Goal: Transaction & Acquisition: Book appointment/travel/reservation

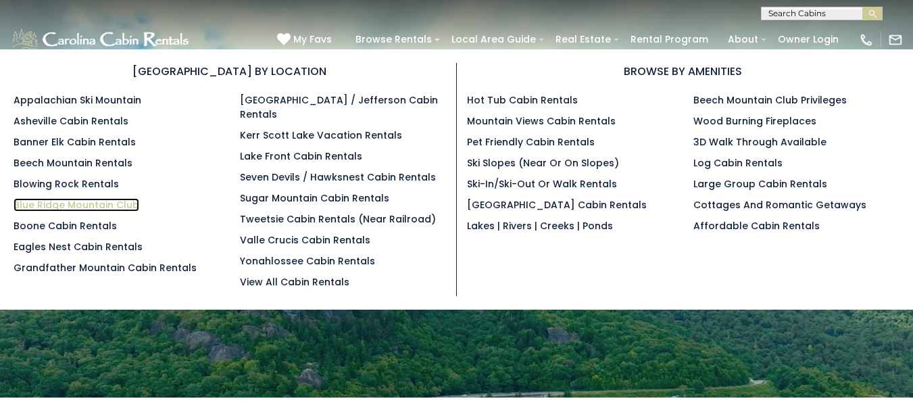
click at [126, 210] on link "Blue Ridge Mountain Club" at bounding box center [77, 205] width 126 height 14
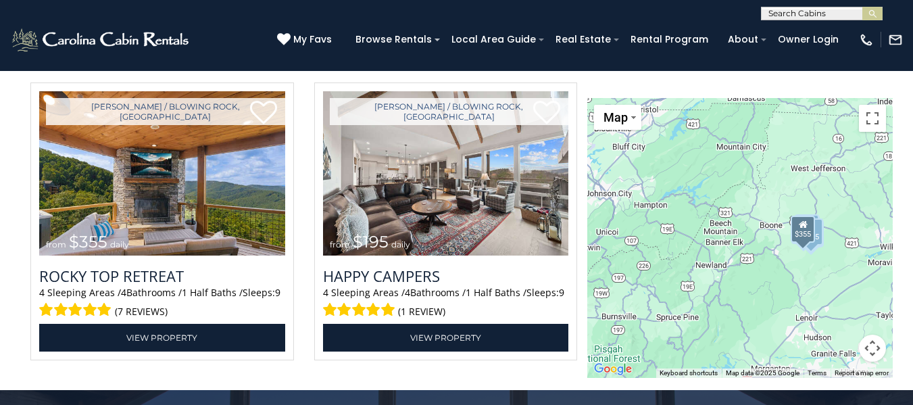
scroll to position [2934, 0]
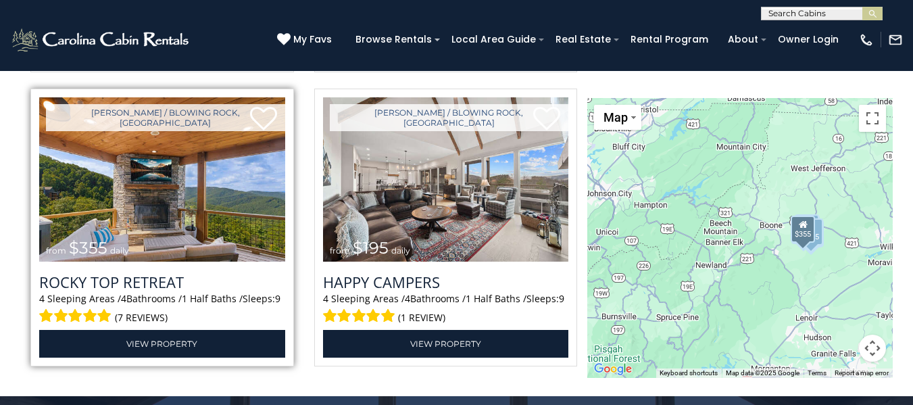
click at [173, 194] on img at bounding box center [162, 179] width 246 height 165
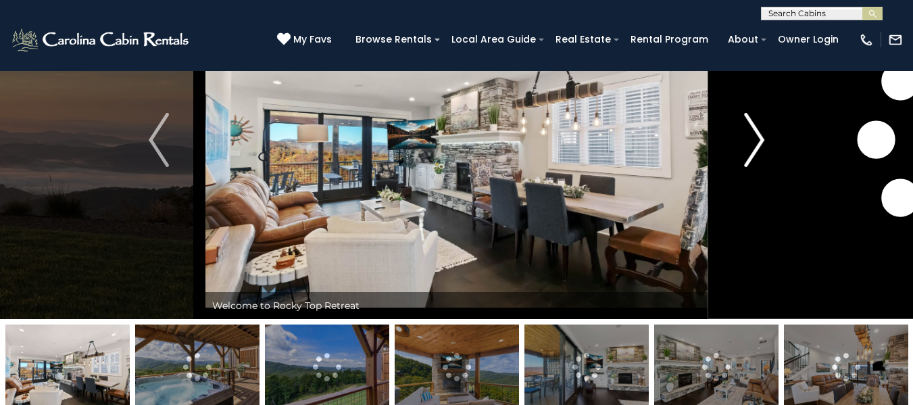
click at [765, 140] on button "Next" at bounding box center [754, 140] width 93 height 358
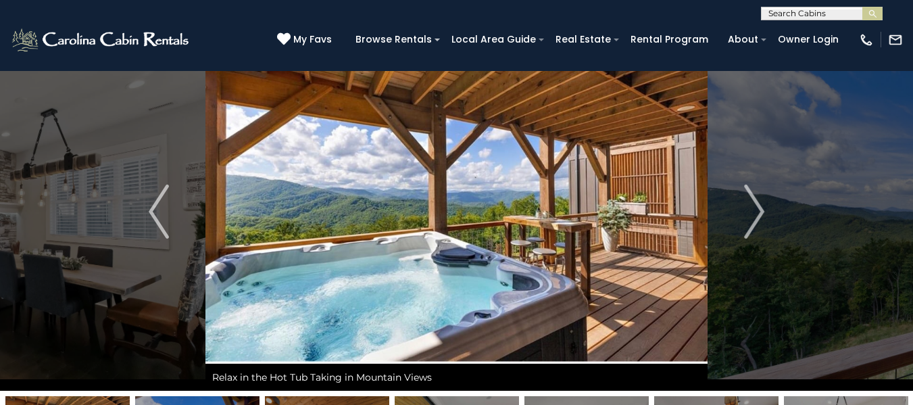
scroll to position [37, 0]
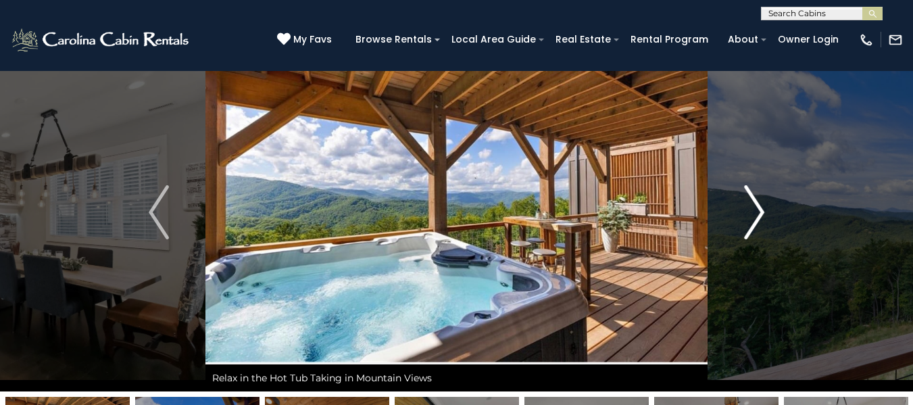
click at [753, 217] on img "Next" at bounding box center [754, 212] width 20 height 54
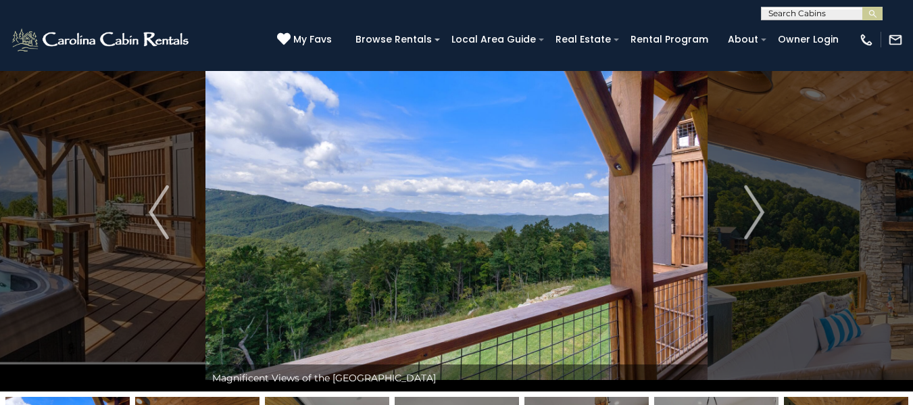
click at [510, 245] on img at bounding box center [457, 212] width 502 height 358
click at [759, 226] on img "Next" at bounding box center [754, 212] width 20 height 54
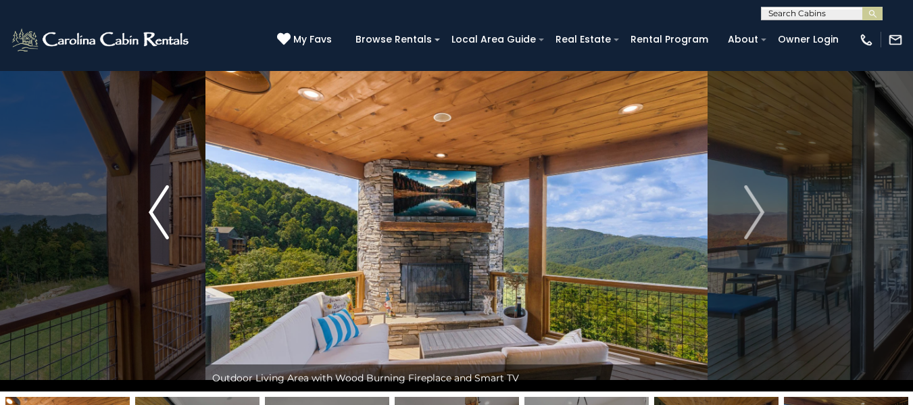
click at [154, 220] on img "Previous" at bounding box center [159, 212] width 20 height 54
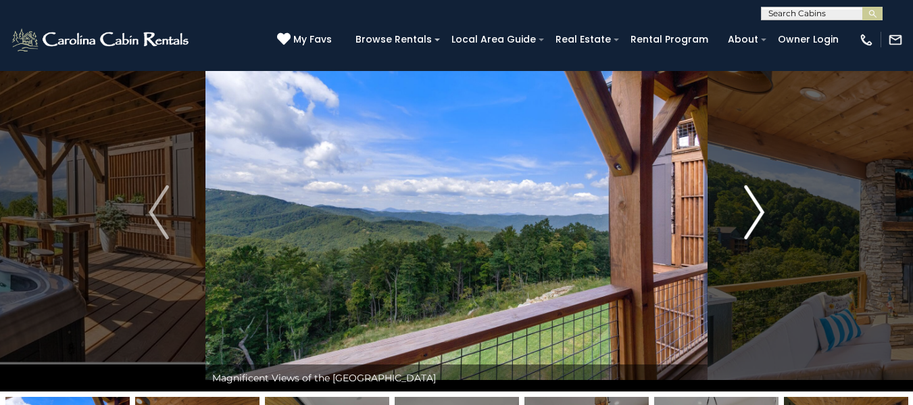
click at [757, 208] on img "Next" at bounding box center [754, 212] width 20 height 54
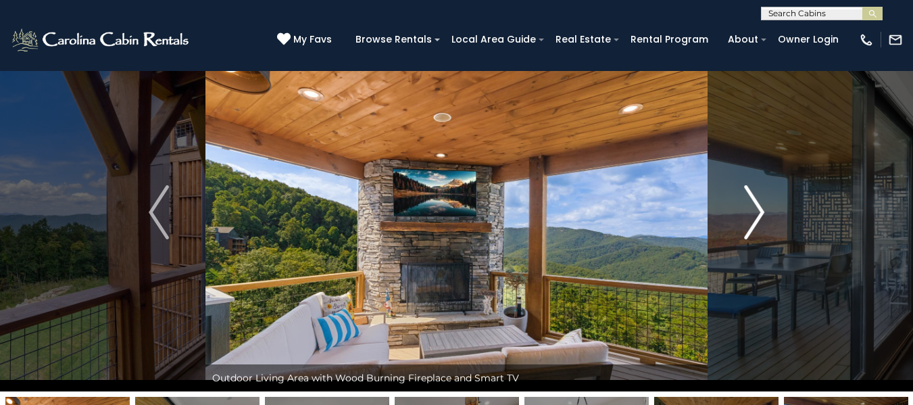
click at [757, 208] on img "Next" at bounding box center [754, 212] width 20 height 54
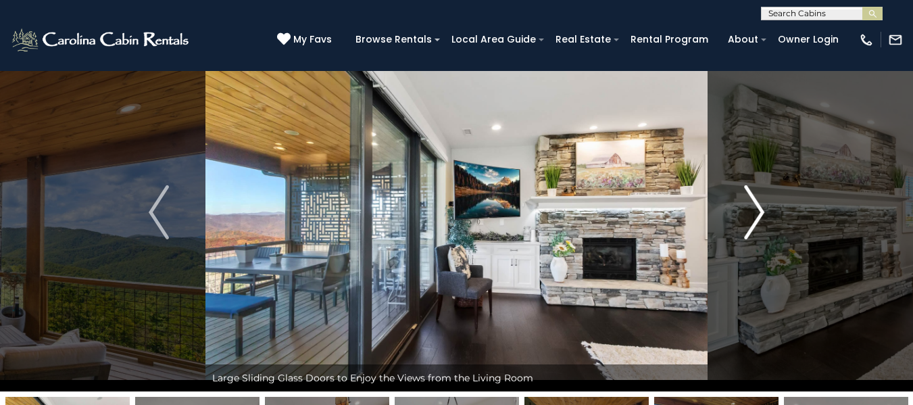
click at [757, 208] on img "Next" at bounding box center [754, 212] width 20 height 54
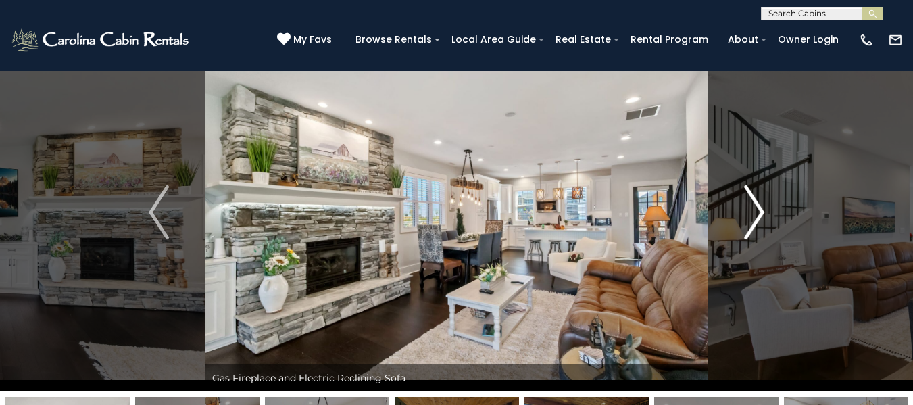
click at [757, 208] on img "Next" at bounding box center [754, 212] width 20 height 54
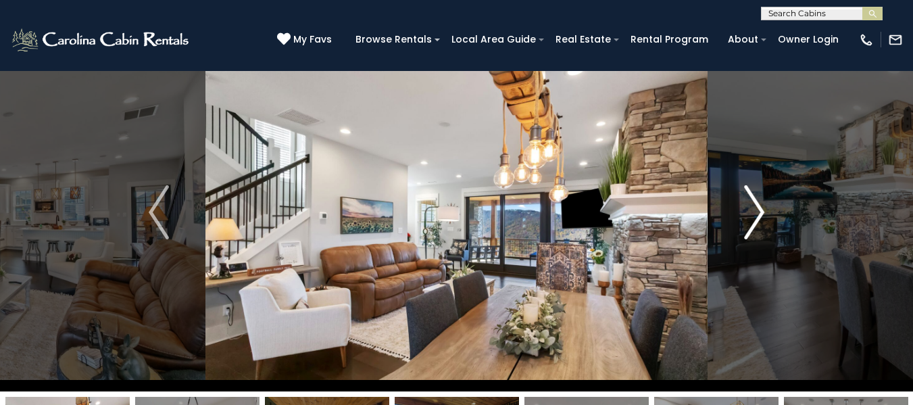
click at [757, 208] on img "Next" at bounding box center [754, 212] width 20 height 54
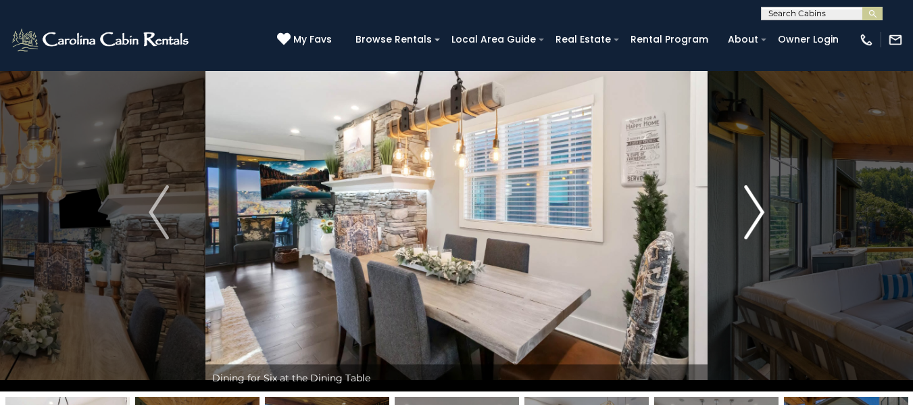
click at [757, 208] on img "Next" at bounding box center [754, 212] width 20 height 54
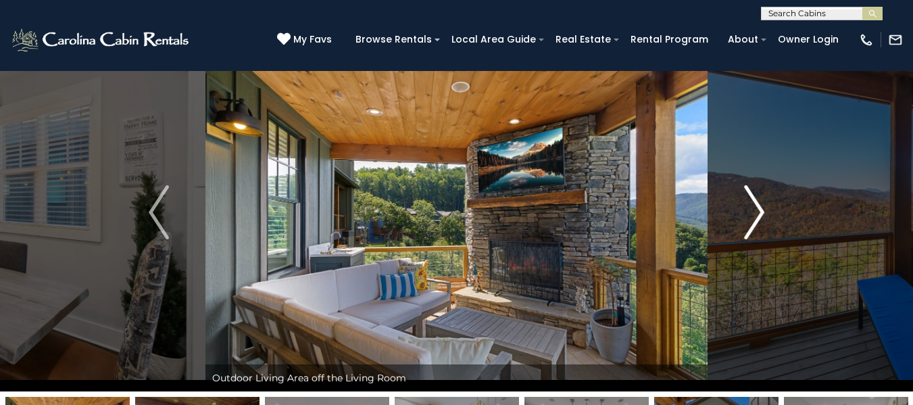
click at [757, 208] on img "Next" at bounding box center [754, 212] width 20 height 54
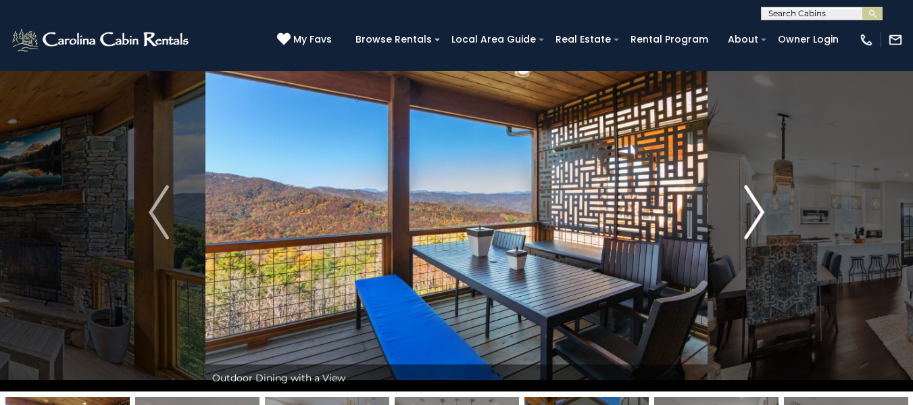
click at [757, 208] on img "Next" at bounding box center [754, 212] width 20 height 54
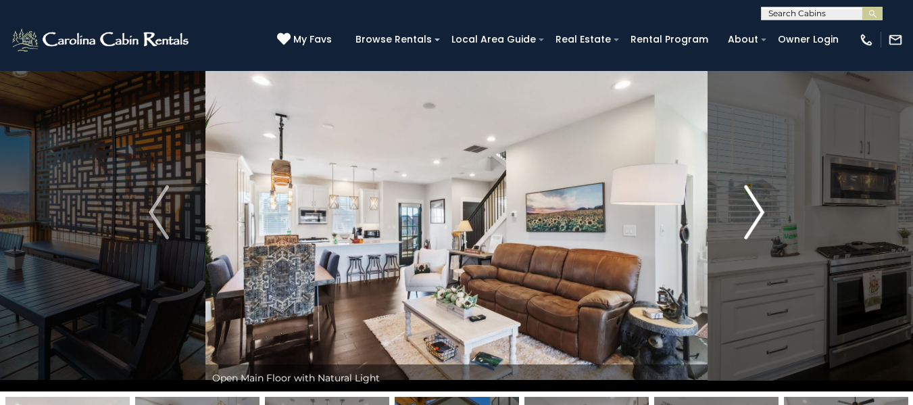
click at [757, 208] on img "Next" at bounding box center [754, 212] width 20 height 54
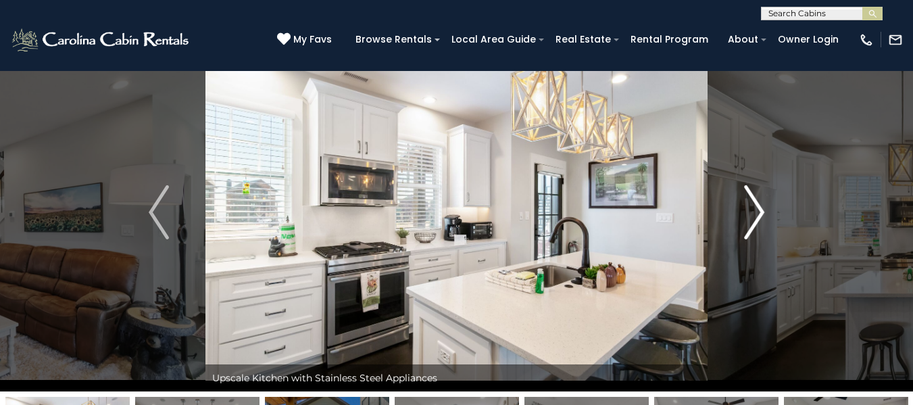
click at [757, 208] on img "Next" at bounding box center [754, 212] width 20 height 54
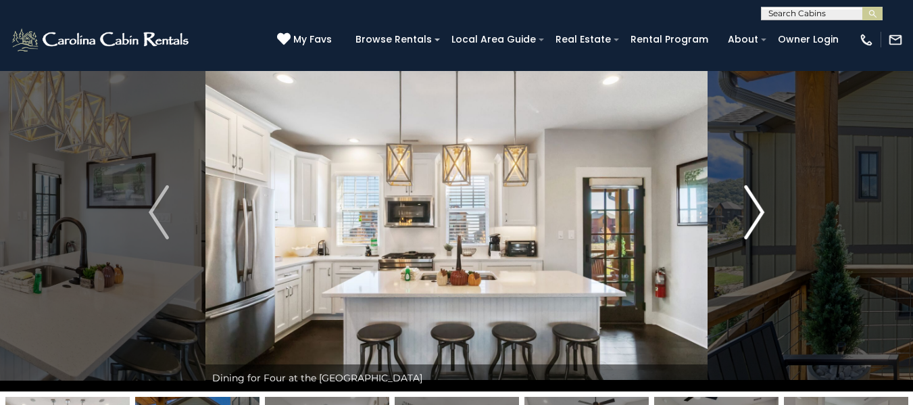
click at [757, 208] on img "Next" at bounding box center [754, 212] width 20 height 54
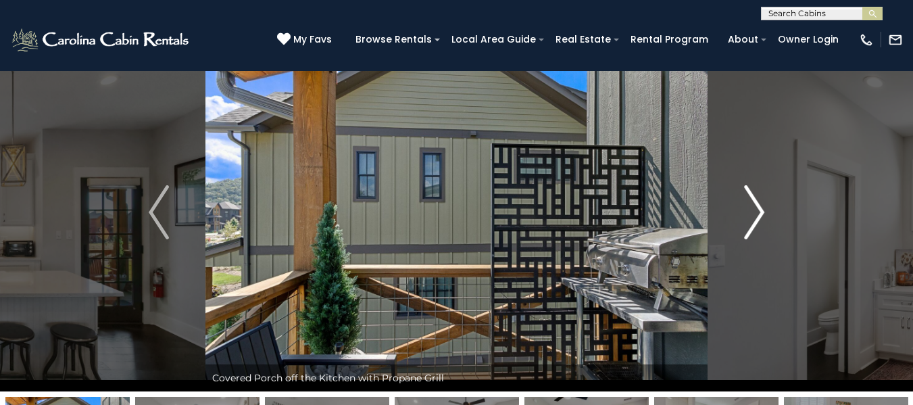
click at [757, 208] on img "Next" at bounding box center [754, 212] width 20 height 54
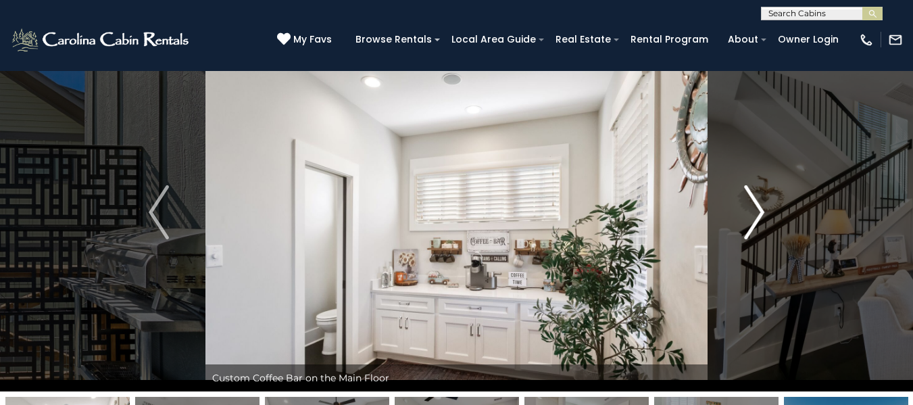
click at [757, 208] on img "Next" at bounding box center [754, 212] width 20 height 54
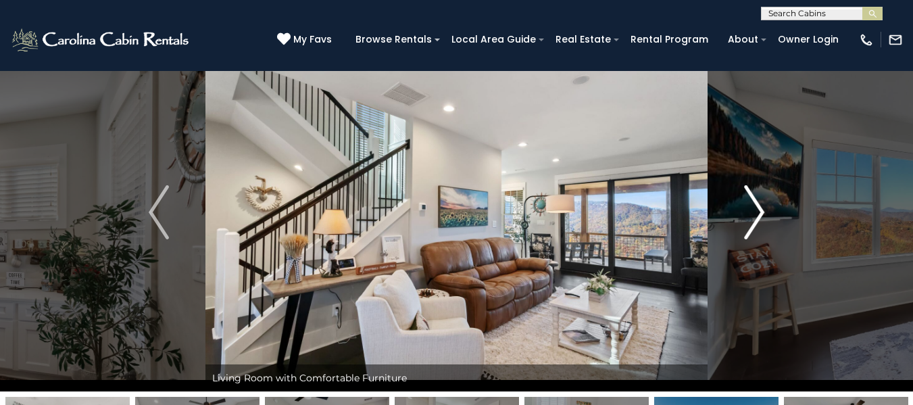
click at [757, 208] on img "Next" at bounding box center [754, 212] width 20 height 54
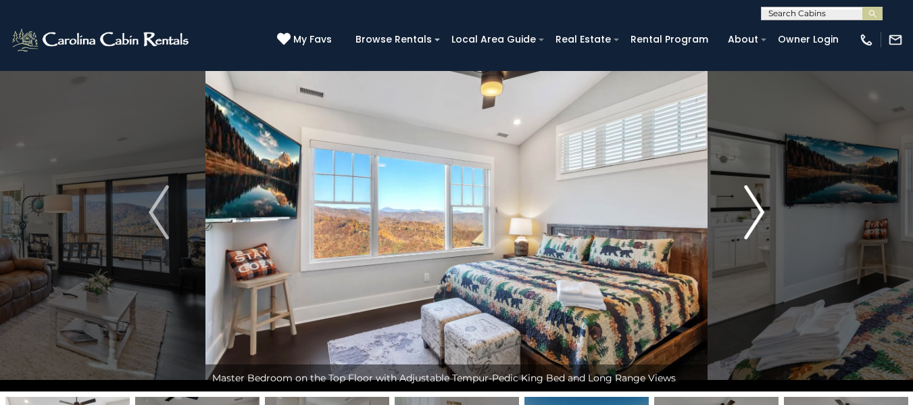
click at [757, 208] on img "Next" at bounding box center [754, 212] width 20 height 54
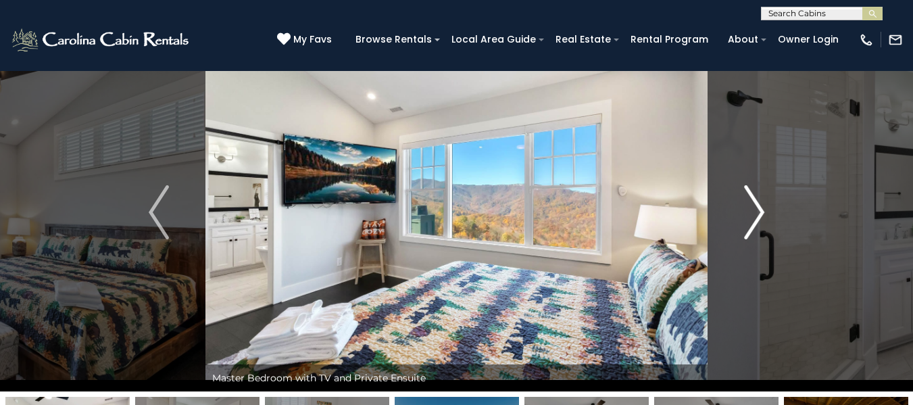
click at [757, 208] on img "Next" at bounding box center [754, 212] width 20 height 54
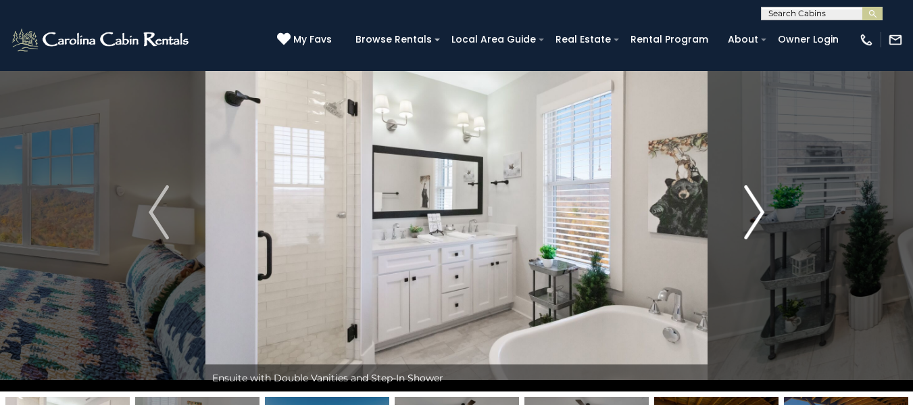
click at [757, 208] on img "Next" at bounding box center [754, 212] width 20 height 54
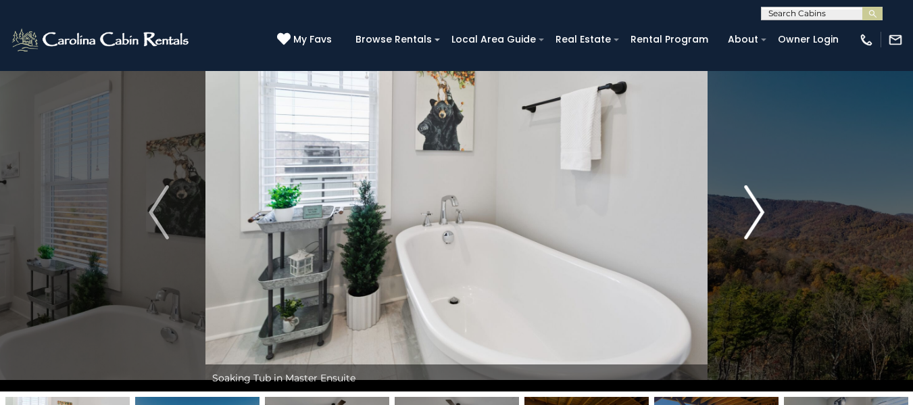
click at [757, 208] on img "Next" at bounding box center [754, 212] width 20 height 54
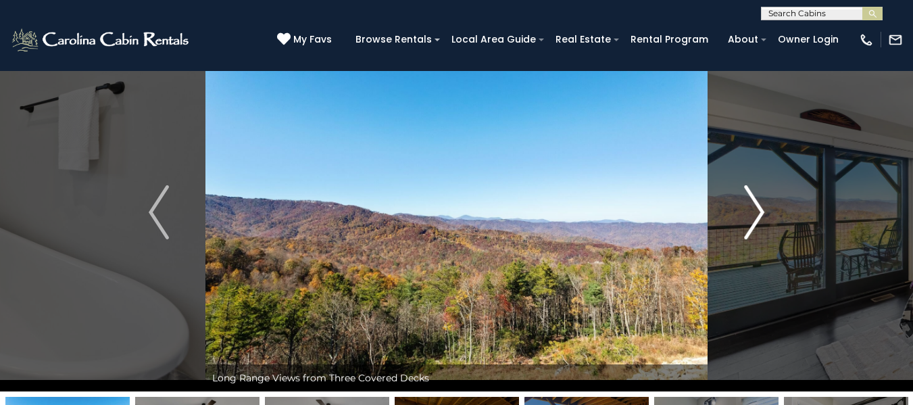
click at [757, 208] on img "Next" at bounding box center [754, 212] width 20 height 54
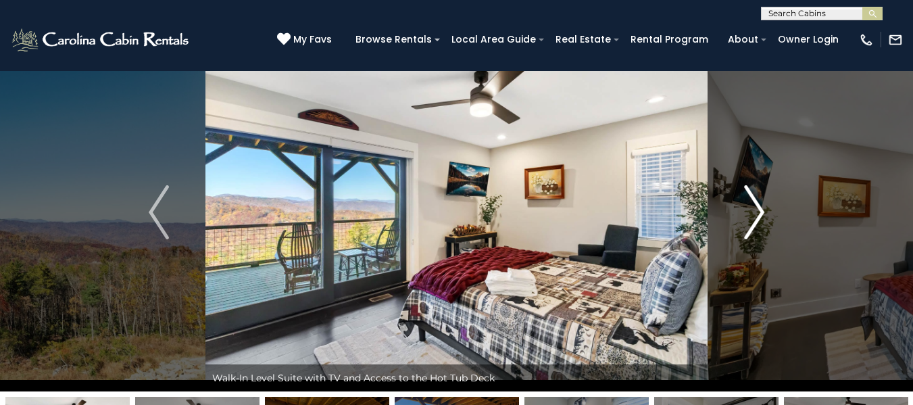
click at [757, 208] on img "Next" at bounding box center [754, 212] width 20 height 54
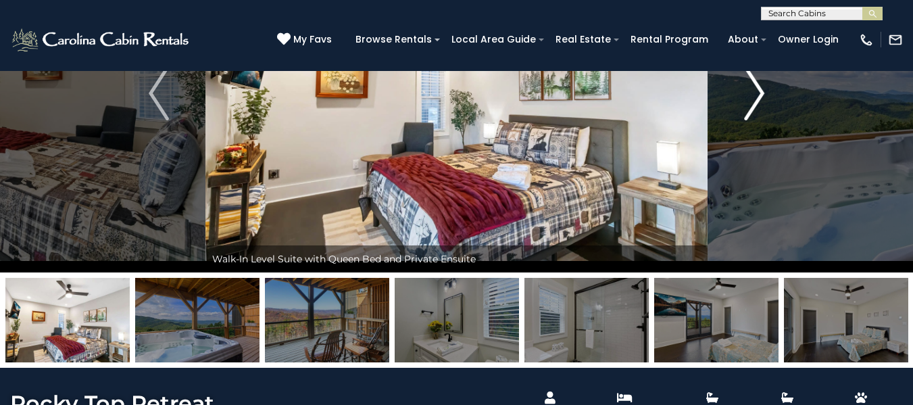
scroll to position [70, 0]
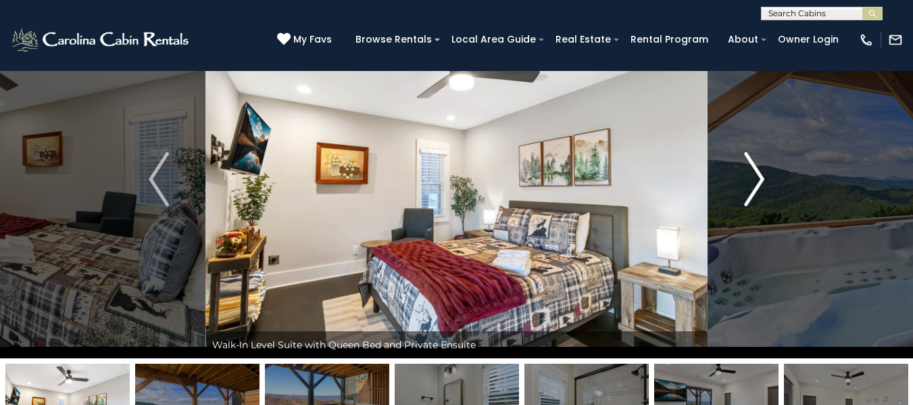
click at [750, 189] on img "Next" at bounding box center [754, 179] width 20 height 54
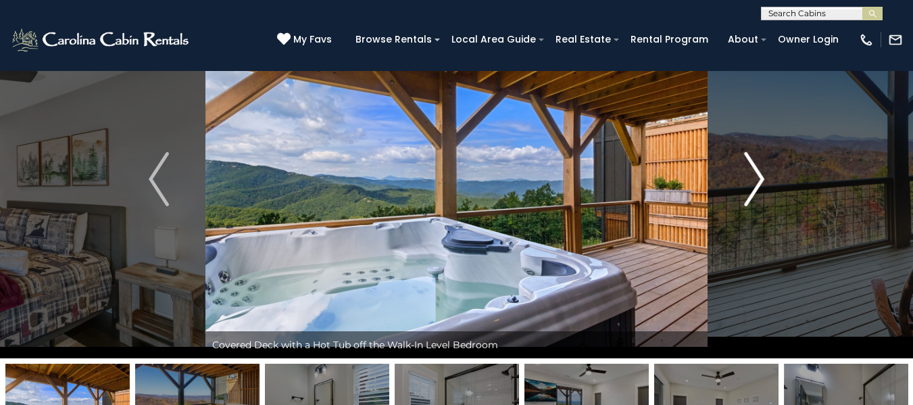
click at [761, 187] on img "Next" at bounding box center [754, 179] width 20 height 54
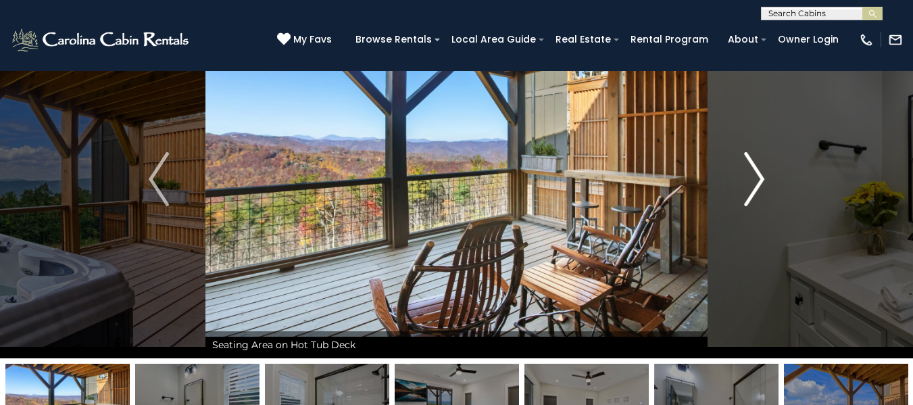
click at [761, 187] on img "Next" at bounding box center [754, 179] width 20 height 54
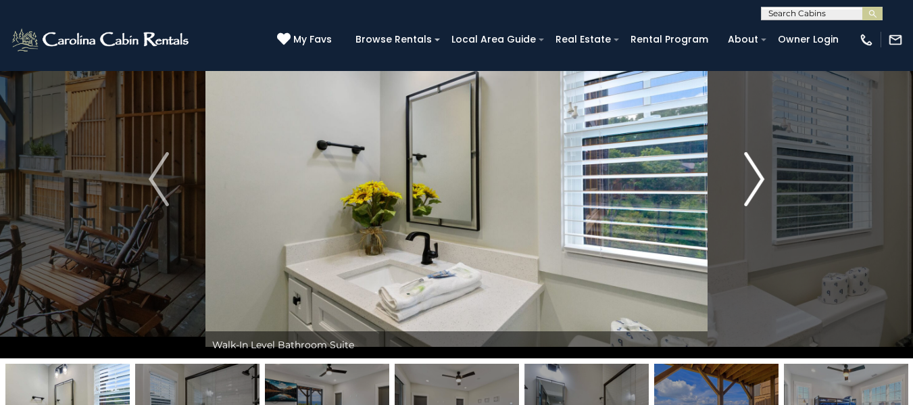
click at [761, 187] on img "Next" at bounding box center [754, 179] width 20 height 54
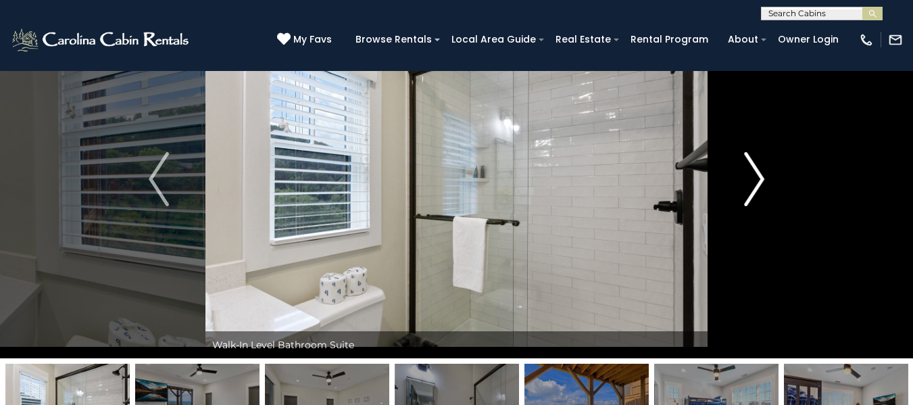
click at [761, 187] on img "Next" at bounding box center [754, 179] width 20 height 54
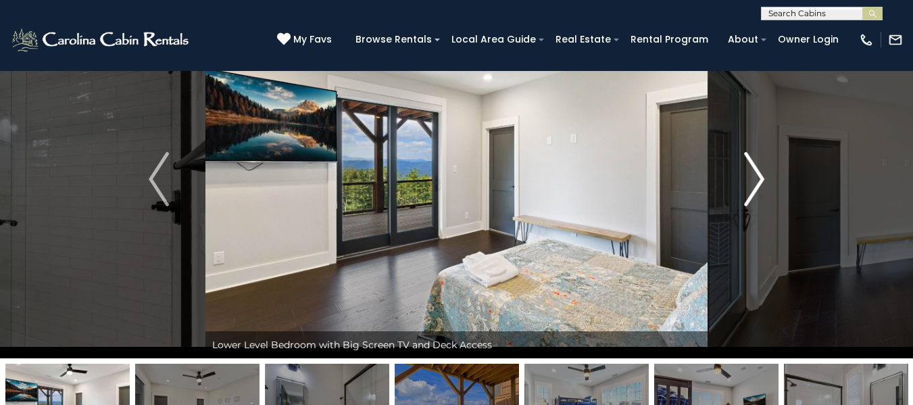
click at [761, 187] on img "Next" at bounding box center [754, 179] width 20 height 54
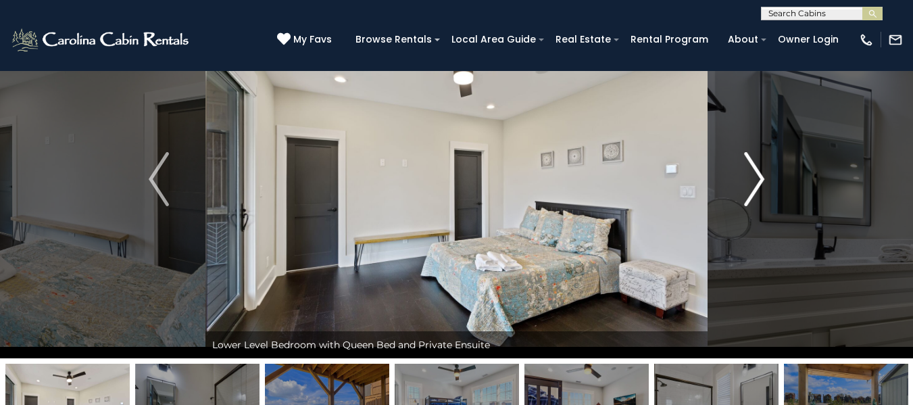
click at [761, 187] on img "Next" at bounding box center [754, 179] width 20 height 54
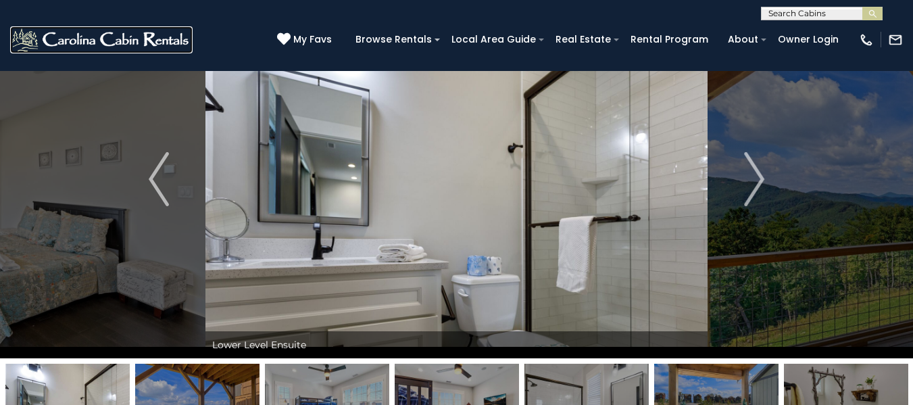
click at [81, 43] on img at bounding box center [101, 39] width 183 height 27
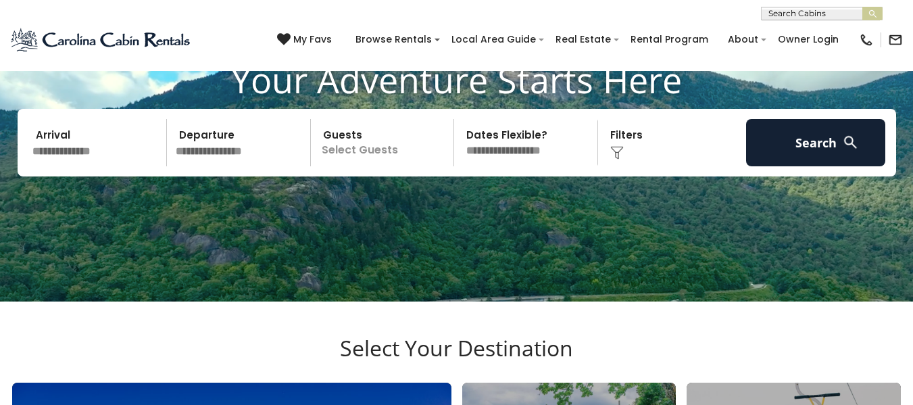
scroll to position [101, 0]
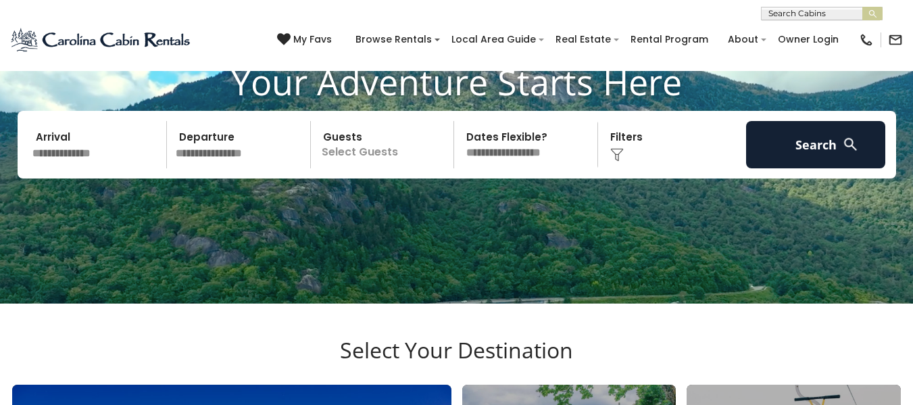
click at [343, 154] on p "Select Guests" at bounding box center [384, 144] width 139 height 47
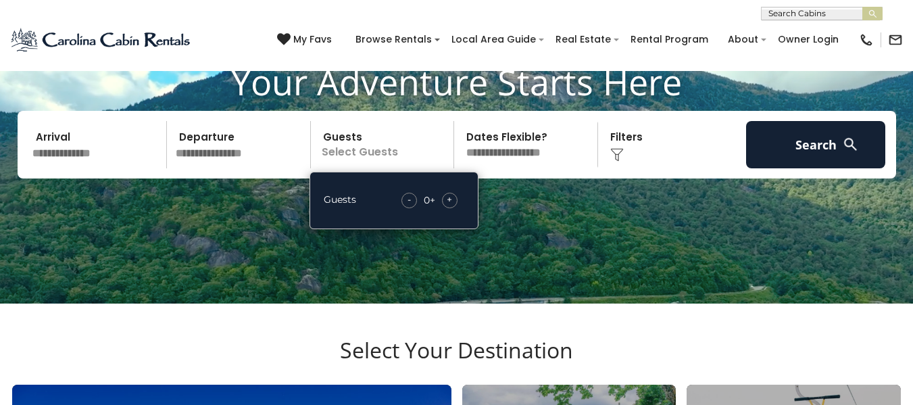
click at [444, 201] on div "+" at bounding box center [450, 201] width 16 height 16
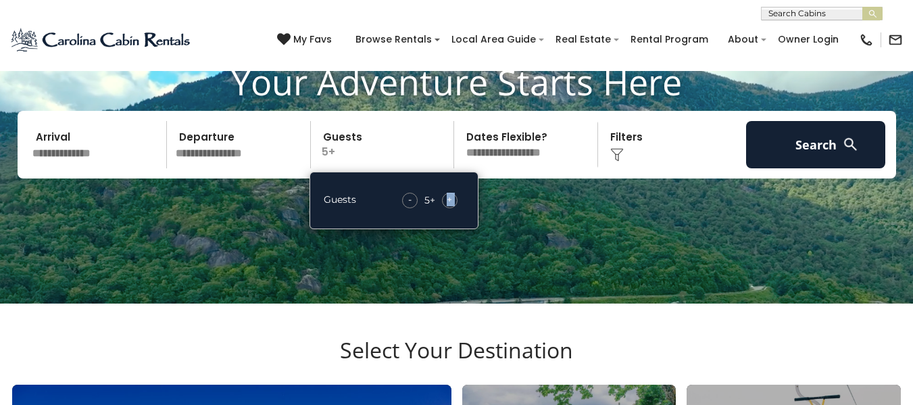
click at [444, 201] on div "+" at bounding box center [450, 201] width 16 height 16
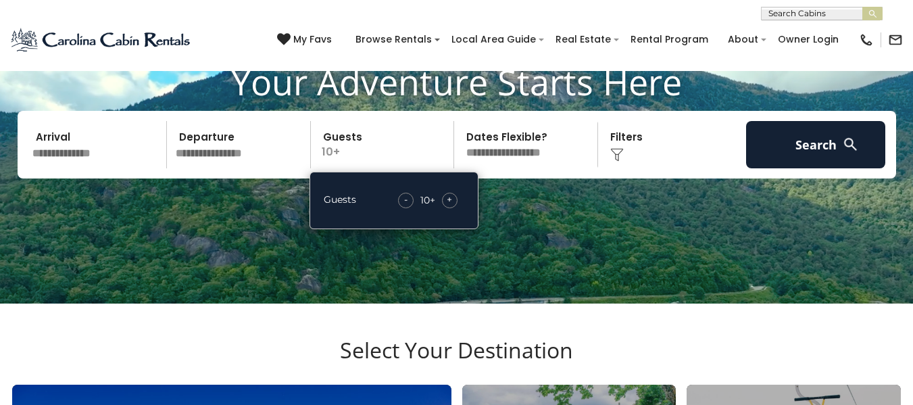
click at [406, 200] on span "-" at bounding box center [405, 200] width 3 height 14
click at [406, 200] on div "-" at bounding box center [410, 201] width 16 height 16
click at [441, 197] on div "- 7 + +" at bounding box center [430, 201] width 69 height 16
click at [448, 198] on span "+" at bounding box center [449, 200] width 5 height 14
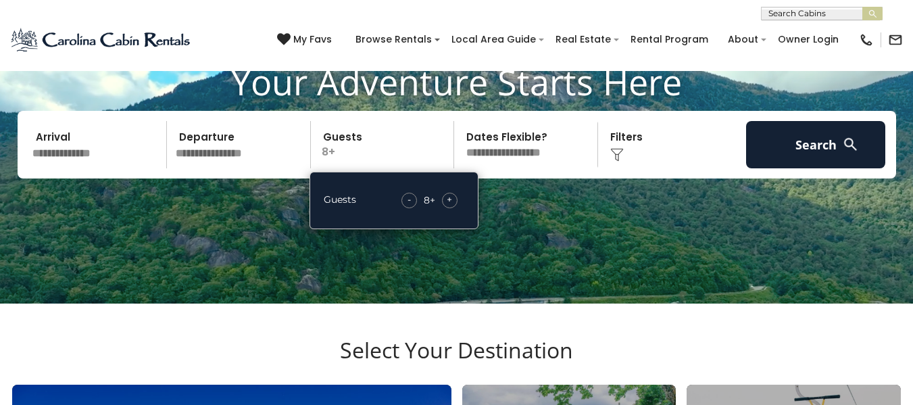
scroll to position [0, 0]
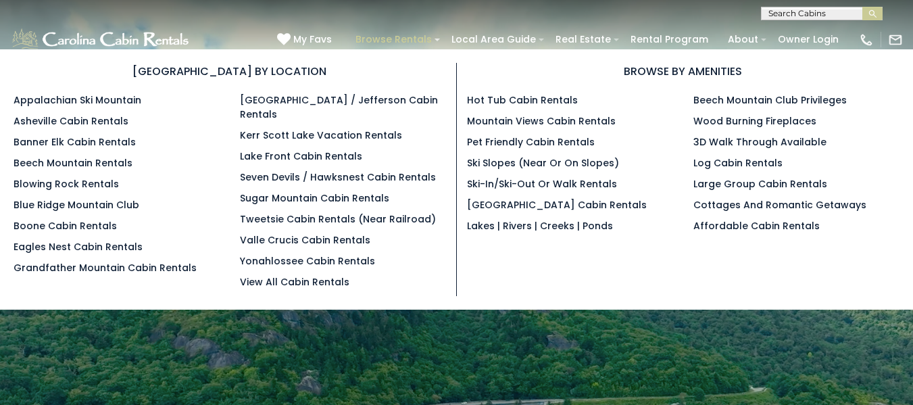
scroll to position [7, 0]
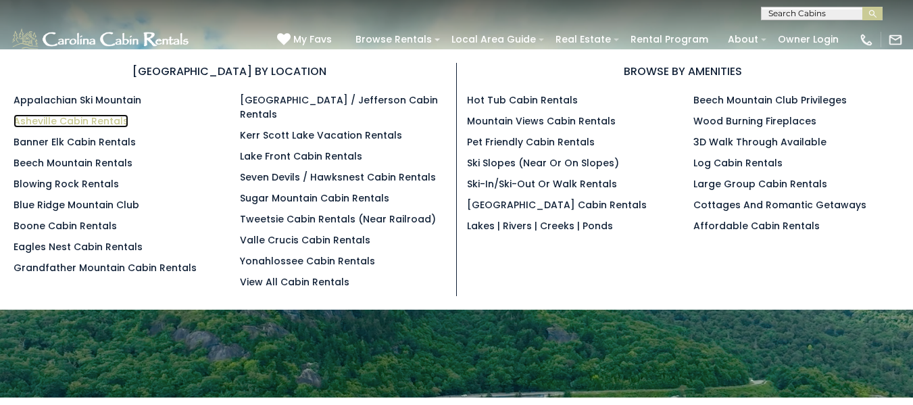
click at [123, 123] on link "Asheville Cabin Rentals" at bounding box center [71, 121] width 115 height 14
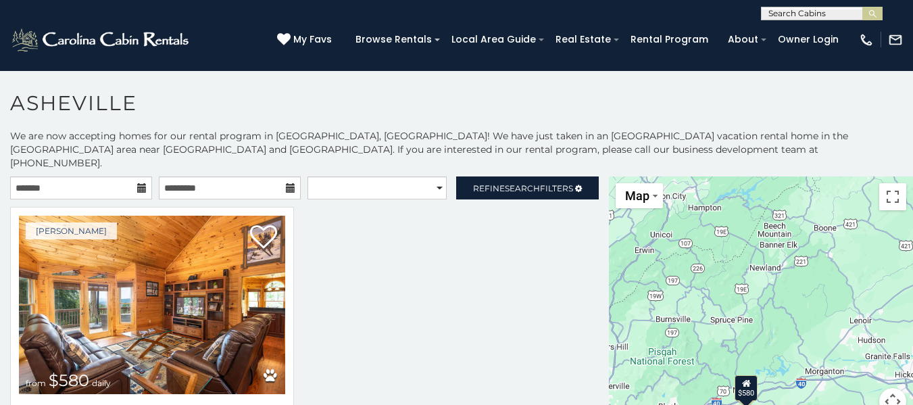
scroll to position [7, 0]
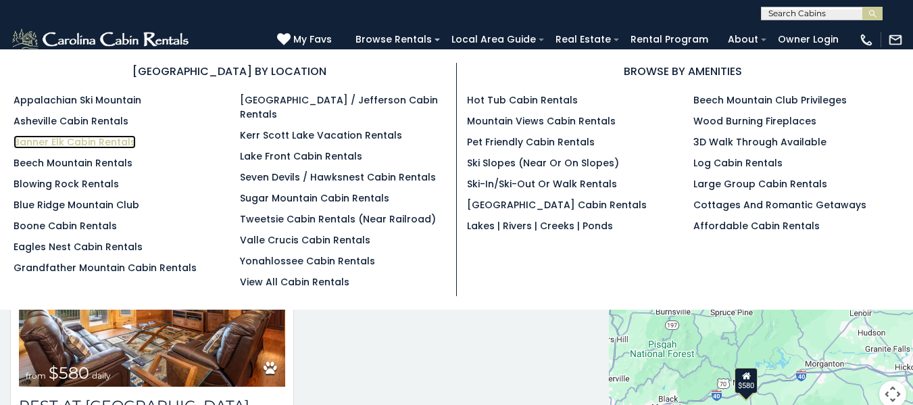
click at [120, 141] on link "Banner Elk Cabin Rentals" at bounding box center [75, 142] width 122 height 14
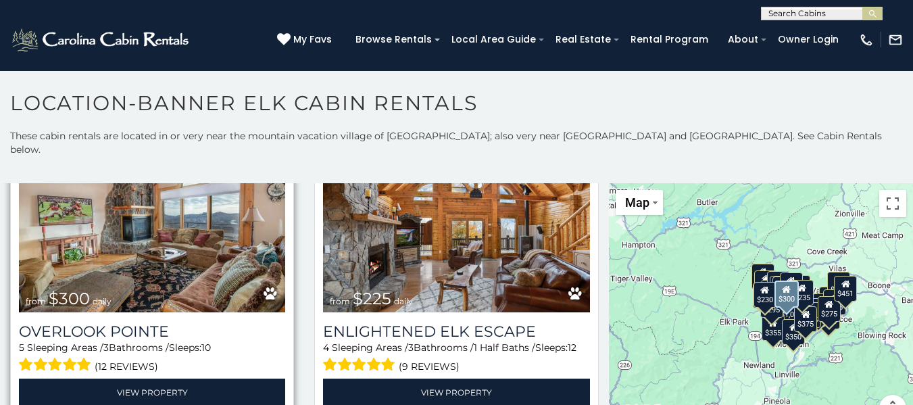
scroll to position [88, 0]
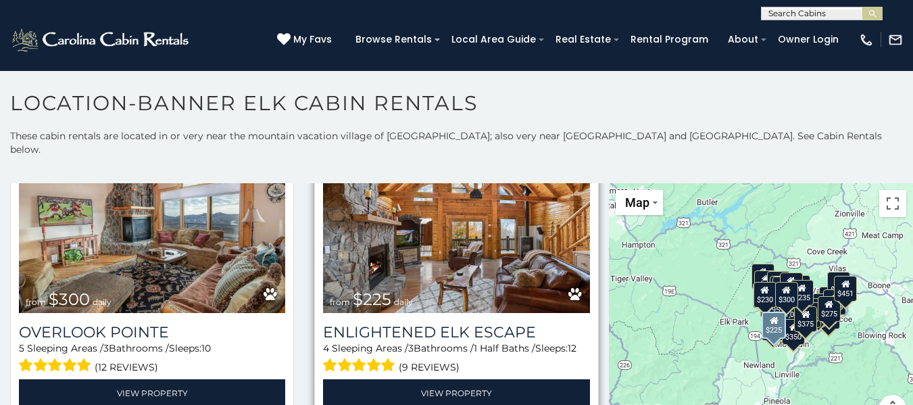
click at [435, 251] on img at bounding box center [456, 224] width 266 height 178
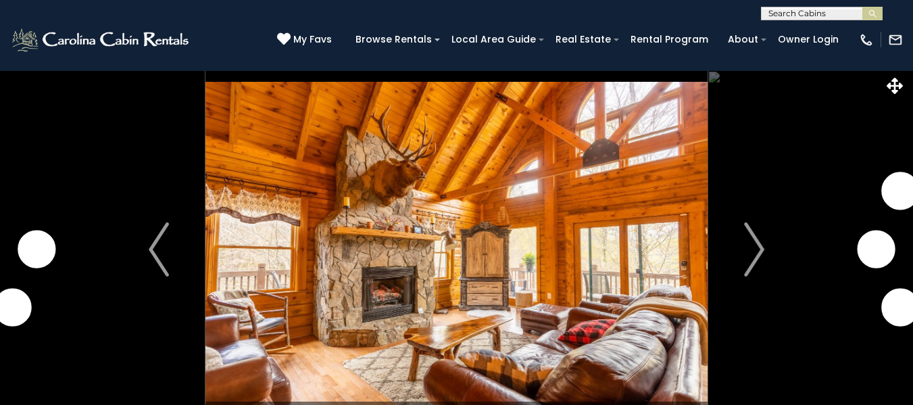
click at [764, 222] on img "Next" at bounding box center [754, 249] width 20 height 54
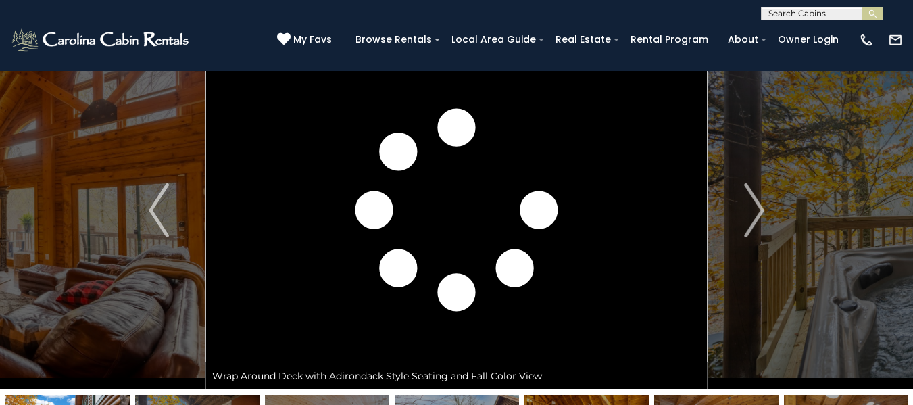
click at [764, 220] on img "Next" at bounding box center [754, 210] width 20 height 54
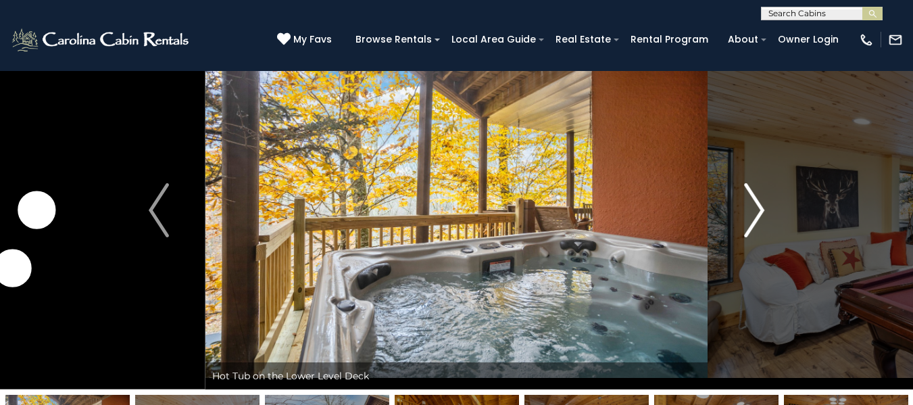
click at [755, 206] on img "Next" at bounding box center [754, 210] width 20 height 54
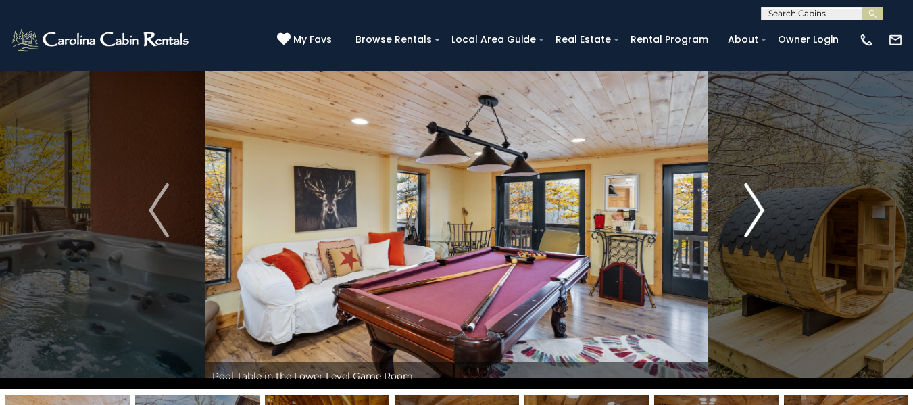
click at [755, 206] on img "Next" at bounding box center [754, 210] width 20 height 54
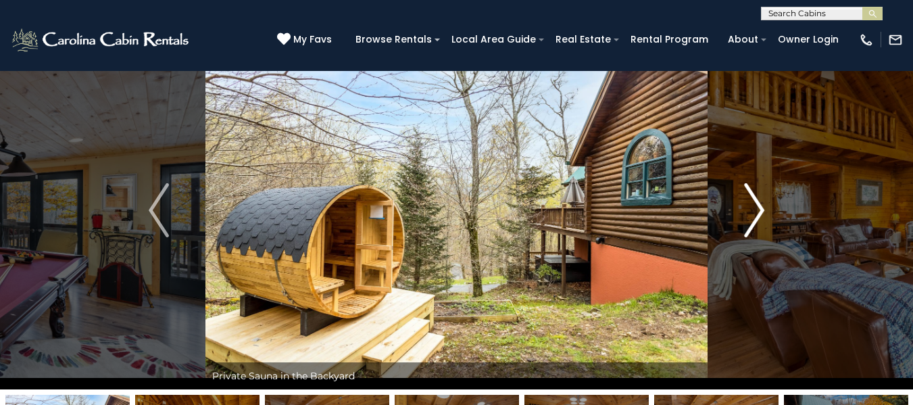
click at [755, 206] on img "Next" at bounding box center [754, 210] width 20 height 54
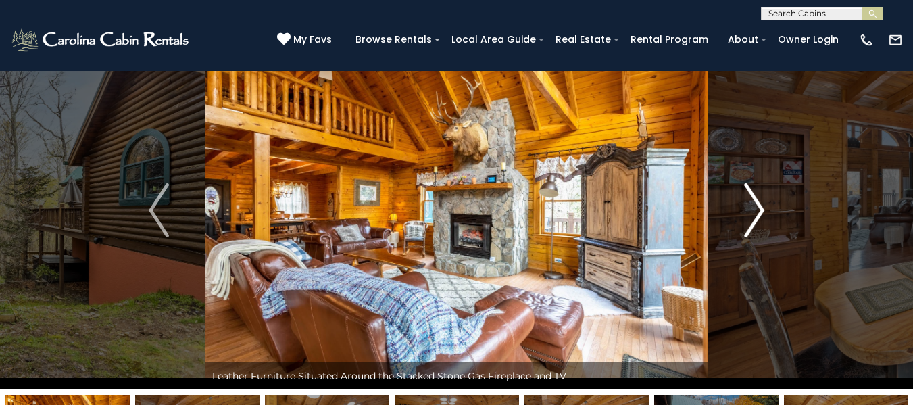
click at [755, 206] on img "Next" at bounding box center [754, 210] width 20 height 54
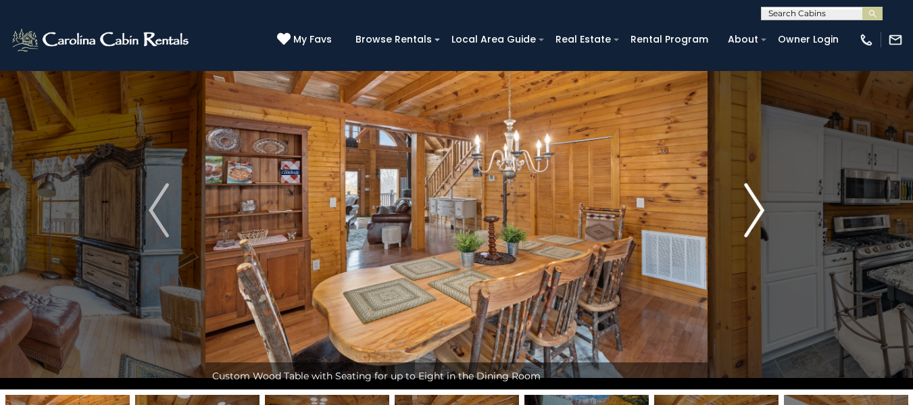
click at [755, 206] on img "Next" at bounding box center [754, 210] width 20 height 54
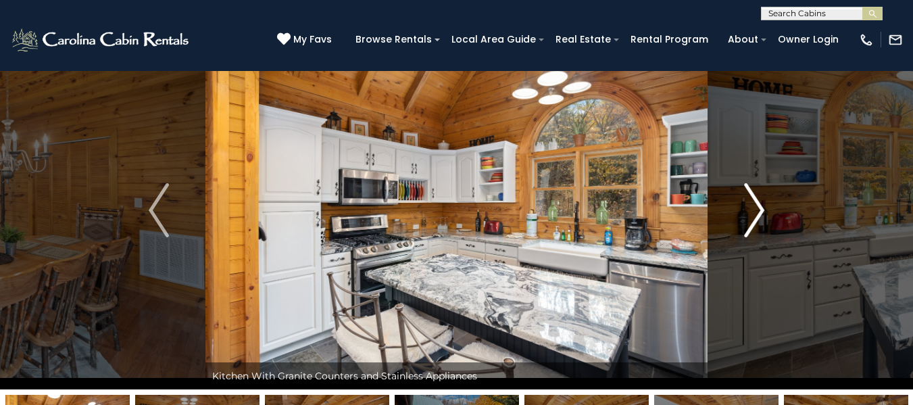
click at [755, 206] on img "Next" at bounding box center [754, 210] width 20 height 54
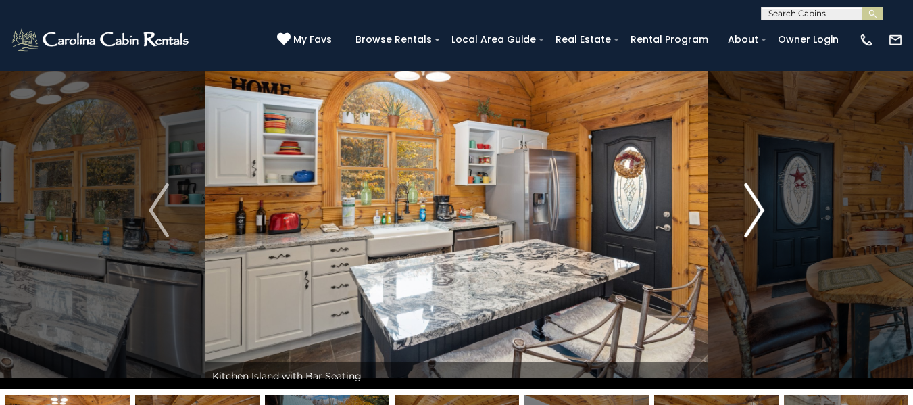
click at [755, 206] on img "Next" at bounding box center [754, 210] width 20 height 54
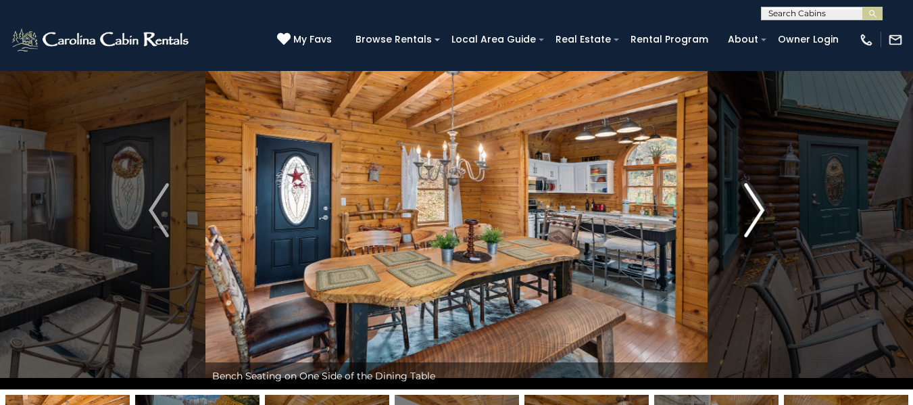
click at [755, 206] on img "Next" at bounding box center [754, 210] width 20 height 54
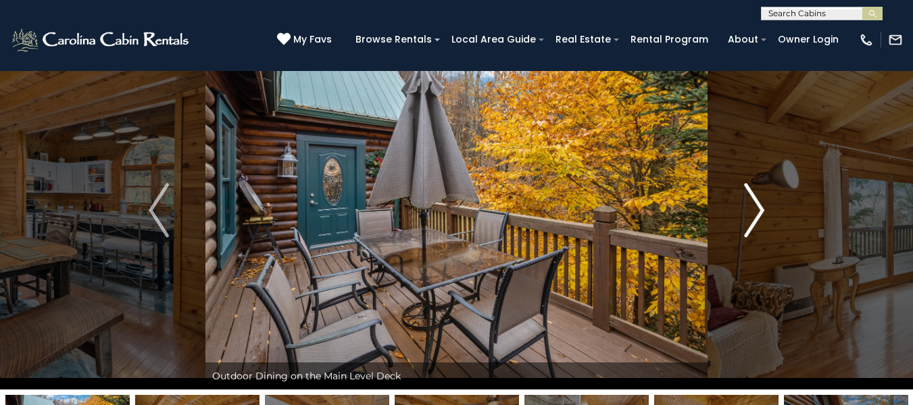
click at [755, 206] on img "Next" at bounding box center [754, 210] width 20 height 54
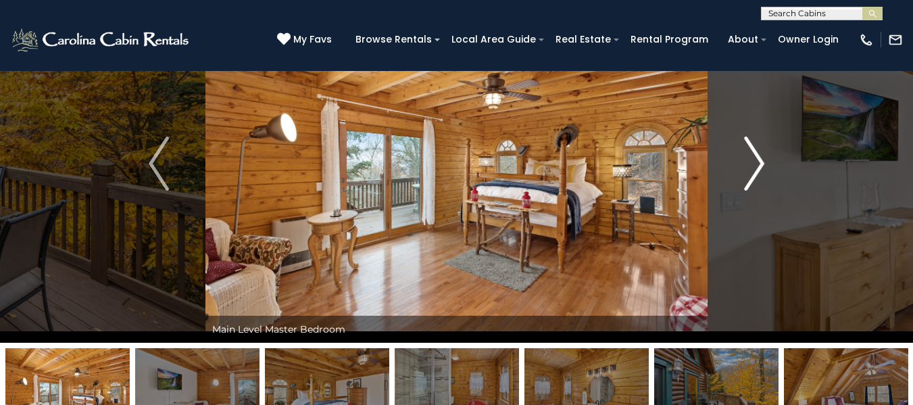
scroll to position [82, 0]
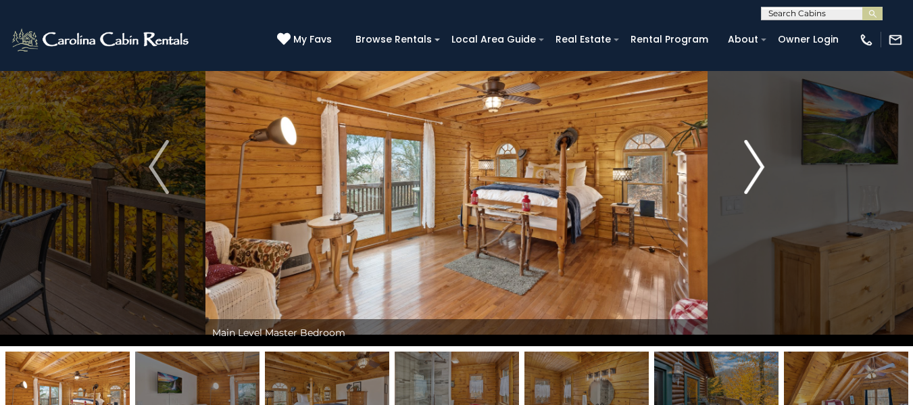
click at [754, 195] on button "Next" at bounding box center [754, 167] width 93 height 358
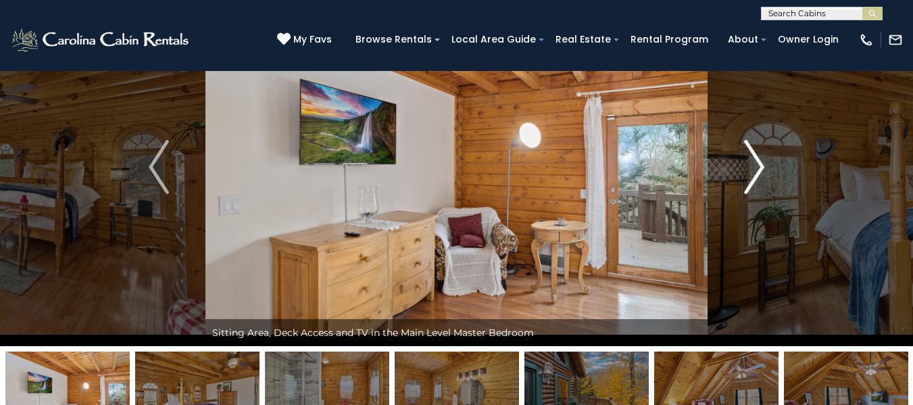
click at [754, 195] on button "Next" at bounding box center [754, 167] width 93 height 358
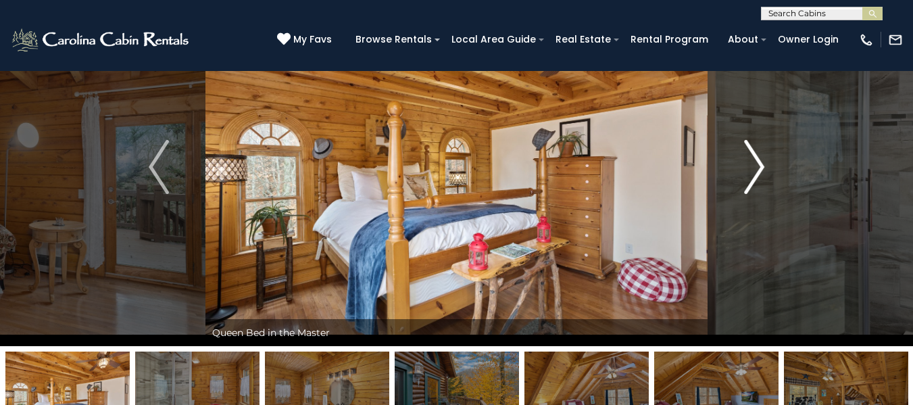
click at [754, 195] on button "Next" at bounding box center [754, 167] width 93 height 358
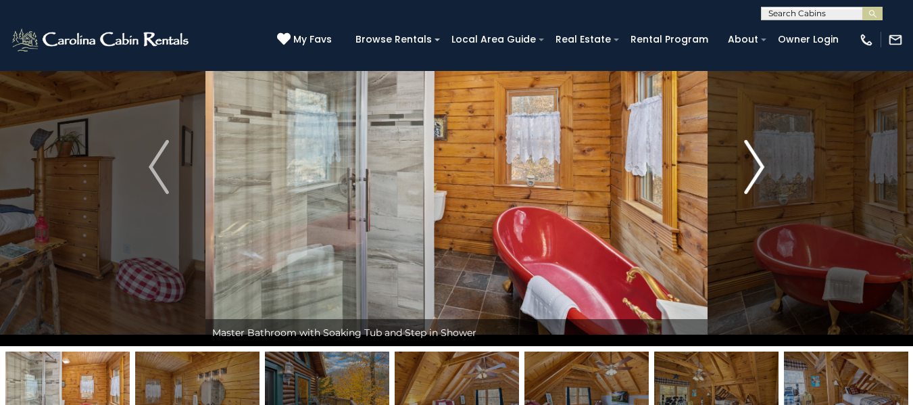
click at [754, 195] on button "Next" at bounding box center [754, 167] width 93 height 358
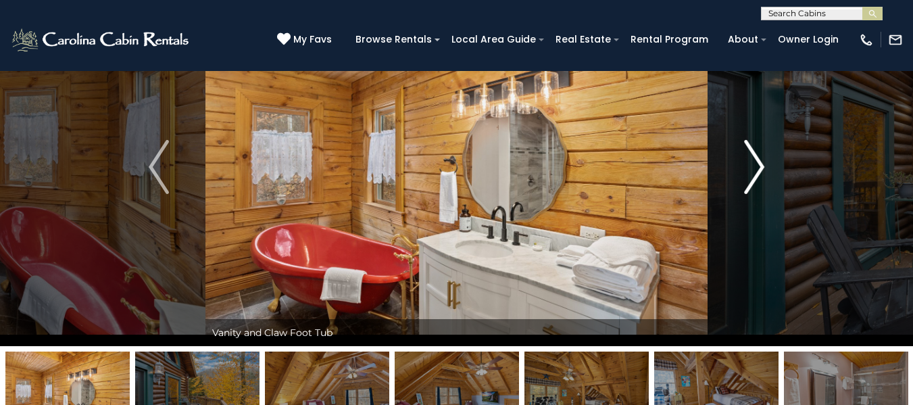
click at [754, 195] on button "Next" at bounding box center [754, 167] width 93 height 358
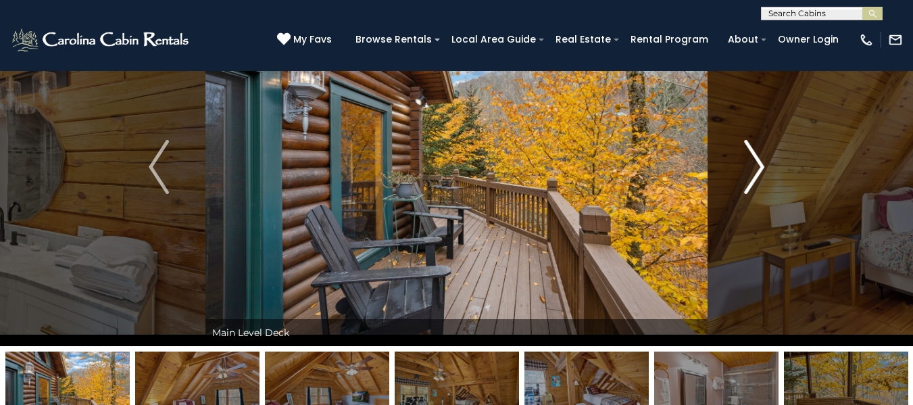
click at [754, 195] on button "Next" at bounding box center [754, 167] width 93 height 358
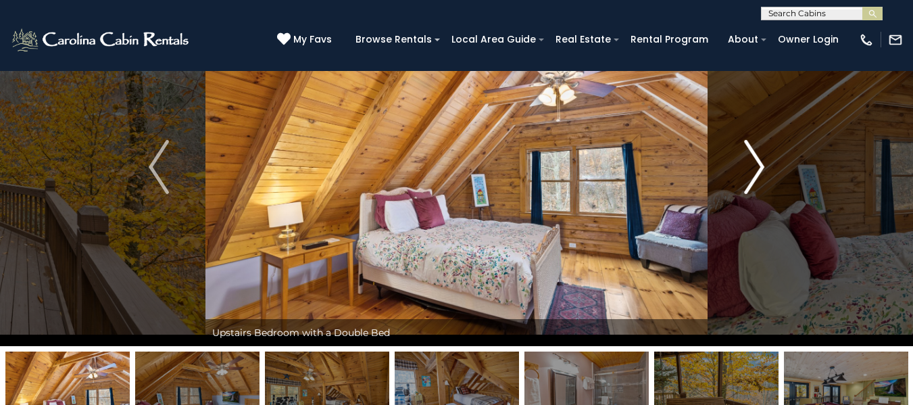
click at [754, 195] on button "Next" at bounding box center [754, 167] width 93 height 358
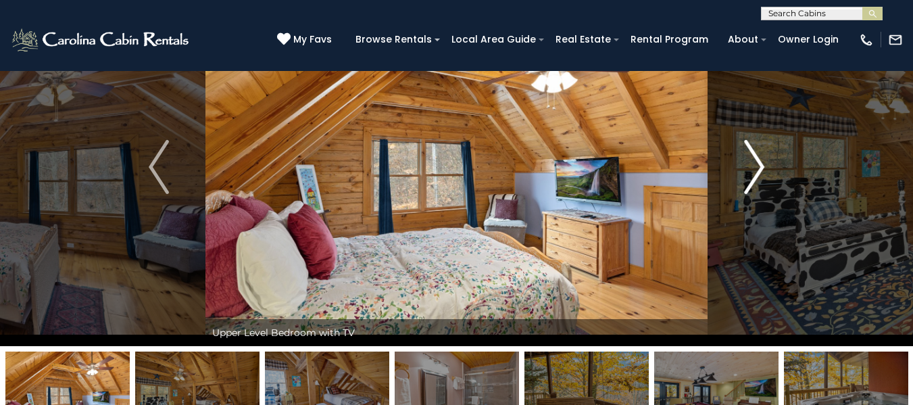
click at [754, 195] on button "Next" at bounding box center [754, 167] width 93 height 358
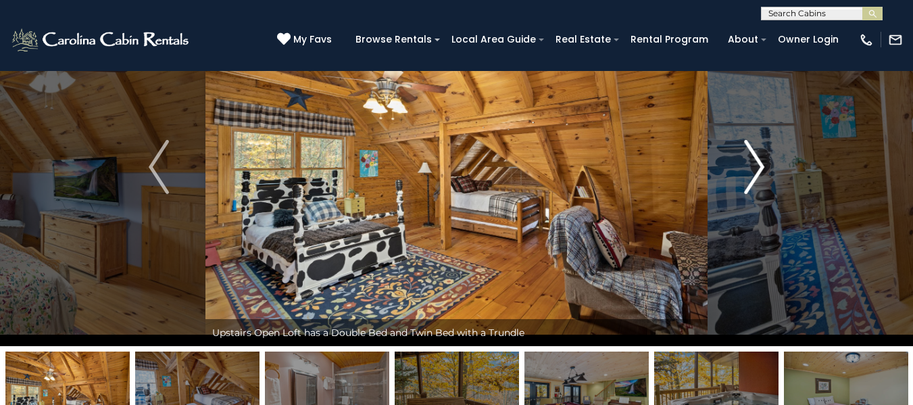
click at [754, 195] on button "Next" at bounding box center [754, 167] width 93 height 358
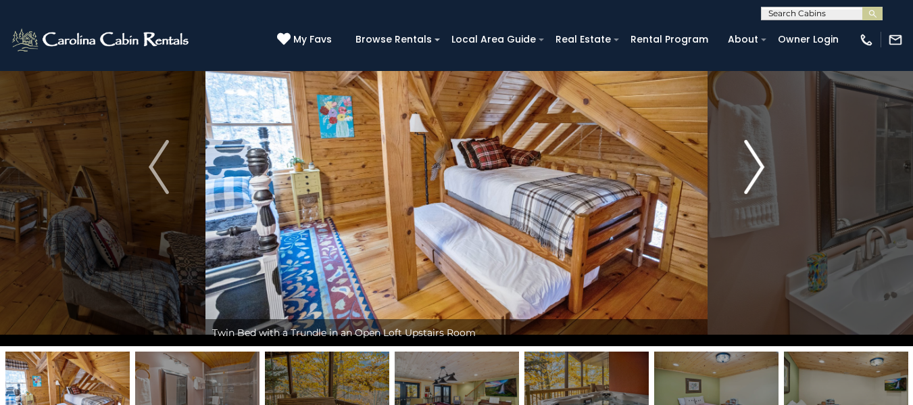
click at [754, 195] on button "Next" at bounding box center [754, 167] width 93 height 358
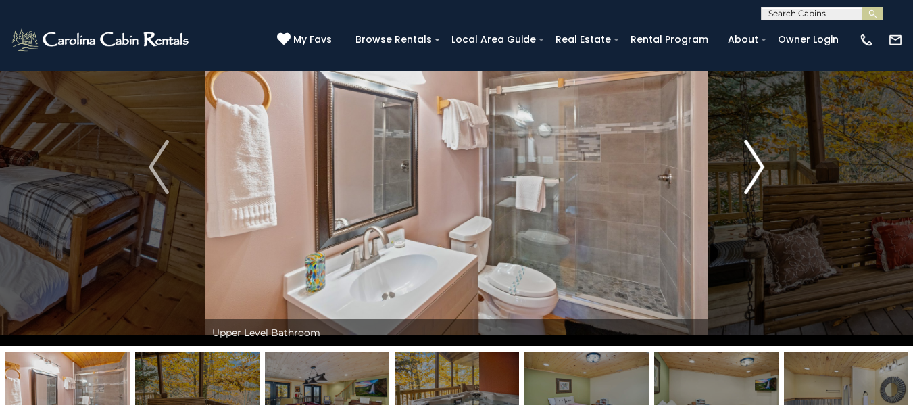
click at [754, 195] on button "Next" at bounding box center [754, 167] width 93 height 358
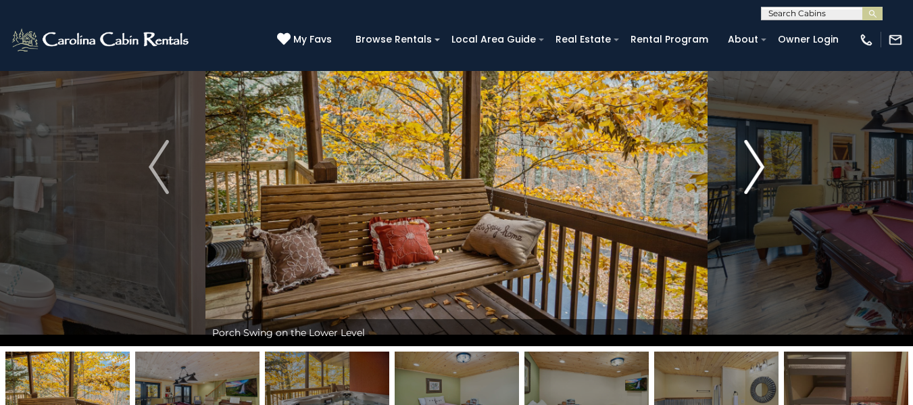
click at [759, 168] on img "Next" at bounding box center [754, 167] width 20 height 54
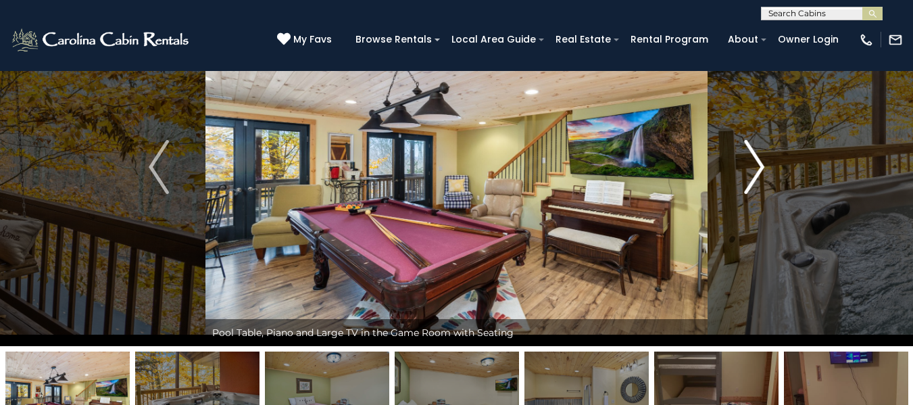
click at [759, 168] on img "Next" at bounding box center [754, 167] width 20 height 54
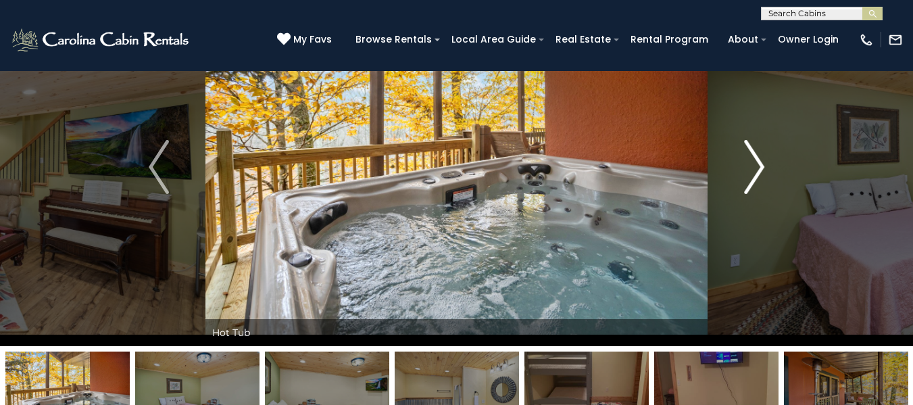
click at [759, 168] on img "Next" at bounding box center [754, 167] width 20 height 54
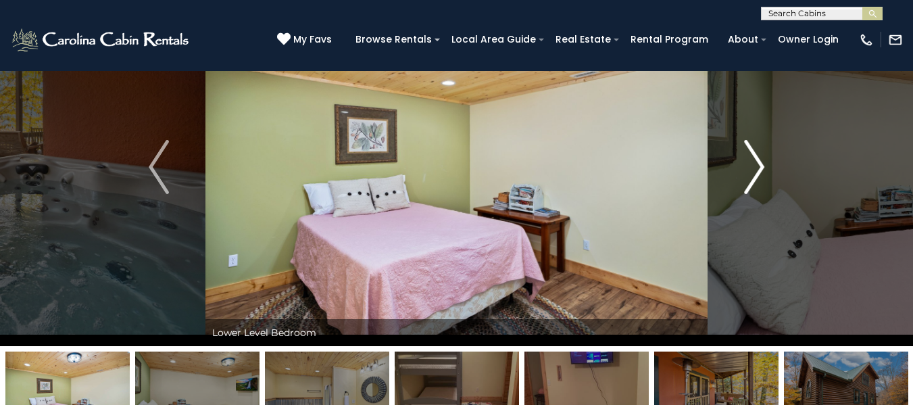
click at [759, 168] on img "Next" at bounding box center [754, 167] width 20 height 54
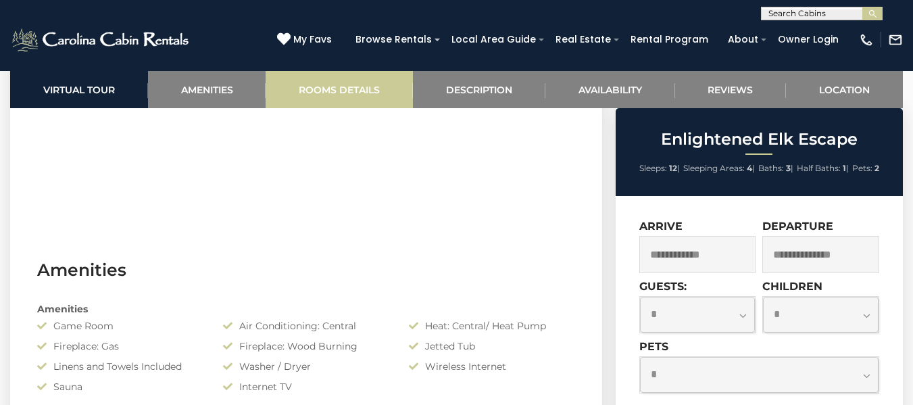
scroll to position [832, 0]
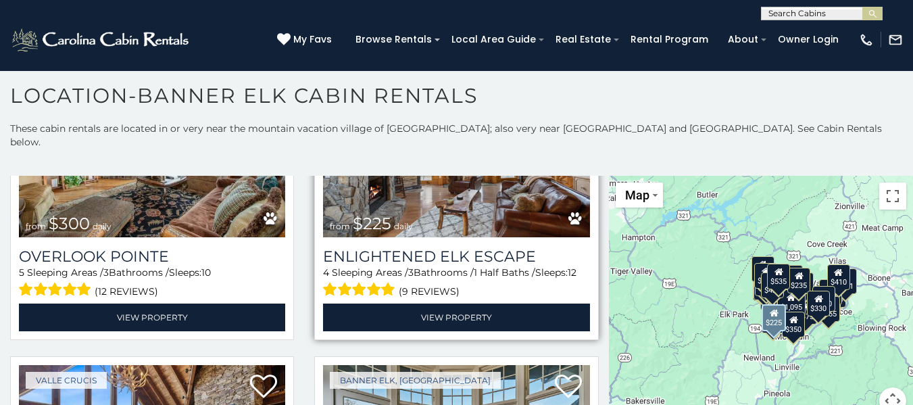
scroll to position [160, 0]
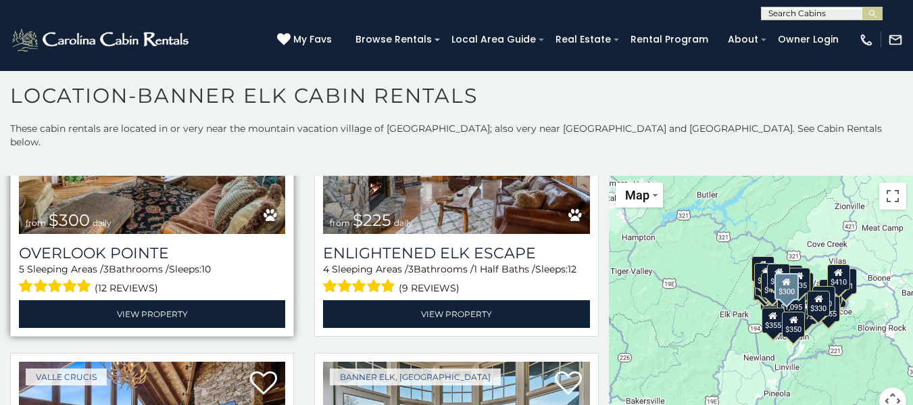
click at [229, 172] on img at bounding box center [152, 144] width 266 height 178
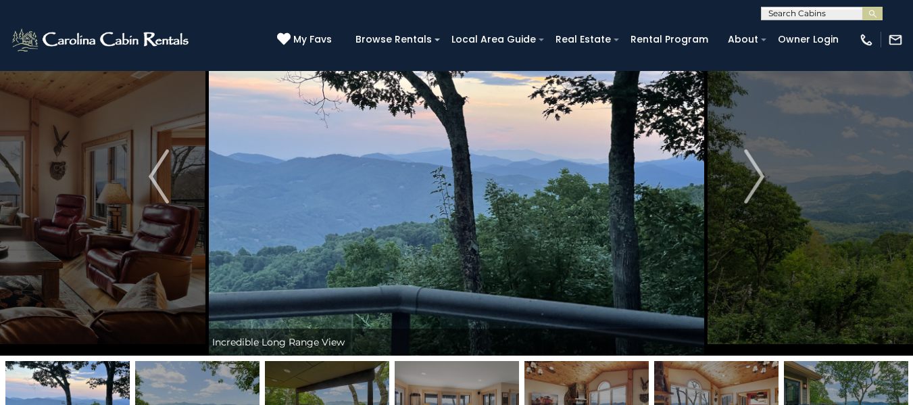
click at [754, 176] on img "Next" at bounding box center [754, 176] width 20 height 54
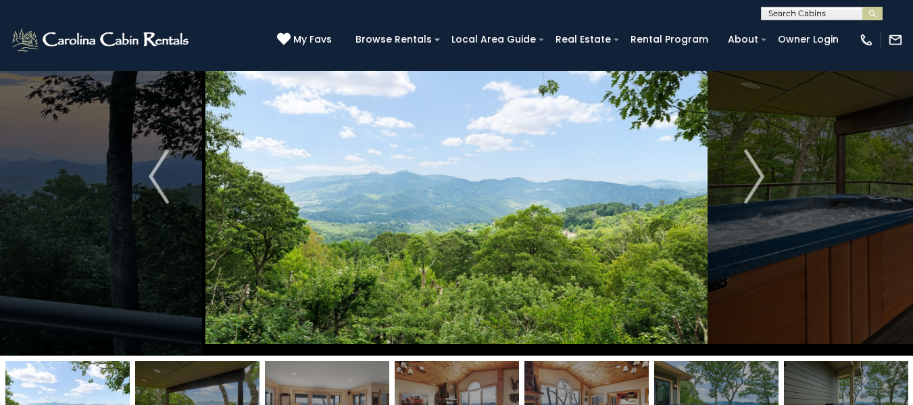
click at [754, 176] on img "Next" at bounding box center [754, 176] width 20 height 54
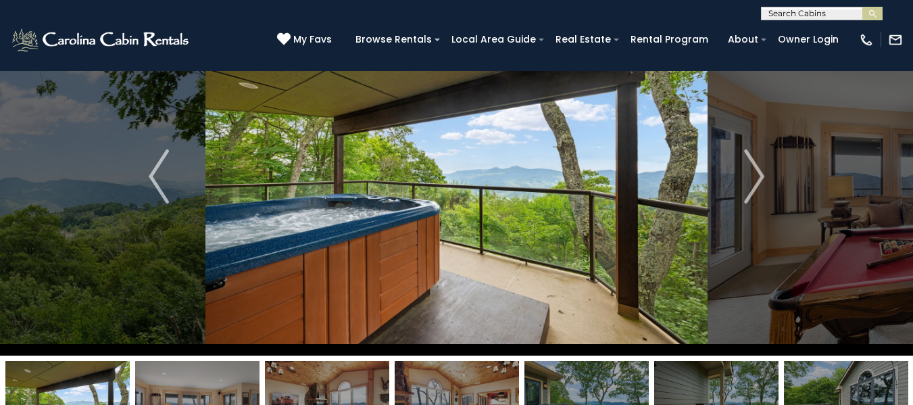
click at [754, 176] on img "Next" at bounding box center [754, 176] width 20 height 54
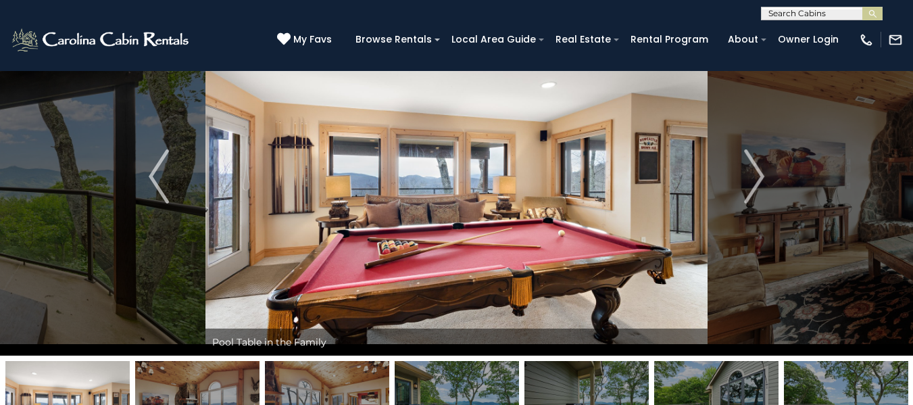
click at [754, 176] on img "Next" at bounding box center [754, 176] width 20 height 54
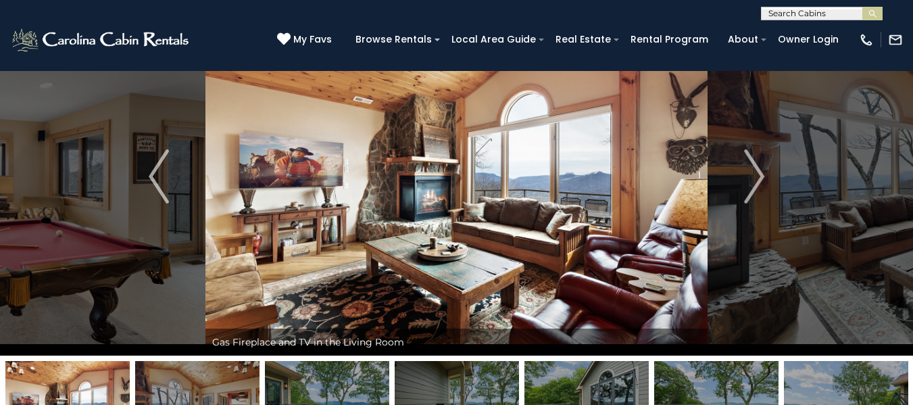
click at [754, 176] on img "Next" at bounding box center [754, 176] width 20 height 54
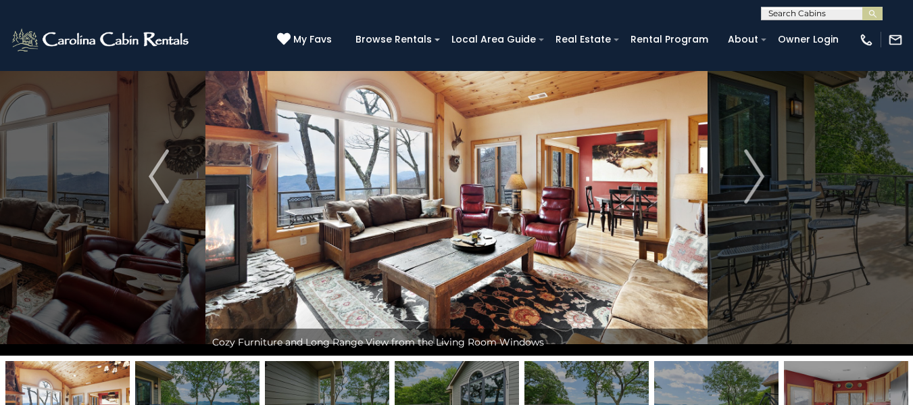
click at [754, 176] on img "Next" at bounding box center [754, 176] width 20 height 54
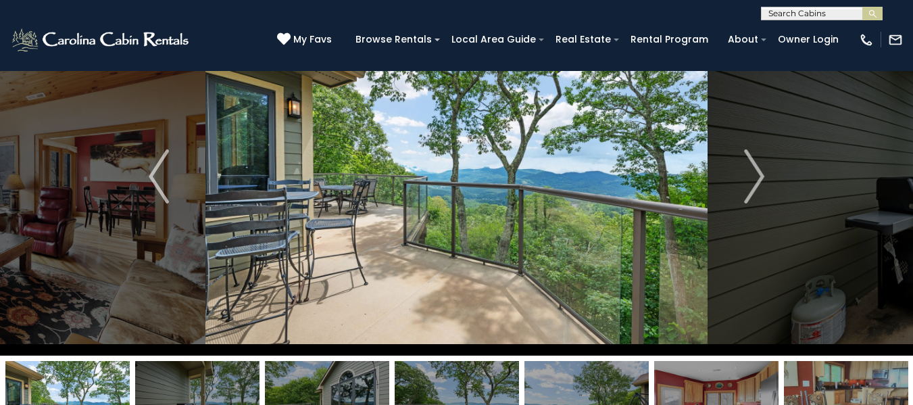
click at [754, 176] on img "Next" at bounding box center [754, 176] width 20 height 54
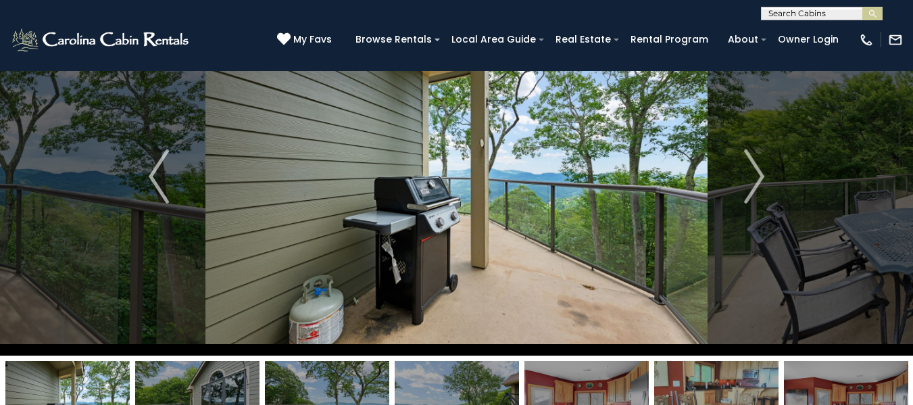
click at [754, 176] on img "Next" at bounding box center [754, 176] width 20 height 54
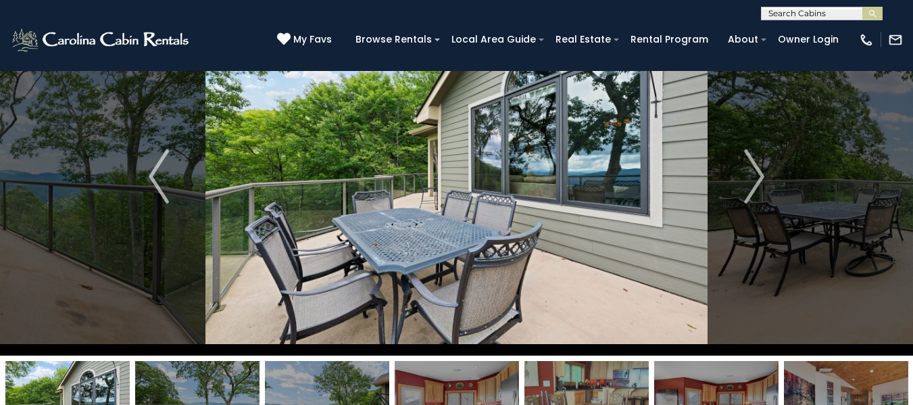
click at [754, 176] on img "Next" at bounding box center [754, 176] width 20 height 54
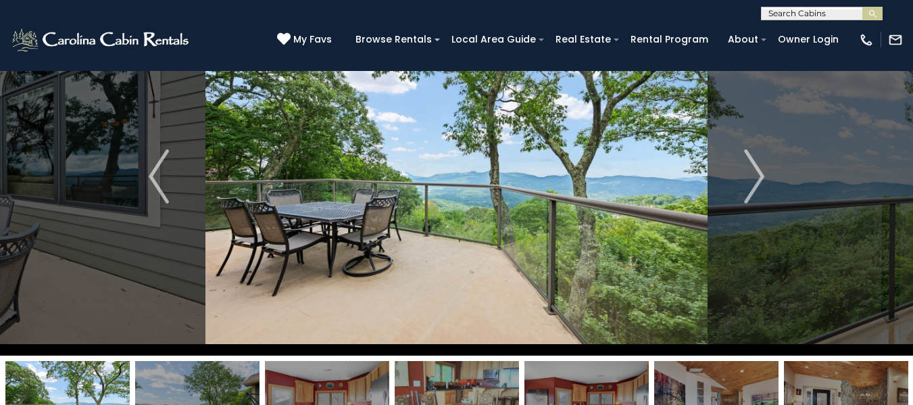
click at [754, 176] on img "Next" at bounding box center [754, 176] width 20 height 54
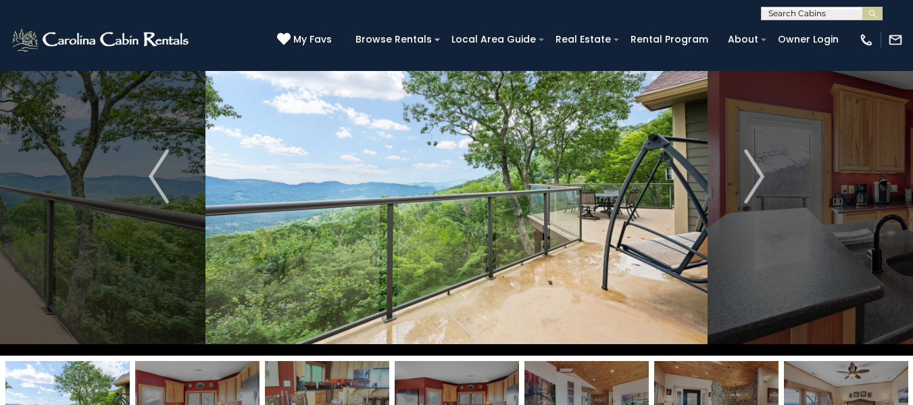
click at [754, 176] on img "Next" at bounding box center [754, 176] width 20 height 54
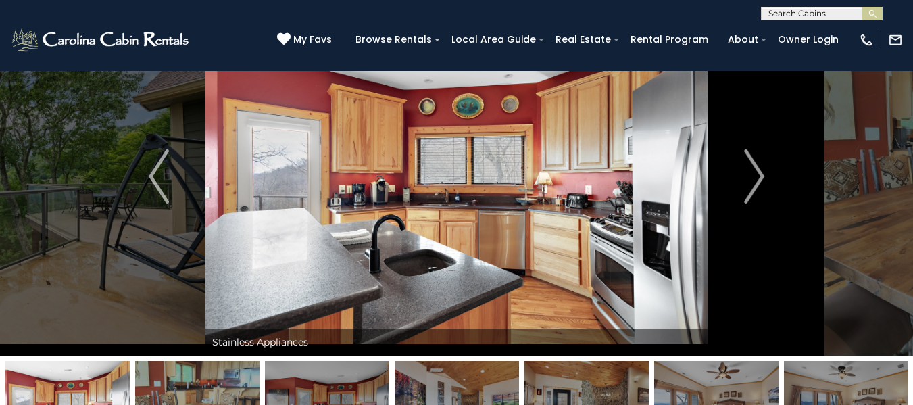
click at [754, 176] on img "Next" at bounding box center [754, 176] width 20 height 54
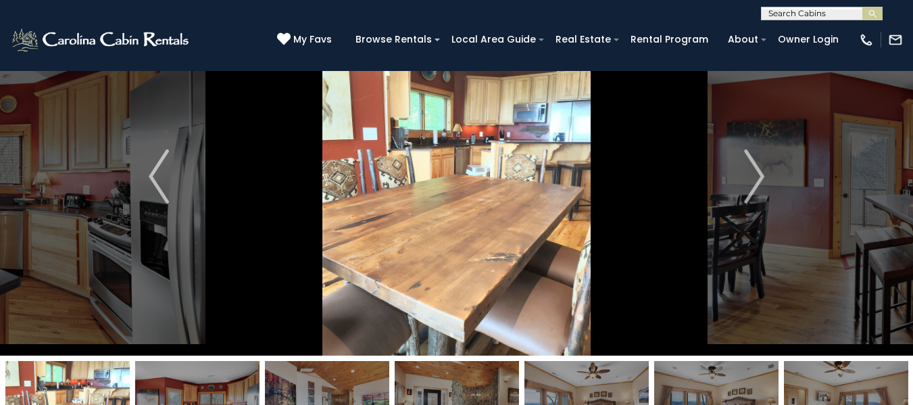
click at [754, 176] on img "Next" at bounding box center [754, 176] width 20 height 54
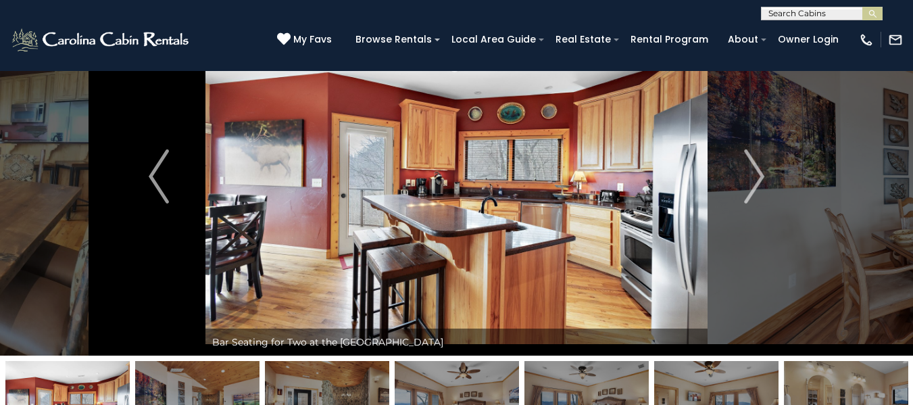
click at [754, 176] on img "Next" at bounding box center [754, 176] width 20 height 54
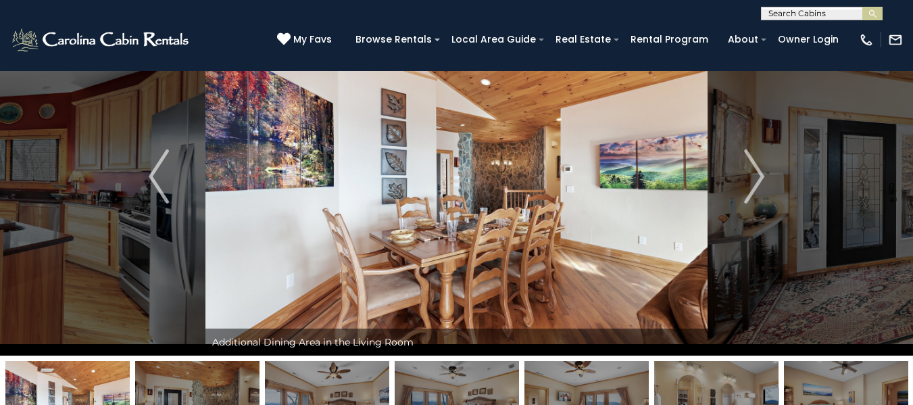
click at [754, 176] on img "Next" at bounding box center [754, 176] width 20 height 54
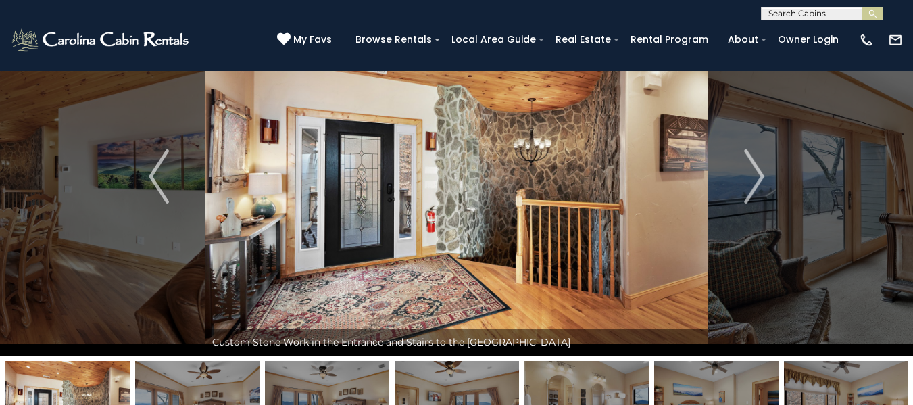
click at [754, 176] on img "Next" at bounding box center [754, 176] width 20 height 54
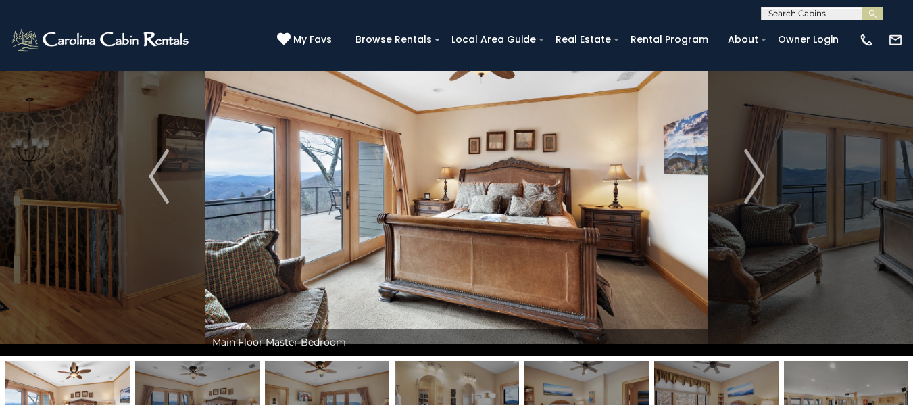
click at [754, 176] on img "Next" at bounding box center [754, 176] width 20 height 54
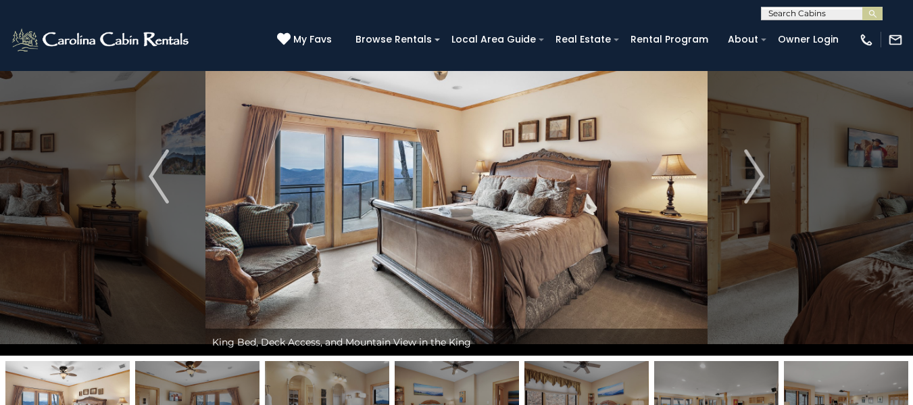
click at [754, 176] on img "Next" at bounding box center [754, 176] width 20 height 54
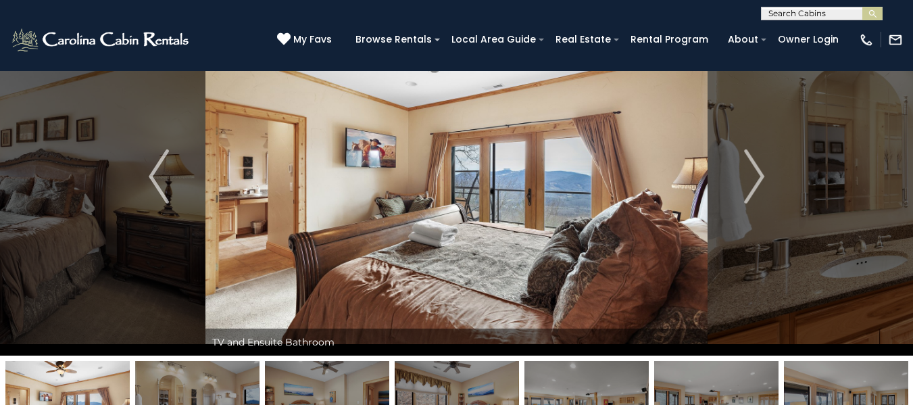
click at [754, 176] on img "Next" at bounding box center [754, 176] width 20 height 54
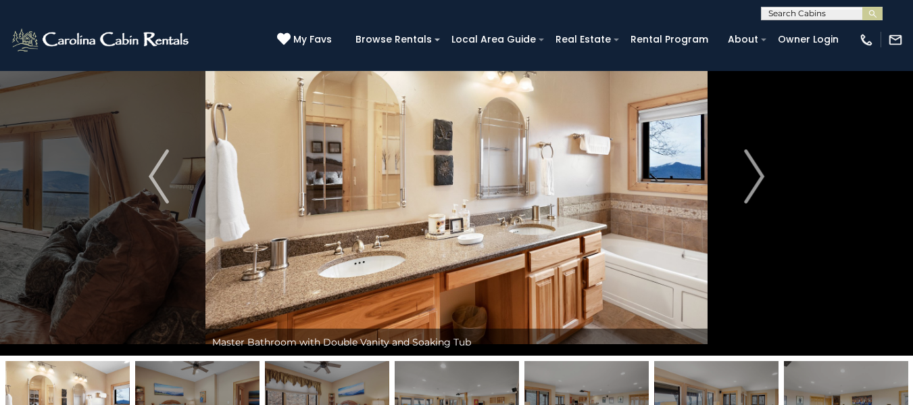
click at [754, 176] on img "Next" at bounding box center [754, 176] width 20 height 54
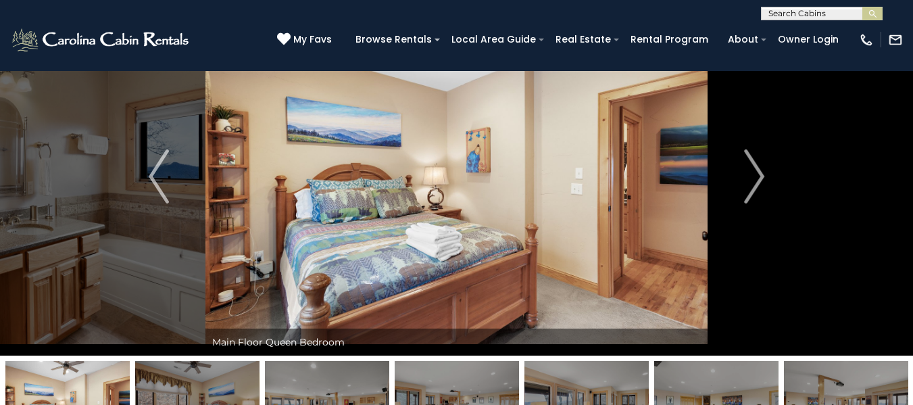
click at [754, 176] on img "Next" at bounding box center [754, 176] width 20 height 54
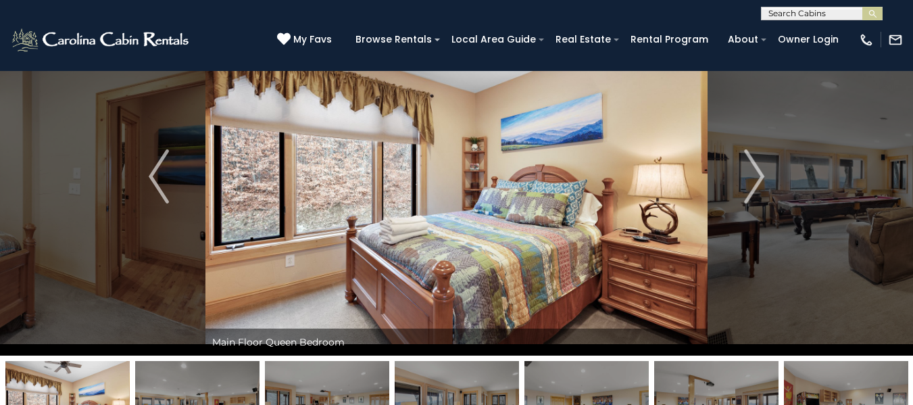
click at [754, 176] on img "Next" at bounding box center [754, 176] width 20 height 54
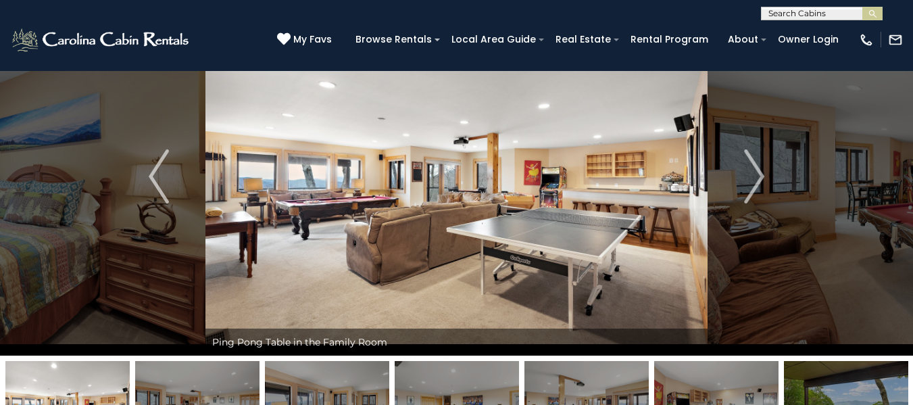
click at [754, 176] on img "Next" at bounding box center [754, 176] width 20 height 54
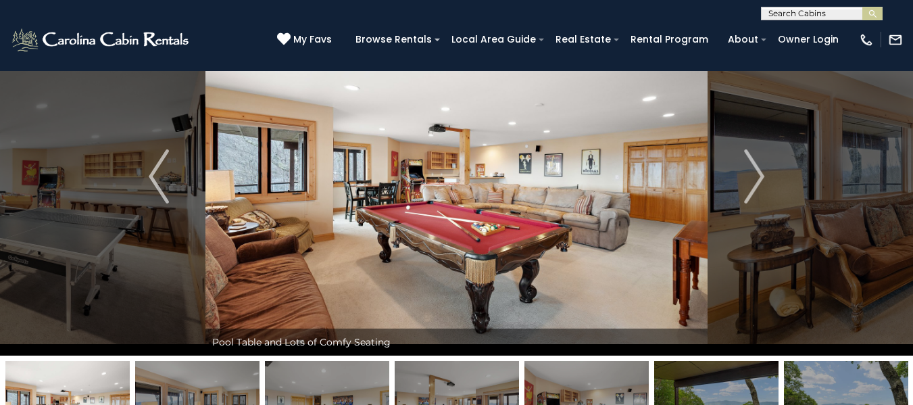
click at [754, 176] on img "Next" at bounding box center [754, 176] width 20 height 54
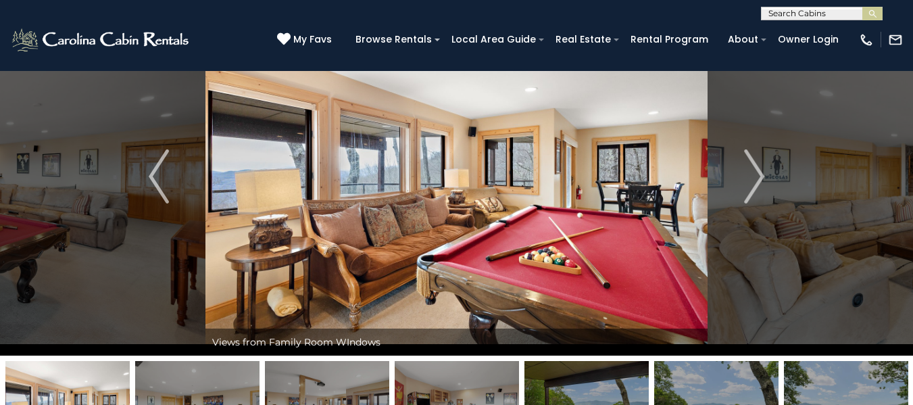
click at [754, 176] on img "Next" at bounding box center [754, 176] width 20 height 54
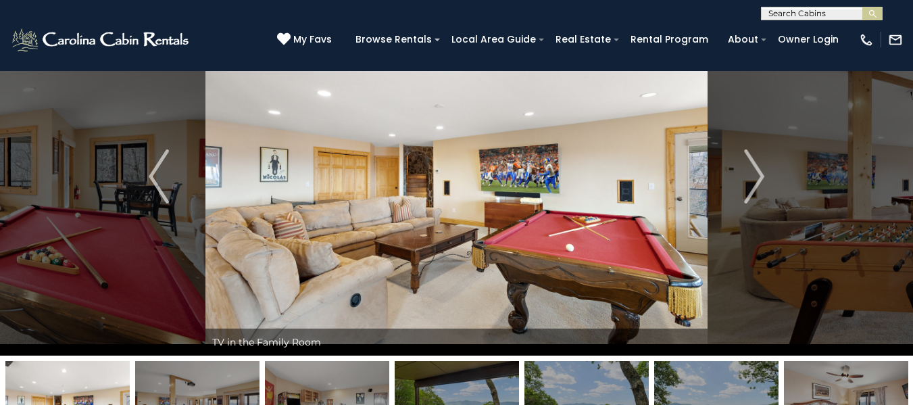
click at [754, 176] on img "Next" at bounding box center [754, 176] width 20 height 54
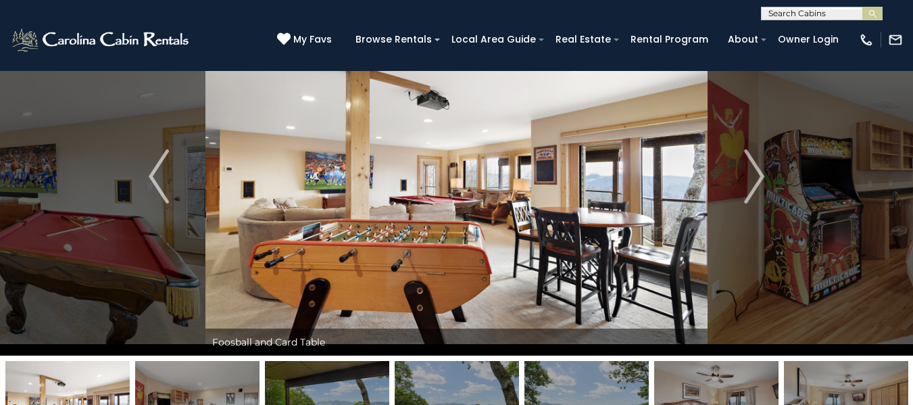
click at [754, 176] on img "Next" at bounding box center [754, 176] width 20 height 54
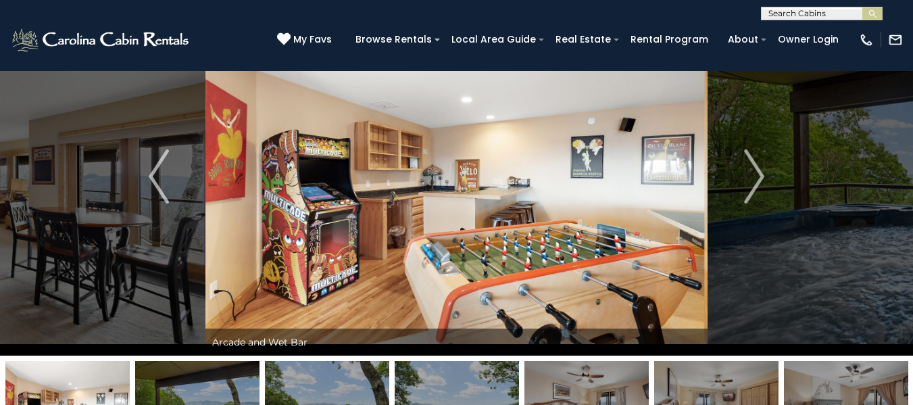
click at [754, 176] on img "Next" at bounding box center [754, 176] width 20 height 54
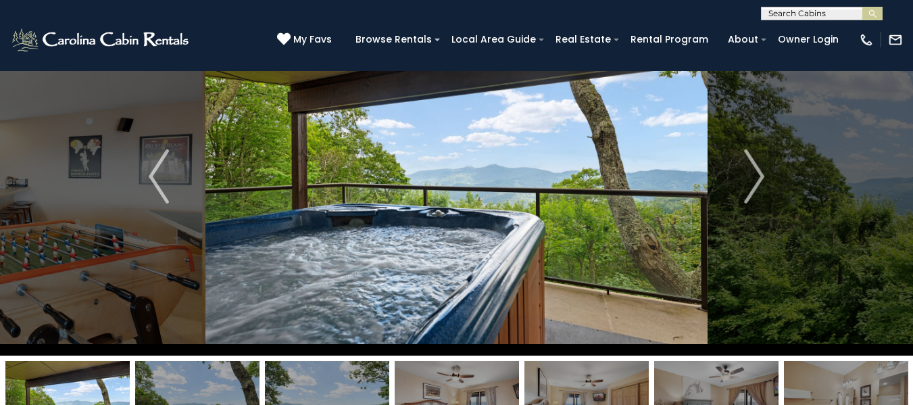
click at [754, 176] on img "Next" at bounding box center [754, 176] width 20 height 54
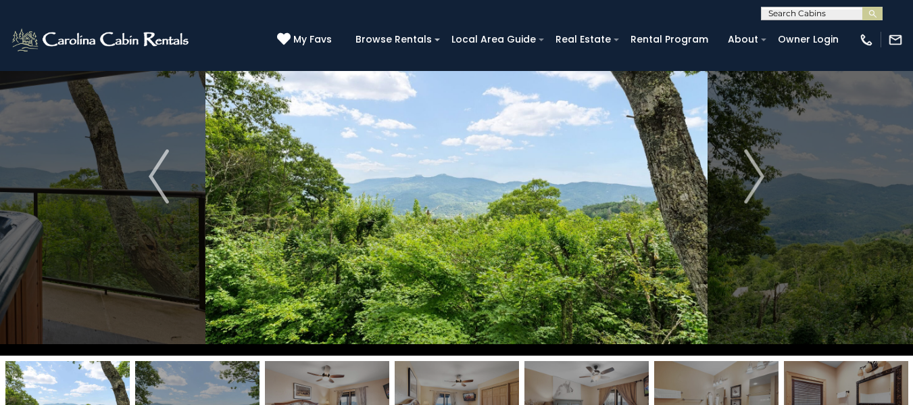
click at [754, 176] on img "Next" at bounding box center [754, 176] width 20 height 54
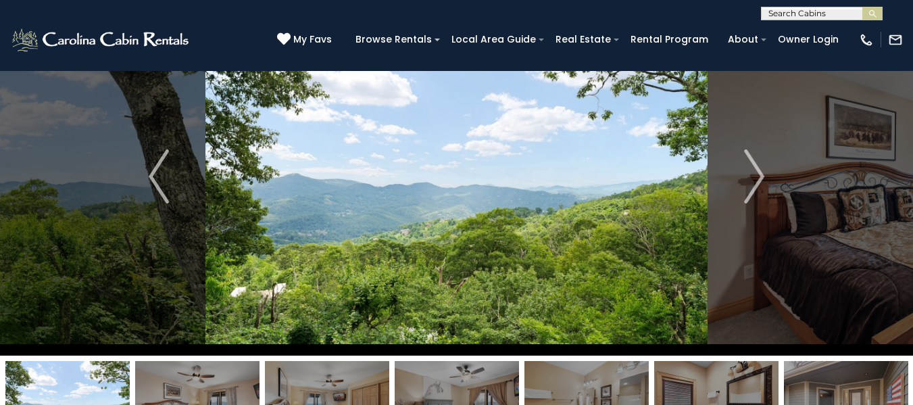
click at [754, 176] on img "Next" at bounding box center [754, 176] width 20 height 54
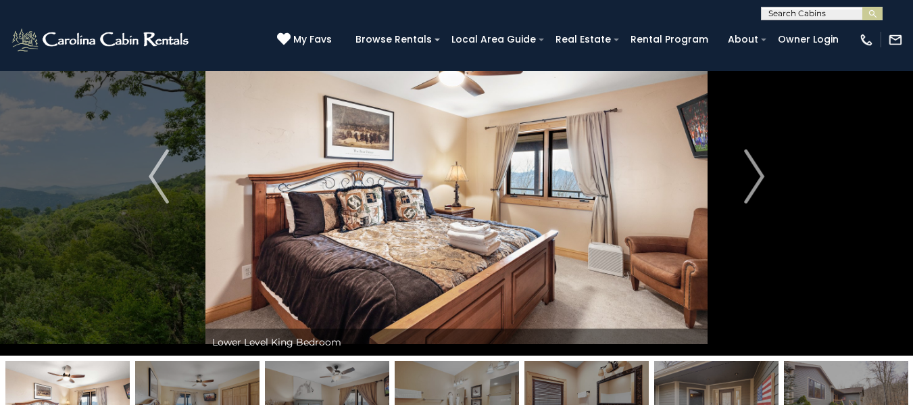
click at [754, 176] on img "Next" at bounding box center [754, 176] width 20 height 54
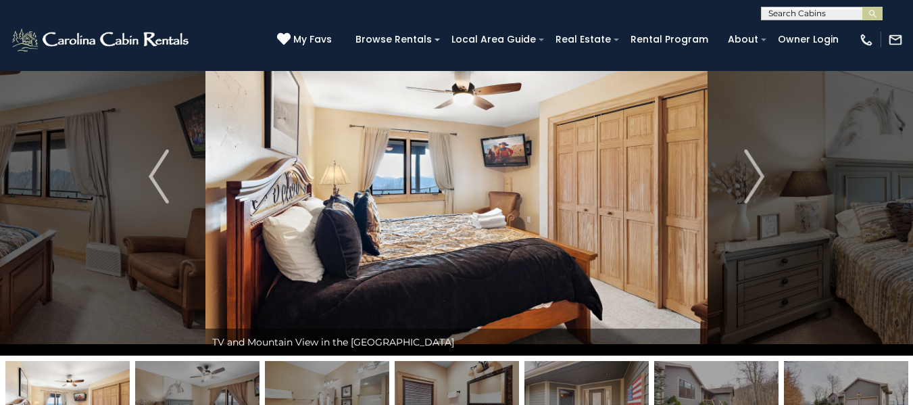
click at [754, 176] on img "Next" at bounding box center [754, 176] width 20 height 54
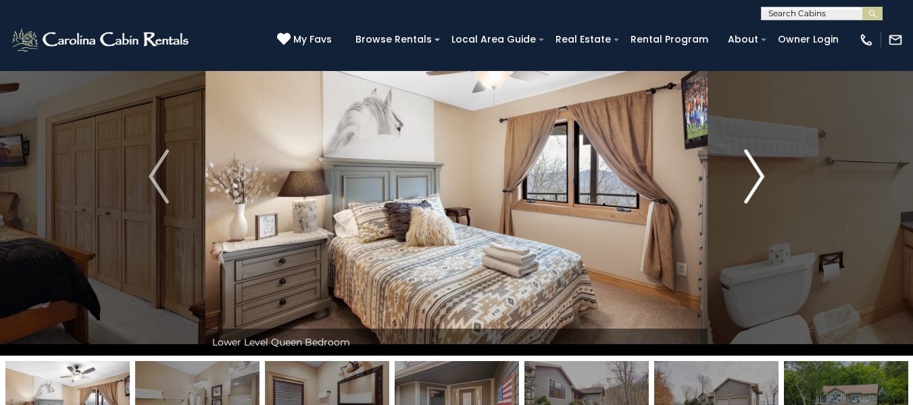
click at [763, 175] on img "Next" at bounding box center [754, 176] width 20 height 54
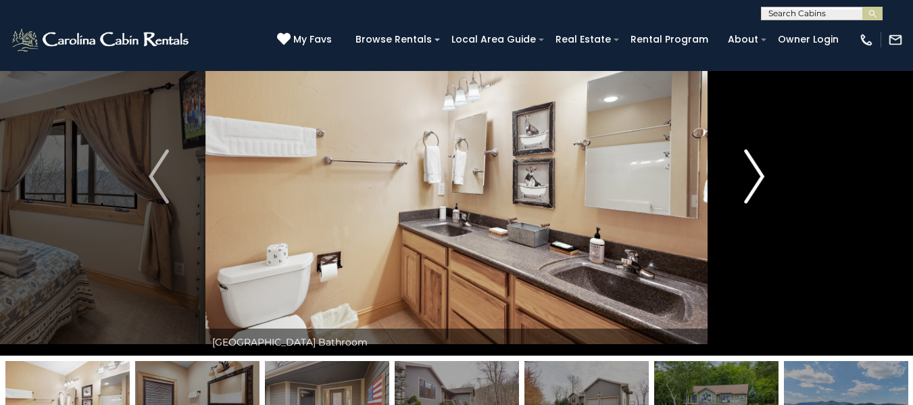
click at [763, 175] on img "Next" at bounding box center [754, 176] width 20 height 54
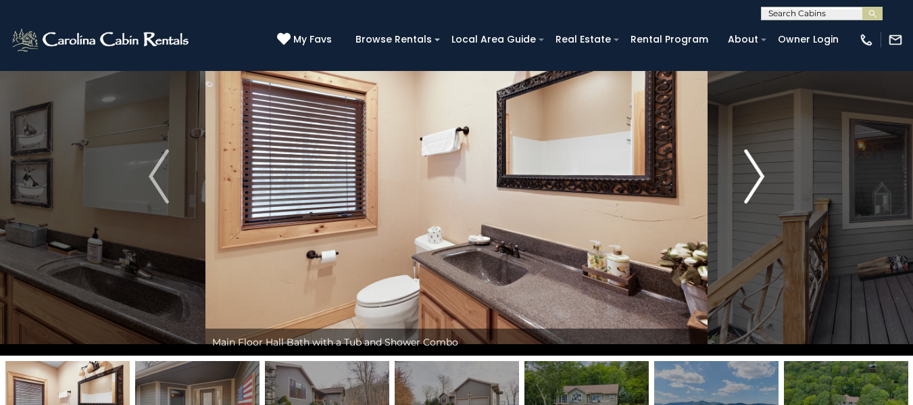
click at [763, 175] on img "Next" at bounding box center [754, 176] width 20 height 54
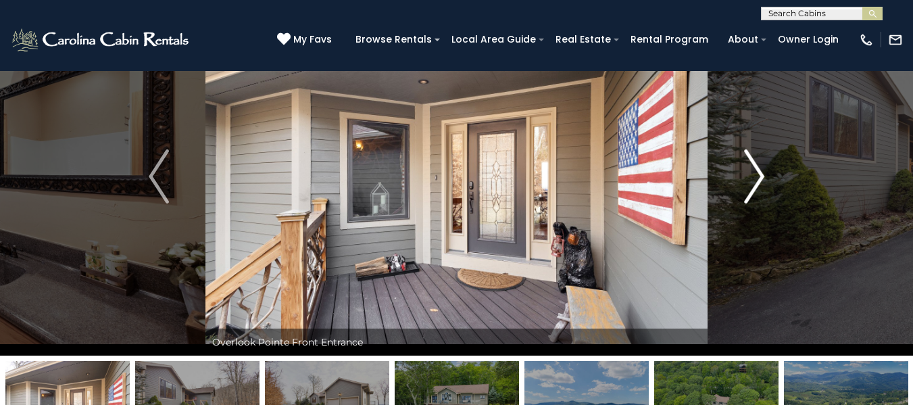
click at [763, 175] on img "Next" at bounding box center [754, 176] width 20 height 54
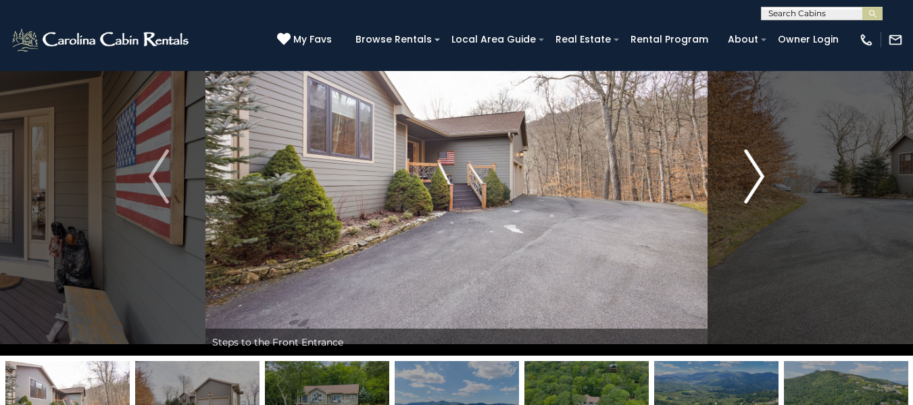
click at [763, 175] on img "Next" at bounding box center [754, 176] width 20 height 54
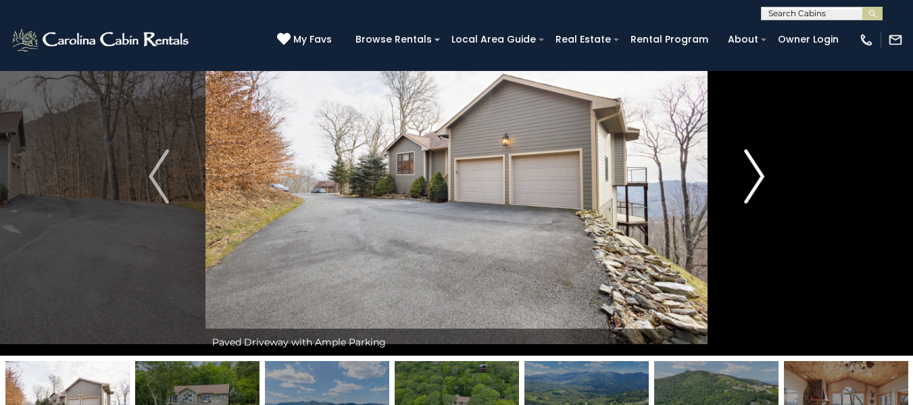
click at [763, 175] on img "Next" at bounding box center [754, 176] width 20 height 54
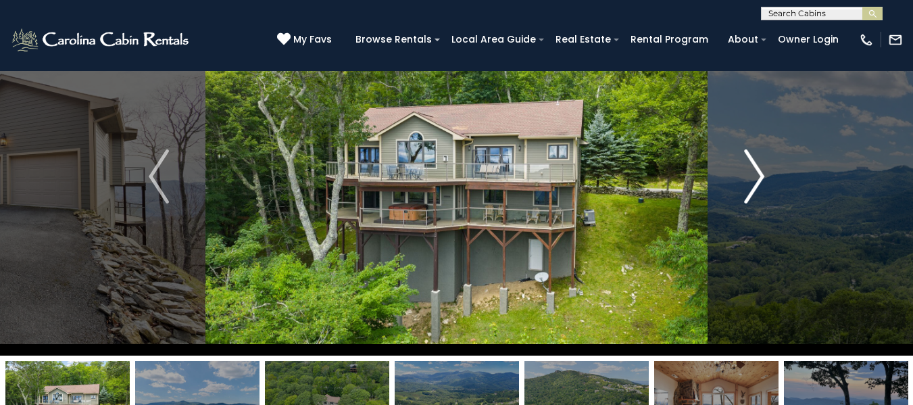
click at [763, 175] on img "Next" at bounding box center [754, 176] width 20 height 54
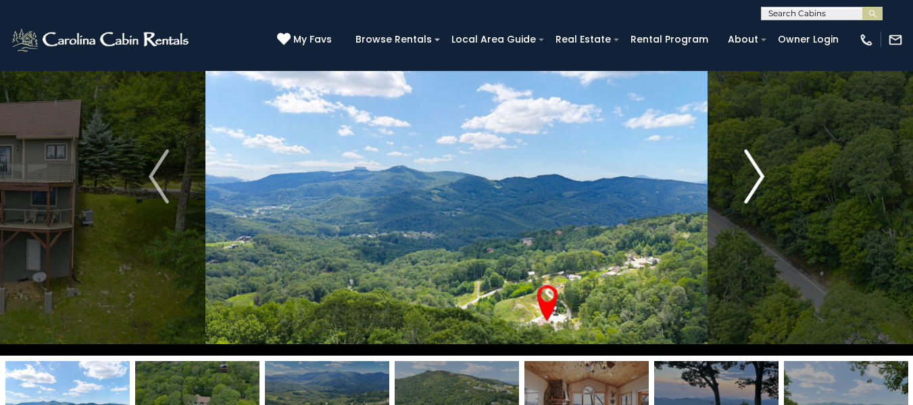
click at [763, 175] on img "Next" at bounding box center [754, 176] width 20 height 54
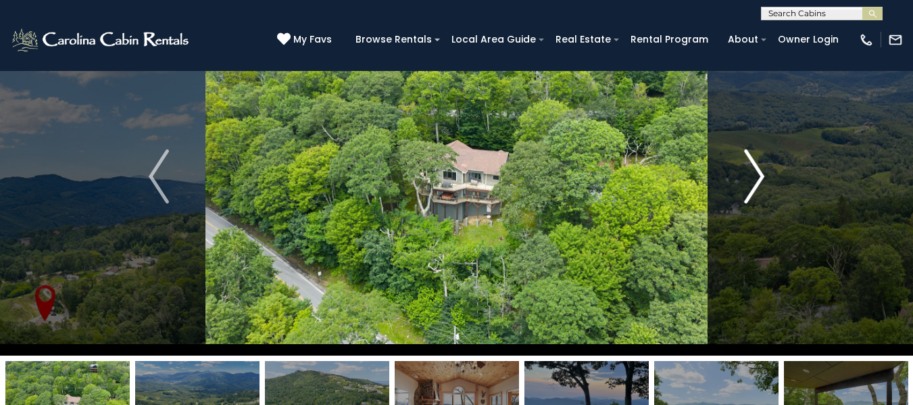
click at [763, 175] on img "Next" at bounding box center [754, 176] width 20 height 54
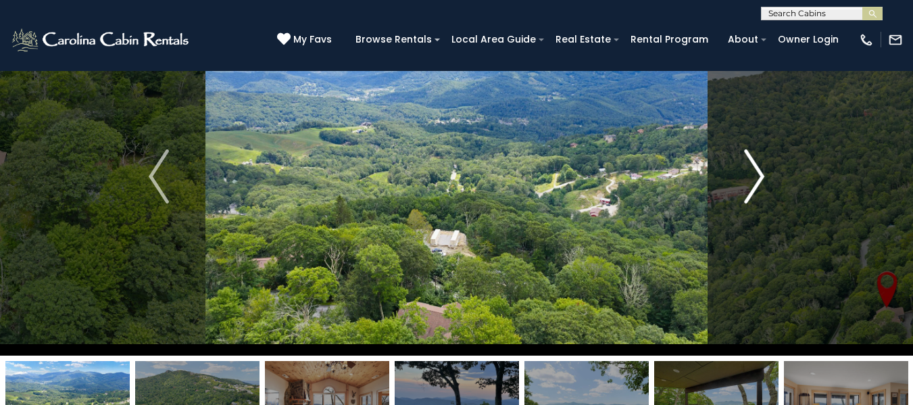
click at [763, 175] on img "Next" at bounding box center [754, 176] width 20 height 54
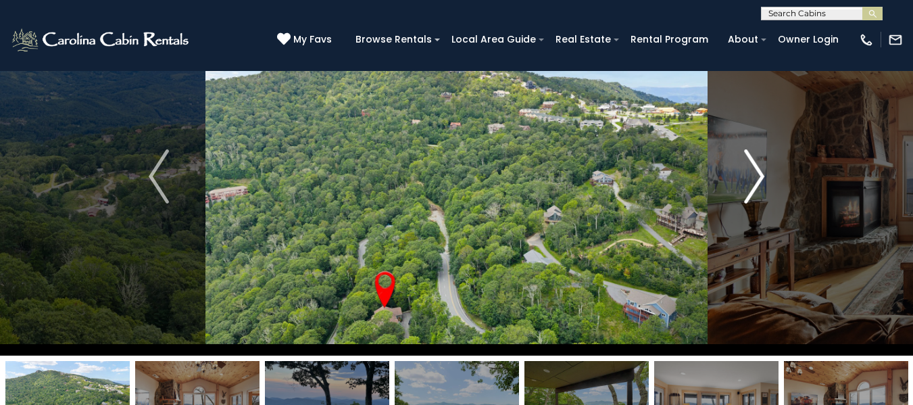
click at [763, 175] on img "Next" at bounding box center [754, 176] width 20 height 54
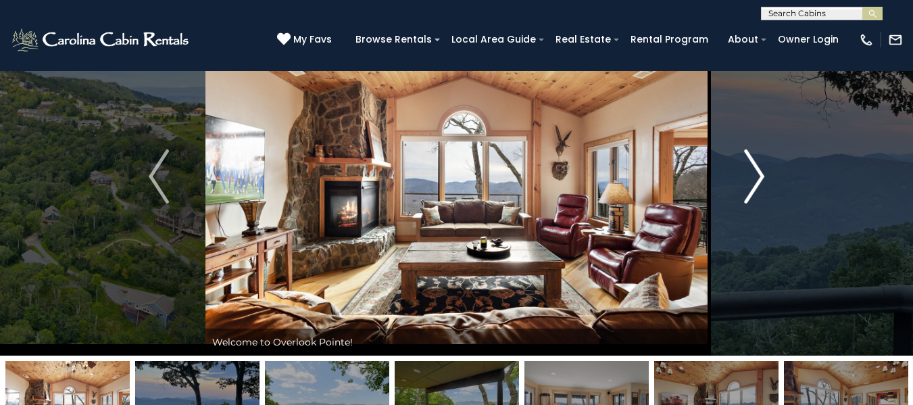
click at [763, 175] on img "Next" at bounding box center [754, 176] width 20 height 54
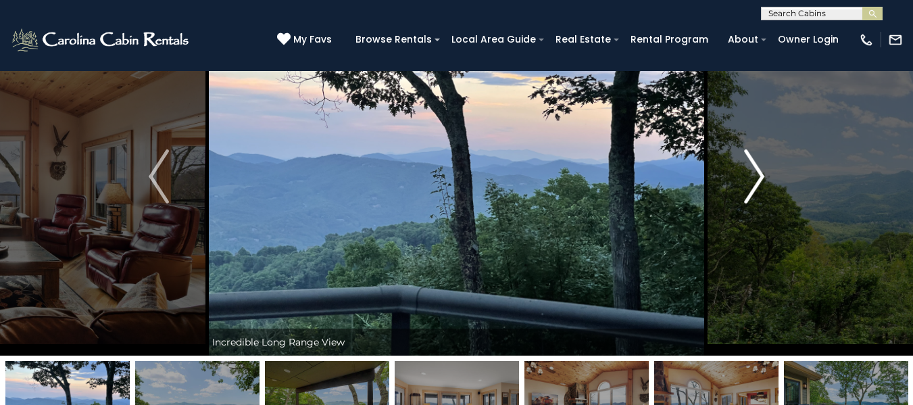
click at [763, 175] on img "Next" at bounding box center [754, 176] width 20 height 54
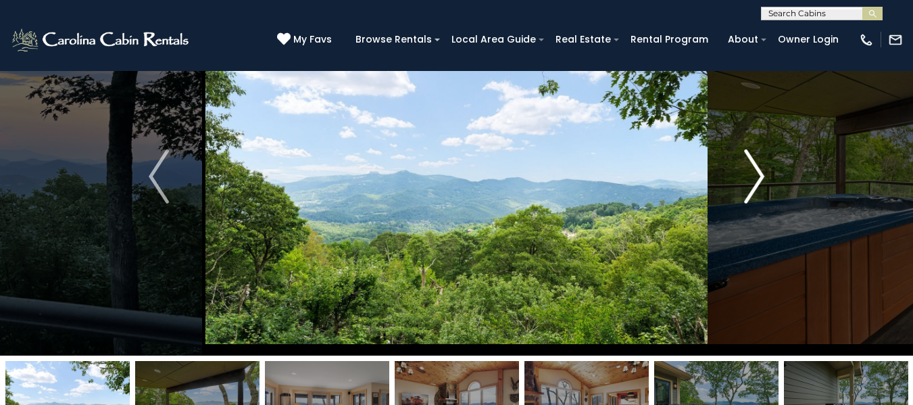
click at [763, 175] on img "Next" at bounding box center [754, 176] width 20 height 54
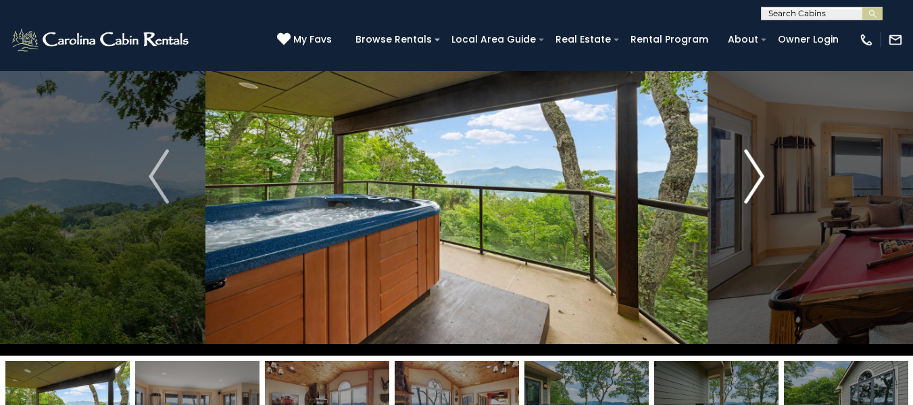
click at [763, 175] on img "Next" at bounding box center [754, 176] width 20 height 54
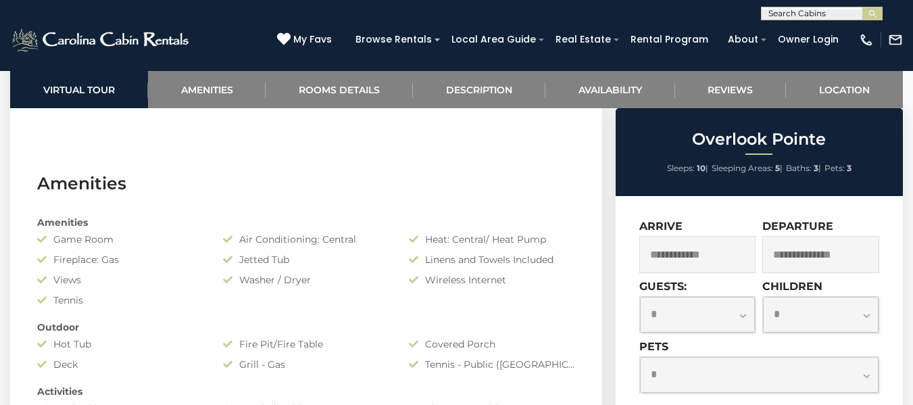
scroll to position [917, 0]
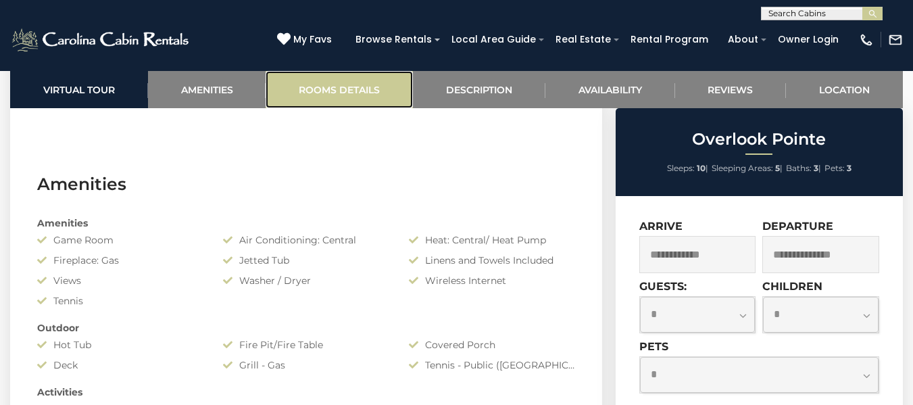
click at [352, 93] on link "Rooms Details" at bounding box center [339, 89] width 147 height 37
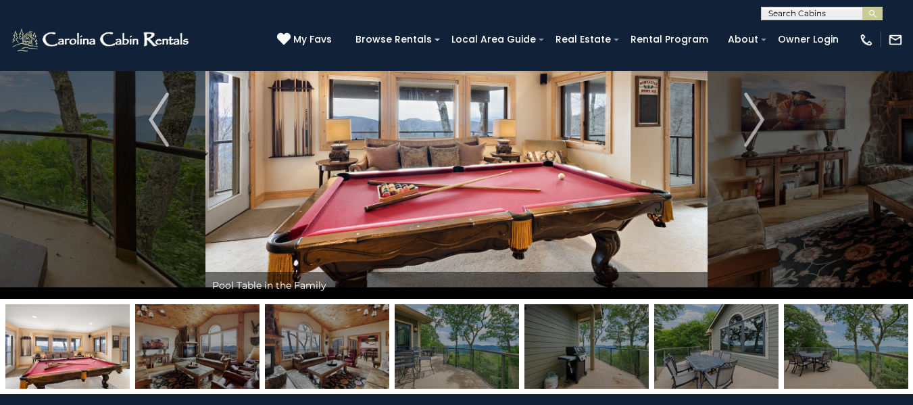
scroll to position [126, 0]
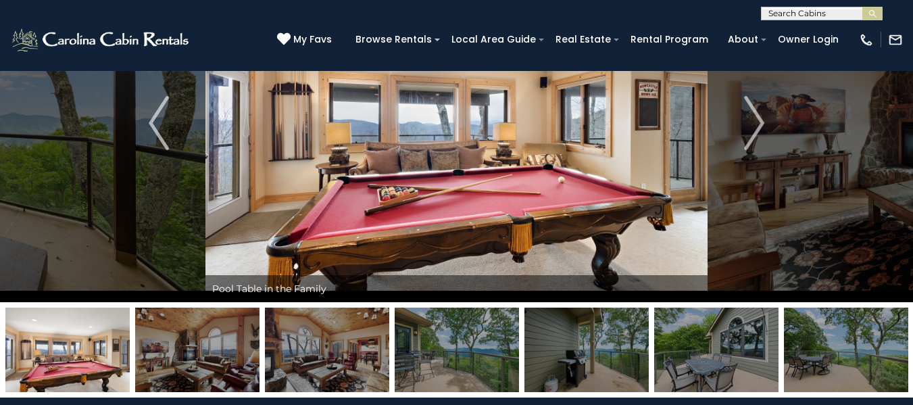
click at [222, 349] on img at bounding box center [197, 350] width 124 height 85
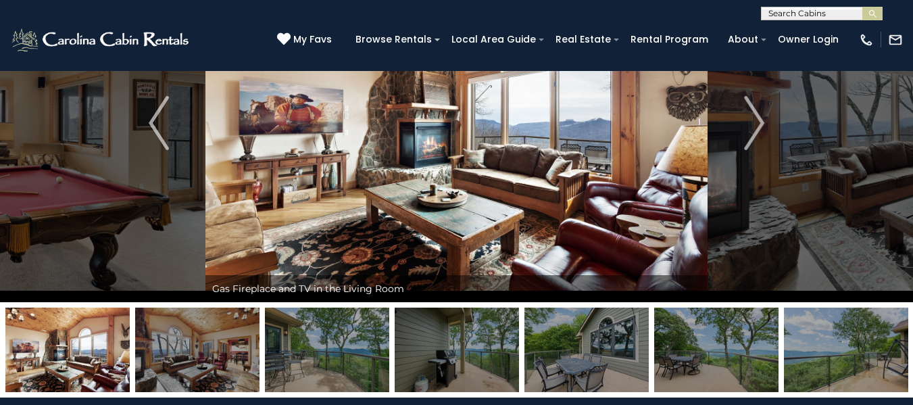
click at [222, 349] on img at bounding box center [197, 350] width 124 height 85
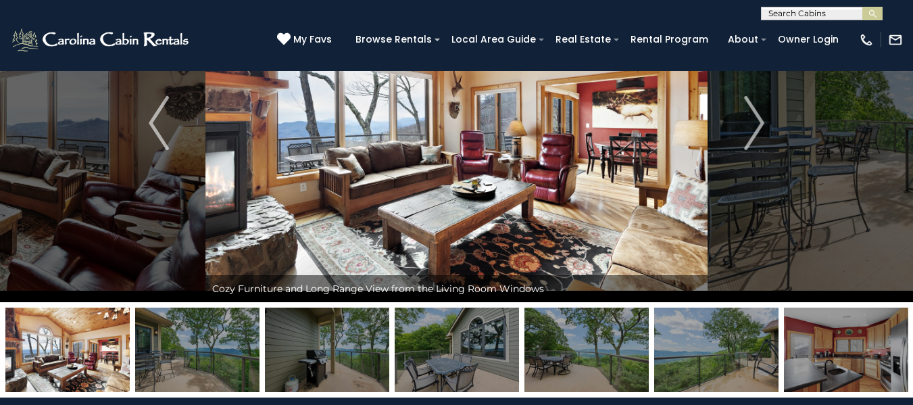
click at [222, 349] on img at bounding box center [197, 350] width 124 height 85
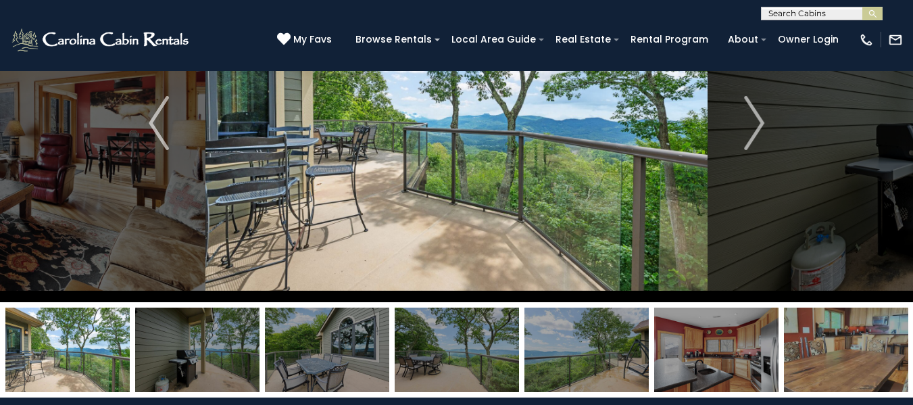
click at [222, 349] on img at bounding box center [197, 350] width 124 height 85
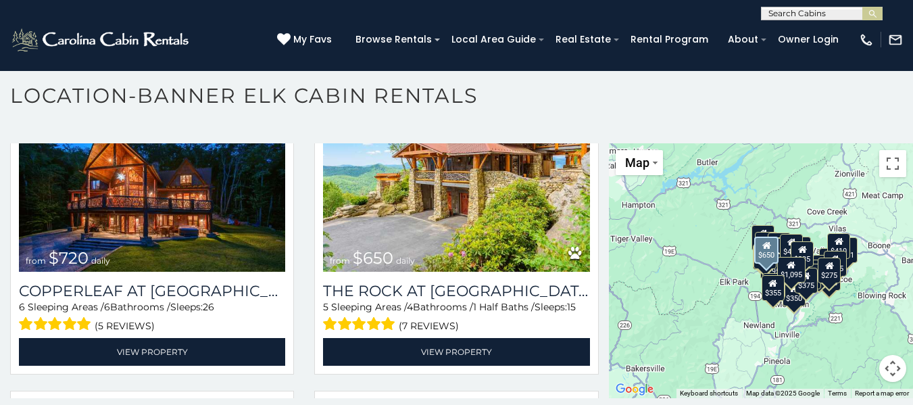
scroll to position [1009, 0]
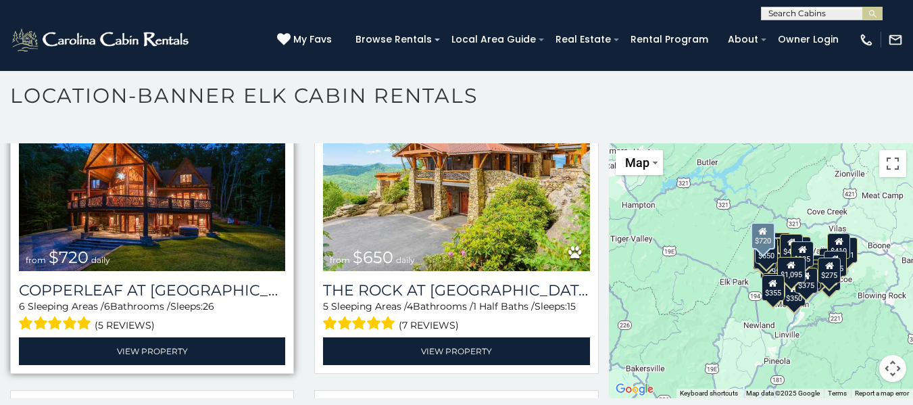
click at [224, 199] on img at bounding box center [152, 182] width 266 height 178
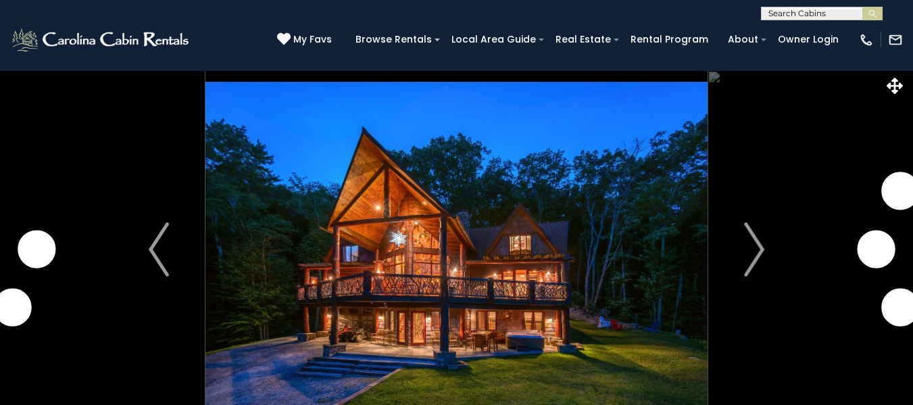
click at [754, 222] on img "Next" at bounding box center [754, 249] width 20 height 54
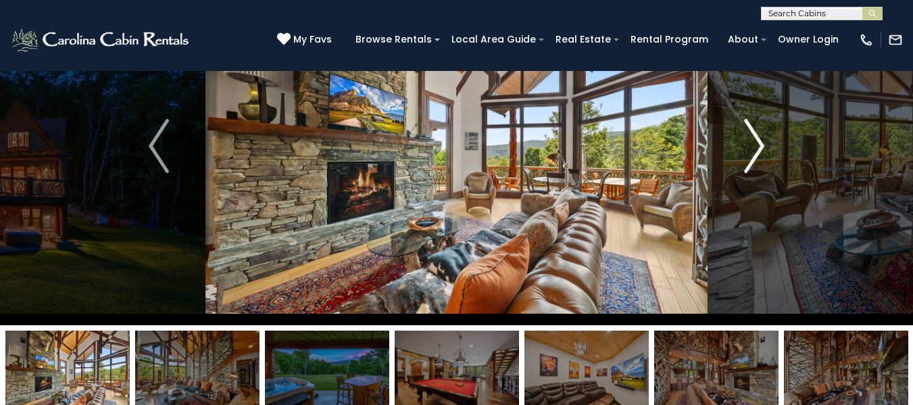
click at [754, 151] on img "Next" at bounding box center [754, 146] width 20 height 54
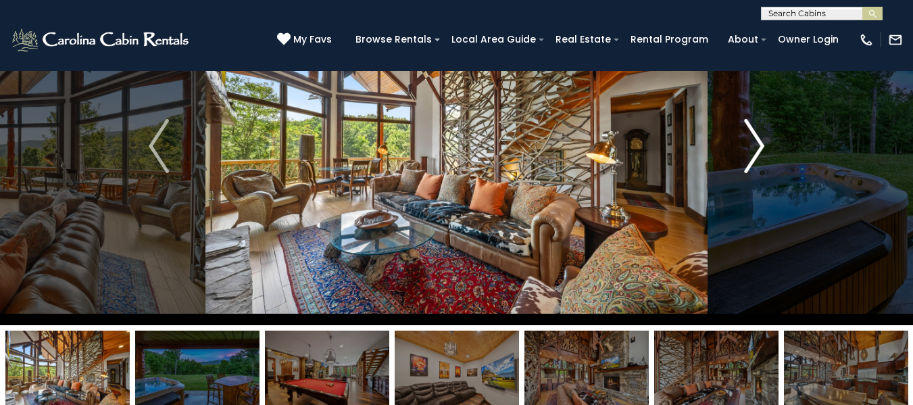
click at [754, 151] on img "Next" at bounding box center [754, 146] width 20 height 54
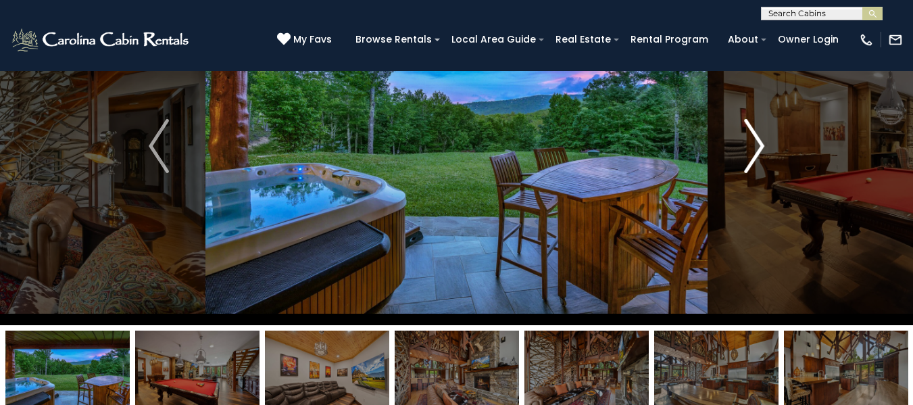
click at [754, 151] on img "Next" at bounding box center [754, 146] width 20 height 54
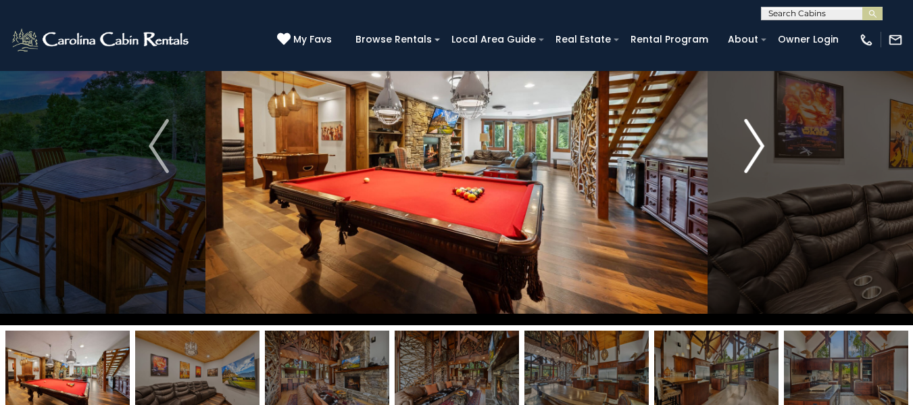
click at [754, 151] on img "Next" at bounding box center [754, 146] width 20 height 54
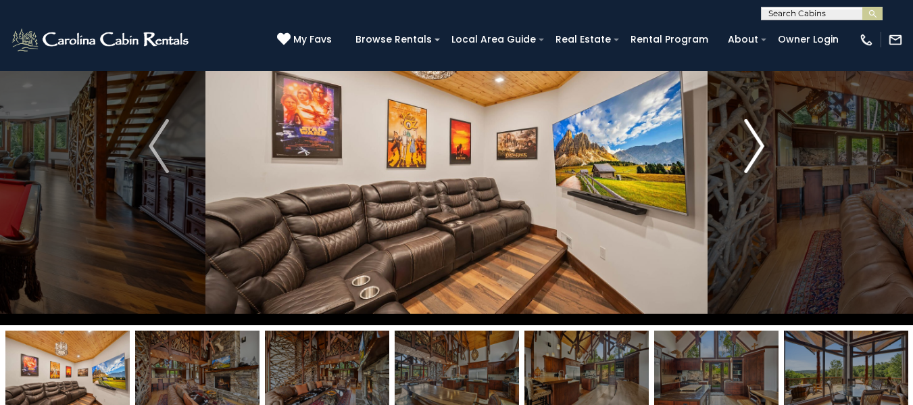
click at [754, 151] on img "Next" at bounding box center [754, 146] width 20 height 54
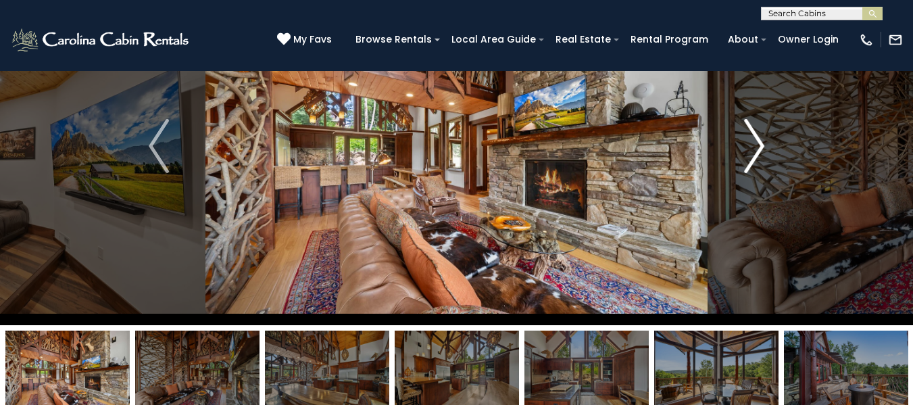
click at [754, 151] on img "Next" at bounding box center [754, 146] width 20 height 54
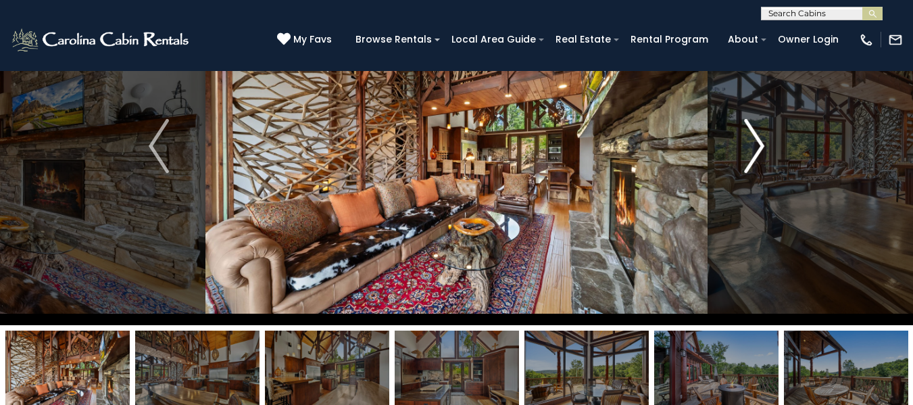
click at [754, 151] on img "Next" at bounding box center [754, 146] width 20 height 54
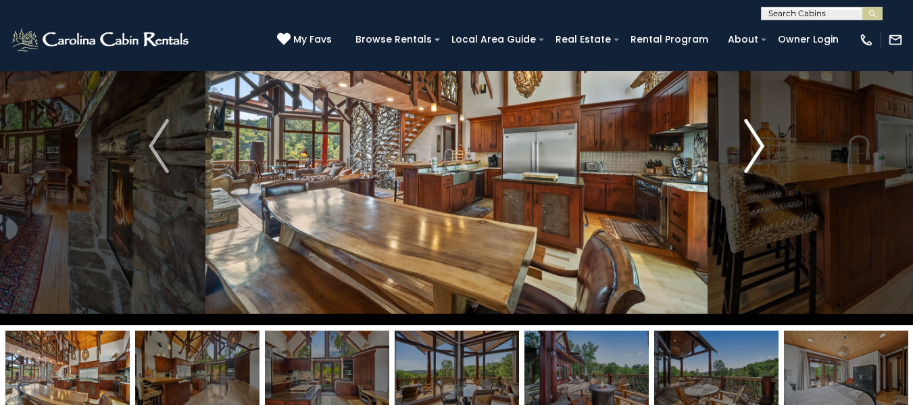
click at [754, 151] on img "Next" at bounding box center [754, 146] width 20 height 54
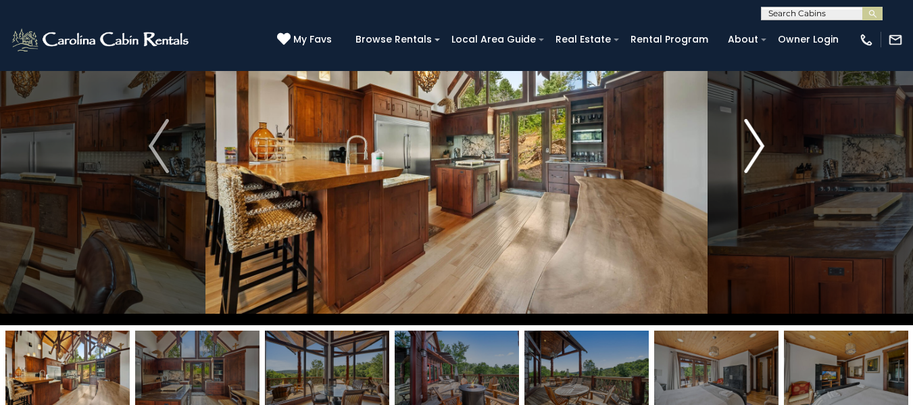
click at [754, 151] on img "Next" at bounding box center [754, 146] width 20 height 54
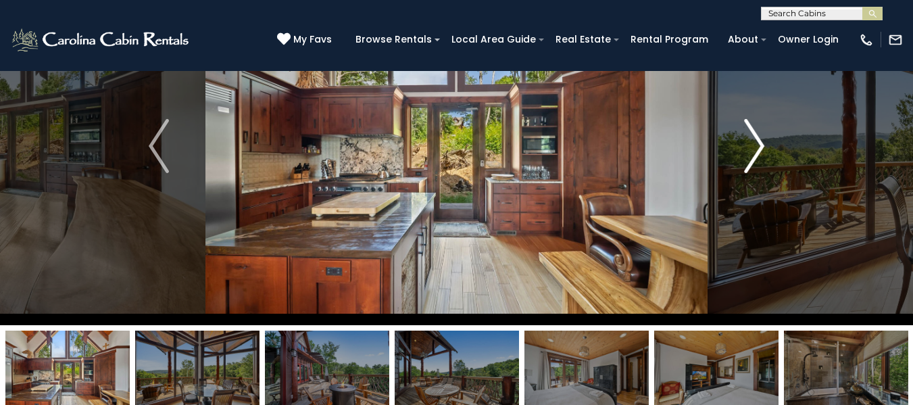
click at [754, 151] on img "Next" at bounding box center [754, 146] width 20 height 54
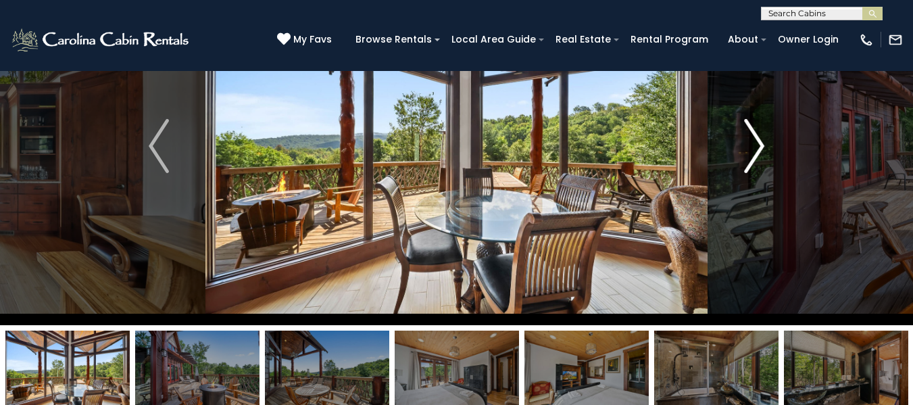
click at [754, 151] on img "Next" at bounding box center [754, 146] width 20 height 54
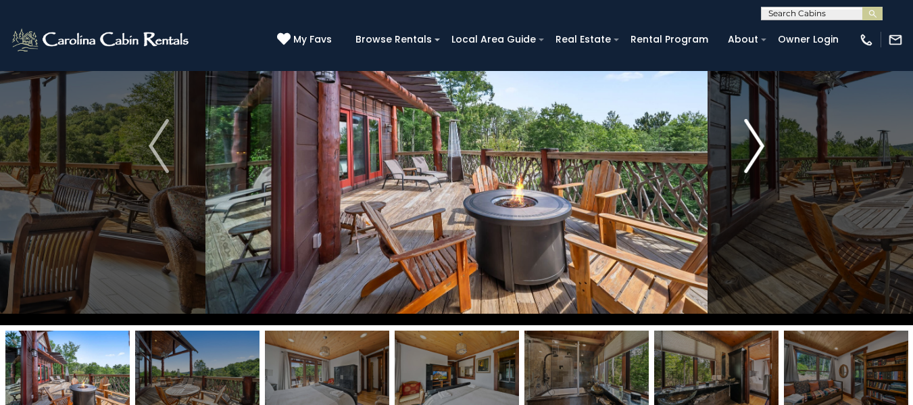
click at [754, 151] on img "Next" at bounding box center [754, 146] width 20 height 54
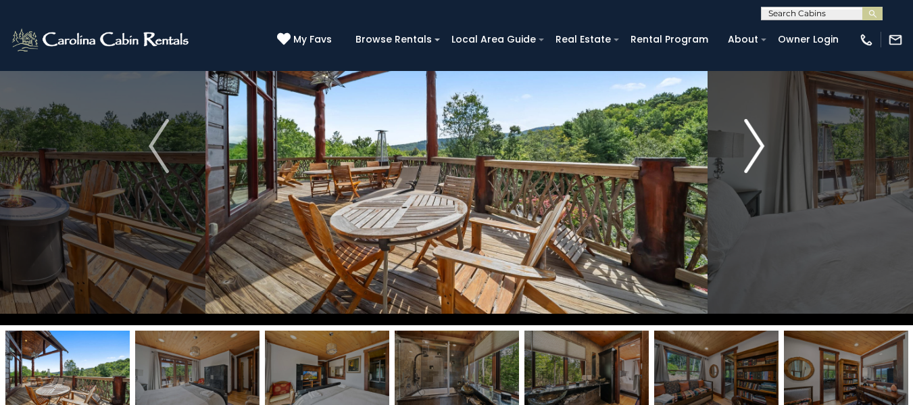
click at [754, 151] on img "Next" at bounding box center [754, 146] width 20 height 54
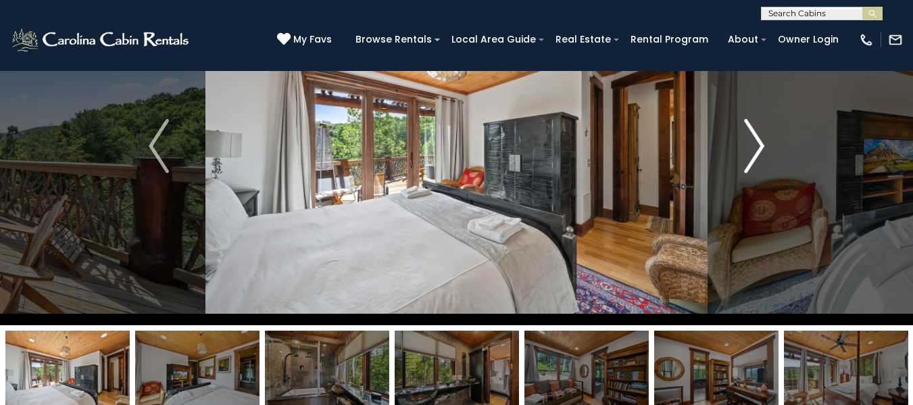
click at [751, 147] on img "Next" at bounding box center [754, 146] width 20 height 54
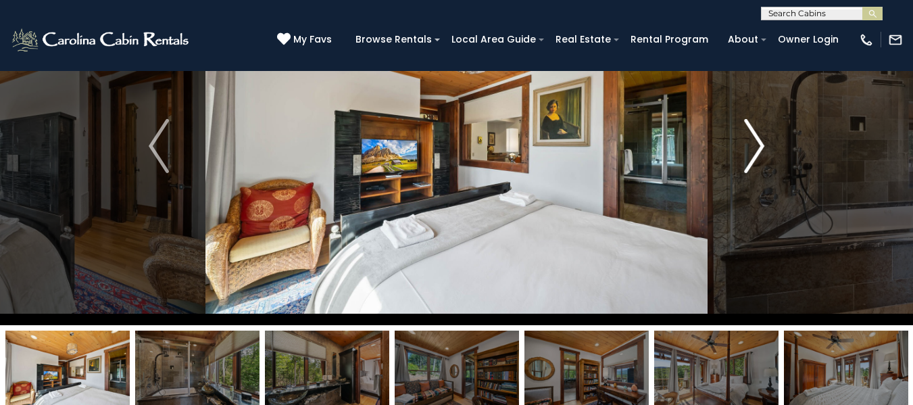
click at [751, 147] on img "Next" at bounding box center [754, 146] width 20 height 54
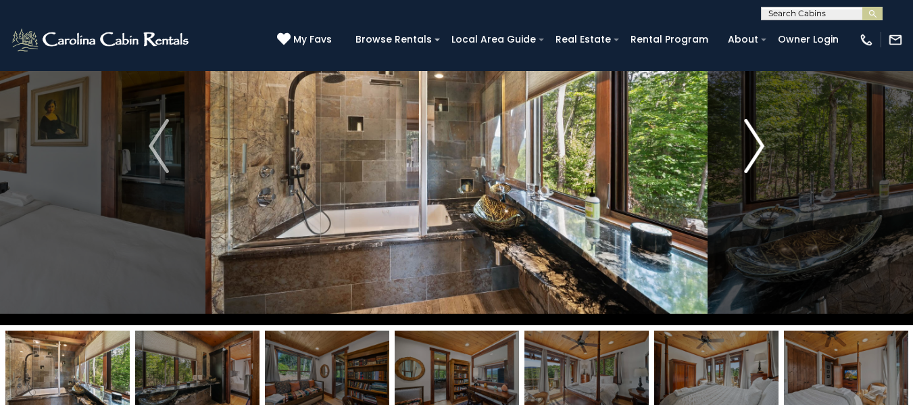
click at [751, 147] on img "Next" at bounding box center [754, 146] width 20 height 54
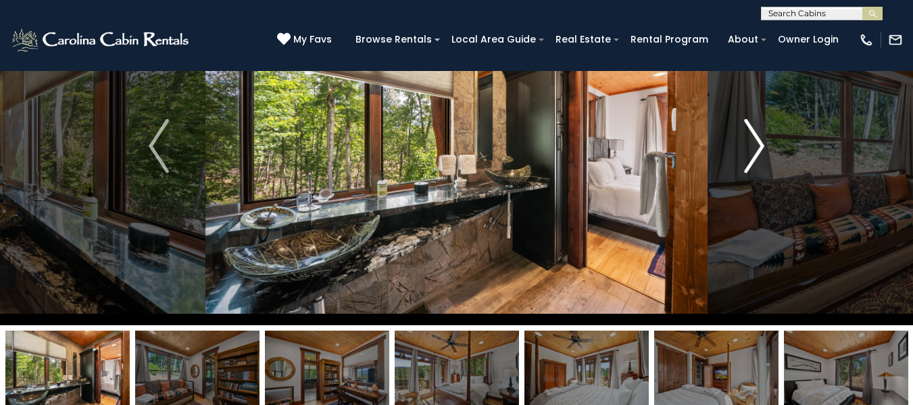
click at [751, 147] on img "Next" at bounding box center [754, 146] width 20 height 54
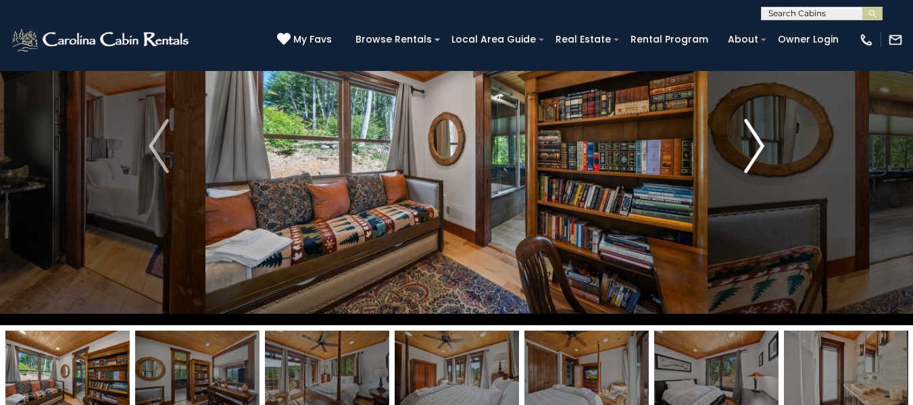
click at [759, 139] on img "Next" at bounding box center [754, 146] width 20 height 54
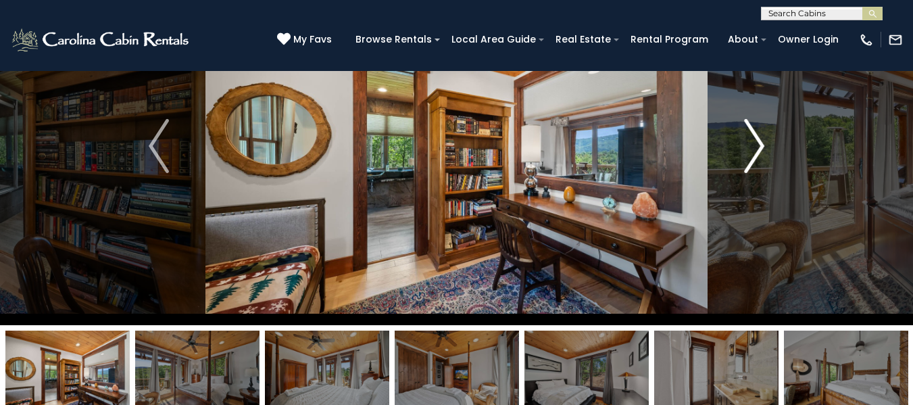
click at [759, 139] on img "Next" at bounding box center [754, 146] width 20 height 54
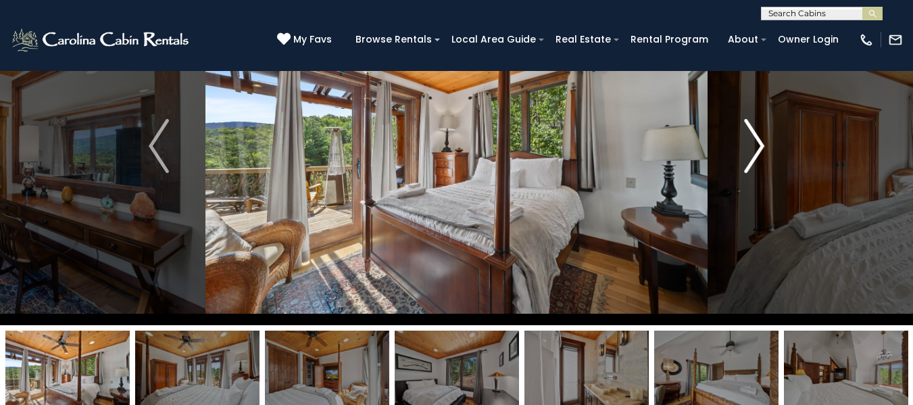
click at [759, 139] on img "Next" at bounding box center [754, 146] width 20 height 54
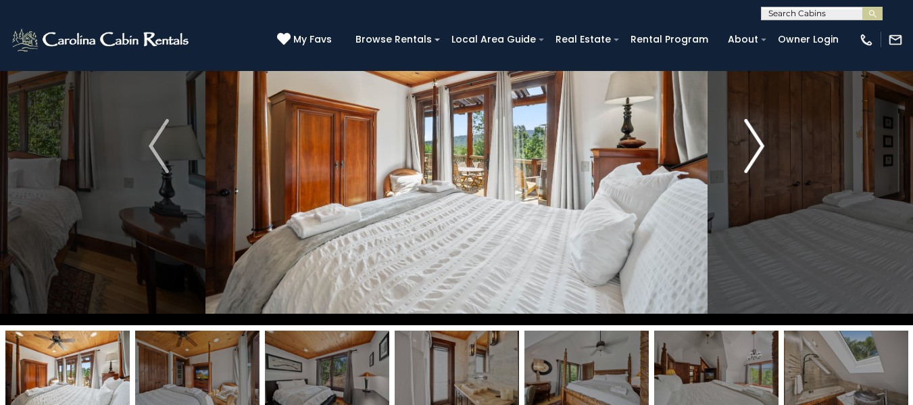
click at [759, 139] on img "Next" at bounding box center [754, 146] width 20 height 54
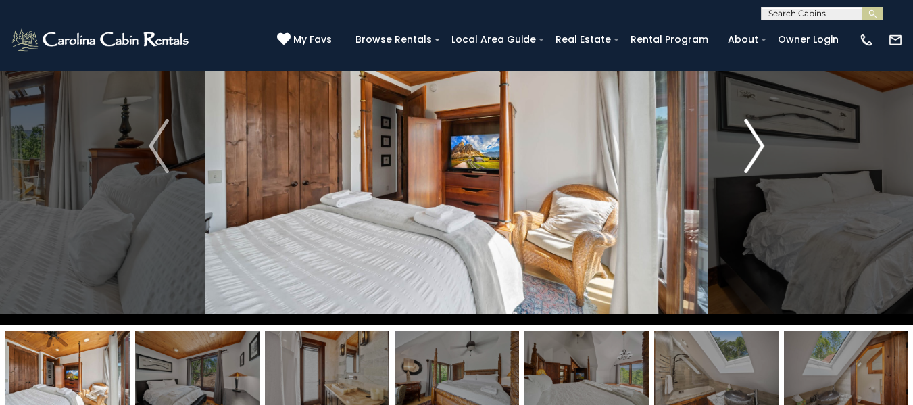
click at [759, 139] on img "Next" at bounding box center [754, 146] width 20 height 54
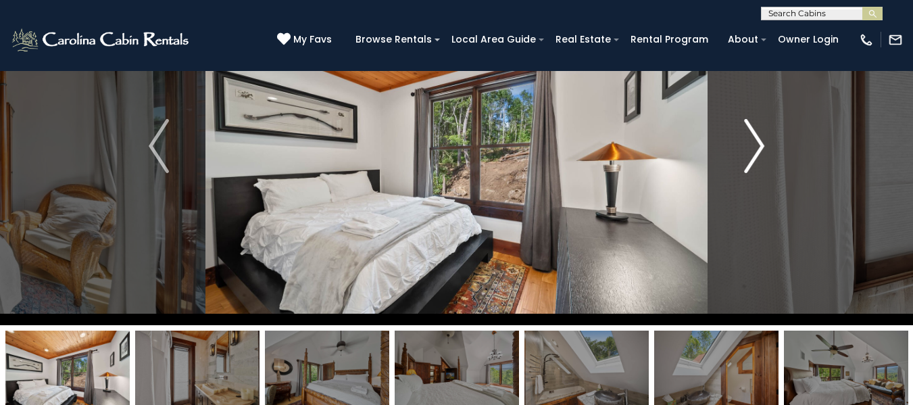
click at [759, 139] on img "Next" at bounding box center [754, 146] width 20 height 54
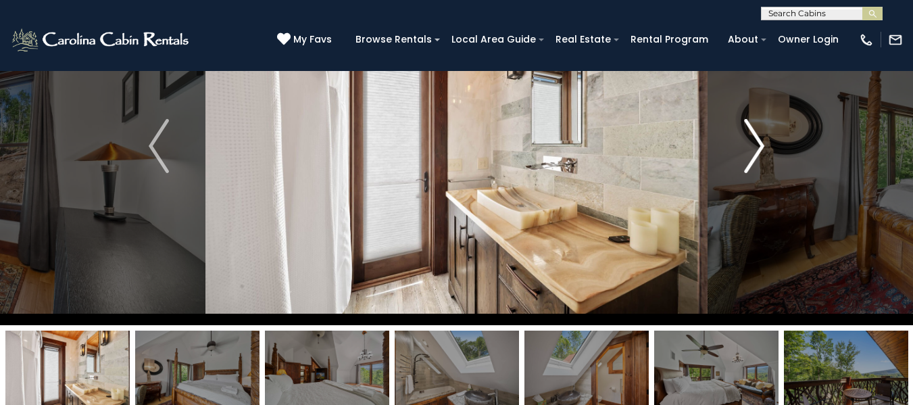
click at [759, 139] on img "Next" at bounding box center [754, 146] width 20 height 54
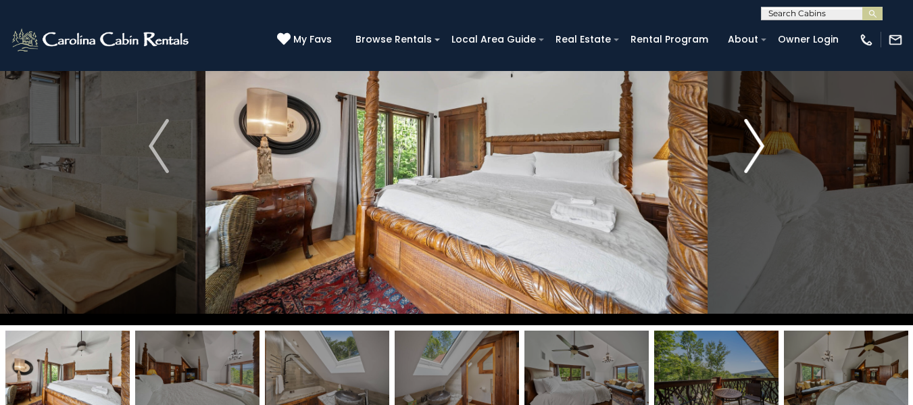
click at [759, 139] on img "Next" at bounding box center [754, 146] width 20 height 54
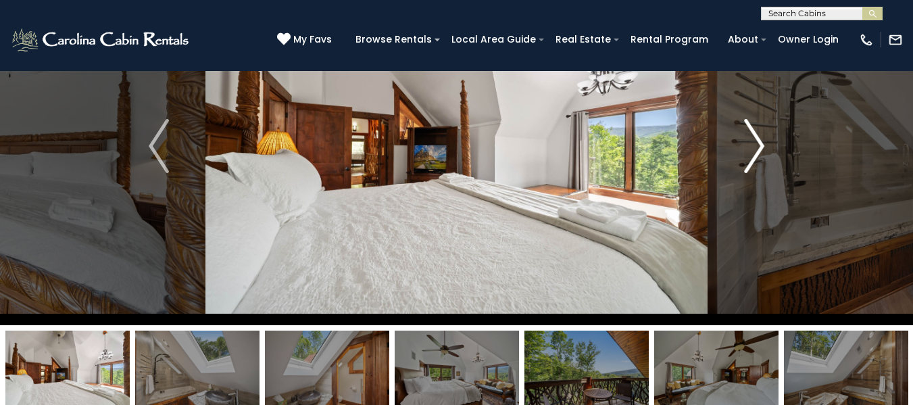
click at [759, 139] on img "Next" at bounding box center [754, 146] width 20 height 54
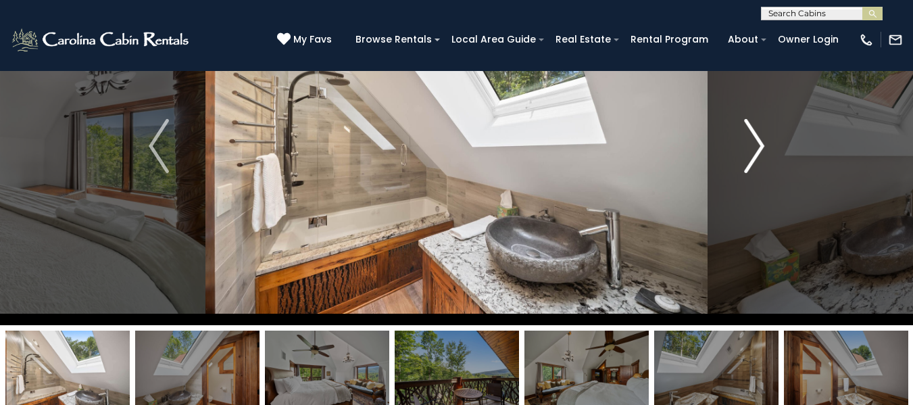
click at [759, 139] on img "Next" at bounding box center [754, 146] width 20 height 54
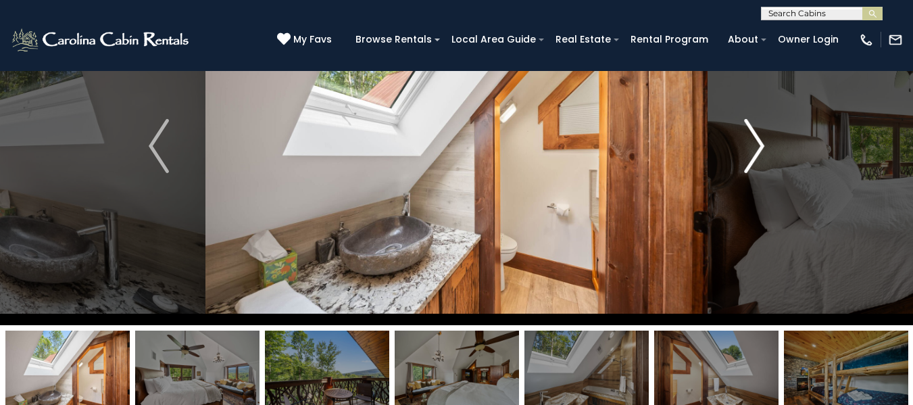
click at [759, 139] on img "Next" at bounding box center [754, 146] width 20 height 54
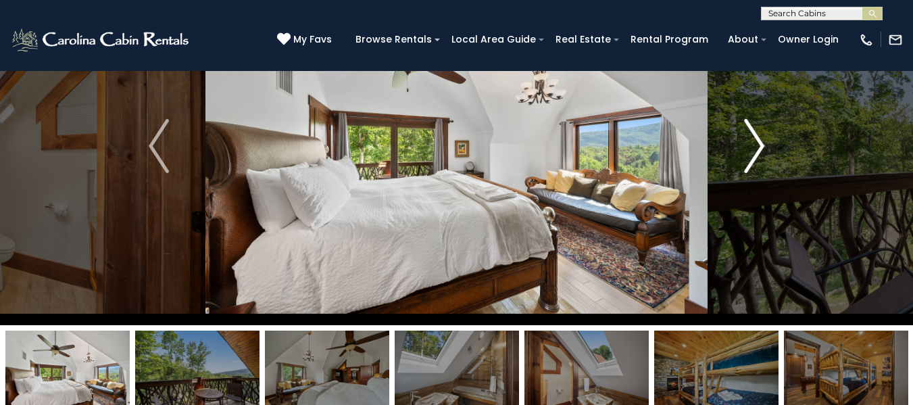
click at [759, 139] on img "Next" at bounding box center [754, 146] width 20 height 54
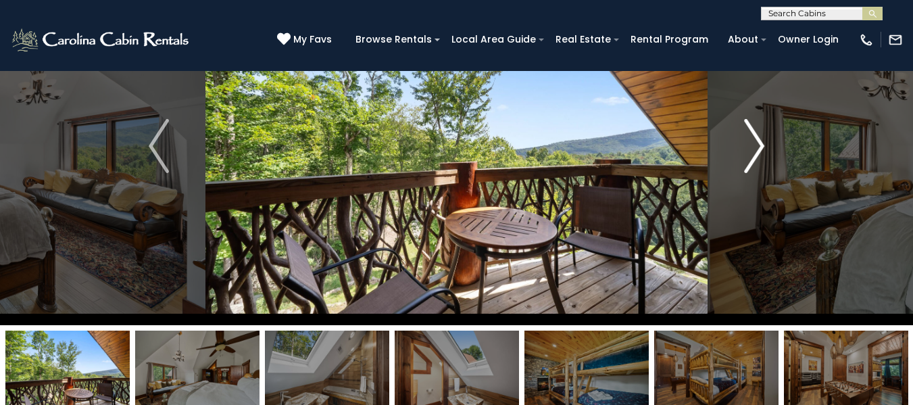
click at [759, 139] on img "Next" at bounding box center [754, 146] width 20 height 54
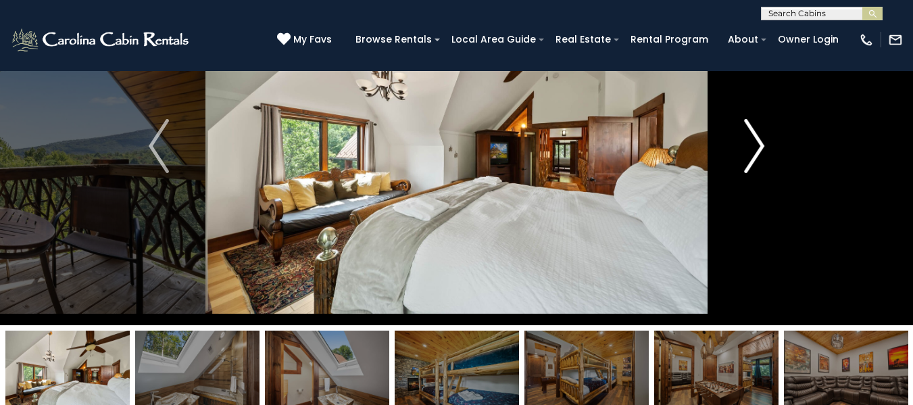
click at [759, 139] on img "Next" at bounding box center [754, 146] width 20 height 54
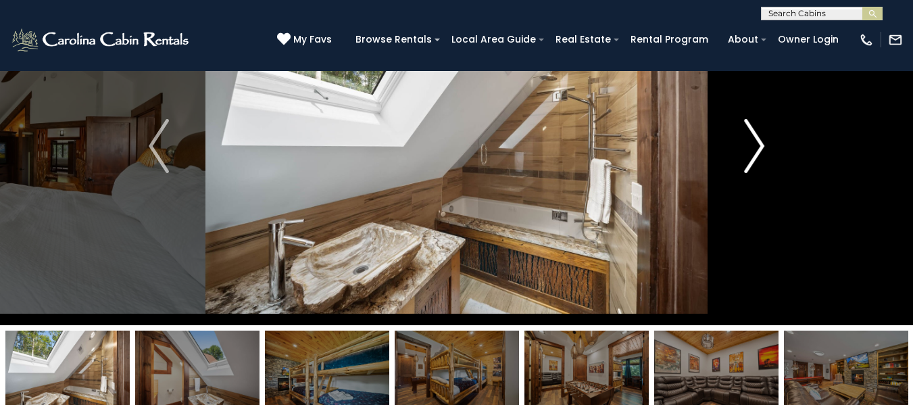
click at [759, 139] on img "Next" at bounding box center [754, 146] width 20 height 54
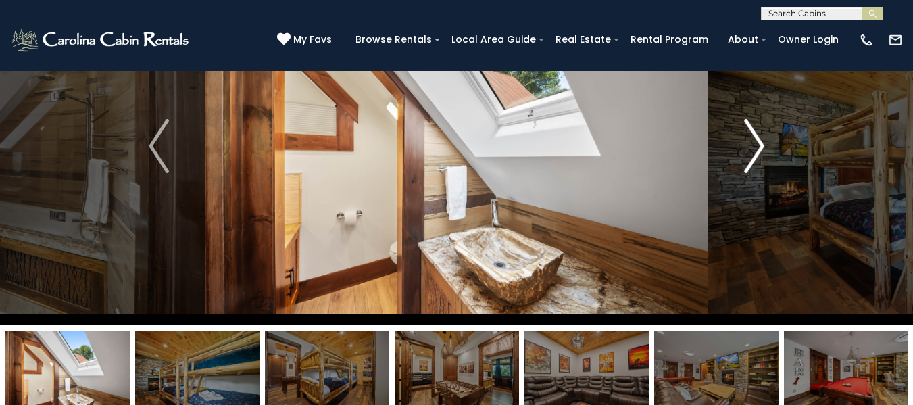
click at [759, 139] on img "Next" at bounding box center [754, 146] width 20 height 54
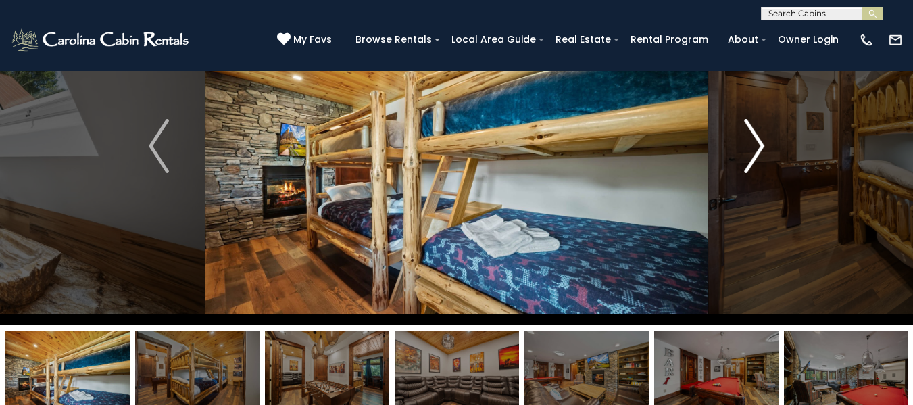
click at [759, 139] on img "Next" at bounding box center [754, 146] width 20 height 54
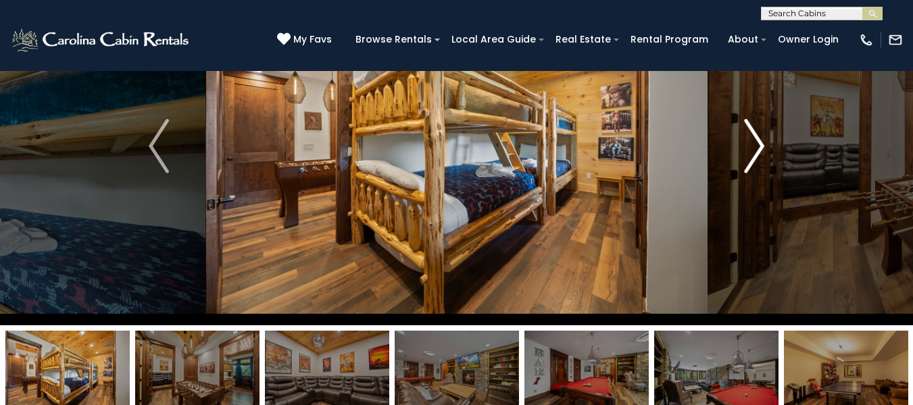
click at [759, 139] on img "Next" at bounding box center [754, 146] width 20 height 54
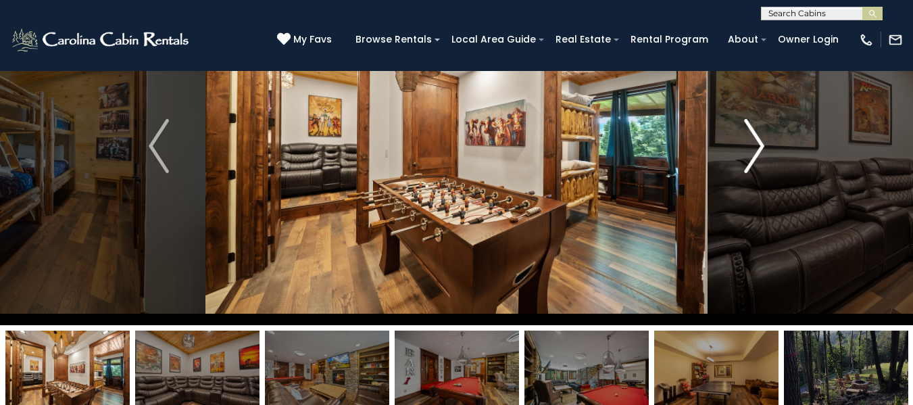
click at [759, 139] on img "Next" at bounding box center [754, 146] width 20 height 54
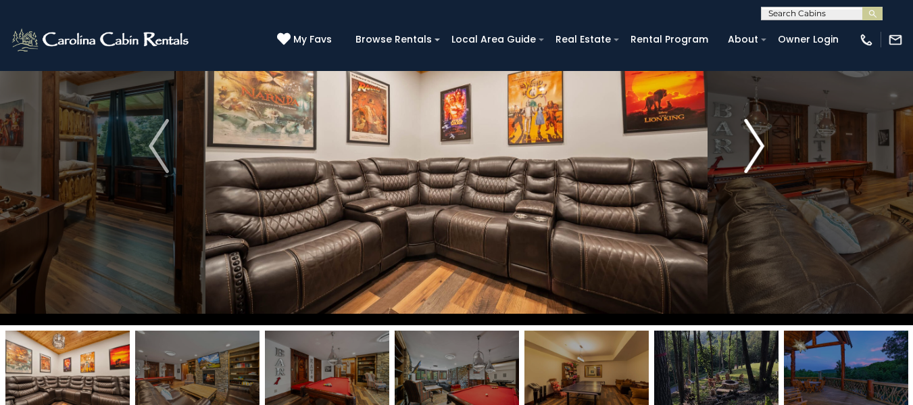
click at [759, 139] on img "Next" at bounding box center [754, 146] width 20 height 54
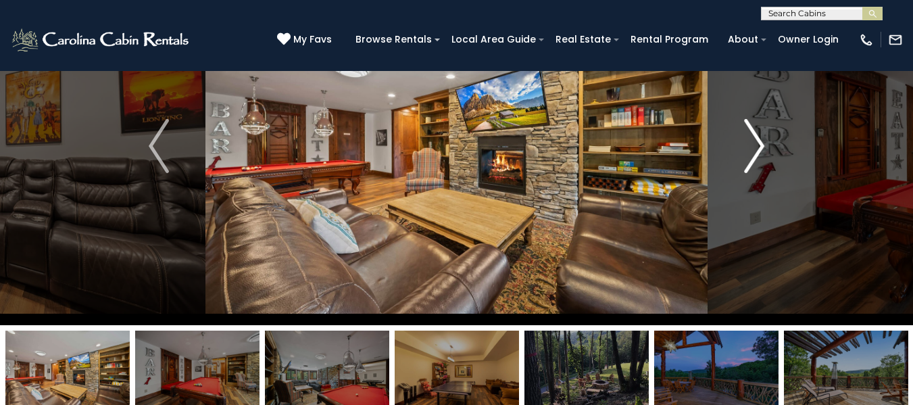
click at [759, 139] on img "Next" at bounding box center [754, 146] width 20 height 54
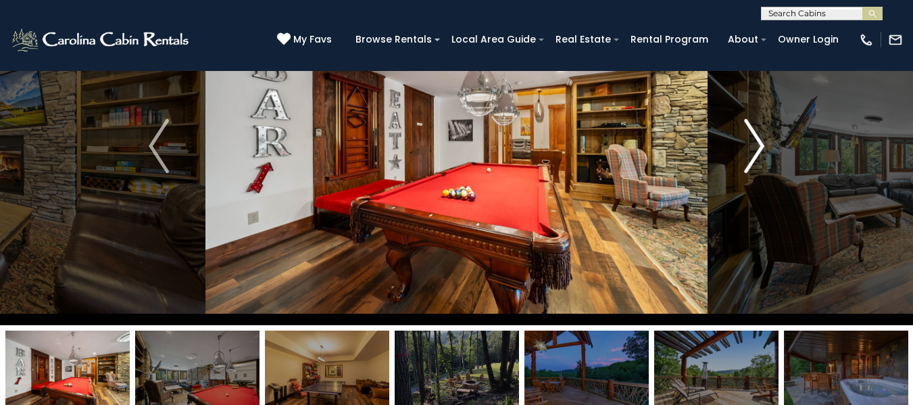
click at [759, 139] on img "Next" at bounding box center [754, 146] width 20 height 54
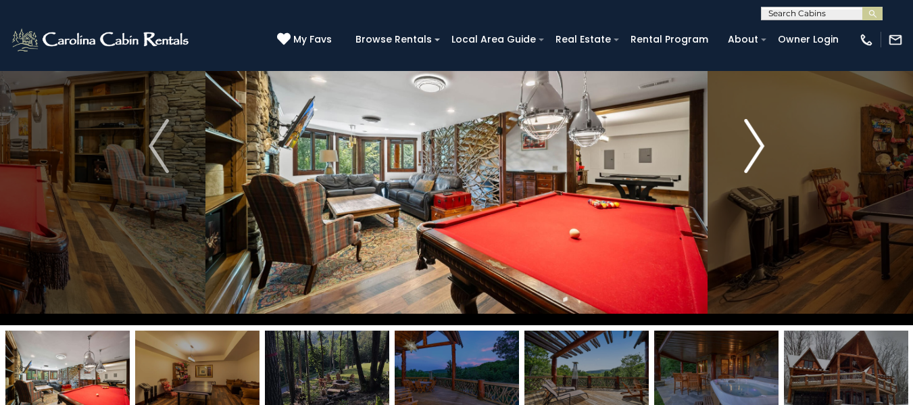
click at [759, 139] on img "Next" at bounding box center [754, 146] width 20 height 54
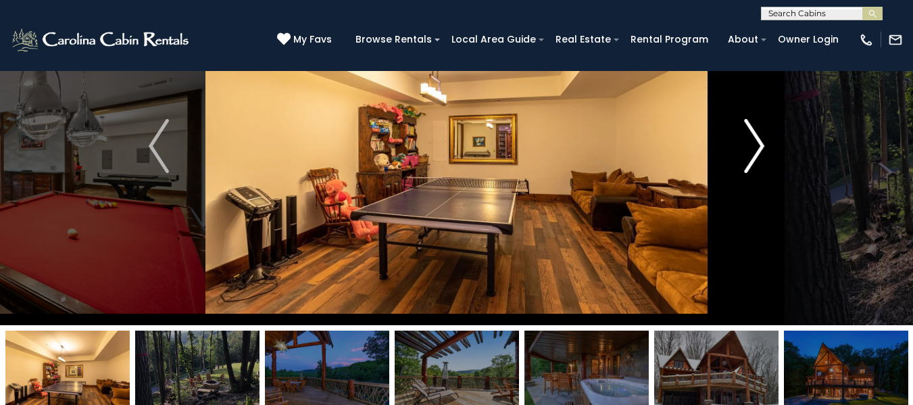
click at [759, 139] on img "Next" at bounding box center [754, 146] width 20 height 54
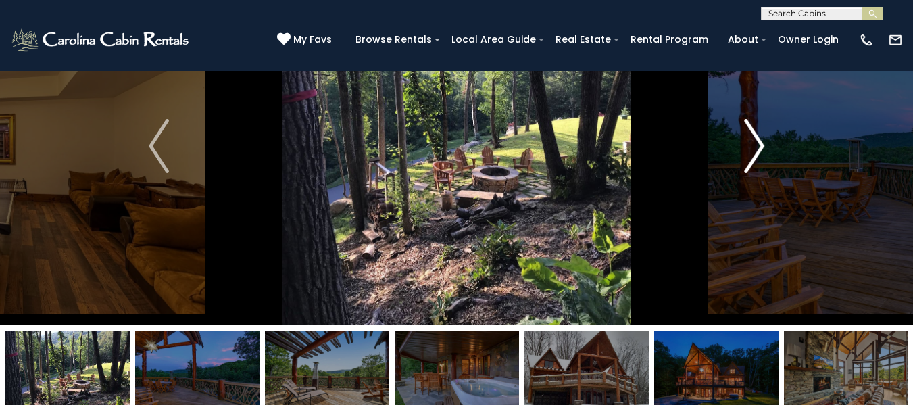
click at [759, 139] on img "Next" at bounding box center [754, 146] width 20 height 54
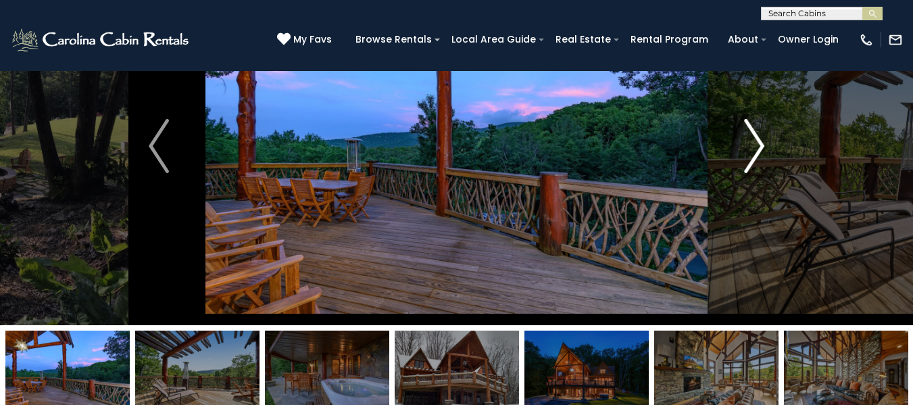
click at [759, 139] on img "Next" at bounding box center [754, 146] width 20 height 54
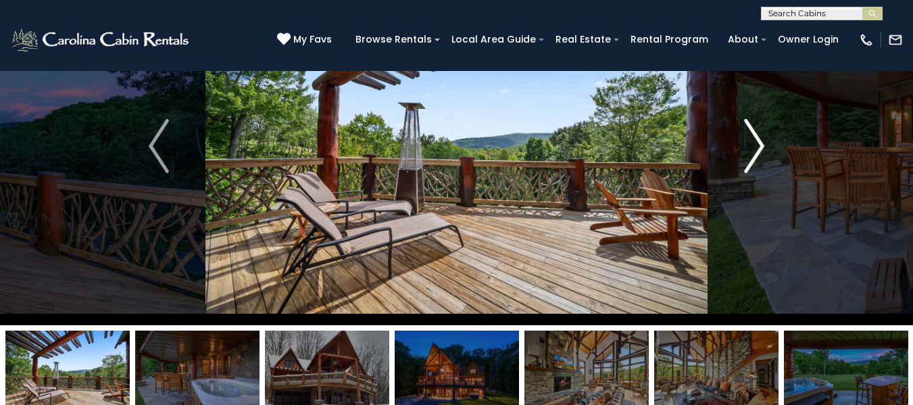
click at [759, 139] on img "Next" at bounding box center [754, 146] width 20 height 54
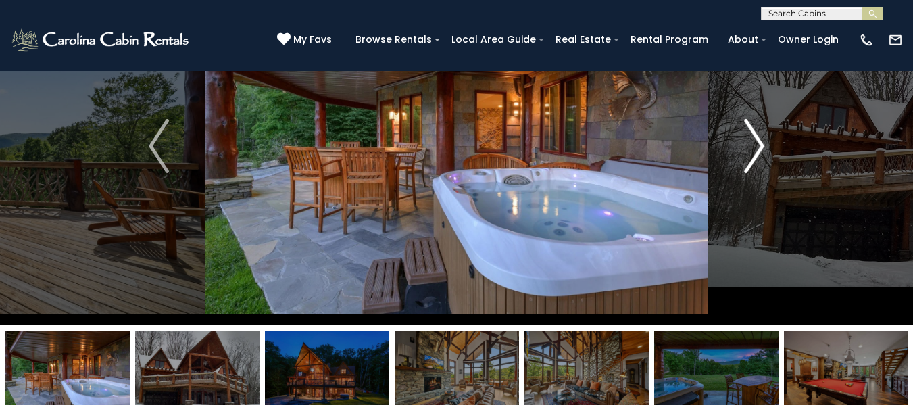
click at [759, 139] on img "Next" at bounding box center [754, 146] width 20 height 54
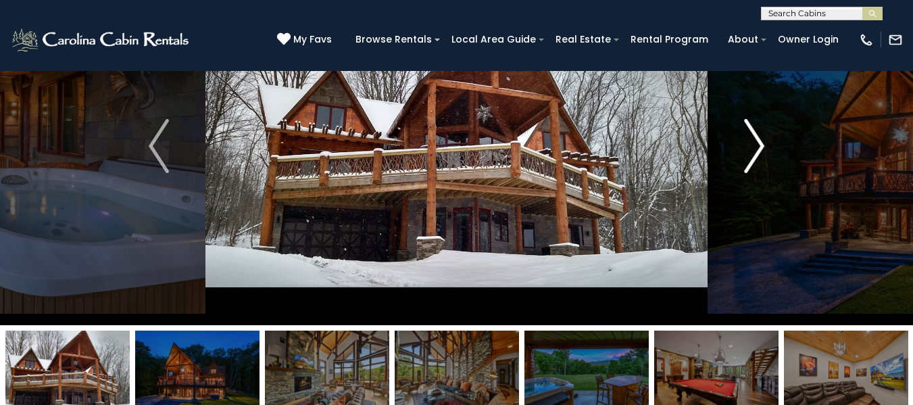
click at [751, 155] on img "Next" at bounding box center [754, 146] width 20 height 54
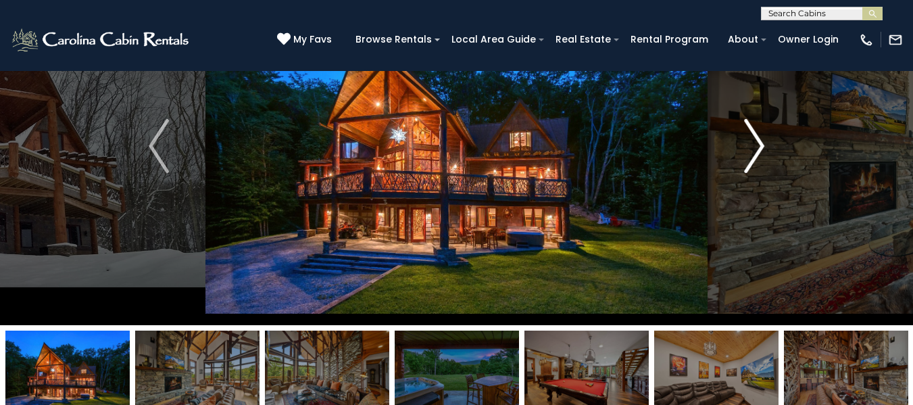
click at [751, 155] on img "Next" at bounding box center [754, 146] width 20 height 54
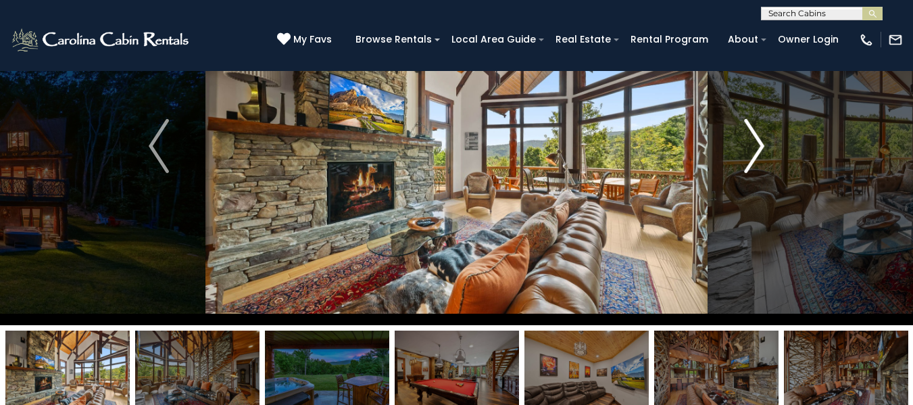
click at [751, 155] on img "Next" at bounding box center [754, 146] width 20 height 54
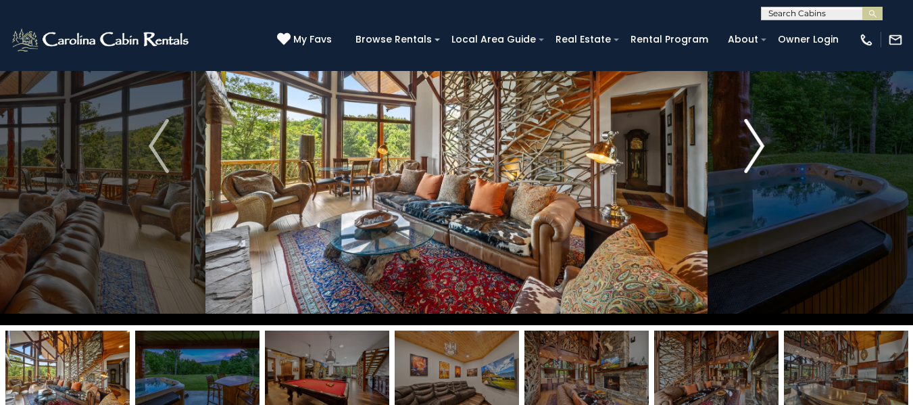
click at [751, 155] on img "Next" at bounding box center [754, 146] width 20 height 54
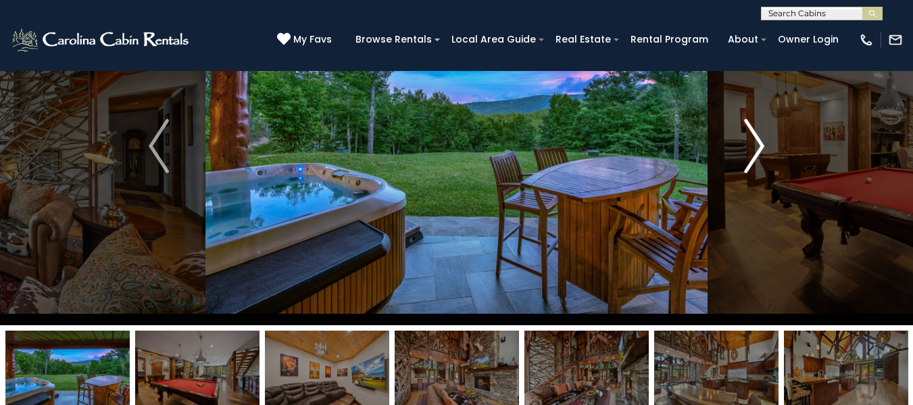
click at [751, 155] on img "Next" at bounding box center [754, 146] width 20 height 54
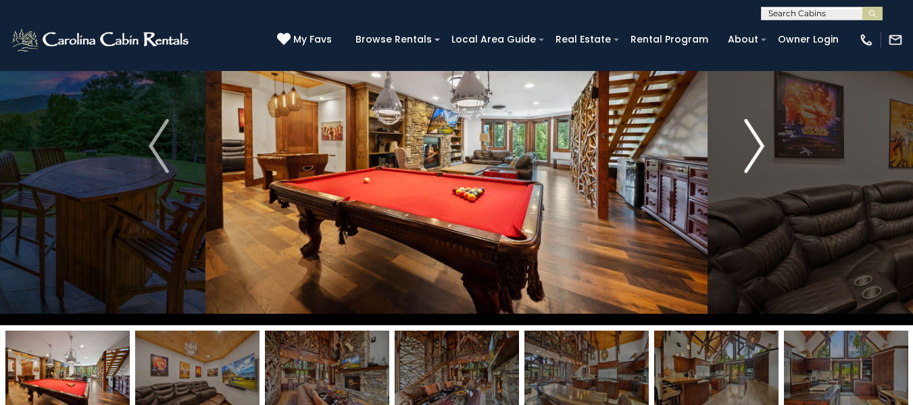
click at [751, 155] on img "Next" at bounding box center [754, 146] width 20 height 54
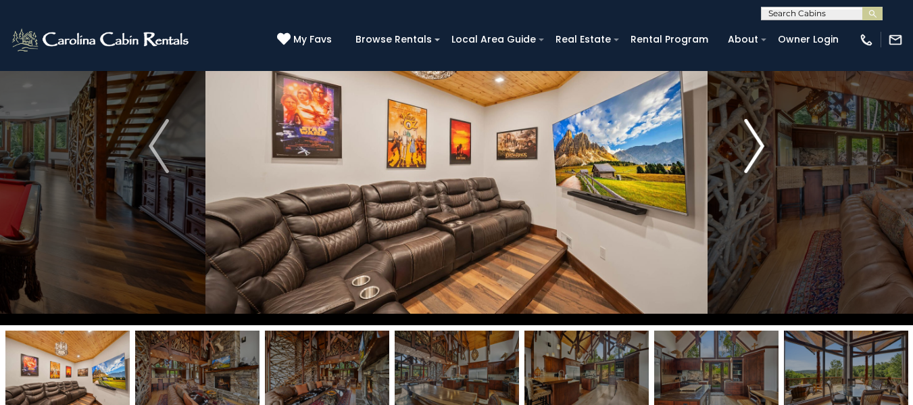
click at [751, 155] on img "Next" at bounding box center [754, 146] width 20 height 54
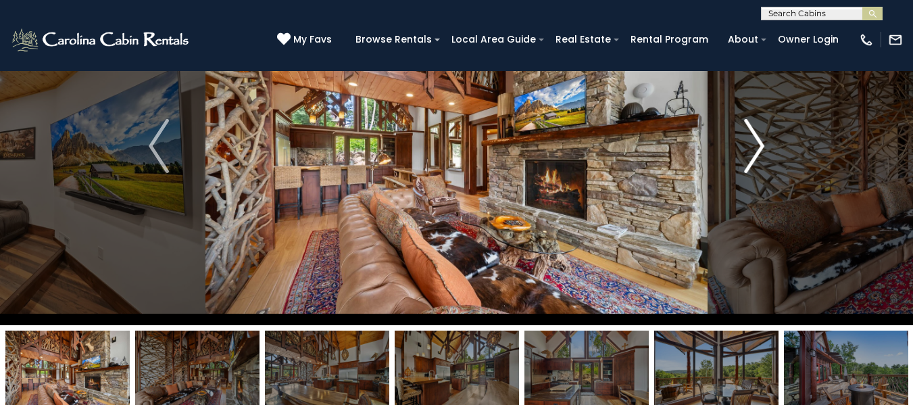
click at [751, 155] on img "Next" at bounding box center [754, 146] width 20 height 54
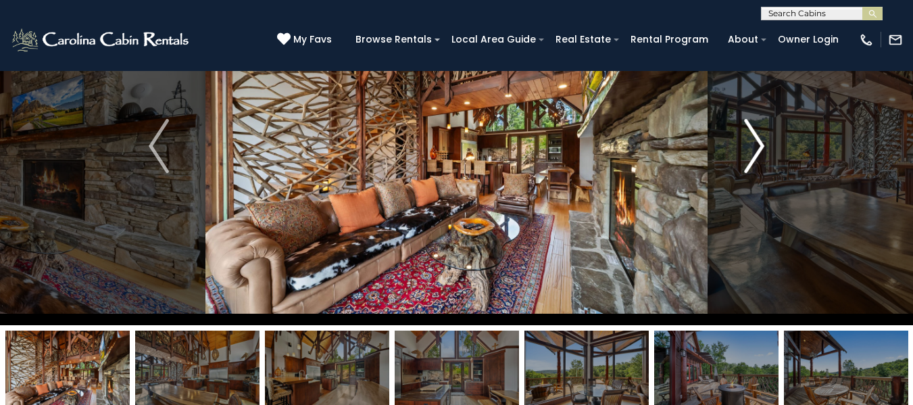
click at [751, 155] on img "Next" at bounding box center [754, 146] width 20 height 54
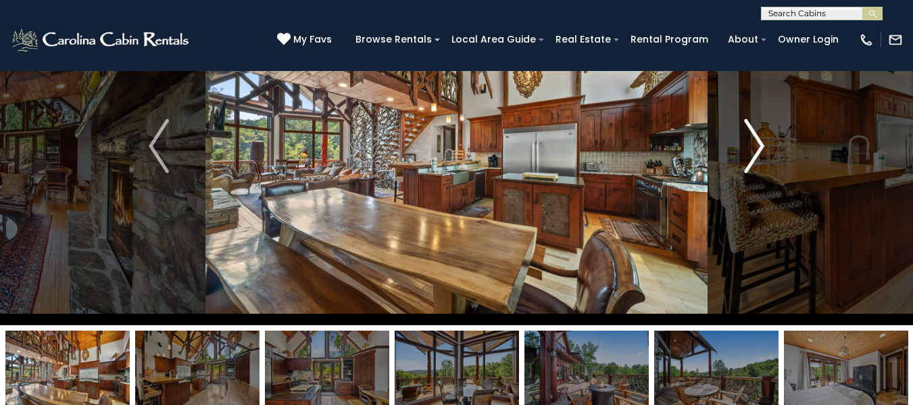
click at [751, 155] on img "Next" at bounding box center [754, 146] width 20 height 54
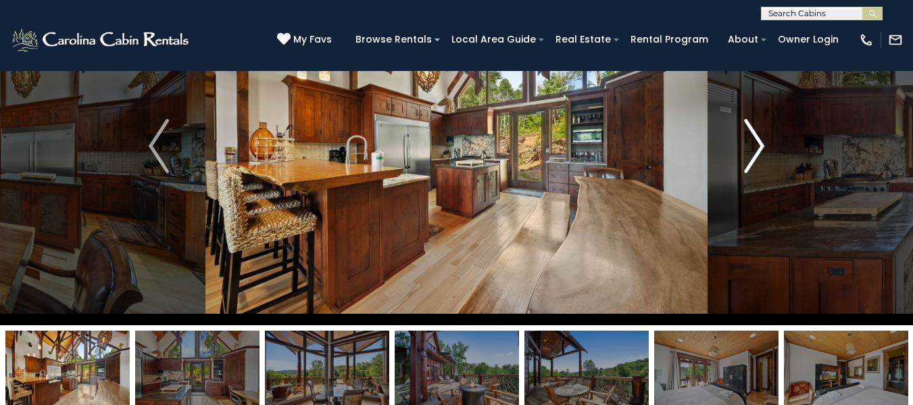
click at [752, 155] on img "Next" at bounding box center [754, 146] width 20 height 54
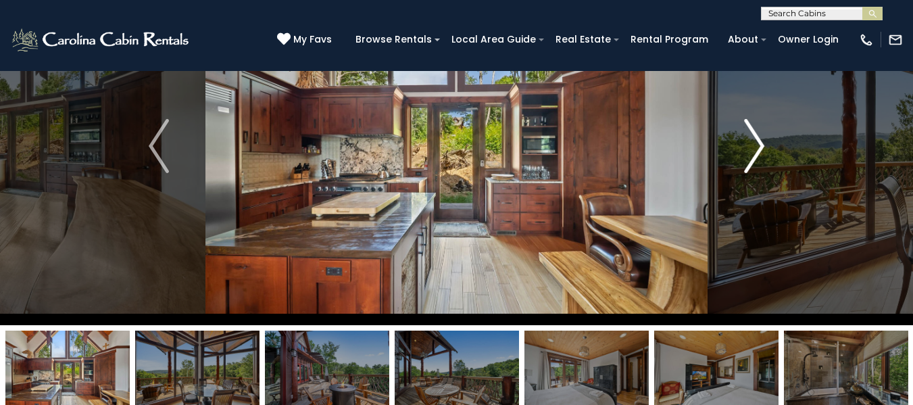
click at [752, 155] on img "Next" at bounding box center [754, 146] width 20 height 54
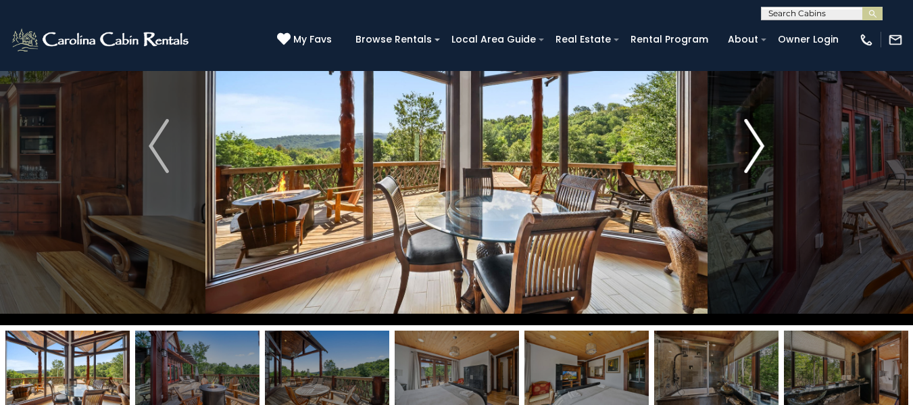
click at [752, 155] on img "Next" at bounding box center [754, 146] width 20 height 54
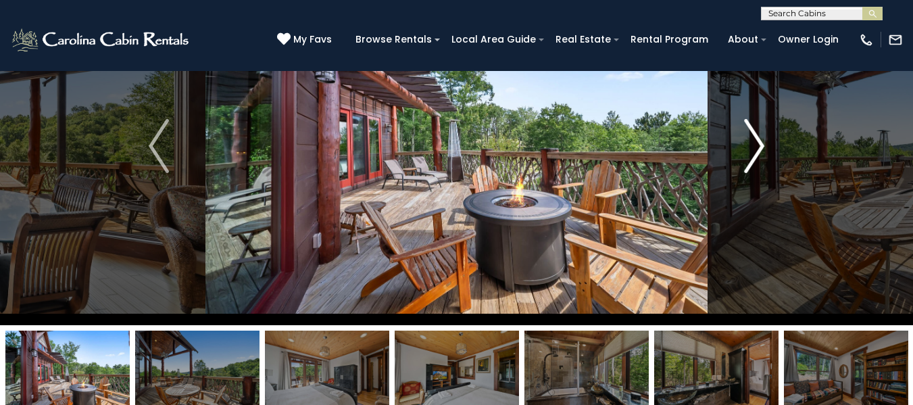
click at [752, 155] on img "Next" at bounding box center [754, 146] width 20 height 54
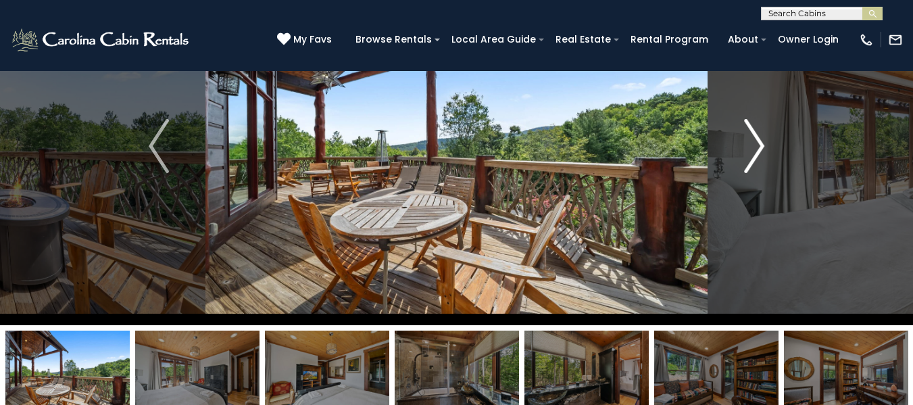
click at [752, 155] on img "Next" at bounding box center [754, 146] width 20 height 54
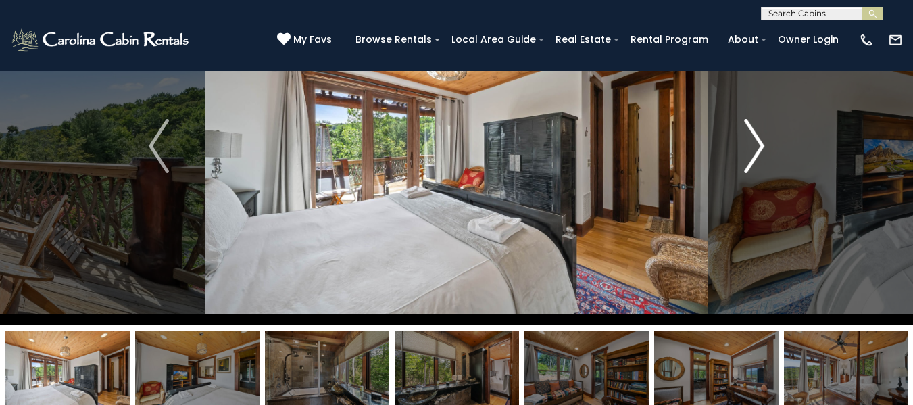
click at [752, 155] on img "Next" at bounding box center [754, 146] width 20 height 54
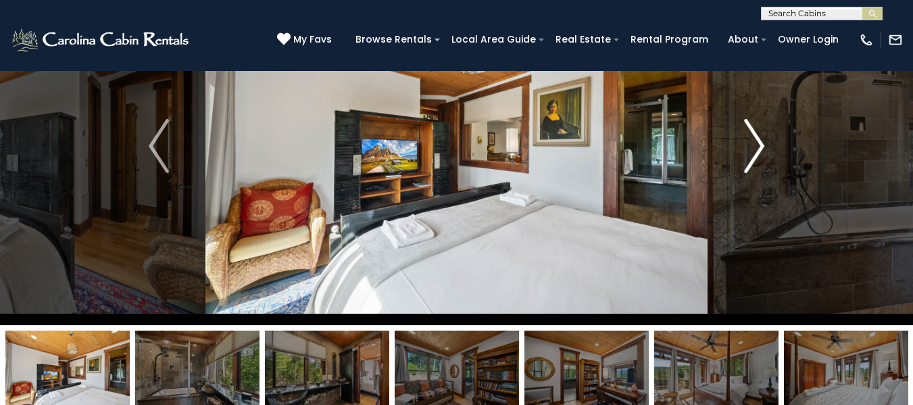
click at [752, 155] on img "Next" at bounding box center [754, 146] width 20 height 54
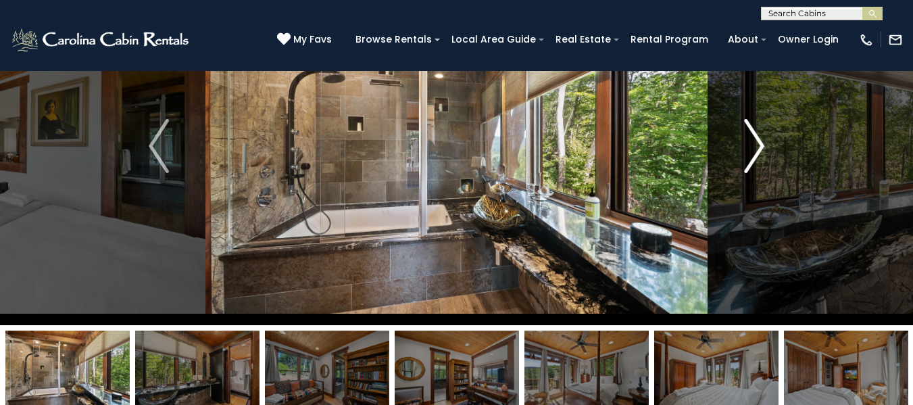
click at [756, 139] on img "Next" at bounding box center [754, 146] width 20 height 54
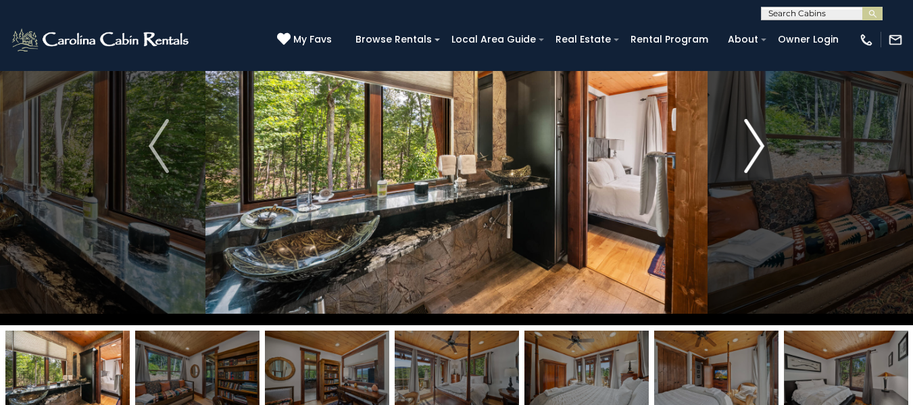
click at [756, 139] on img "Next" at bounding box center [754, 146] width 20 height 54
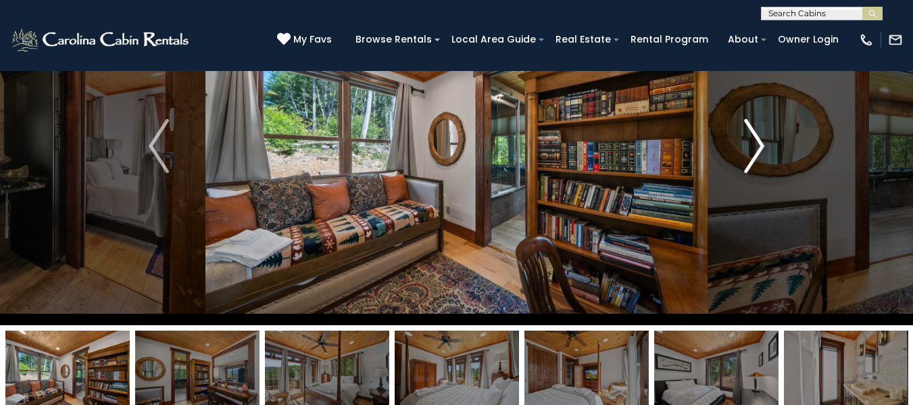
click at [756, 139] on img "Next" at bounding box center [754, 146] width 20 height 54
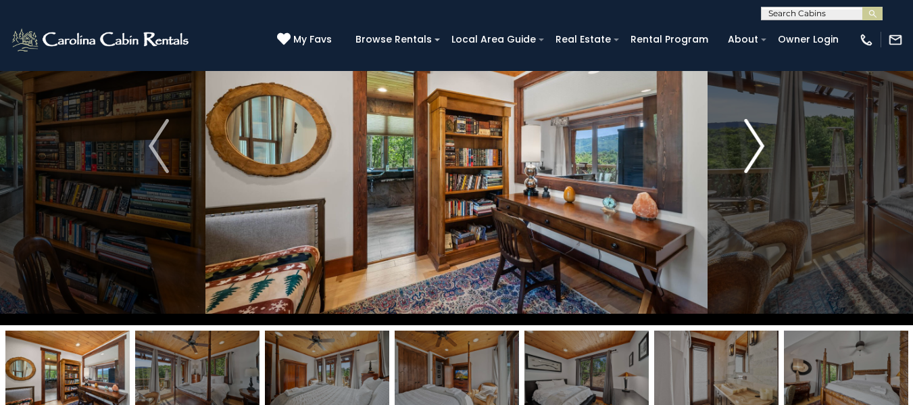
click at [756, 139] on img "Next" at bounding box center [754, 146] width 20 height 54
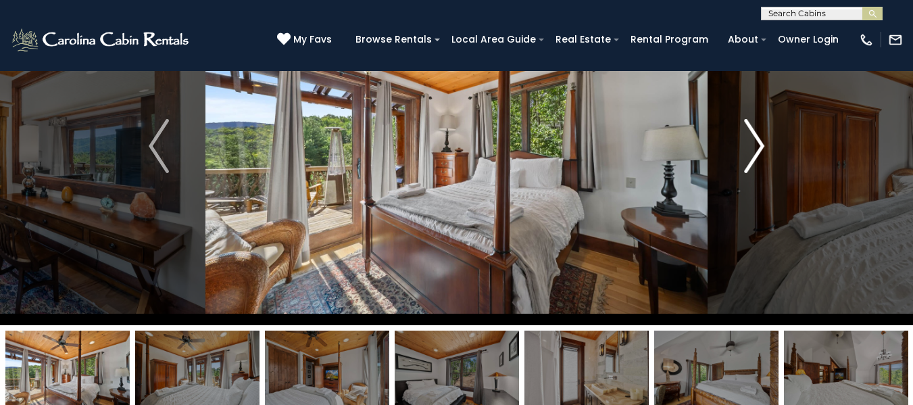
click at [756, 139] on img "Next" at bounding box center [754, 146] width 20 height 54
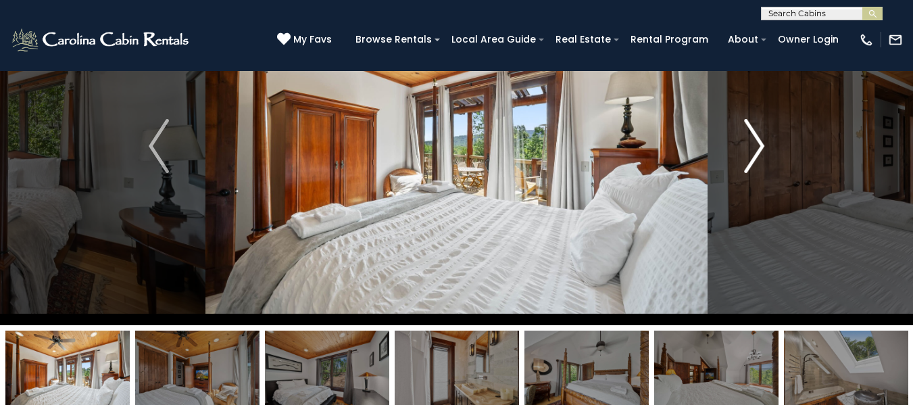
click at [756, 139] on img "Next" at bounding box center [754, 146] width 20 height 54
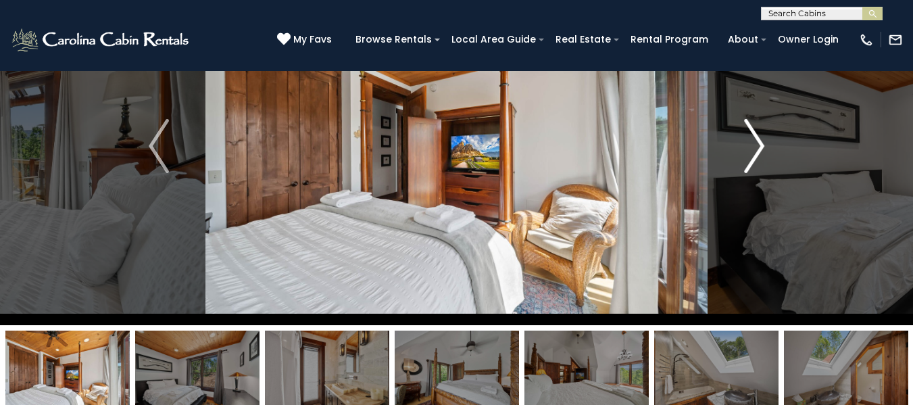
click at [756, 139] on img "Next" at bounding box center [754, 146] width 20 height 54
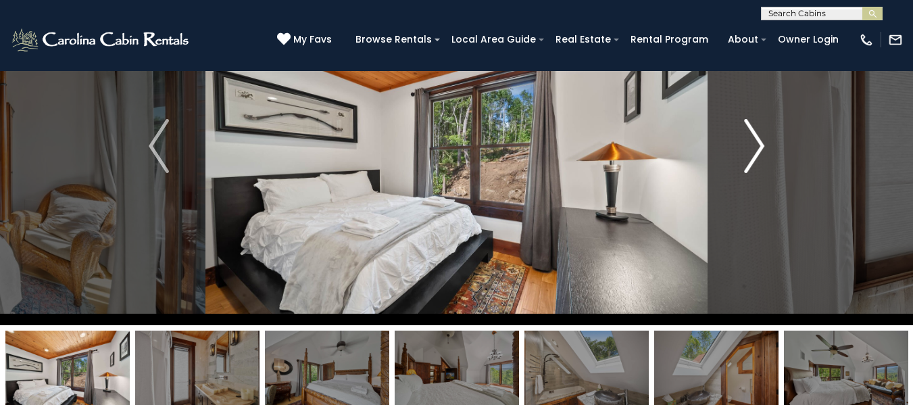
click at [756, 139] on img "Next" at bounding box center [754, 146] width 20 height 54
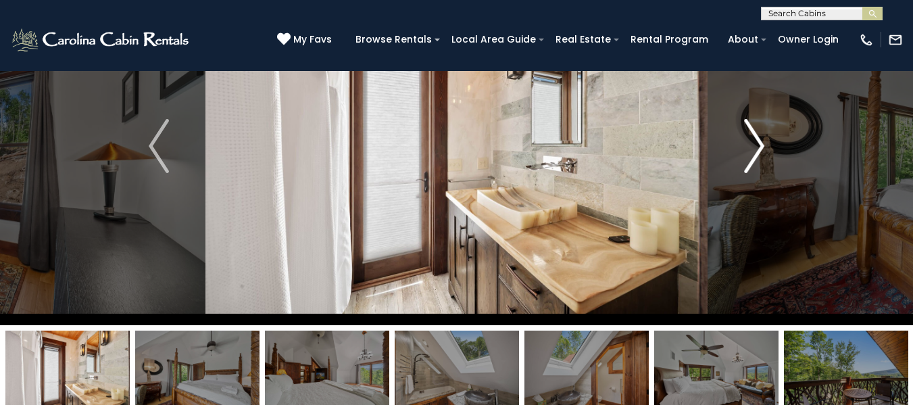
click at [756, 139] on img "Next" at bounding box center [754, 146] width 20 height 54
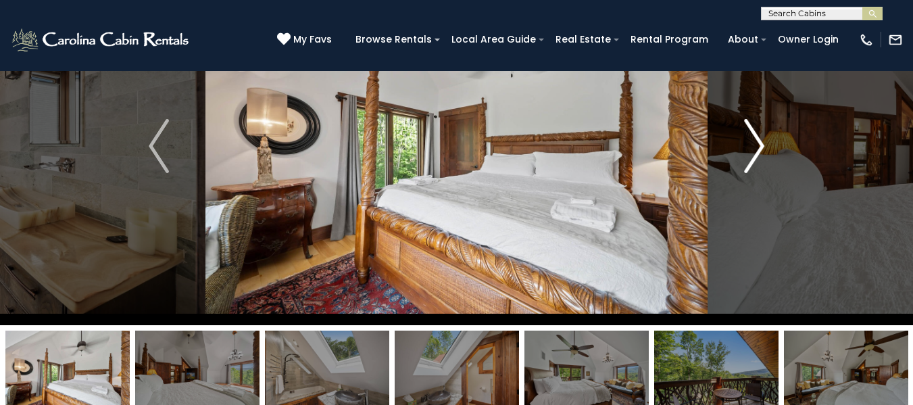
click at [756, 139] on img "Next" at bounding box center [754, 146] width 20 height 54
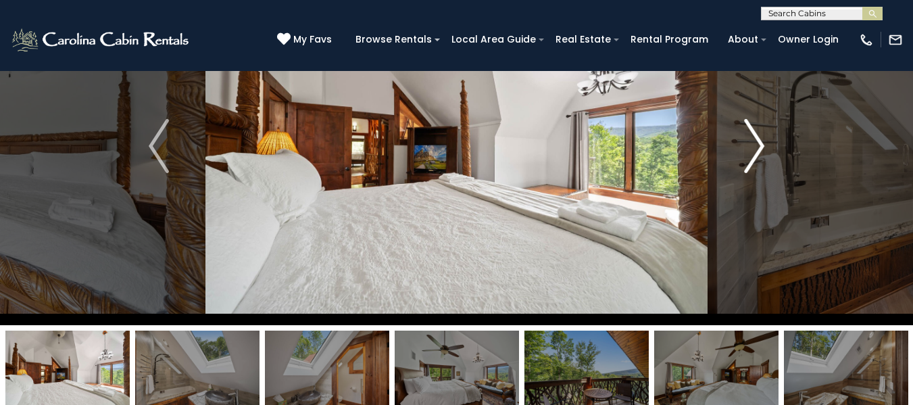
click at [756, 139] on img "Next" at bounding box center [754, 146] width 20 height 54
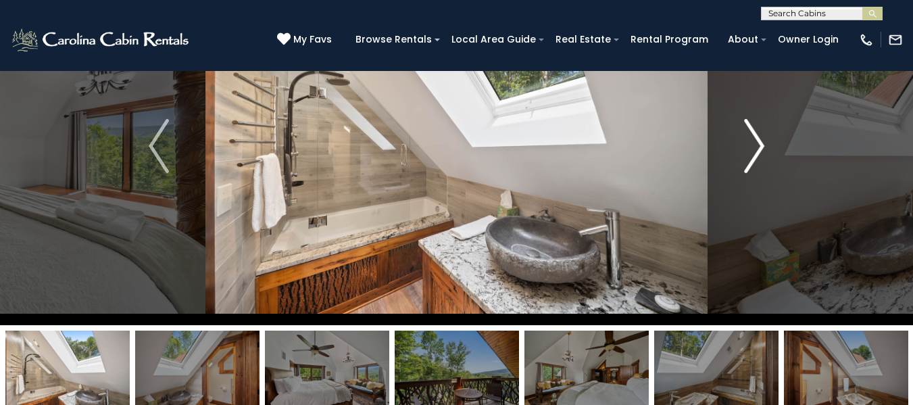
click at [756, 139] on img "Next" at bounding box center [754, 146] width 20 height 54
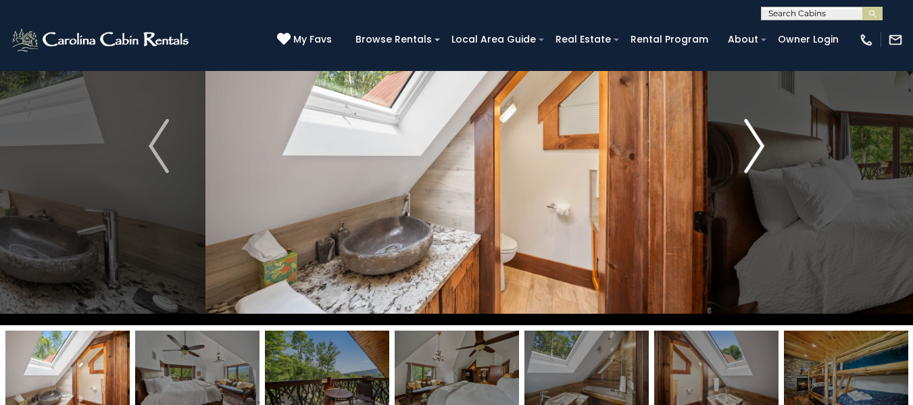
click at [756, 139] on img "Next" at bounding box center [754, 146] width 20 height 54
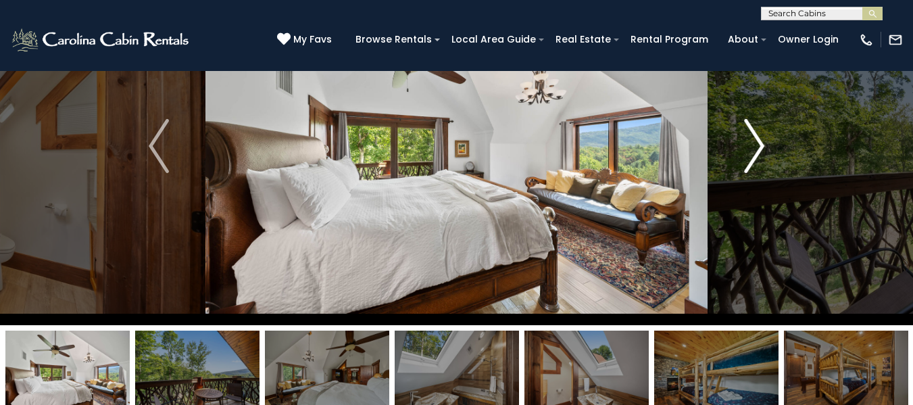
click at [756, 139] on img "Next" at bounding box center [754, 146] width 20 height 54
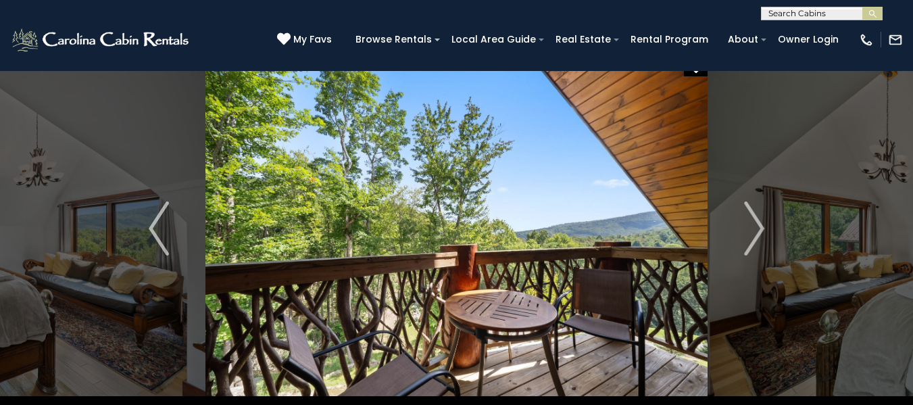
scroll to position [19, 0]
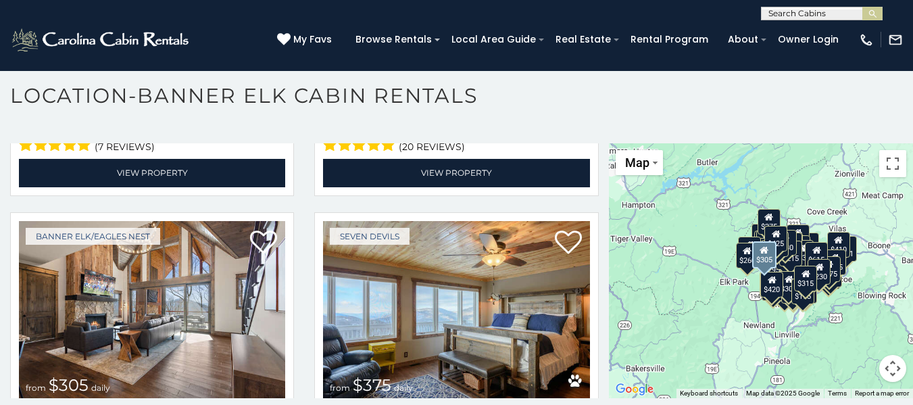
scroll to position [3332, 0]
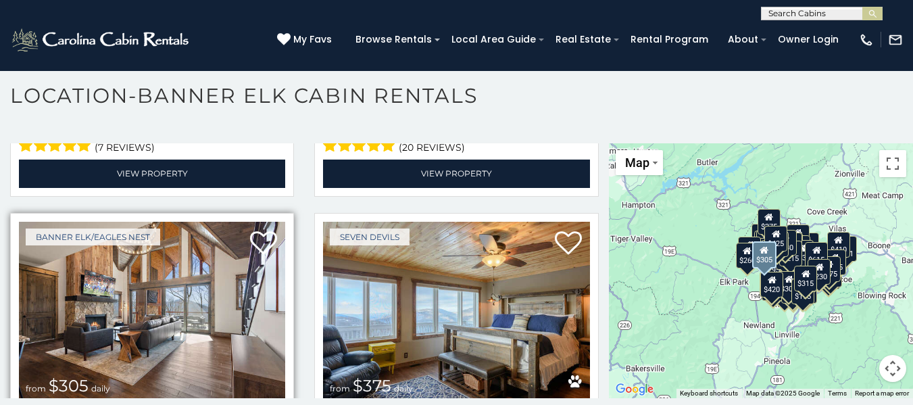
click at [180, 265] on img at bounding box center [152, 311] width 266 height 178
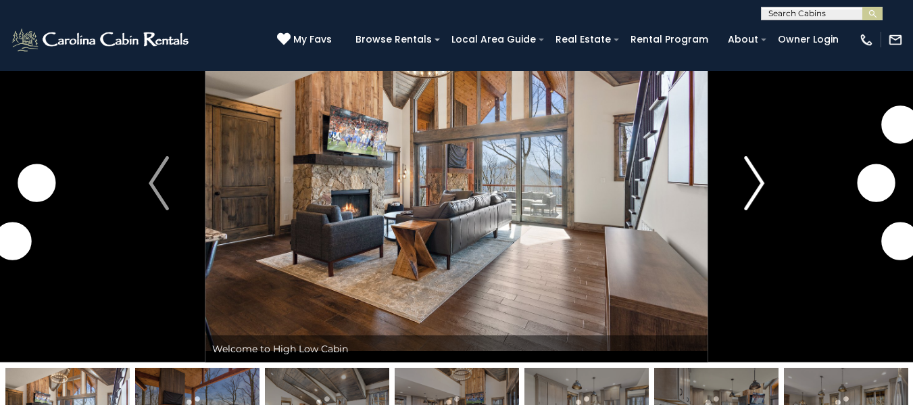
click at [751, 179] on img "Next" at bounding box center [754, 183] width 20 height 54
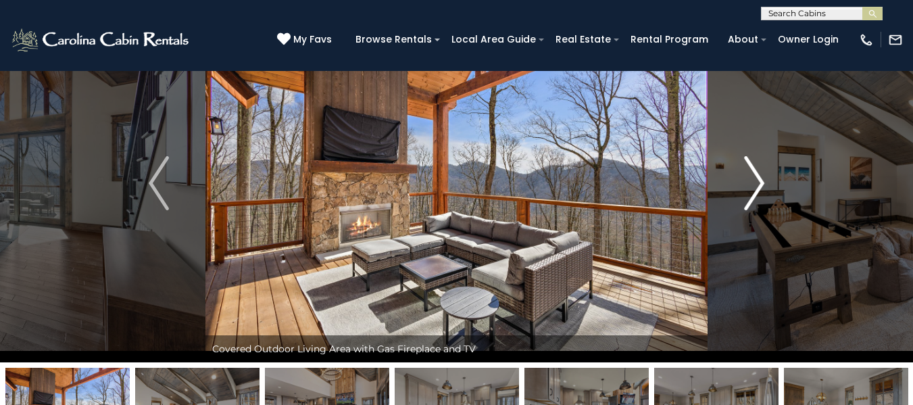
click at [751, 179] on img "Next" at bounding box center [754, 183] width 20 height 54
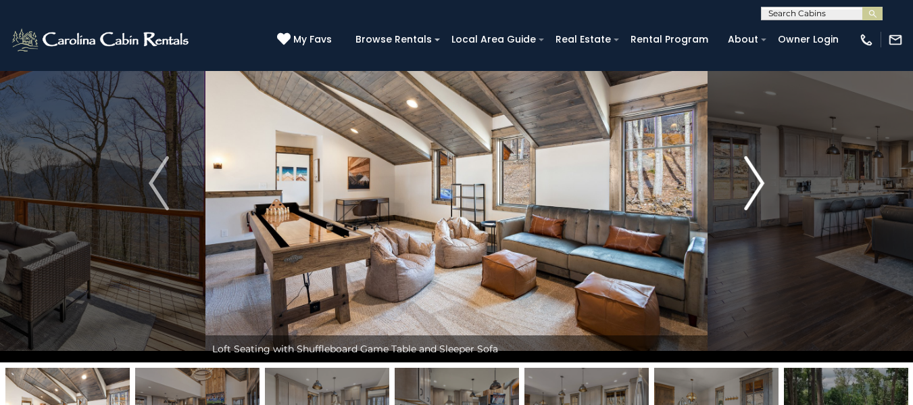
click at [751, 179] on img "Next" at bounding box center [754, 183] width 20 height 54
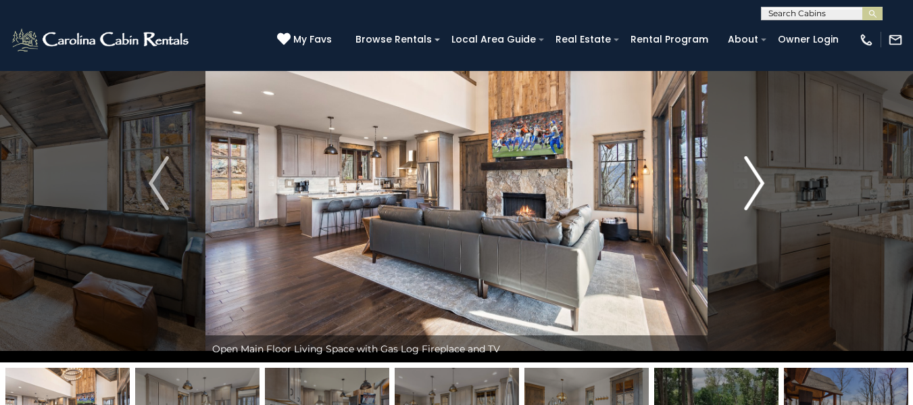
click at [751, 179] on img "Next" at bounding box center [754, 183] width 20 height 54
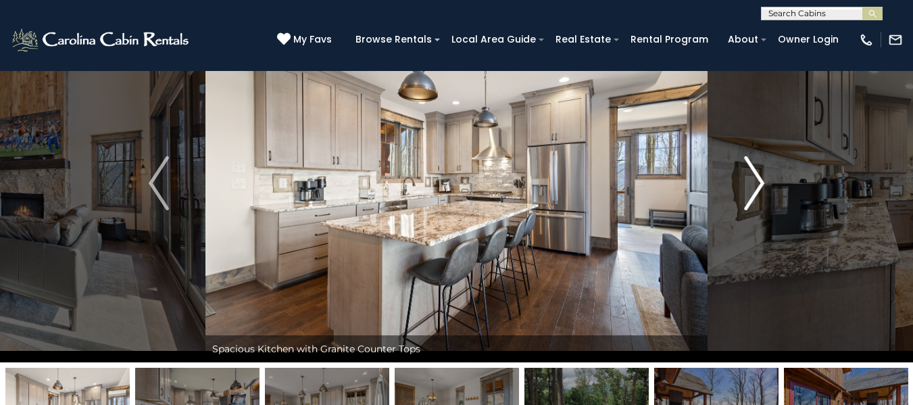
click at [751, 179] on img "Next" at bounding box center [754, 183] width 20 height 54
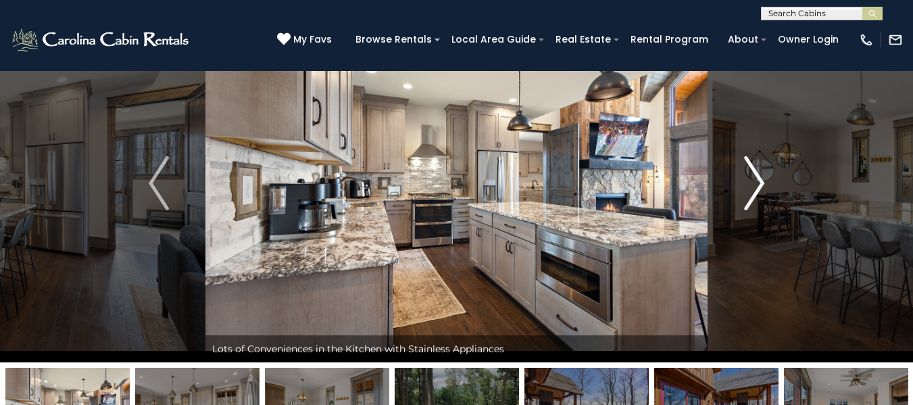
click at [751, 179] on img "Next" at bounding box center [754, 183] width 20 height 54
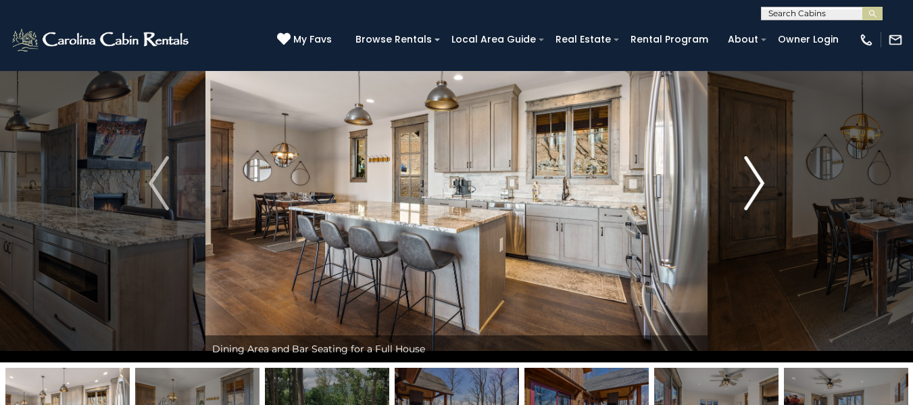
click at [751, 179] on img "Next" at bounding box center [754, 183] width 20 height 54
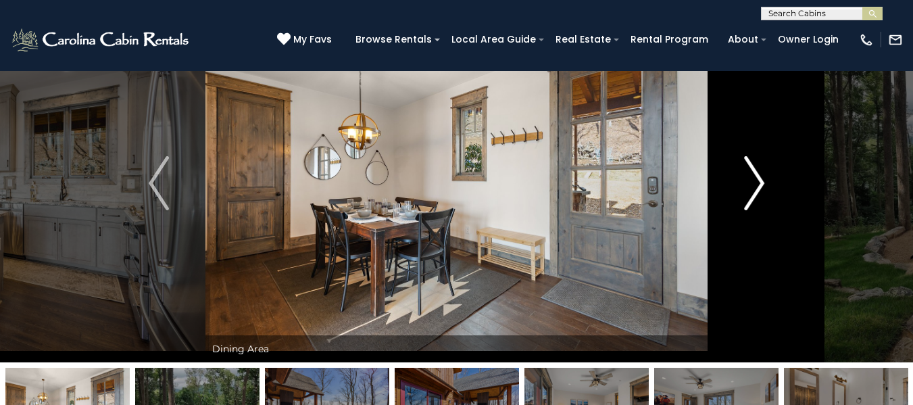
click at [751, 179] on img "Next" at bounding box center [754, 183] width 20 height 54
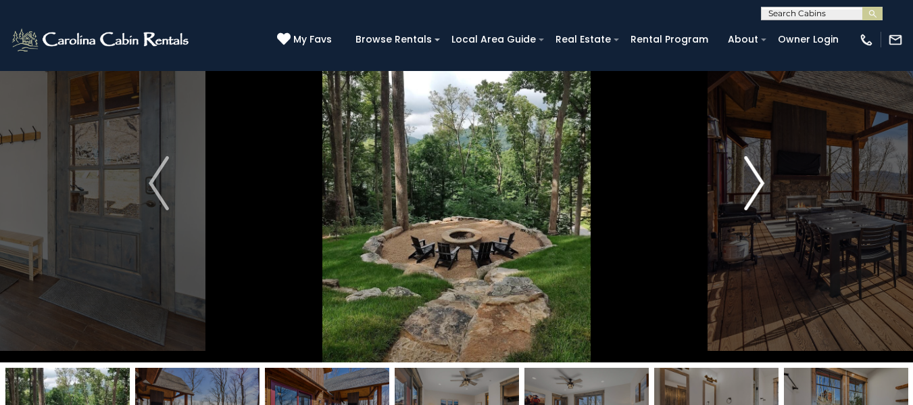
click at [751, 179] on img "Next" at bounding box center [754, 183] width 20 height 54
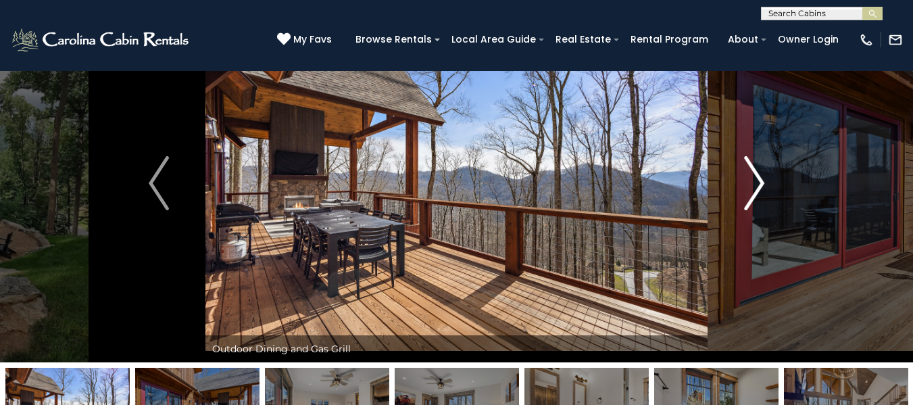
click at [751, 179] on img "Next" at bounding box center [754, 183] width 20 height 54
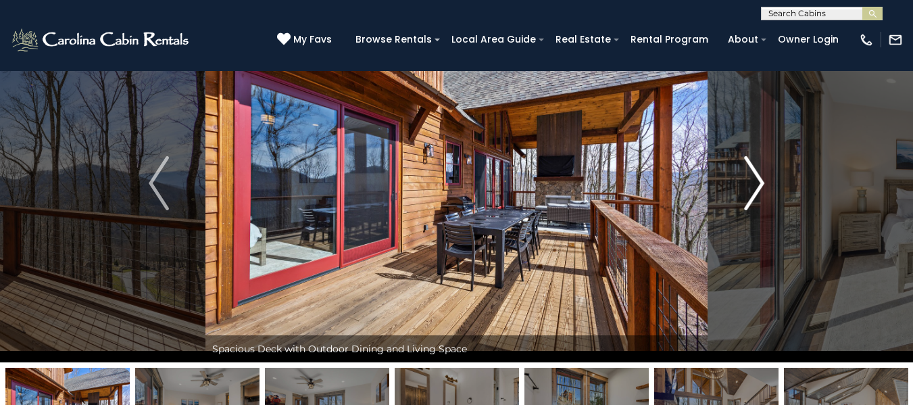
click at [751, 179] on img "Next" at bounding box center [754, 183] width 20 height 54
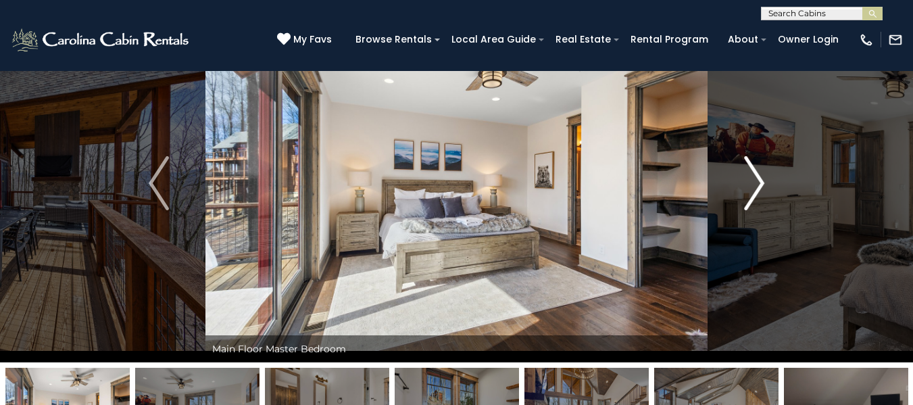
click at [751, 179] on img "Next" at bounding box center [754, 183] width 20 height 54
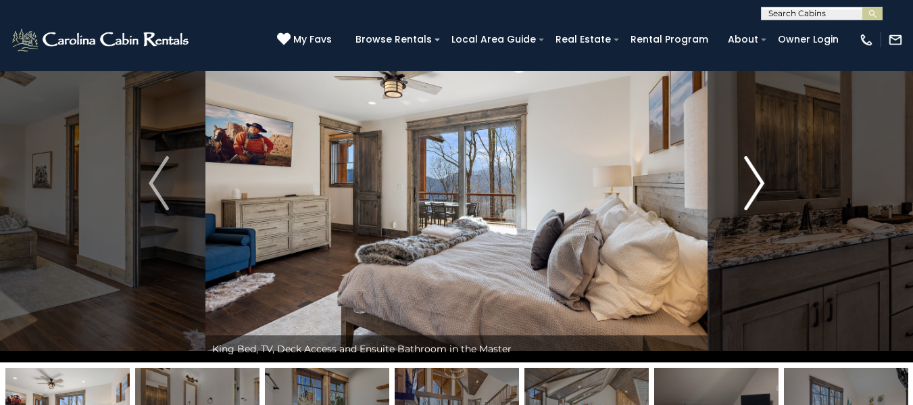
click at [751, 179] on img "Next" at bounding box center [754, 183] width 20 height 54
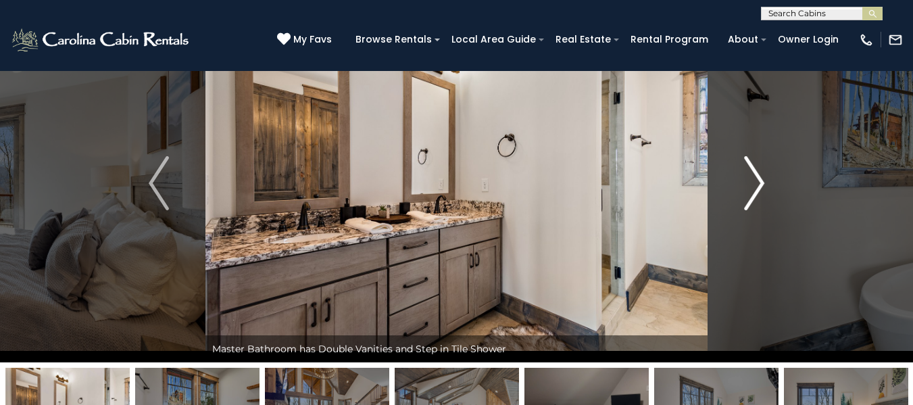
click at [751, 179] on img "Next" at bounding box center [754, 183] width 20 height 54
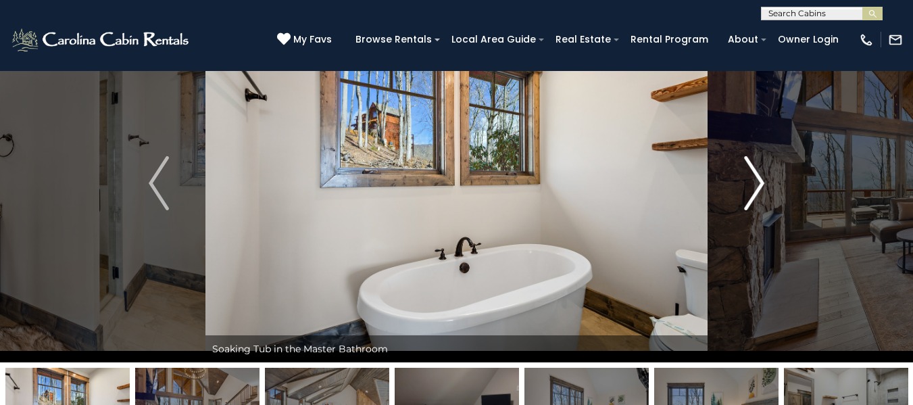
click at [751, 179] on img "Next" at bounding box center [754, 183] width 20 height 54
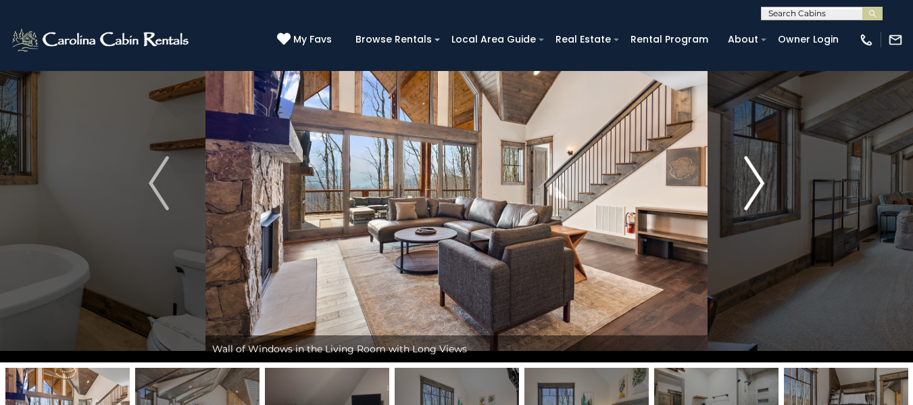
click at [751, 179] on img "Next" at bounding box center [754, 183] width 20 height 54
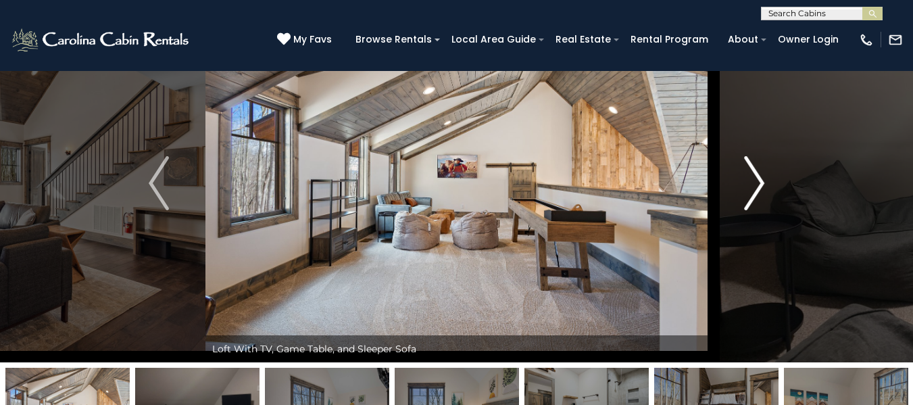
click at [751, 179] on img "Next" at bounding box center [754, 183] width 20 height 54
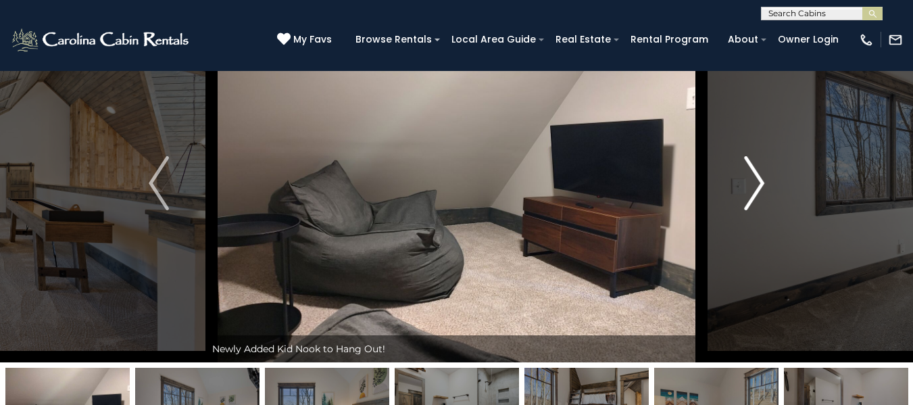
click at [751, 179] on img "Next" at bounding box center [754, 183] width 20 height 54
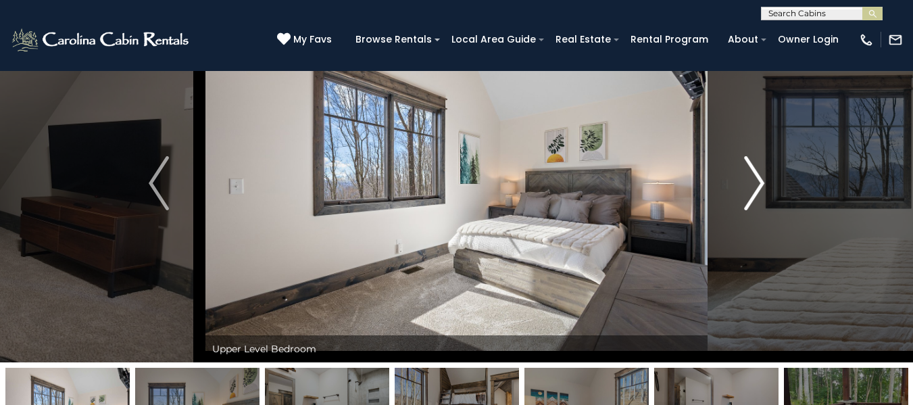
click at [751, 179] on img "Next" at bounding box center [754, 183] width 20 height 54
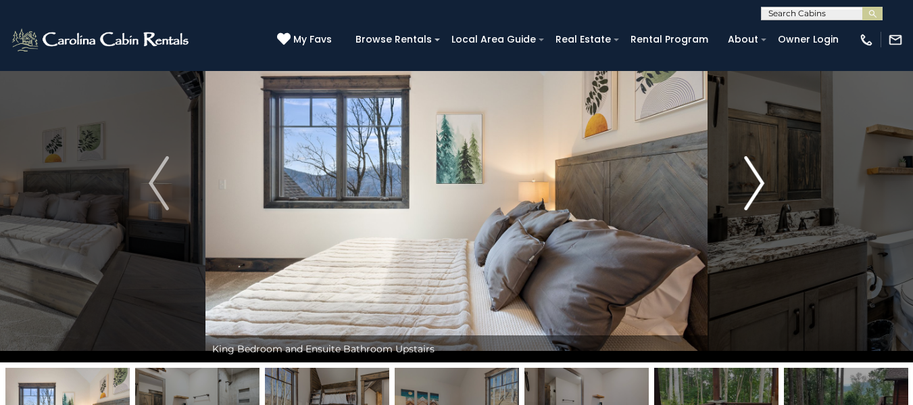
click at [751, 179] on img "Next" at bounding box center [754, 183] width 20 height 54
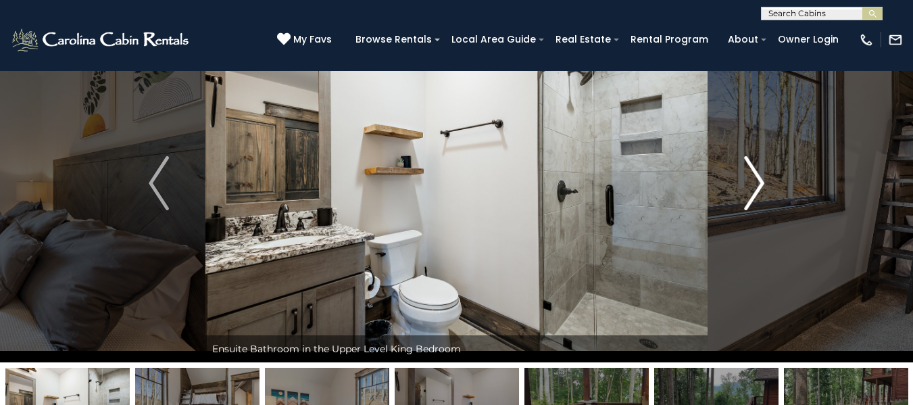
click at [751, 179] on img "Next" at bounding box center [754, 183] width 20 height 54
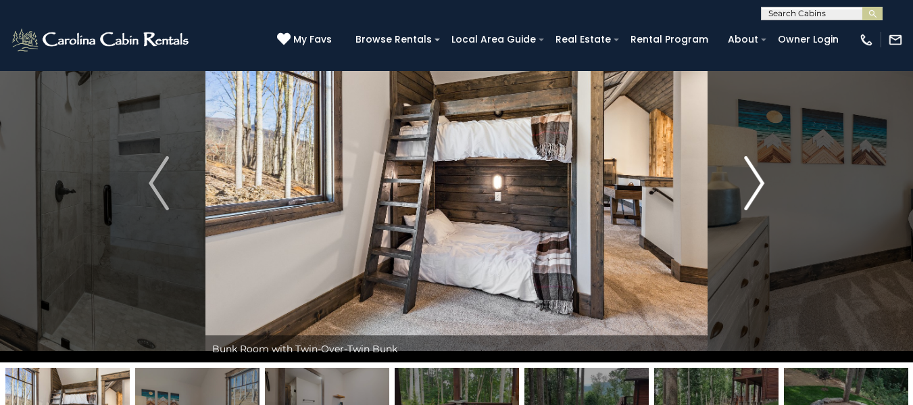
click at [751, 179] on img "Next" at bounding box center [754, 183] width 20 height 54
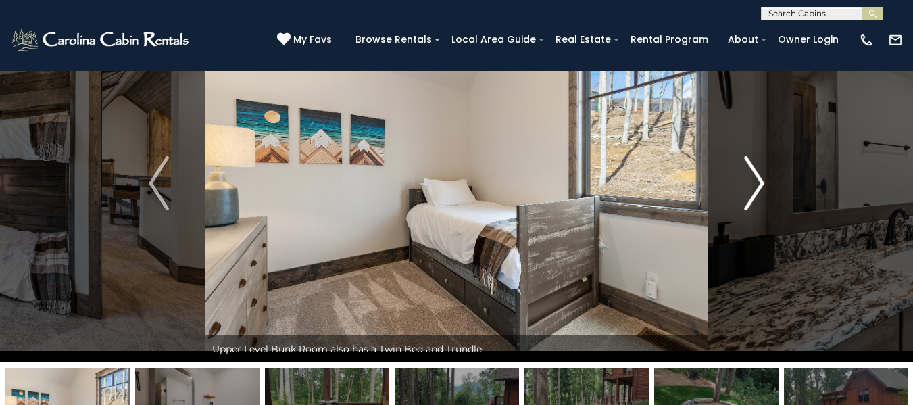
click at [751, 179] on img "Next" at bounding box center [754, 183] width 20 height 54
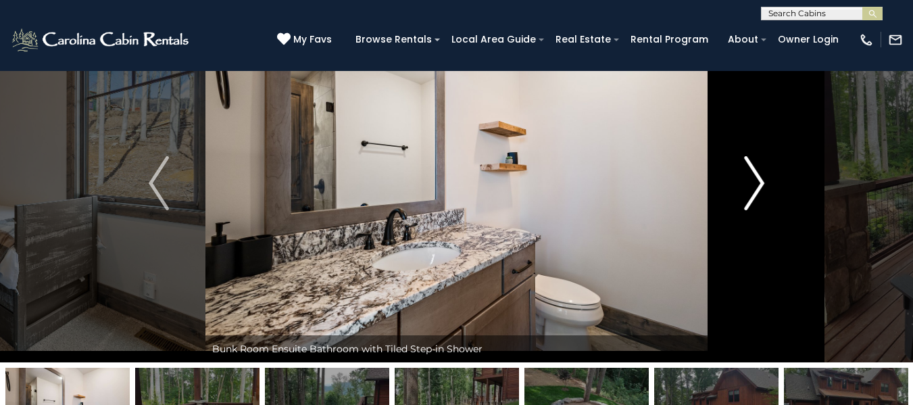
click at [751, 179] on img "Next" at bounding box center [754, 183] width 20 height 54
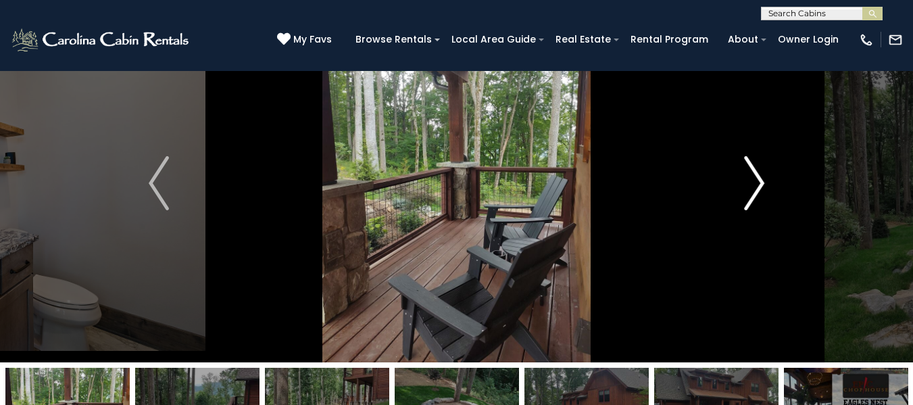
click at [751, 179] on img "Next" at bounding box center [754, 183] width 20 height 54
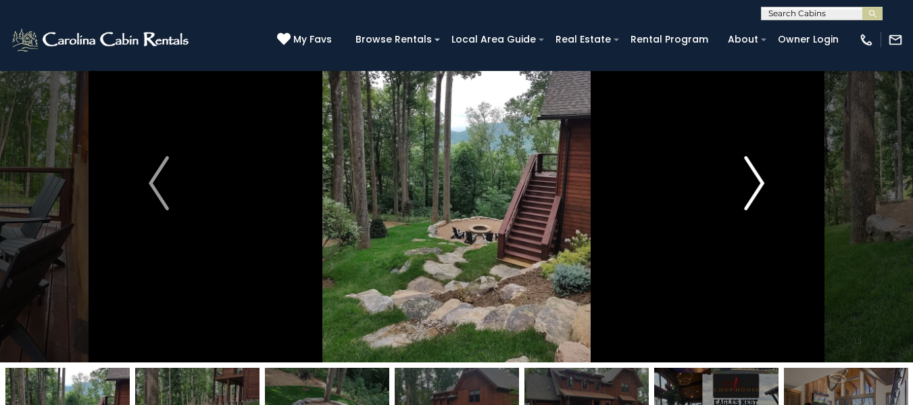
click at [751, 179] on img "Next" at bounding box center [754, 183] width 20 height 54
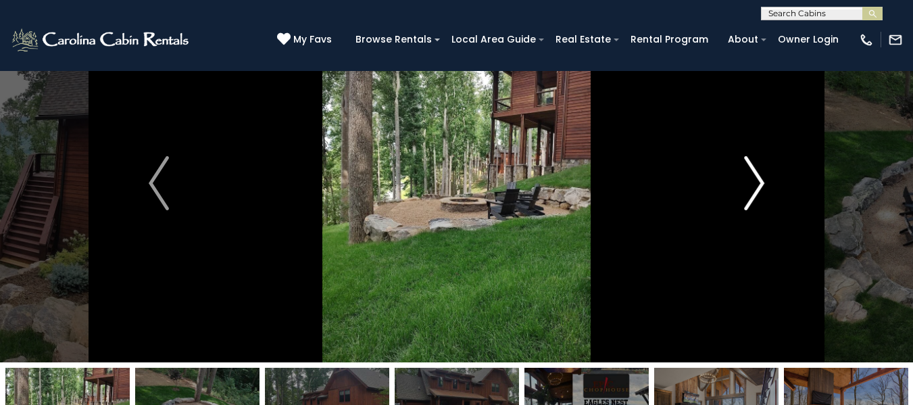
click at [751, 179] on img "Next" at bounding box center [754, 183] width 20 height 54
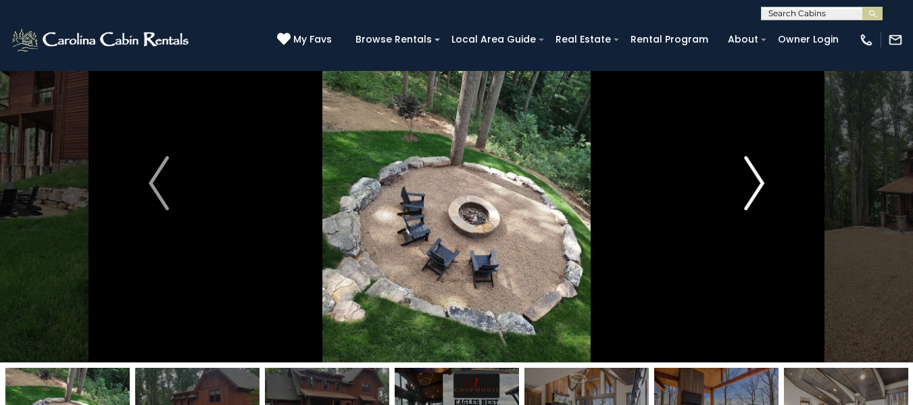
click at [751, 179] on img "Next" at bounding box center [754, 183] width 20 height 54
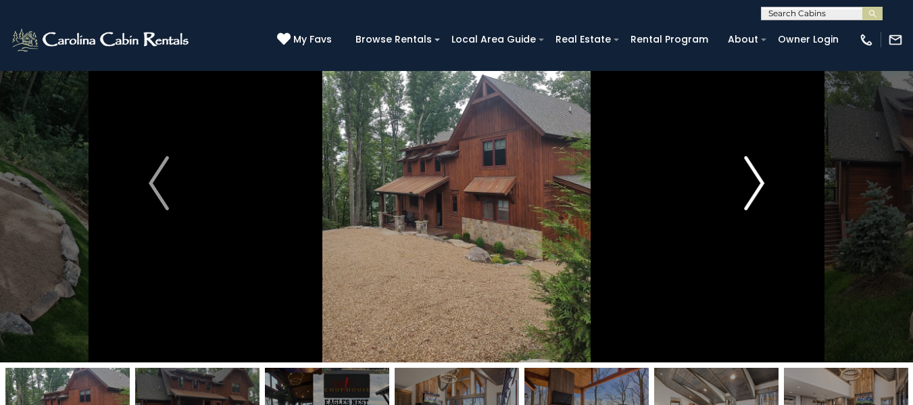
click at [751, 179] on img "Next" at bounding box center [754, 183] width 20 height 54
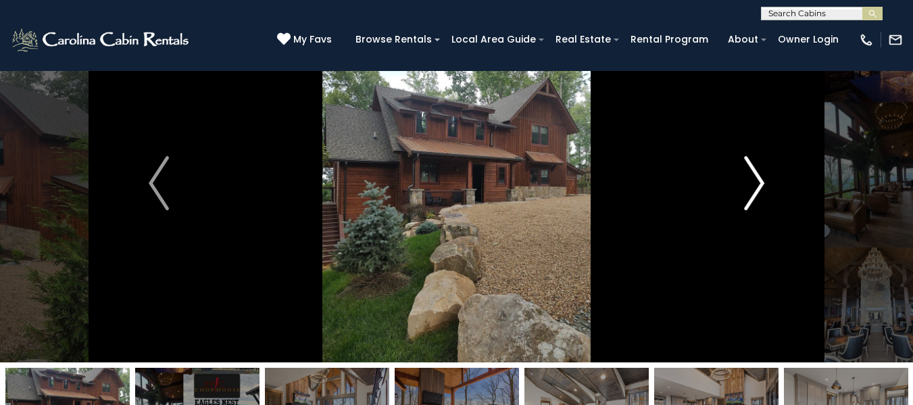
click at [751, 179] on img "Next" at bounding box center [754, 183] width 20 height 54
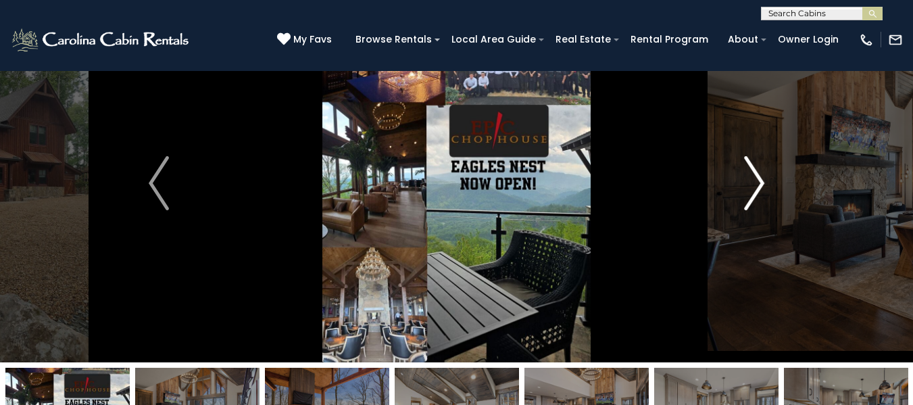
click at [751, 179] on img "Next" at bounding box center [754, 183] width 20 height 54
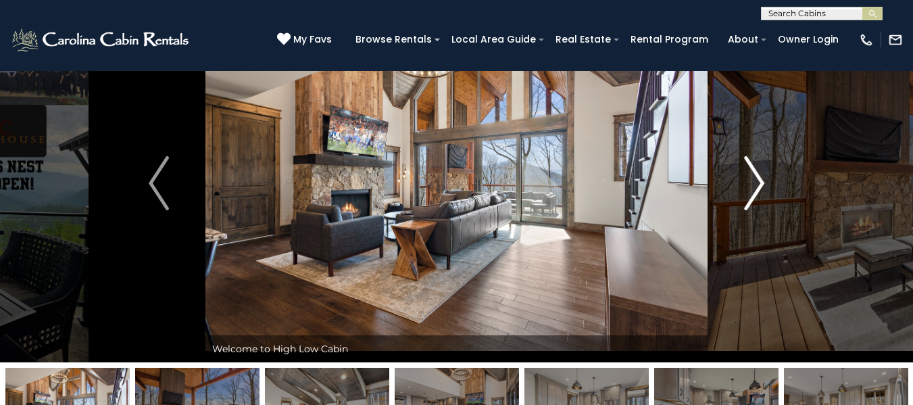
click at [751, 179] on img "Next" at bounding box center [754, 183] width 20 height 54
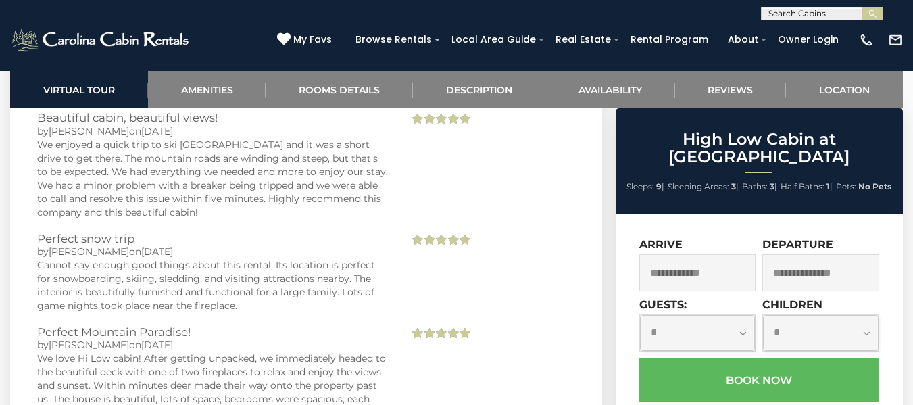
scroll to position [3078, 0]
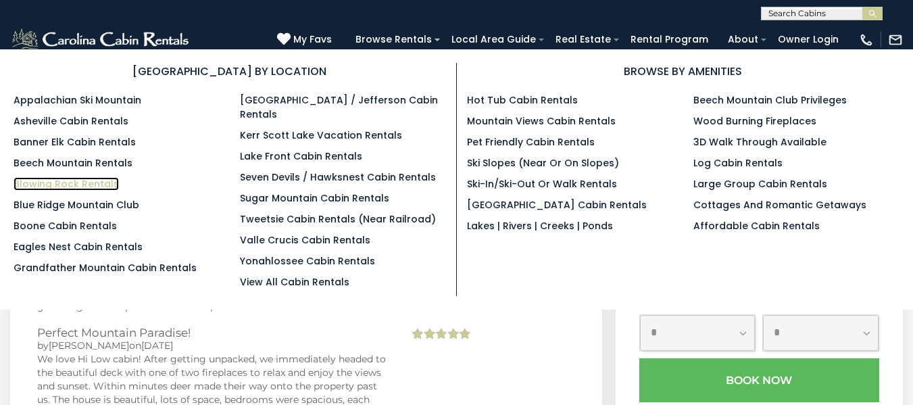
click at [110, 187] on link "Blowing Rock Rentals" at bounding box center [66, 184] width 105 height 14
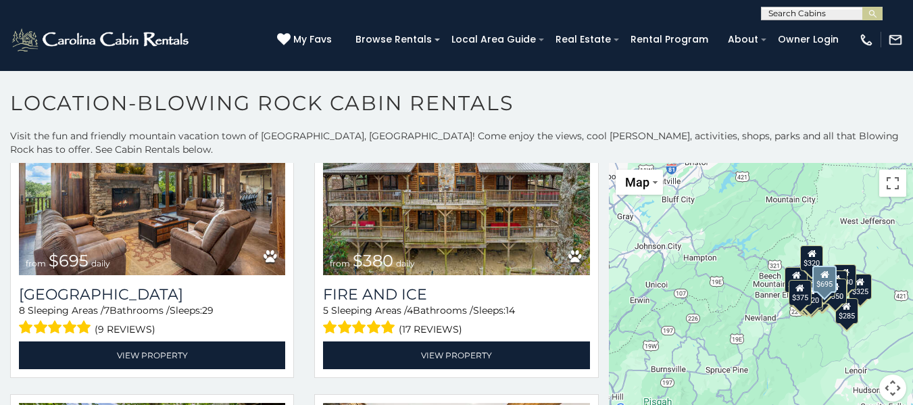
scroll to position [413, 0]
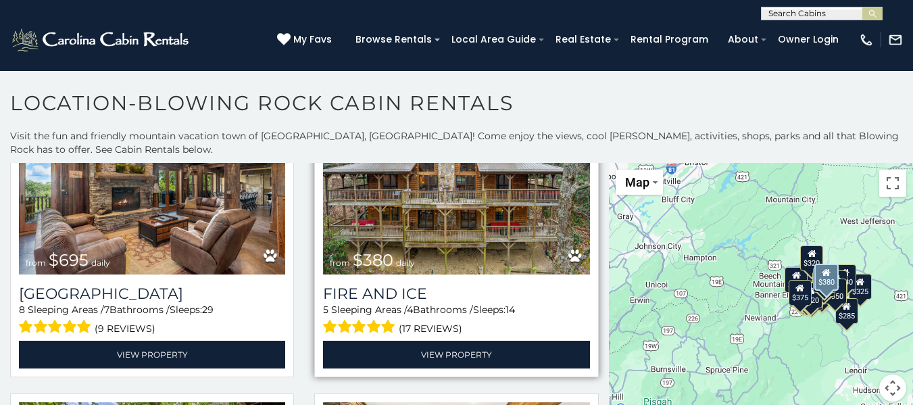
click at [370, 217] on img at bounding box center [456, 184] width 266 height 178
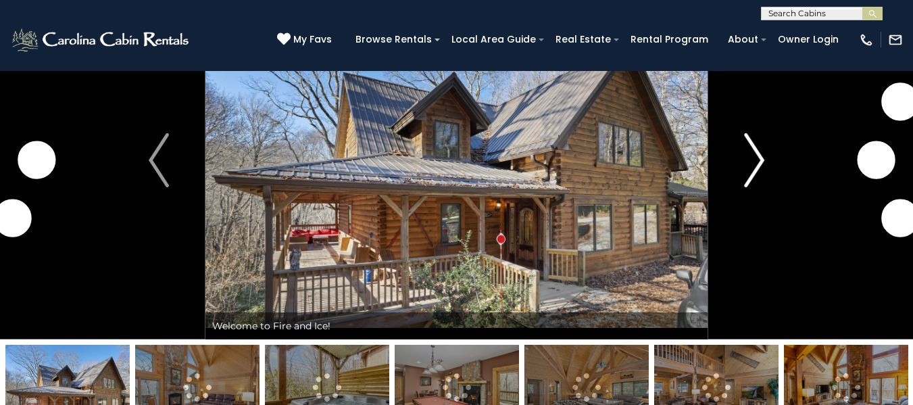
click at [761, 165] on img "Next" at bounding box center [754, 160] width 20 height 54
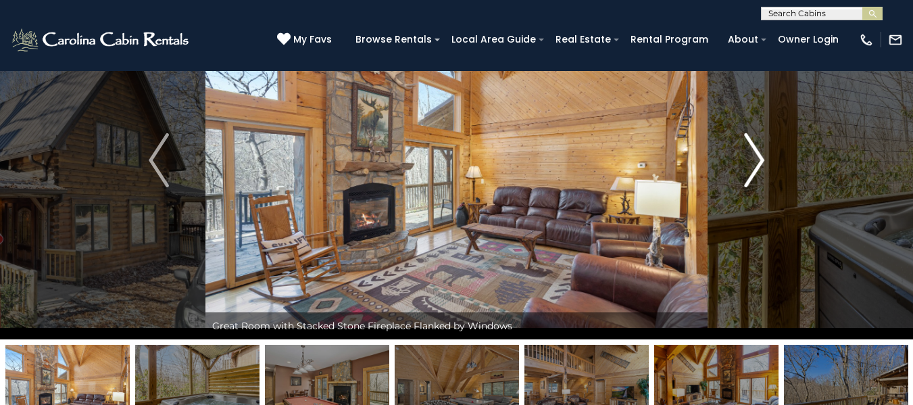
click at [761, 165] on img "Next" at bounding box center [754, 160] width 20 height 54
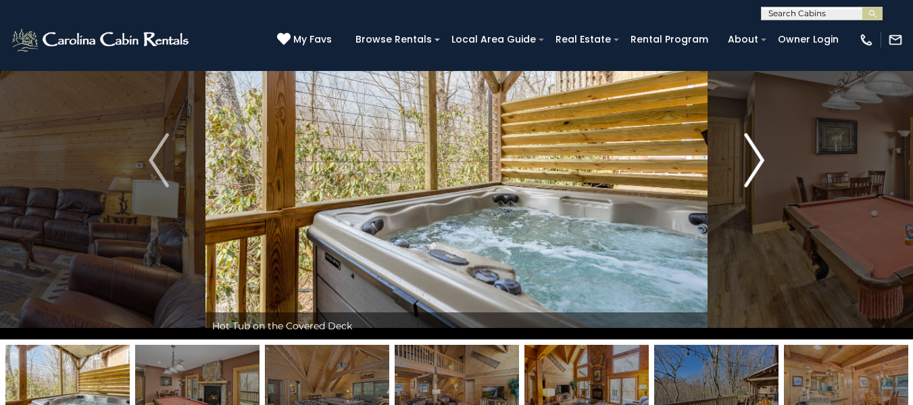
click at [761, 165] on img "Next" at bounding box center [754, 160] width 20 height 54
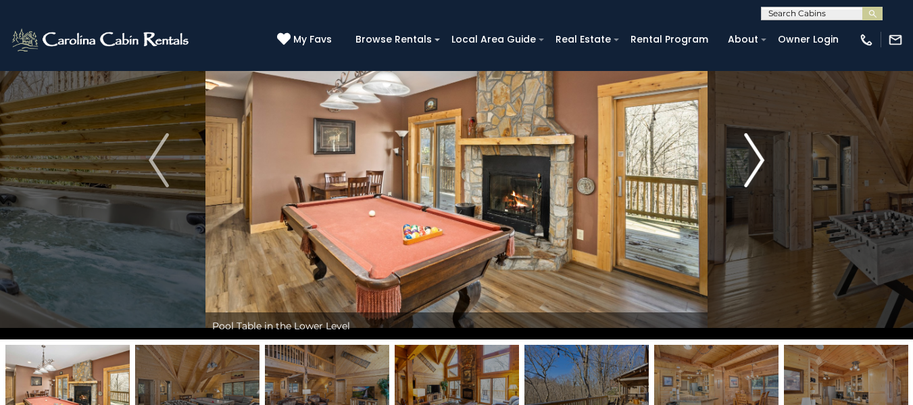
click at [761, 165] on img "Next" at bounding box center [754, 160] width 20 height 54
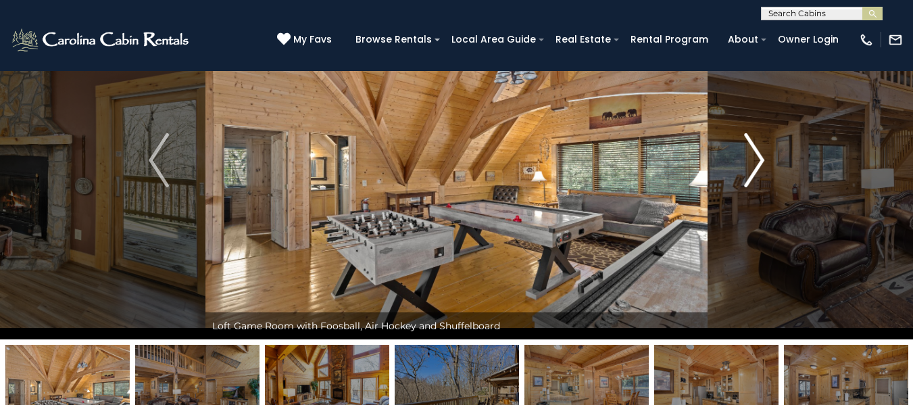
click at [761, 165] on img "Next" at bounding box center [754, 160] width 20 height 54
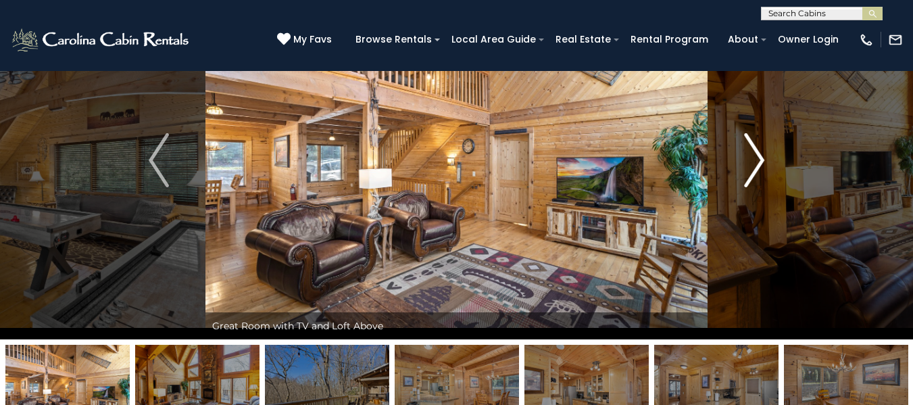
click at [761, 165] on img "Next" at bounding box center [754, 160] width 20 height 54
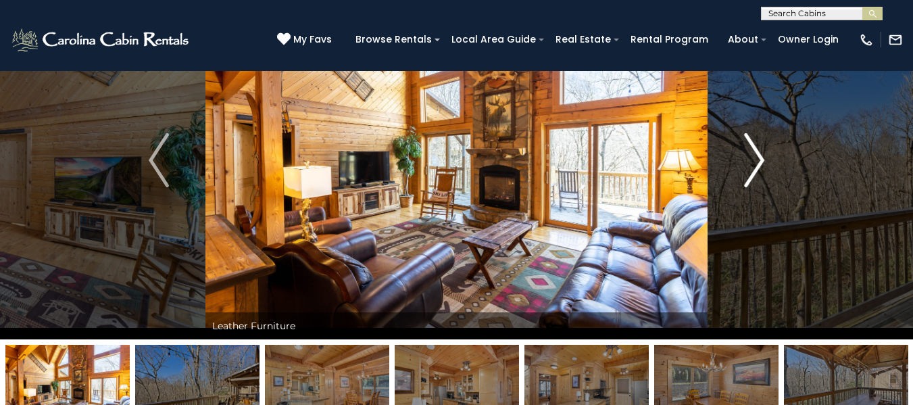
click at [761, 165] on img "Next" at bounding box center [754, 160] width 20 height 54
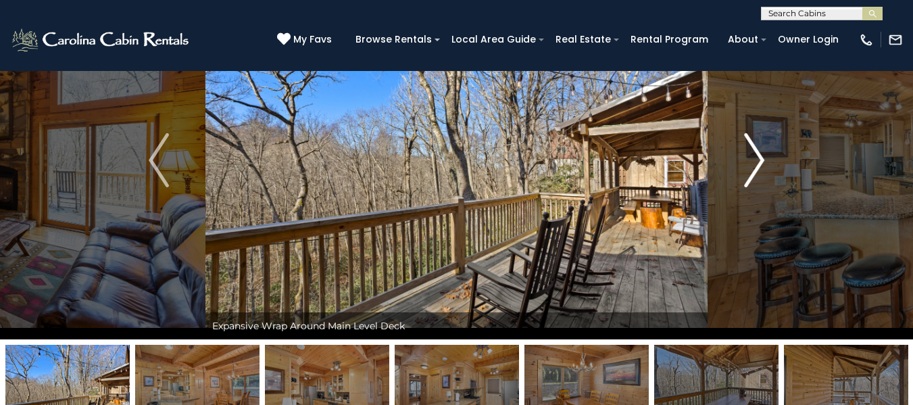
click at [761, 165] on img "Next" at bounding box center [754, 160] width 20 height 54
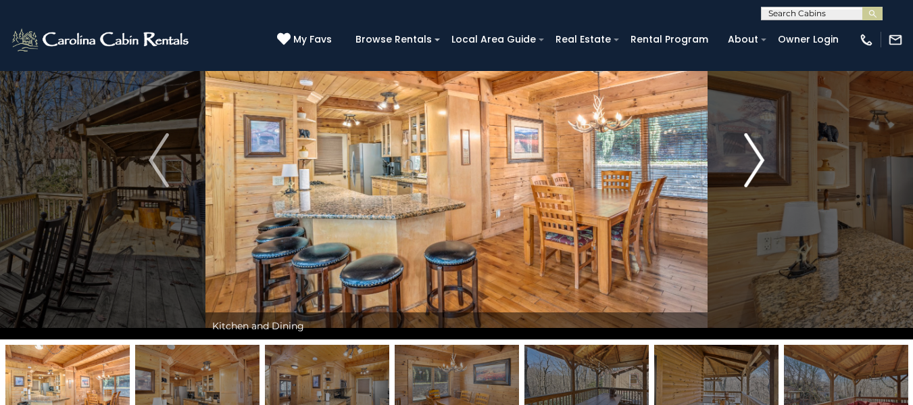
click at [761, 165] on img "Next" at bounding box center [754, 160] width 20 height 54
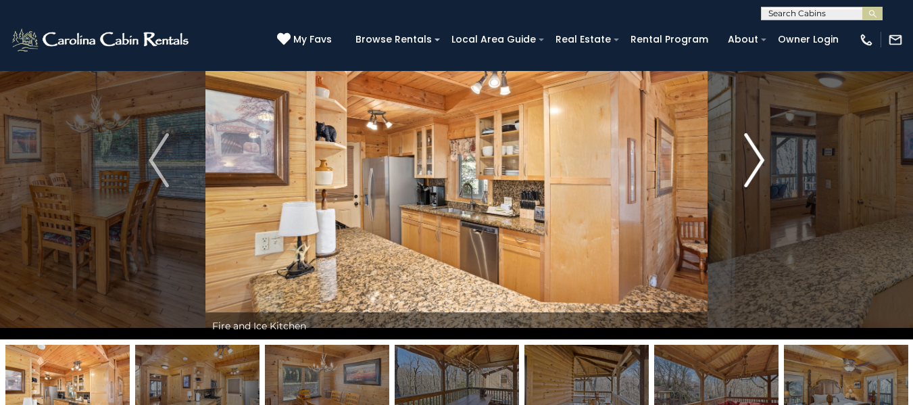
click at [761, 165] on img "Next" at bounding box center [754, 160] width 20 height 54
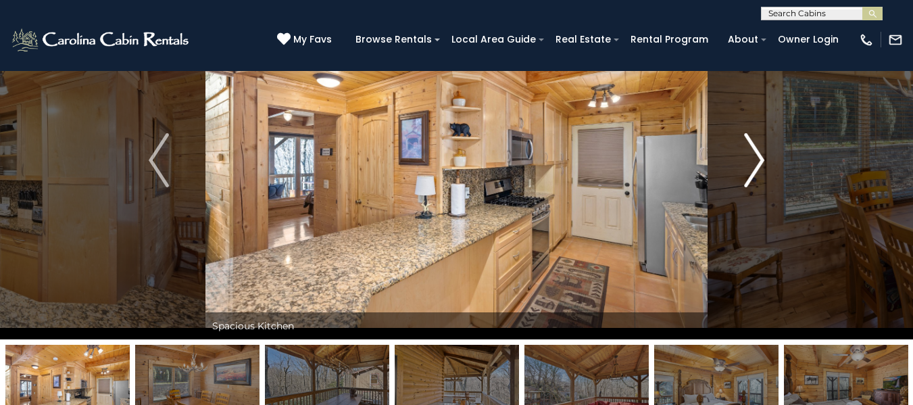
click at [761, 165] on img "Next" at bounding box center [754, 160] width 20 height 54
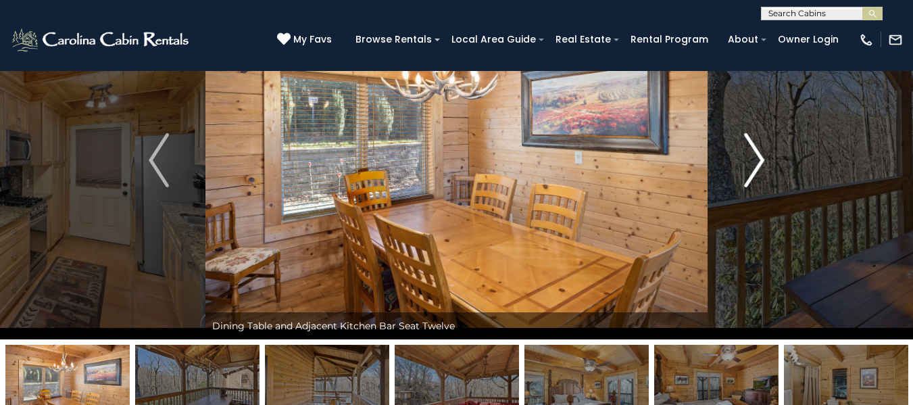
click at [761, 165] on img "Next" at bounding box center [754, 160] width 20 height 54
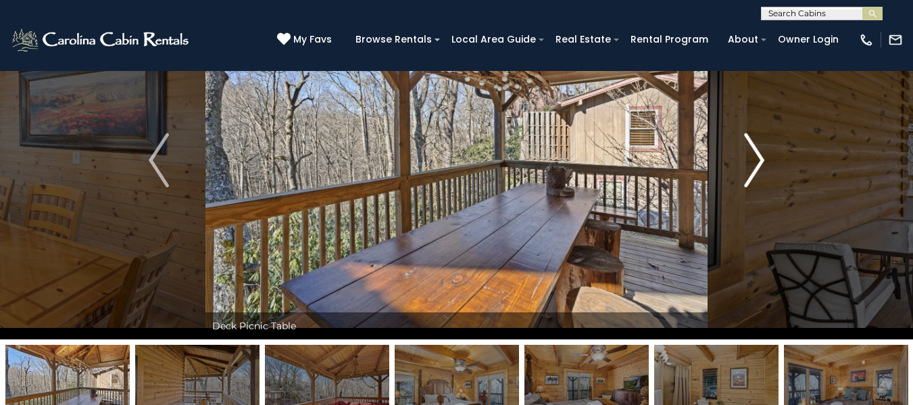
click at [761, 165] on img "Next" at bounding box center [754, 160] width 20 height 54
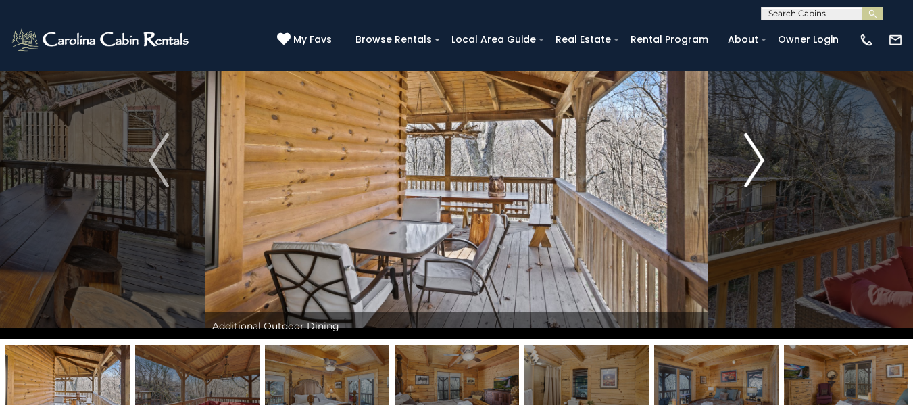
click at [761, 165] on img "Next" at bounding box center [754, 160] width 20 height 54
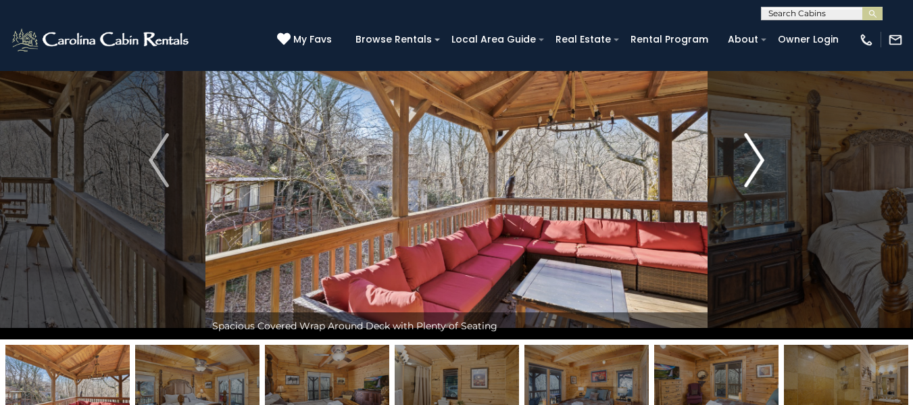
click at [761, 165] on img "Next" at bounding box center [754, 160] width 20 height 54
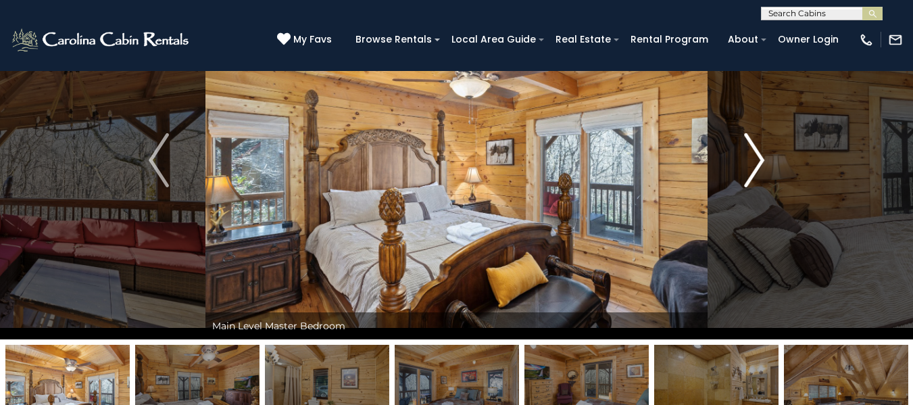
click at [761, 165] on img "Next" at bounding box center [754, 160] width 20 height 54
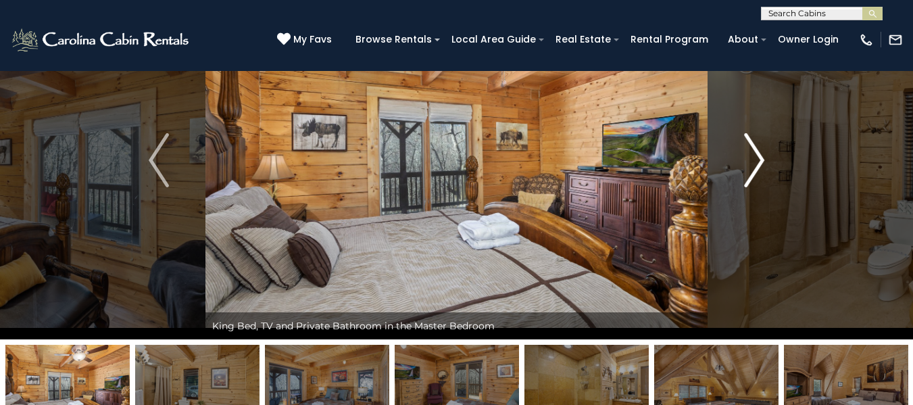
click at [761, 165] on img "Next" at bounding box center [754, 160] width 20 height 54
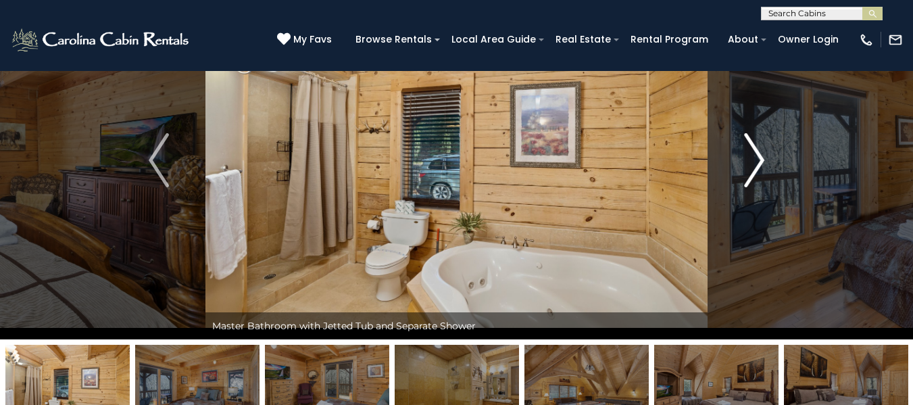
click at [761, 165] on img "Next" at bounding box center [754, 160] width 20 height 54
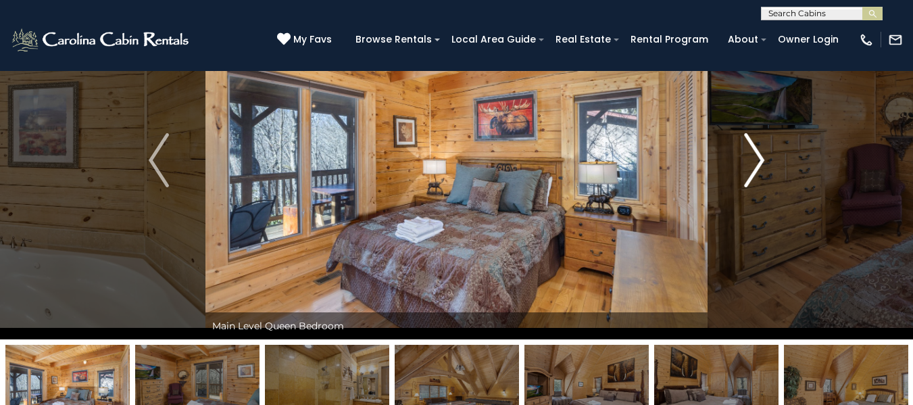
click at [761, 165] on img "Next" at bounding box center [754, 160] width 20 height 54
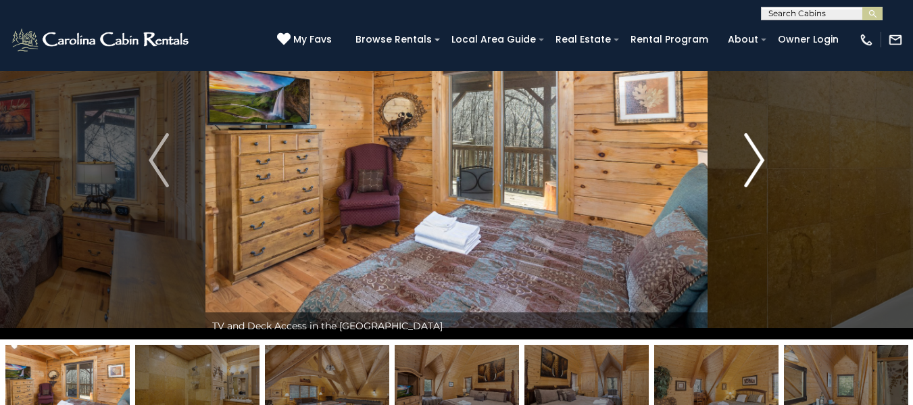
click at [761, 165] on img "Next" at bounding box center [754, 160] width 20 height 54
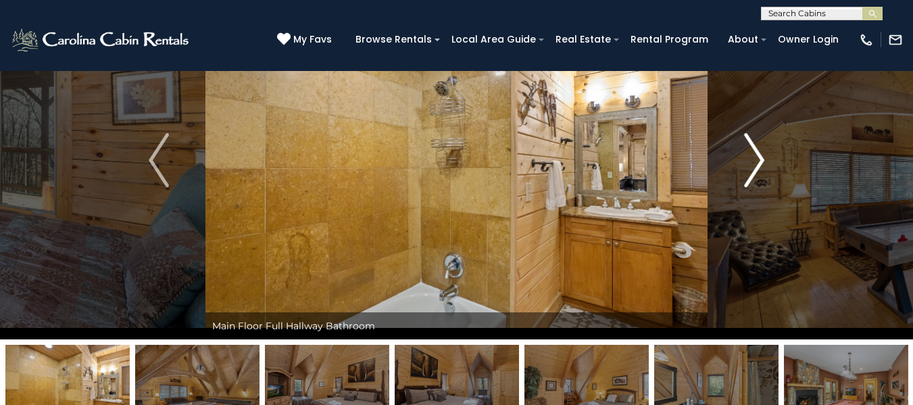
click at [761, 165] on img "Next" at bounding box center [754, 160] width 20 height 54
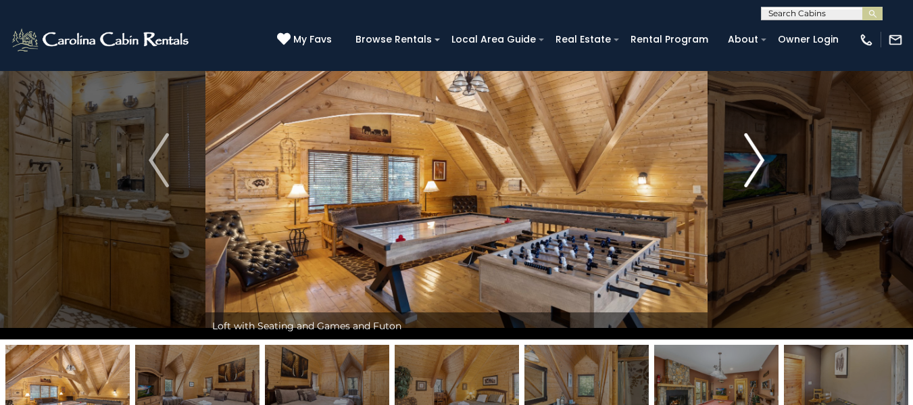
click at [761, 165] on img "Next" at bounding box center [754, 160] width 20 height 54
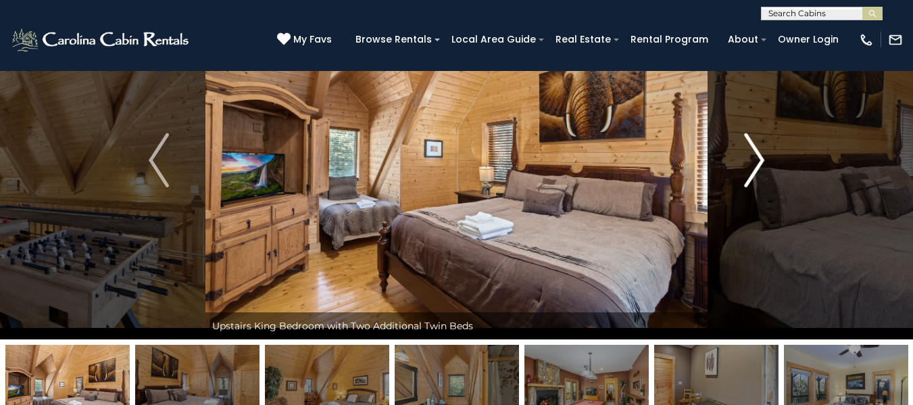
click at [761, 165] on img "Next" at bounding box center [754, 160] width 20 height 54
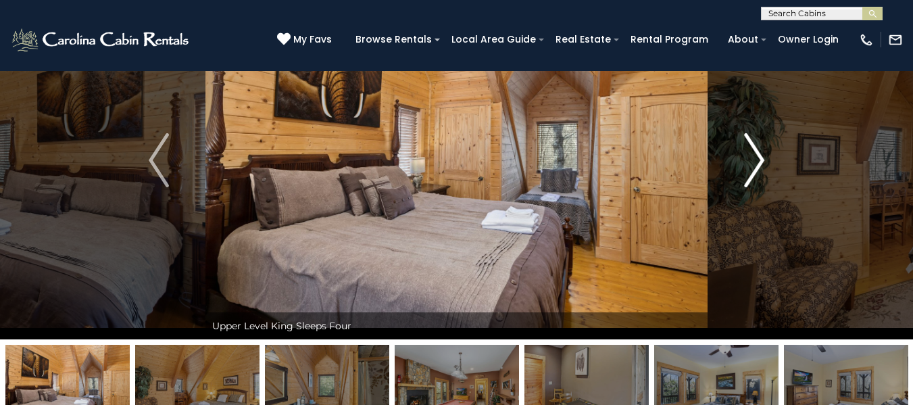
click at [761, 165] on img "Next" at bounding box center [754, 160] width 20 height 54
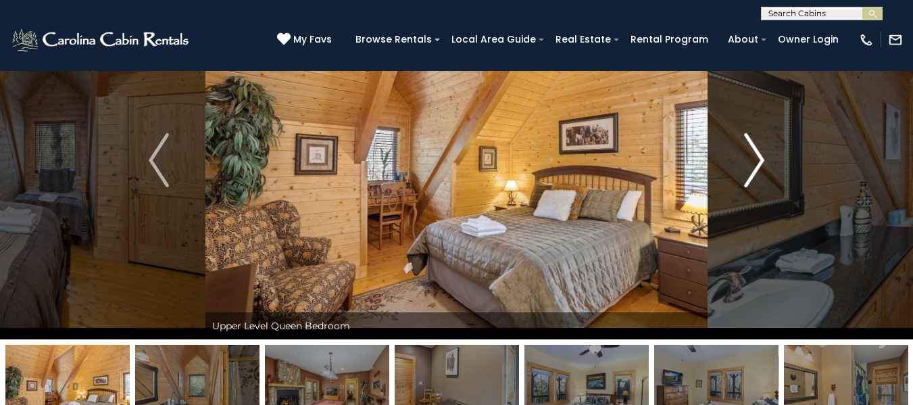
click at [761, 165] on img "Next" at bounding box center [754, 160] width 20 height 54
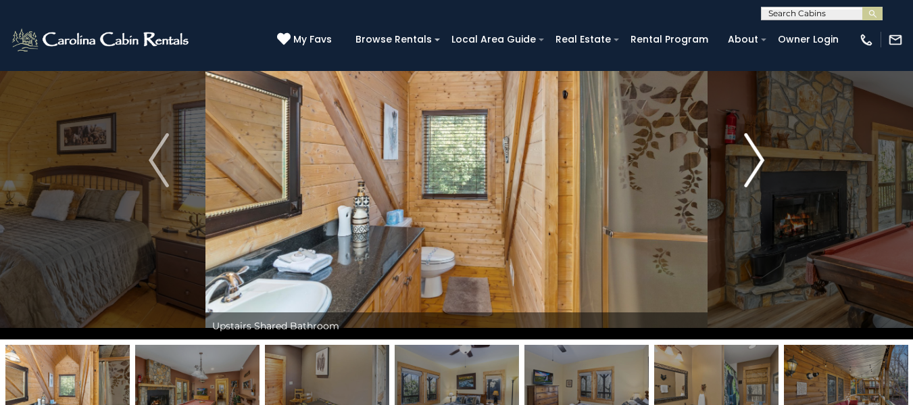
click at [761, 165] on img "Next" at bounding box center [754, 160] width 20 height 54
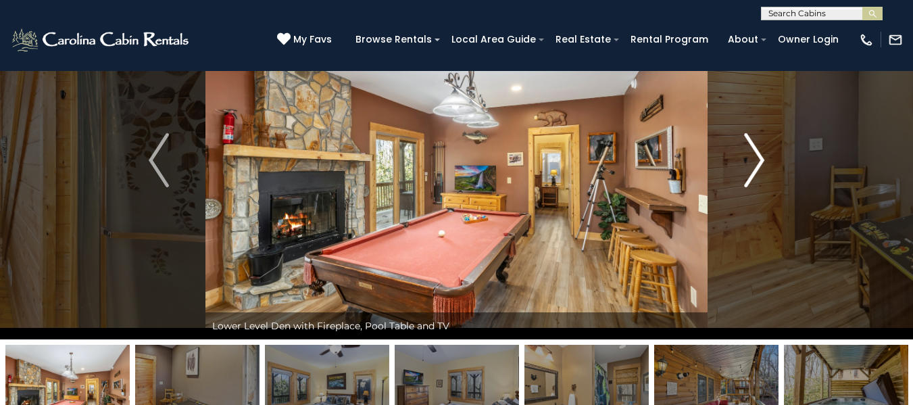
click at [761, 165] on img "Next" at bounding box center [754, 160] width 20 height 54
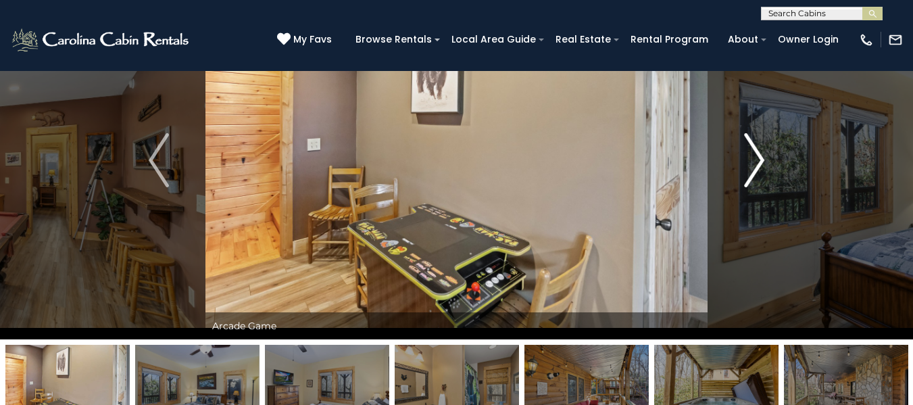
click at [761, 165] on img "Next" at bounding box center [754, 160] width 20 height 54
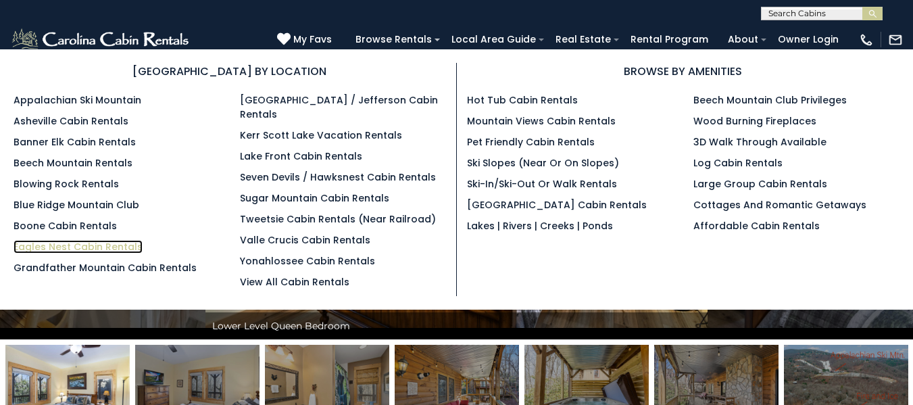
click at [120, 242] on link "Eagles Nest Cabin Rentals" at bounding box center [78, 247] width 129 height 14
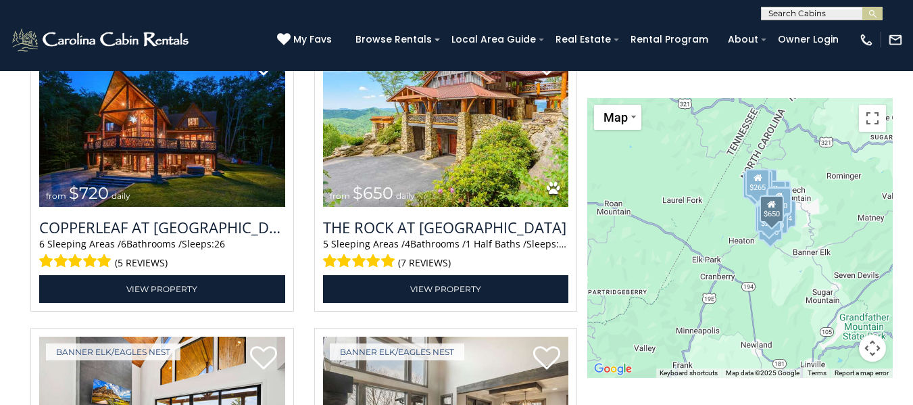
scroll to position [1470, 0]
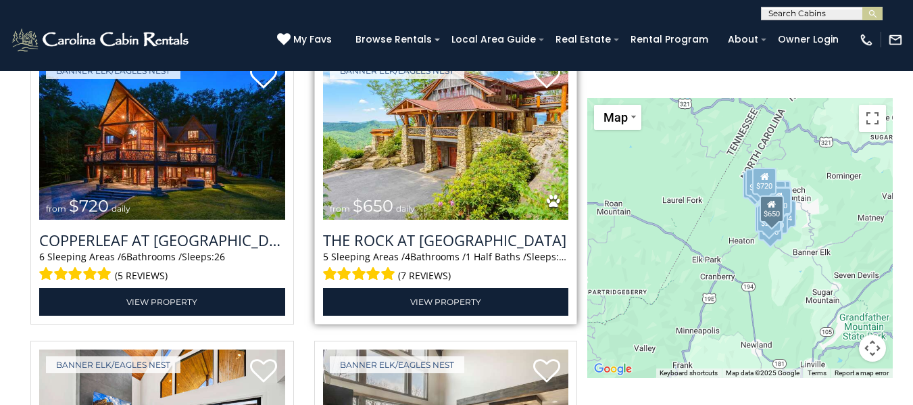
click at [368, 194] on span "from $650 daily" at bounding box center [372, 206] width 99 height 27
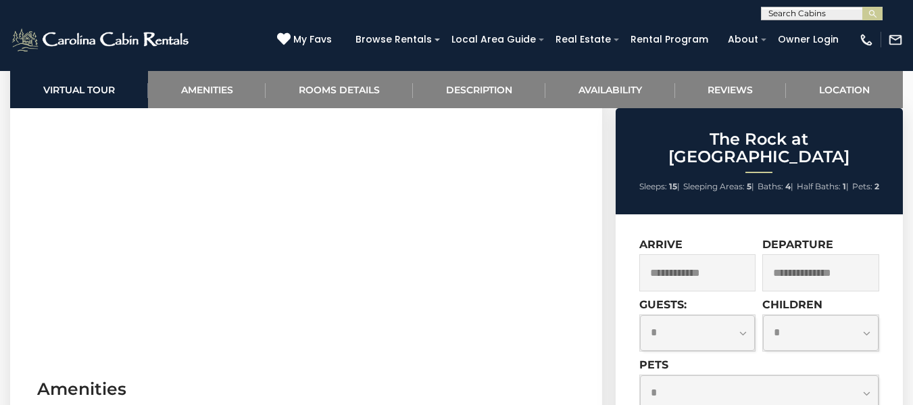
scroll to position [713, 0]
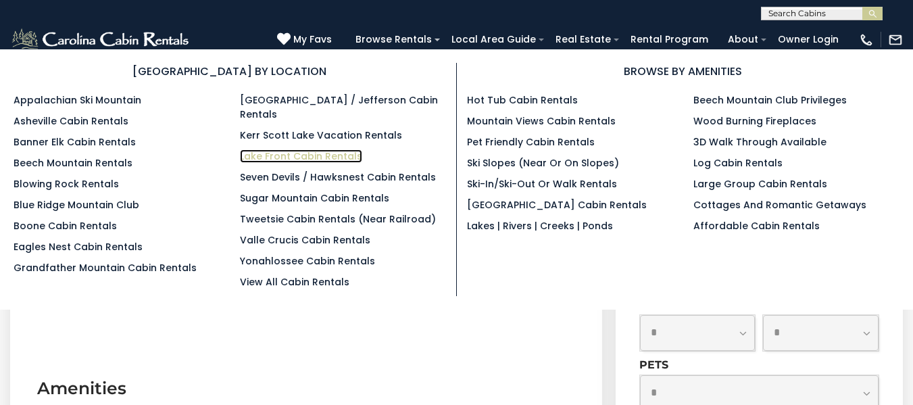
click at [266, 149] on link "Lake Front Cabin Rentals" at bounding box center [301, 156] width 122 height 14
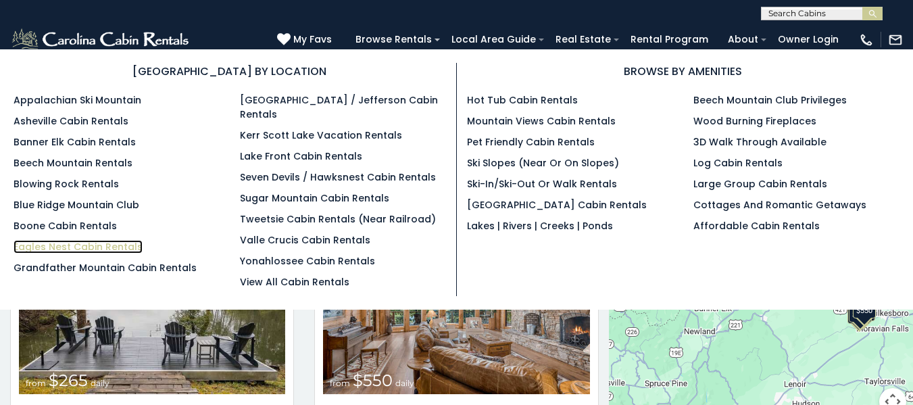
click at [86, 247] on link "Eagles Nest Cabin Rentals" at bounding box center [78, 247] width 129 height 14
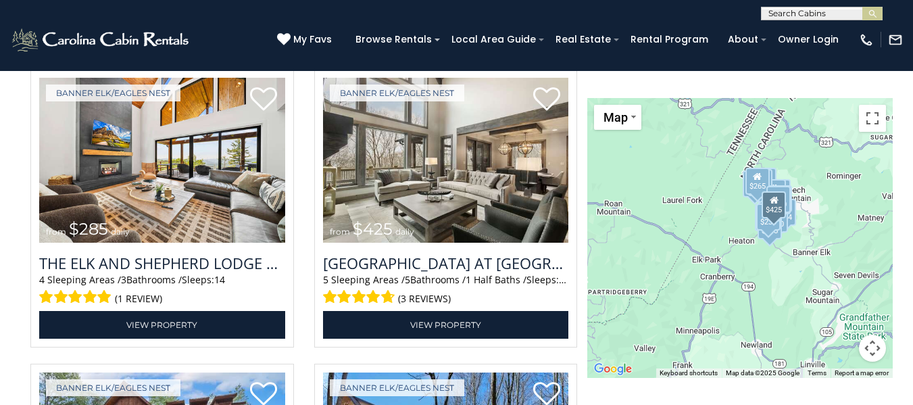
scroll to position [1743, 0]
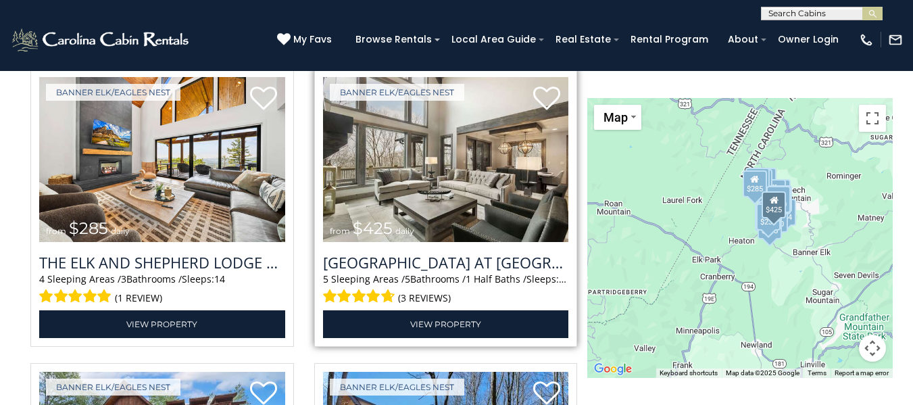
click at [425, 194] on img at bounding box center [446, 159] width 246 height 165
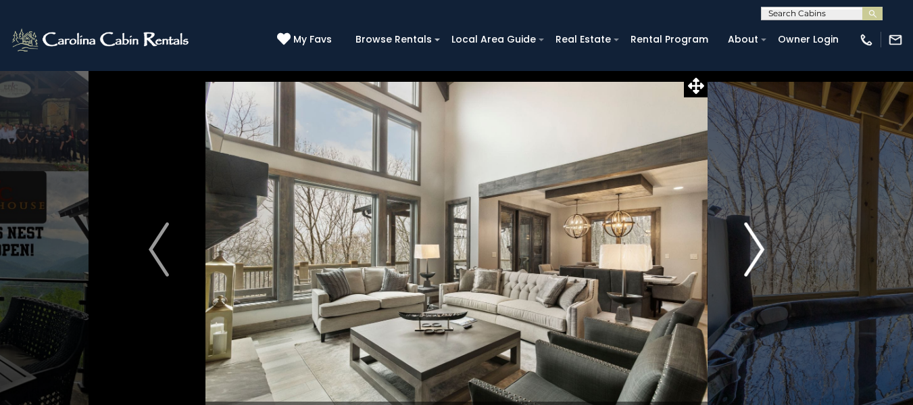
click at [757, 246] on img "Next" at bounding box center [754, 249] width 20 height 54
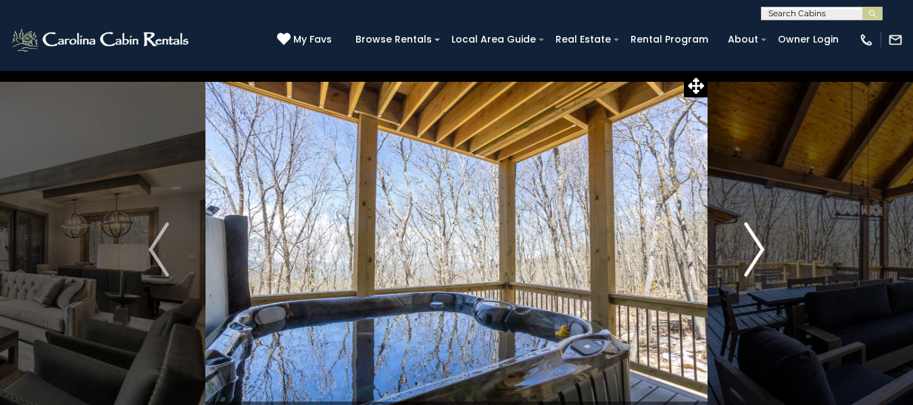
click at [757, 246] on img "Next" at bounding box center [754, 249] width 20 height 54
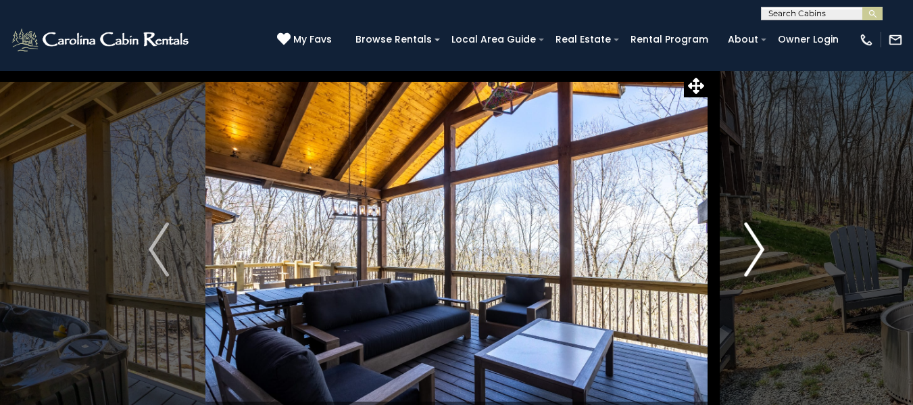
click at [757, 246] on img "Next" at bounding box center [754, 249] width 20 height 54
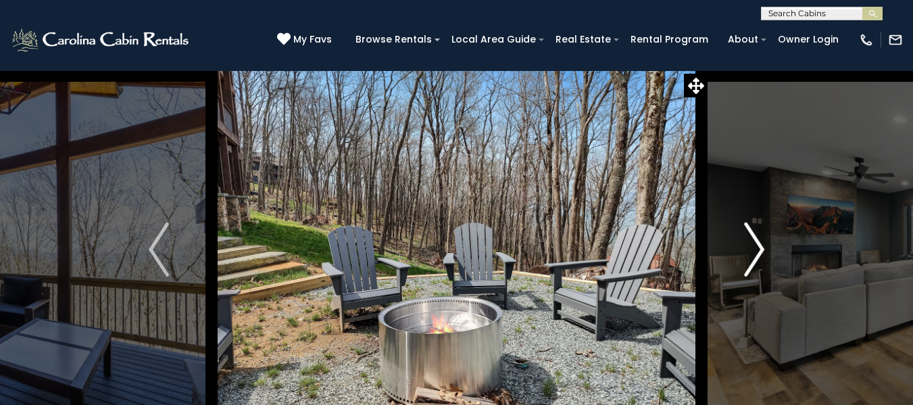
click at [757, 246] on img "Next" at bounding box center [754, 249] width 20 height 54
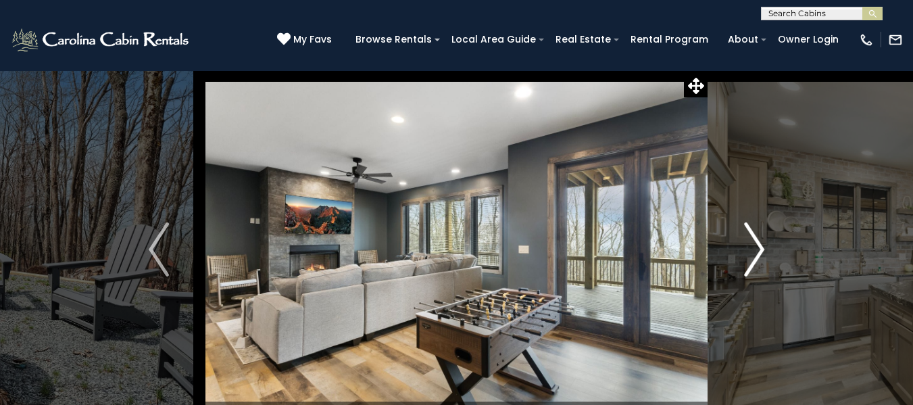
click at [757, 246] on img "Next" at bounding box center [754, 249] width 20 height 54
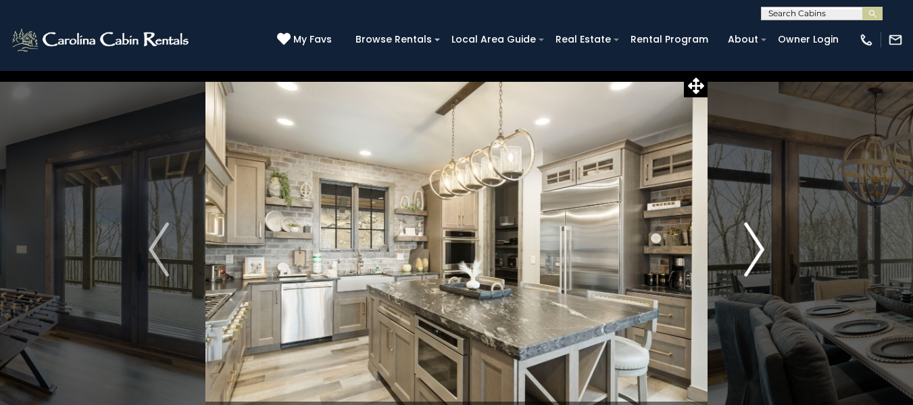
click at [757, 246] on img "Next" at bounding box center [754, 249] width 20 height 54
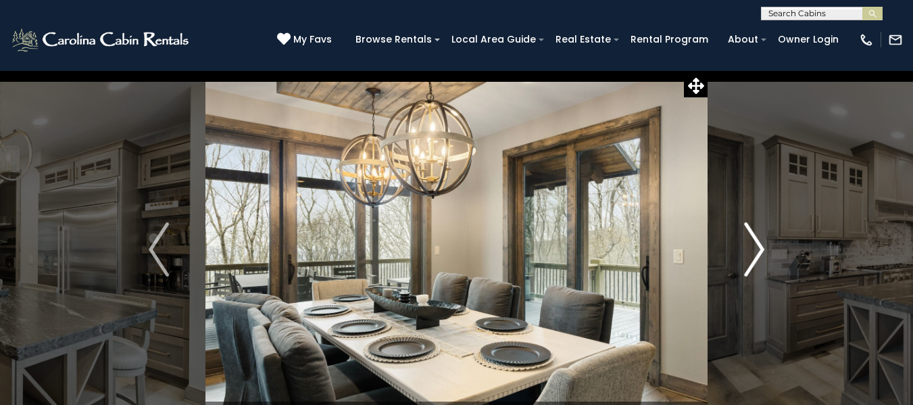
click at [757, 246] on img "Next" at bounding box center [754, 249] width 20 height 54
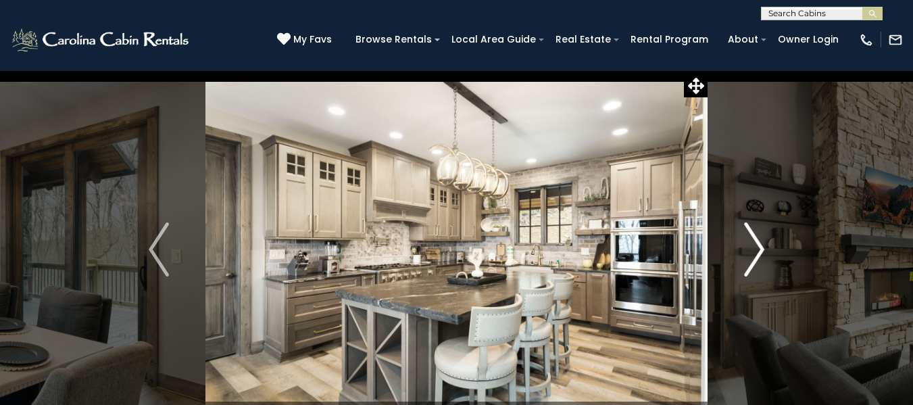
click at [757, 246] on img "Next" at bounding box center [754, 249] width 20 height 54
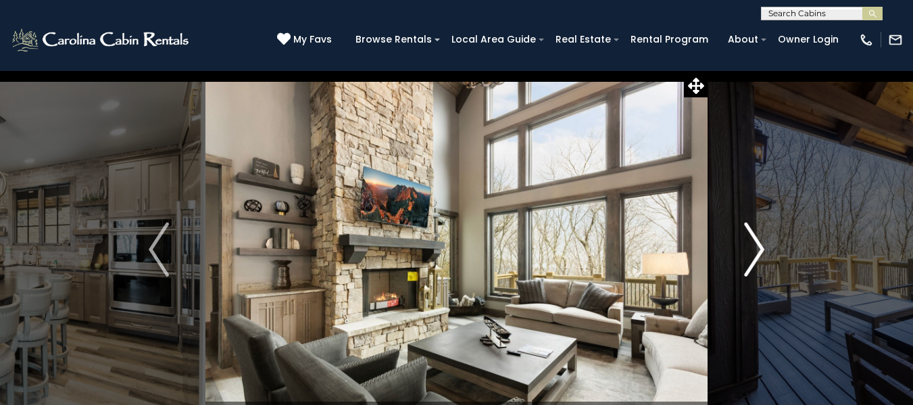
click at [757, 246] on img "Next" at bounding box center [754, 249] width 20 height 54
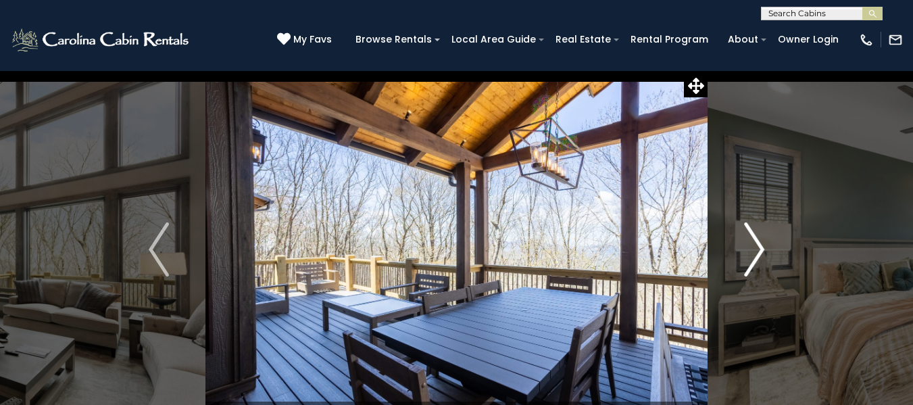
click at [757, 246] on img "Next" at bounding box center [754, 249] width 20 height 54
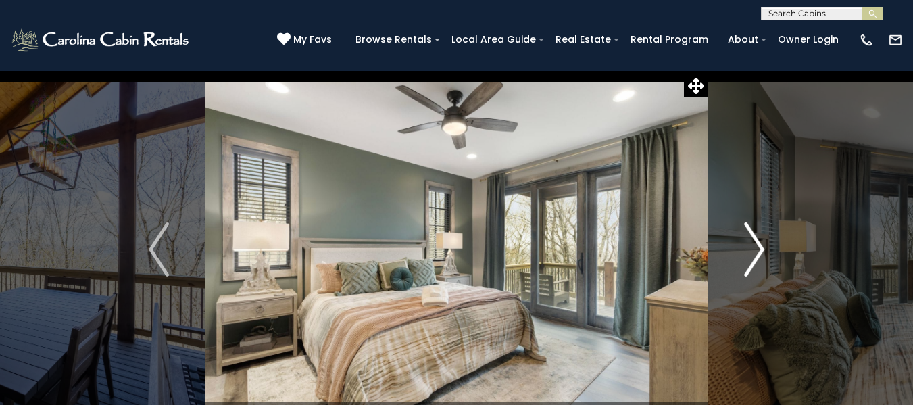
click at [757, 246] on img "Next" at bounding box center [754, 249] width 20 height 54
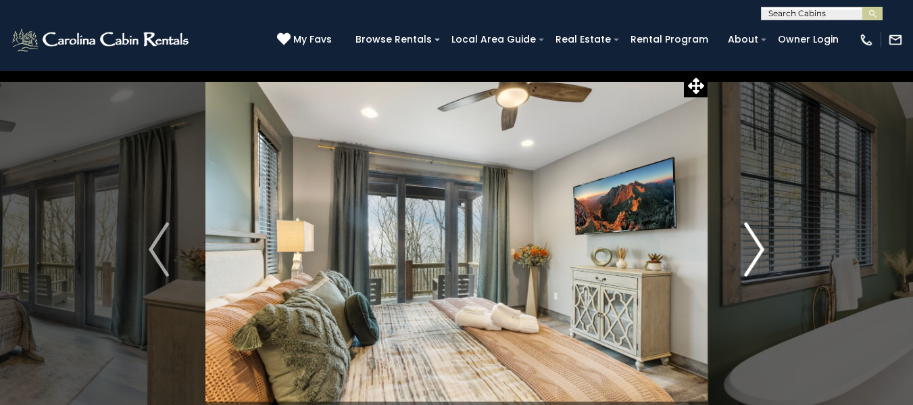
click at [757, 246] on img "Next" at bounding box center [754, 249] width 20 height 54
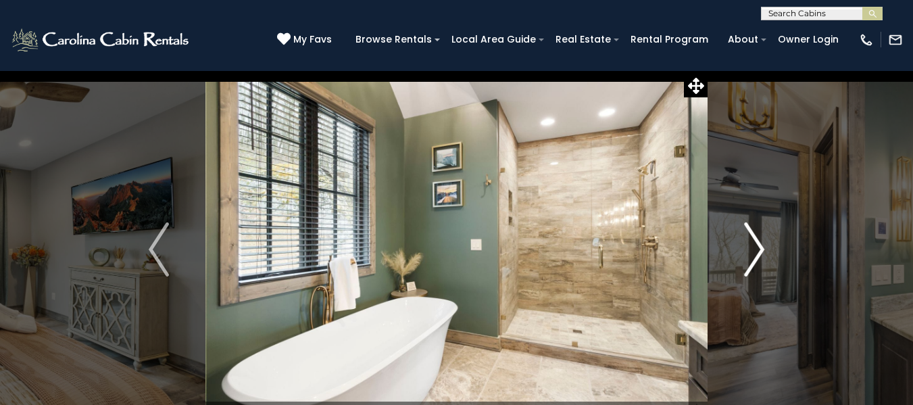
click at [757, 246] on img "Next" at bounding box center [754, 249] width 20 height 54
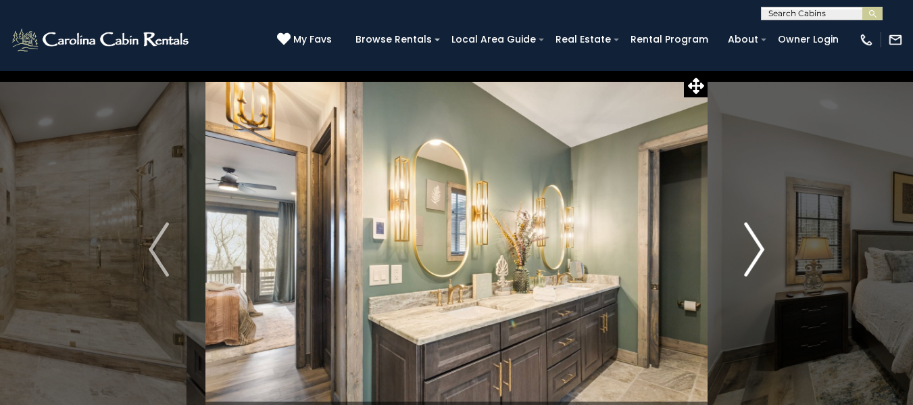
click at [757, 246] on img "Next" at bounding box center [754, 249] width 20 height 54
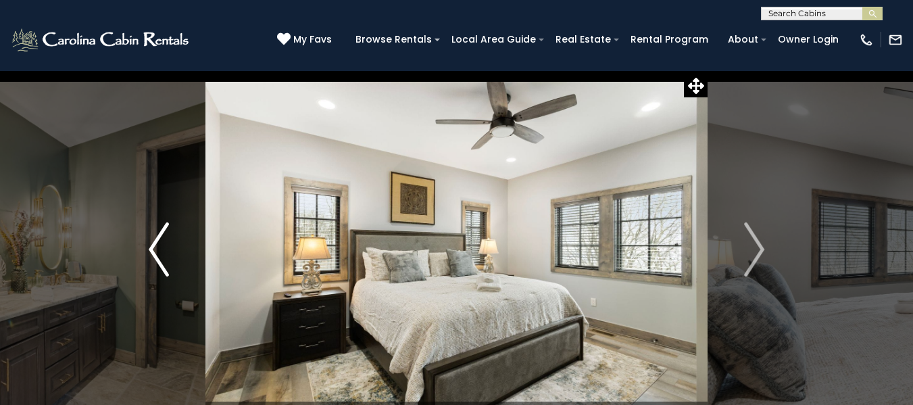
click at [162, 242] on img "Previous" at bounding box center [159, 249] width 20 height 54
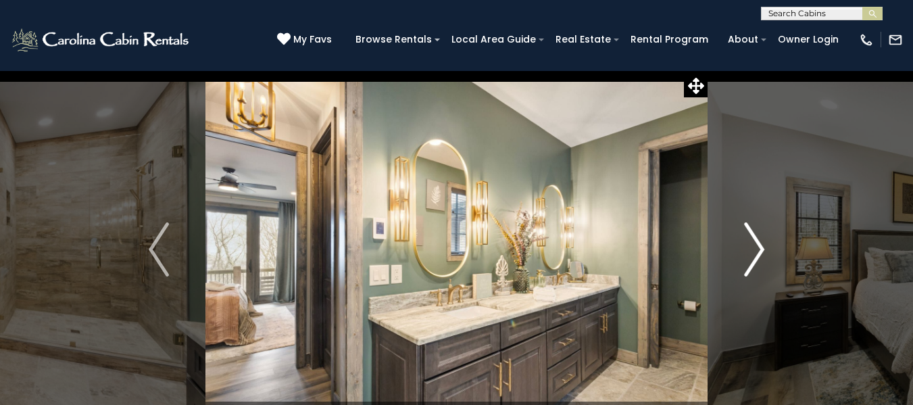
click at [757, 249] on img "Next" at bounding box center [754, 249] width 20 height 54
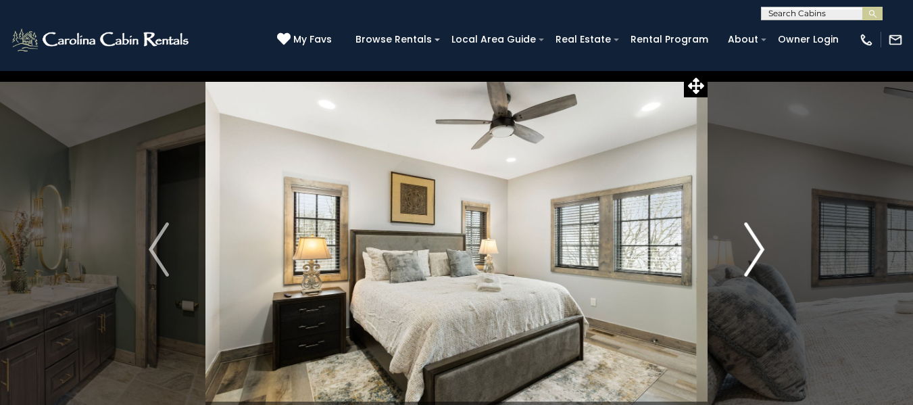
click at [757, 249] on img "Next" at bounding box center [754, 249] width 20 height 54
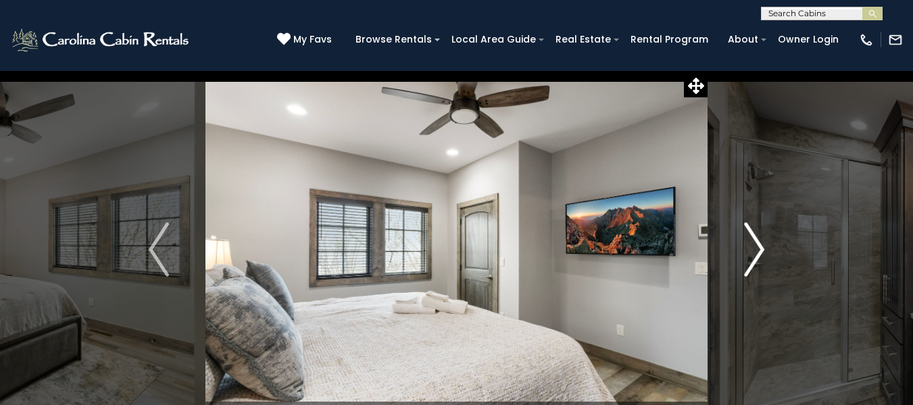
click at [757, 249] on img "Next" at bounding box center [754, 249] width 20 height 54
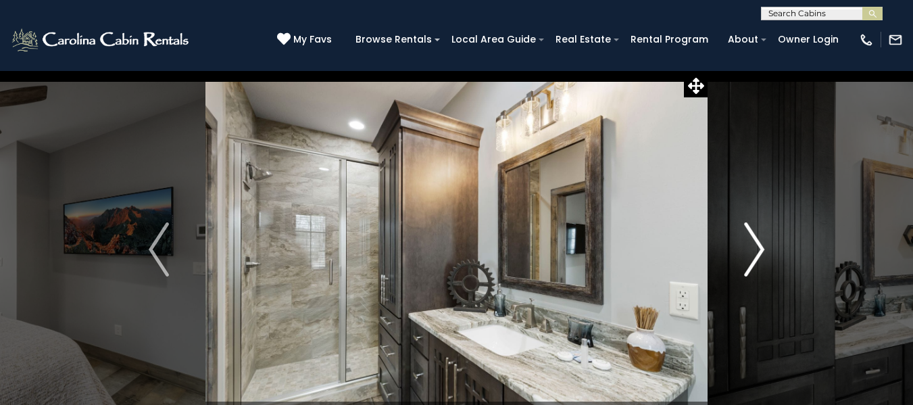
click at [757, 249] on img "Next" at bounding box center [754, 249] width 20 height 54
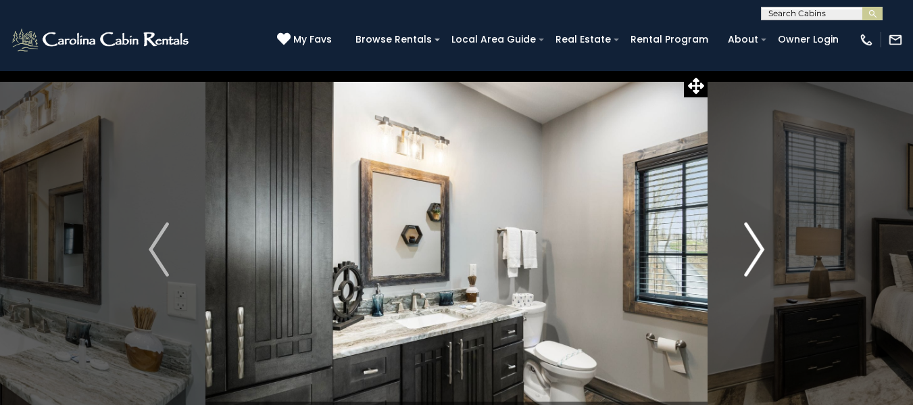
click at [757, 249] on img "Next" at bounding box center [754, 249] width 20 height 54
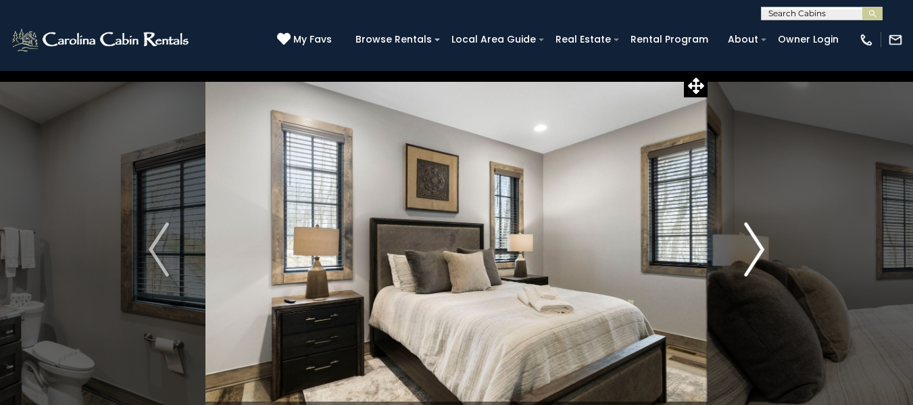
click at [757, 249] on img "Next" at bounding box center [754, 249] width 20 height 54
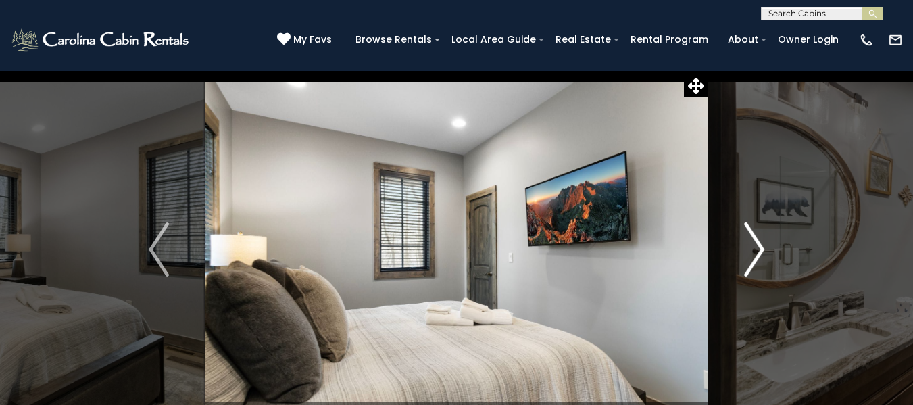
click at [757, 249] on img "Next" at bounding box center [754, 249] width 20 height 54
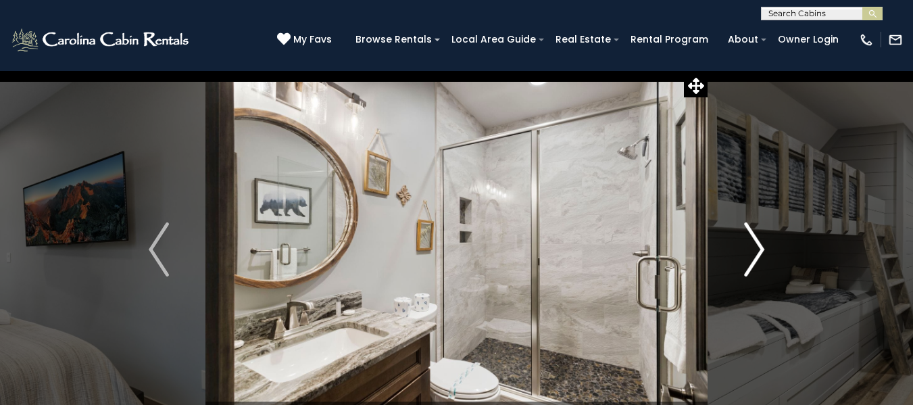
click at [757, 249] on img "Next" at bounding box center [754, 249] width 20 height 54
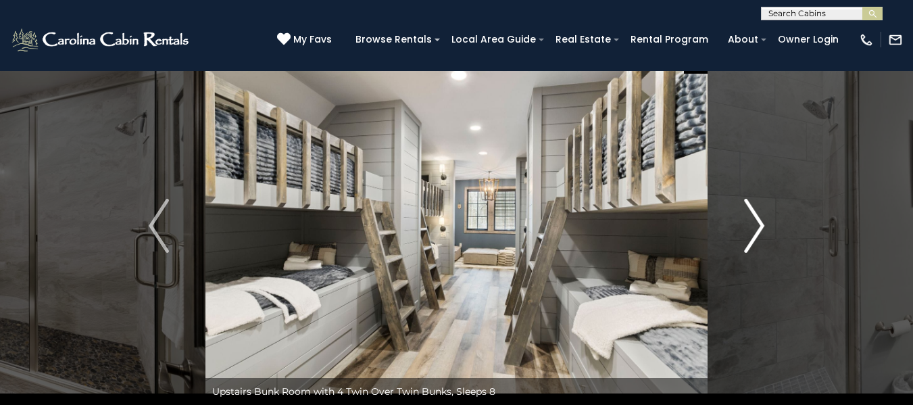
scroll to position [23, 0]
click at [757, 232] on img "Next" at bounding box center [754, 226] width 20 height 54
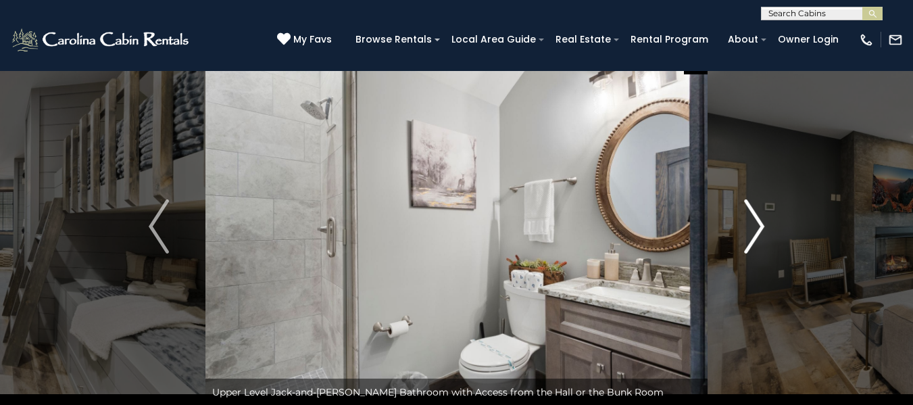
click at [757, 232] on img "Next" at bounding box center [754, 226] width 20 height 54
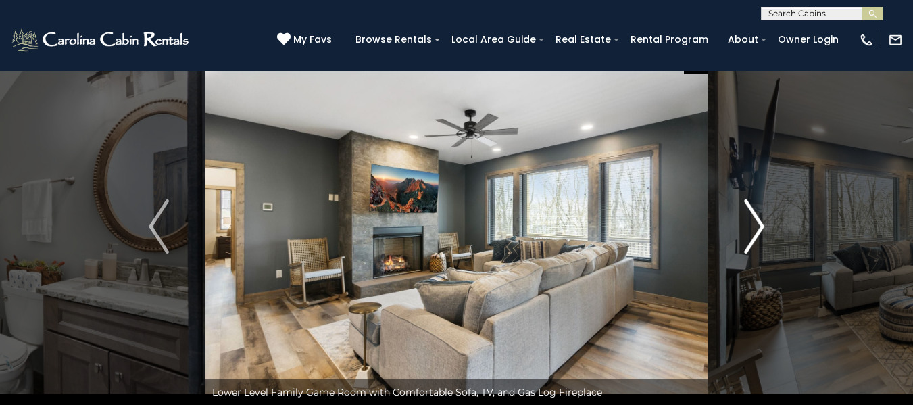
click at [757, 232] on img "Next" at bounding box center [754, 226] width 20 height 54
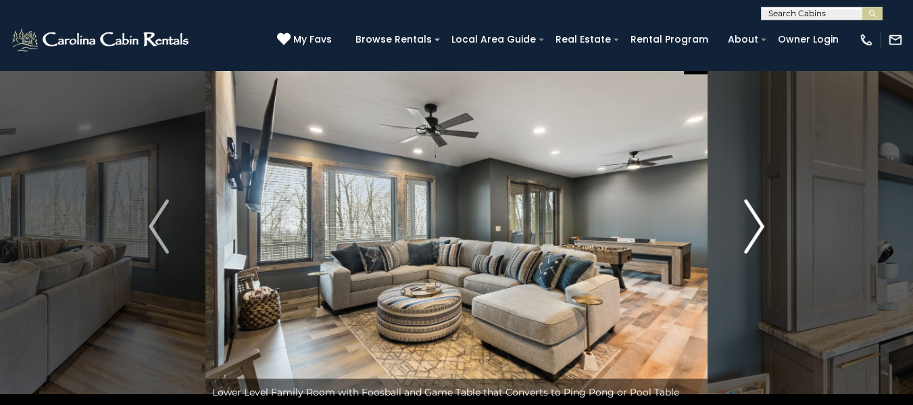
click at [757, 232] on img "Next" at bounding box center [754, 226] width 20 height 54
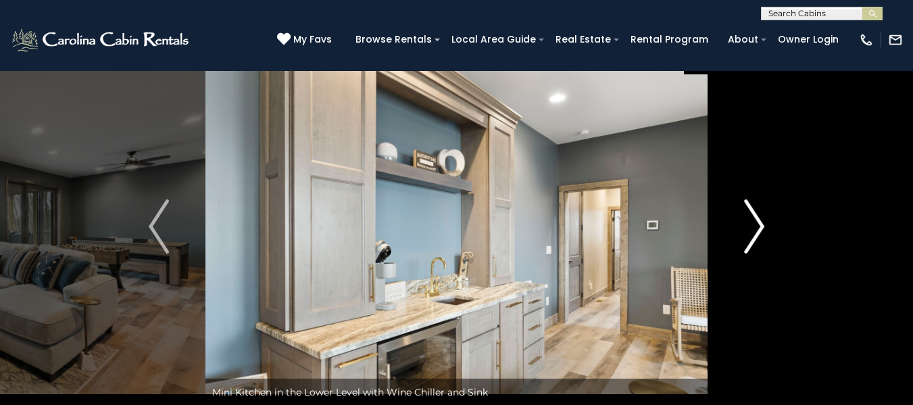
click at [757, 232] on img "Next" at bounding box center [754, 226] width 20 height 54
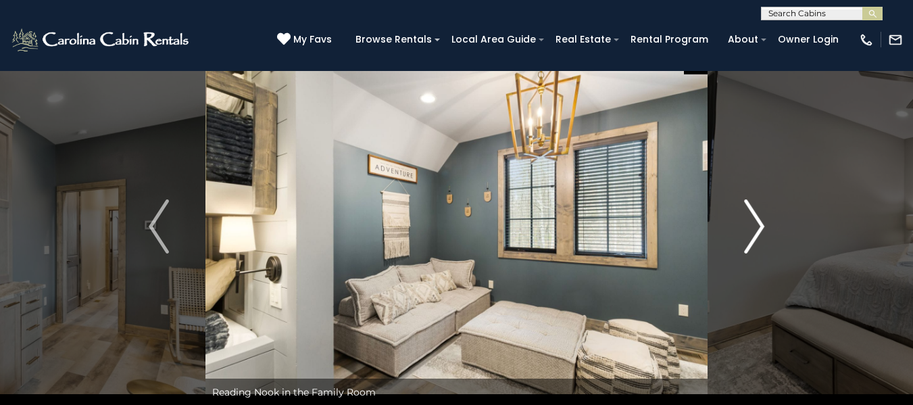
click at [757, 232] on img "Next" at bounding box center [754, 226] width 20 height 54
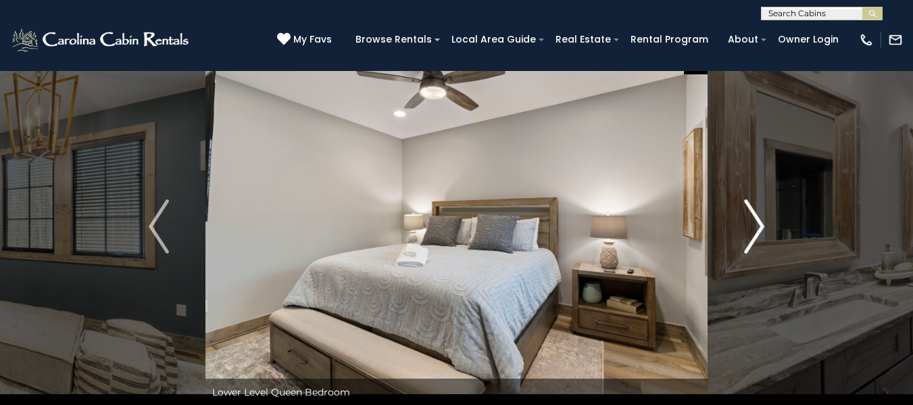
click at [757, 232] on img "Next" at bounding box center [754, 226] width 20 height 54
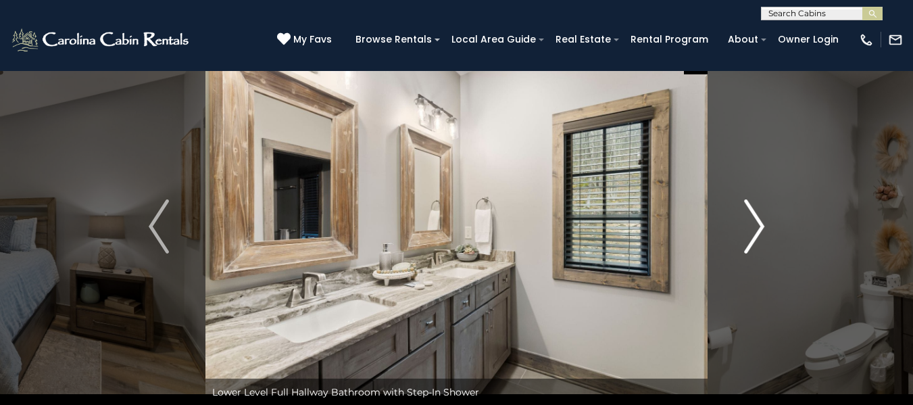
click at [757, 232] on img "Next" at bounding box center [754, 226] width 20 height 54
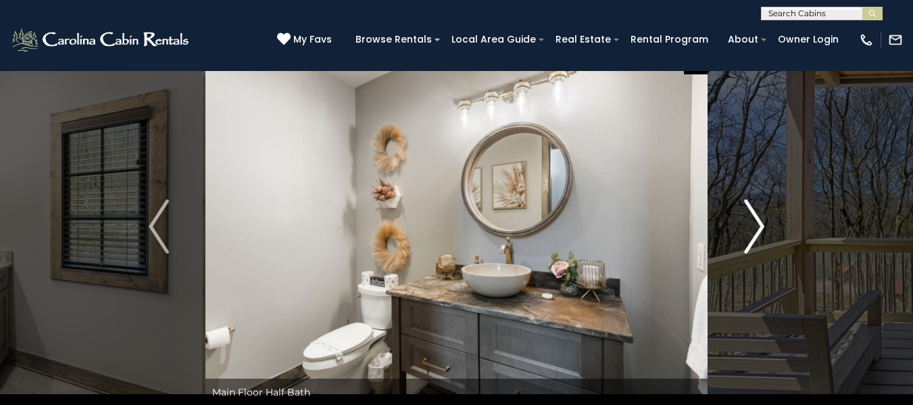
click at [757, 232] on img "Next" at bounding box center [754, 226] width 20 height 54
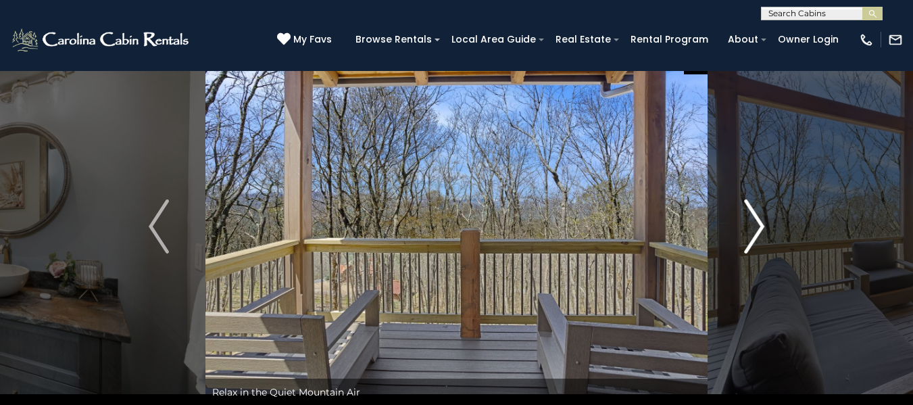
click at [757, 232] on img "Next" at bounding box center [754, 226] width 20 height 54
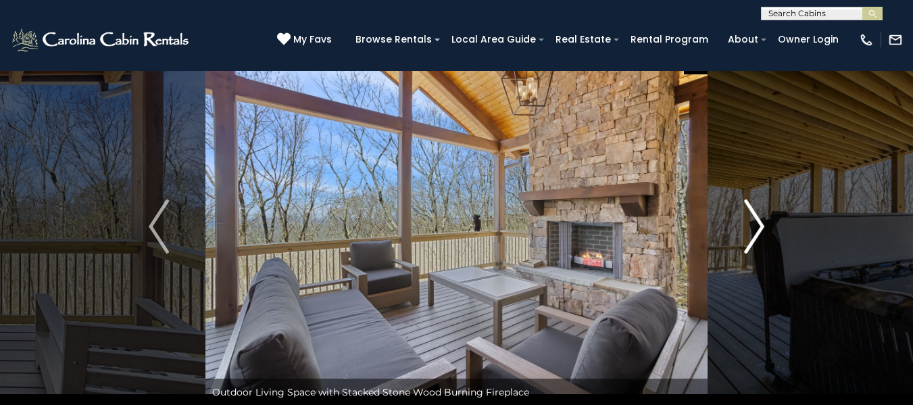
click at [757, 232] on img "Next" at bounding box center [754, 226] width 20 height 54
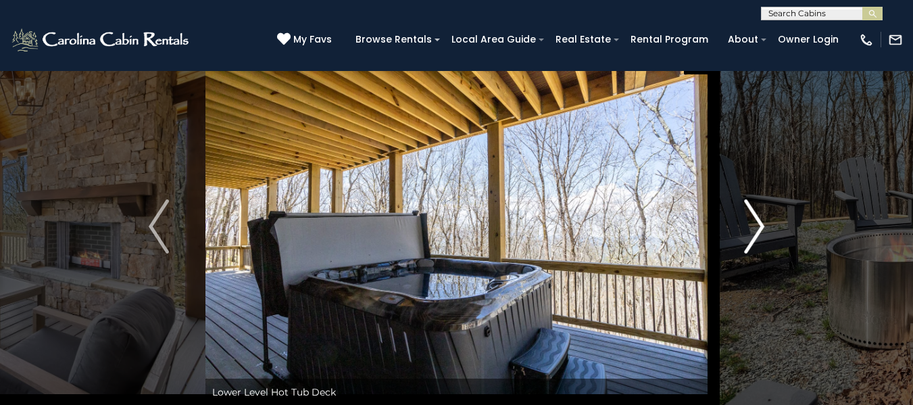
click at [757, 232] on img "Next" at bounding box center [754, 226] width 20 height 54
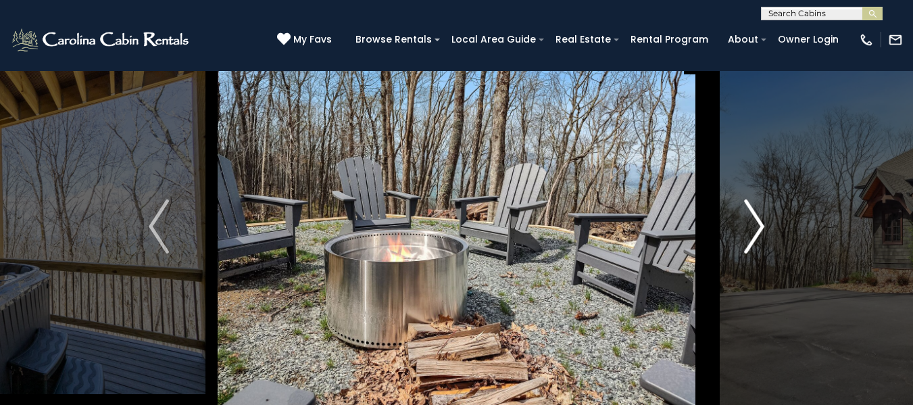
click at [754, 229] on img "Next" at bounding box center [754, 226] width 20 height 54
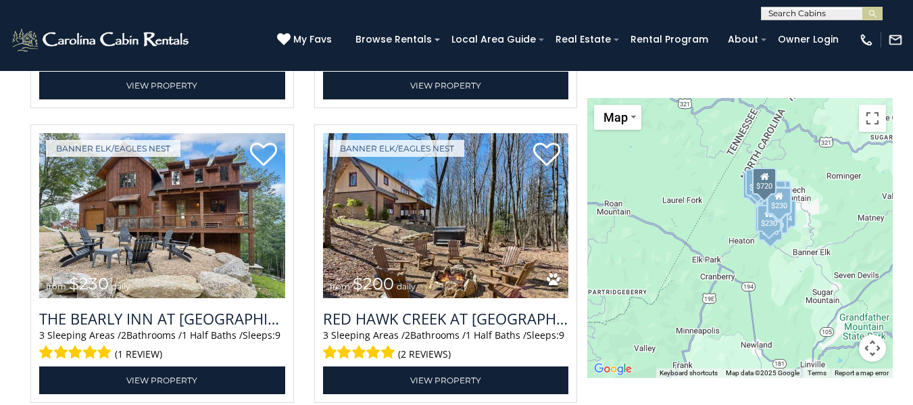
scroll to position [1982, 0]
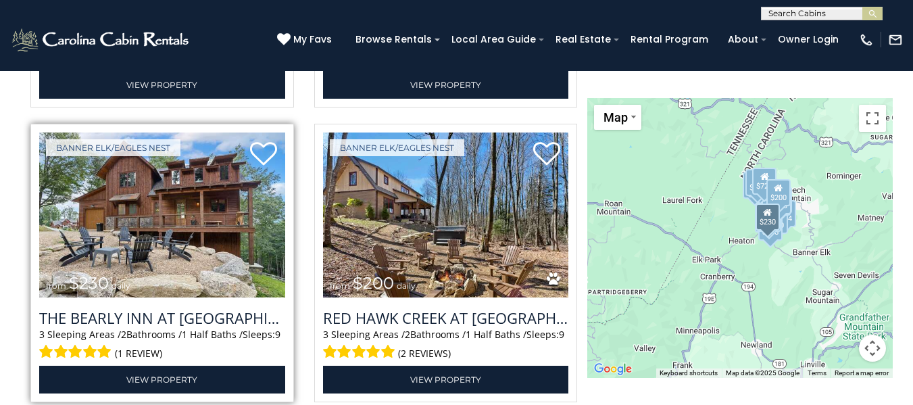
click at [160, 238] on img at bounding box center [162, 215] width 246 height 165
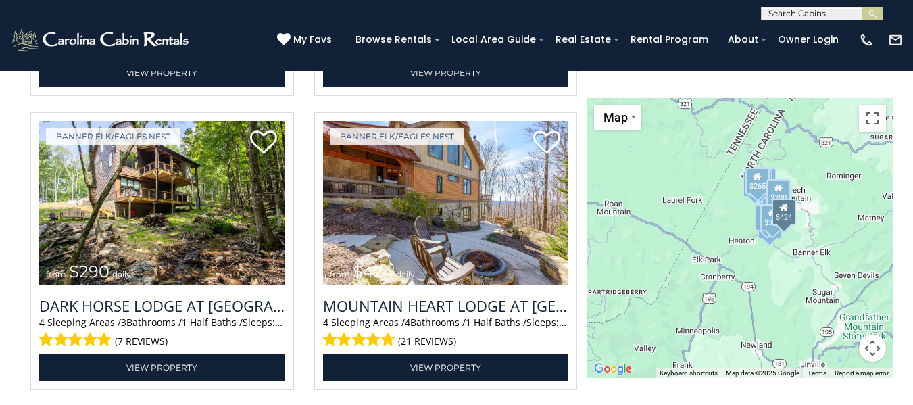
scroll to position [2584, 0]
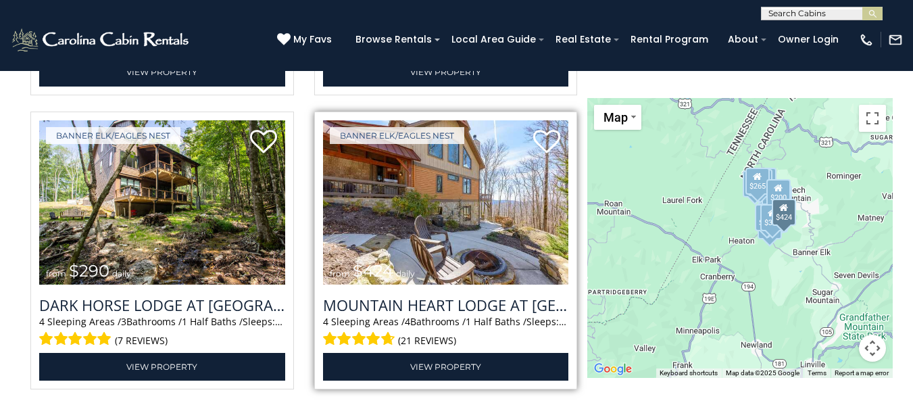
click at [464, 264] on img at bounding box center [446, 202] width 246 height 165
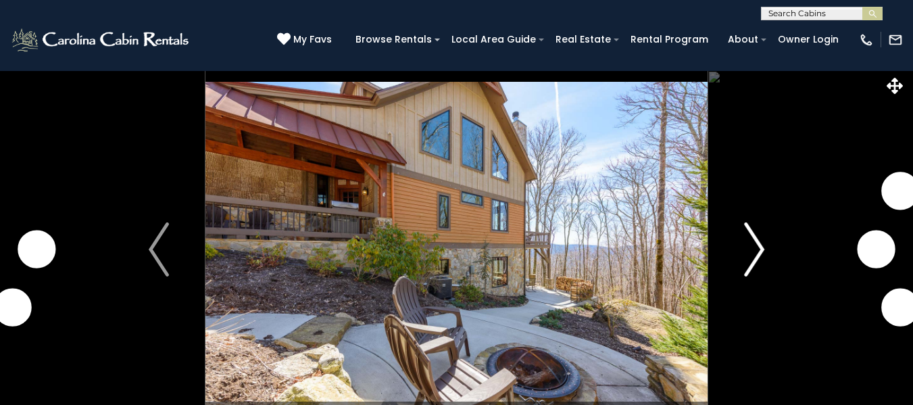
click at [754, 252] on img "Next" at bounding box center [754, 249] width 20 height 54
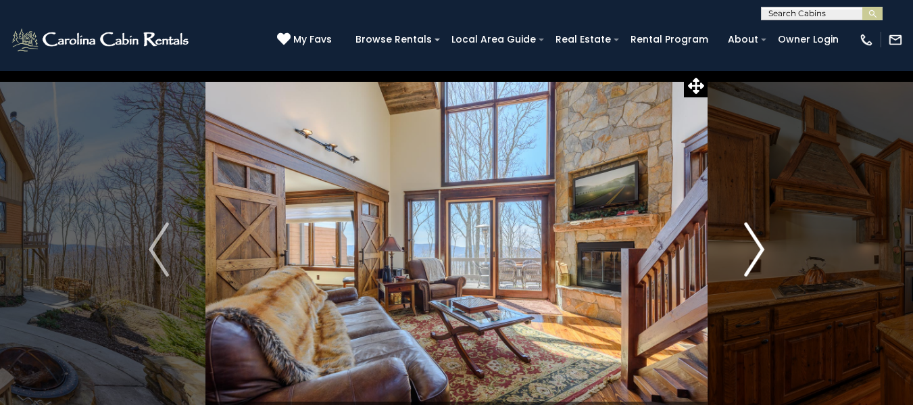
click at [754, 252] on img "Next" at bounding box center [754, 249] width 20 height 54
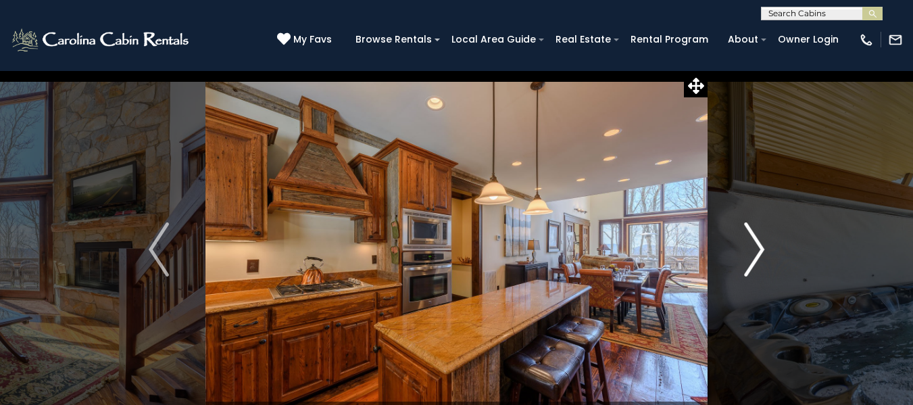
click at [754, 252] on img "Next" at bounding box center [754, 249] width 20 height 54
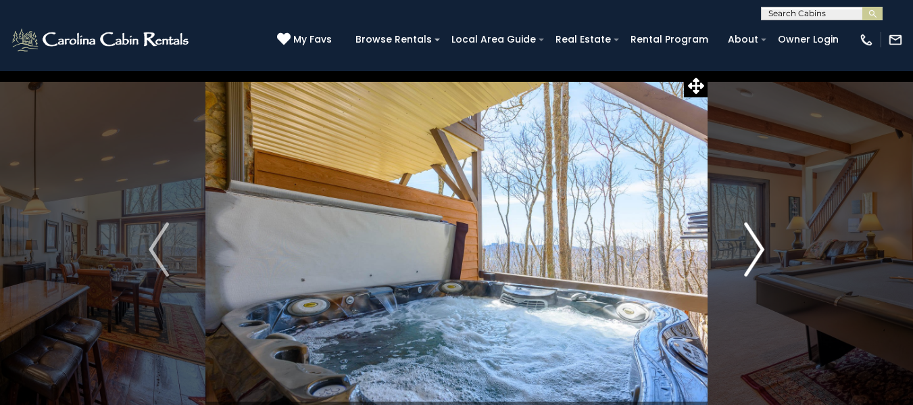
click at [754, 252] on img "Next" at bounding box center [754, 249] width 20 height 54
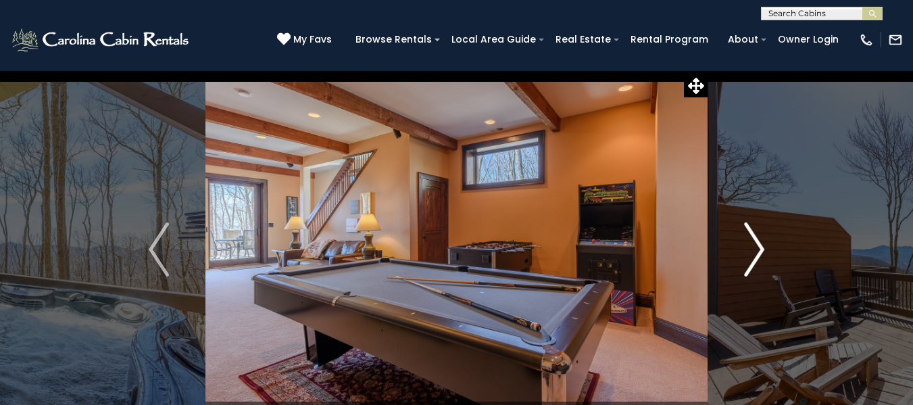
click at [754, 252] on img "Next" at bounding box center [754, 249] width 20 height 54
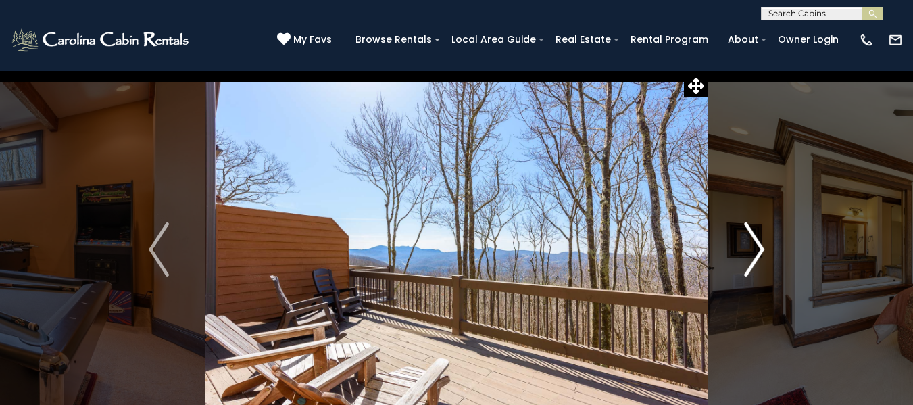
click at [754, 252] on img "Next" at bounding box center [754, 249] width 20 height 54
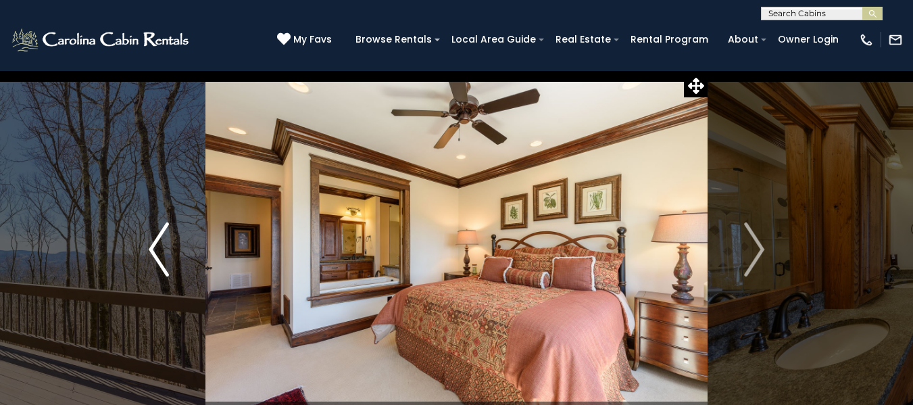
click at [155, 249] on img "Previous" at bounding box center [159, 249] width 20 height 54
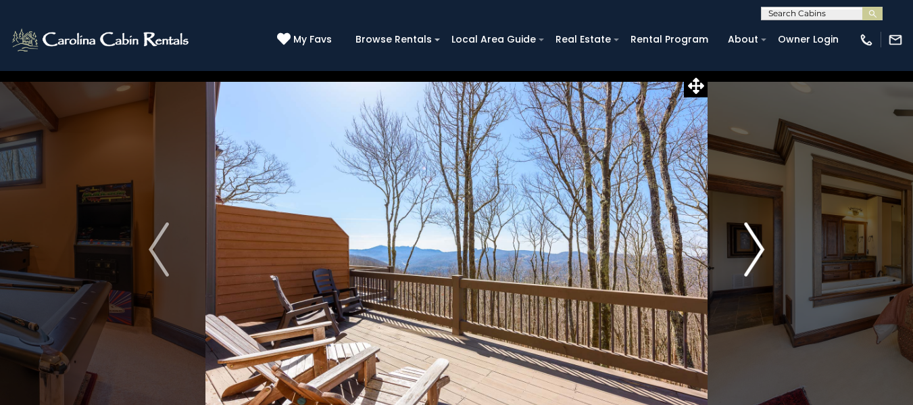
click at [771, 266] on button "Next" at bounding box center [754, 249] width 93 height 358
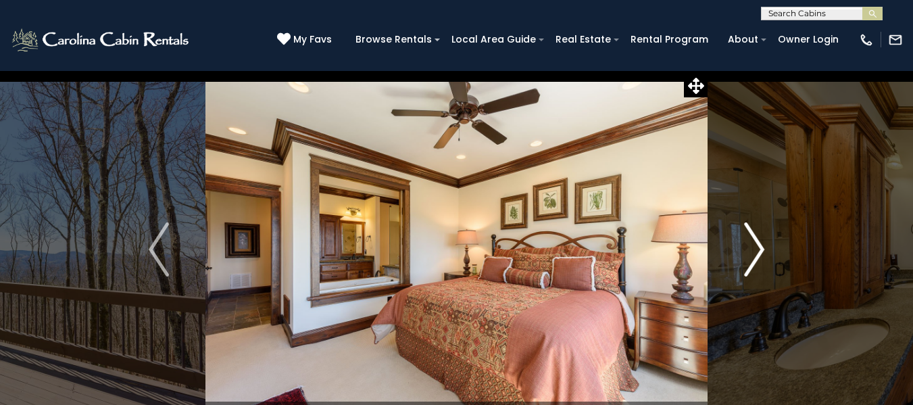
click at [762, 241] on img "Next" at bounding box center [754, 249] width 20 height 54
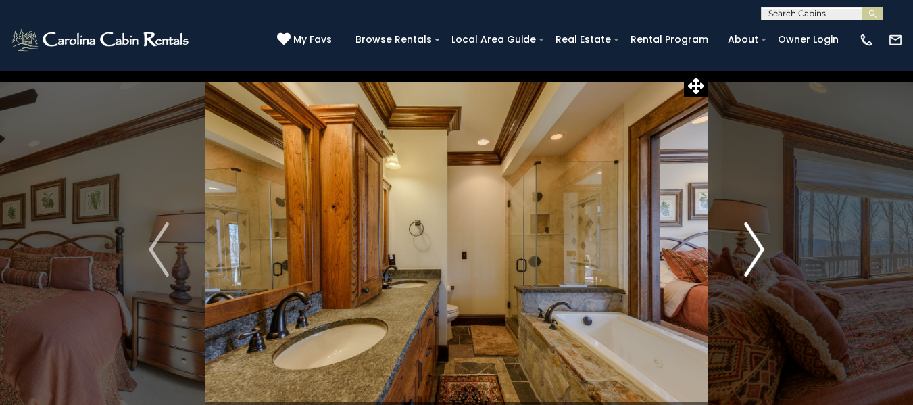
click at [752, 256] on img "Next" at bounding box center [754, 249] width 20 height 54
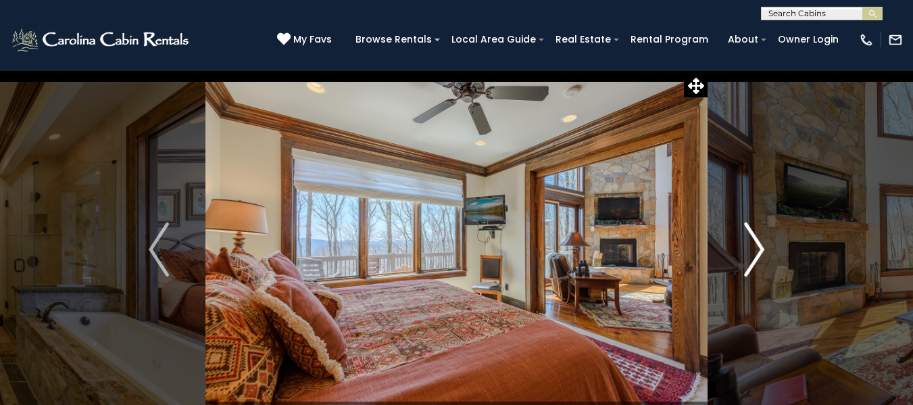
click at [752, 256] on img "Next" at bounding box center [754, 249] width 20 height 54
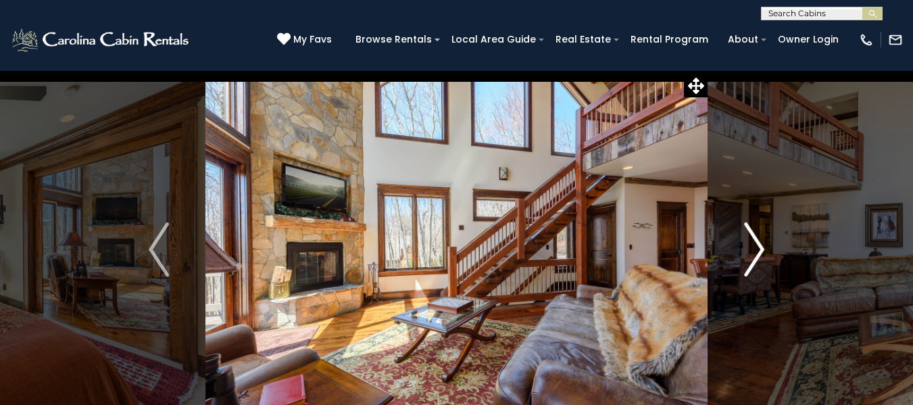
click at [752, 256] on img "Next" at bounding box center [754, 249] width 20 height 54
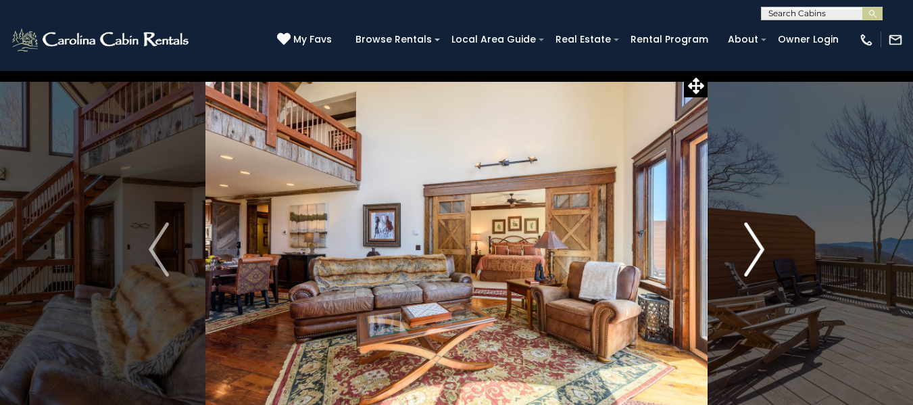
click at [752, 256] on img "Next" at bounding box center [754, 249] width 20 height 54
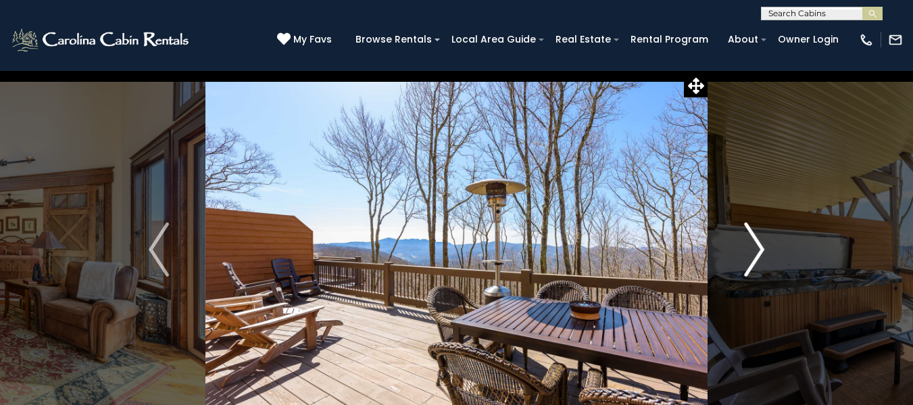
click at [752, 256] on img "Next" at bounding box center [754, 249] width 20 height 54
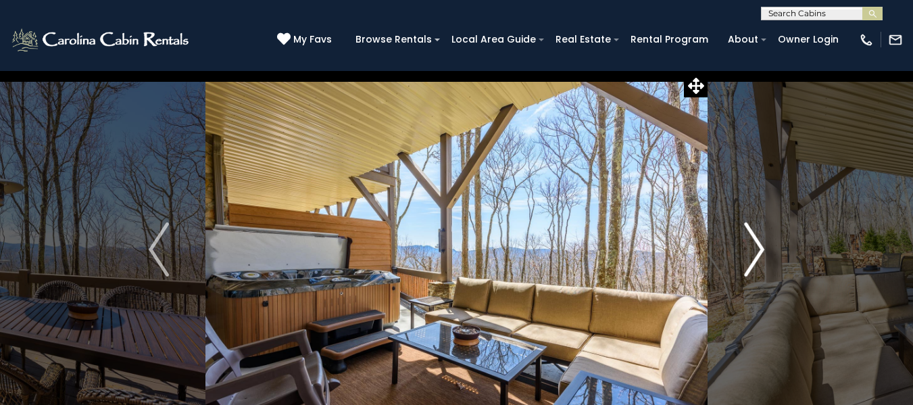
click at [765, 238] on button "Next" at bounding box center [754, 249] width 93 height 358
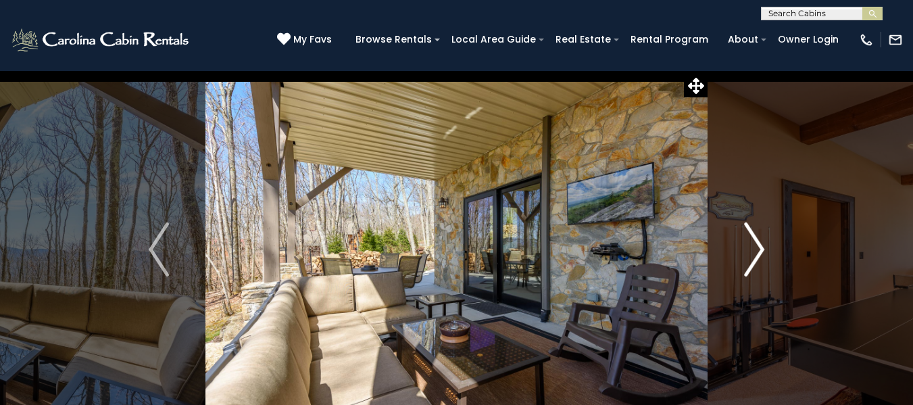
click at [761, 240] on img "Next" at bounding box center [754, 249] width 20 height 54
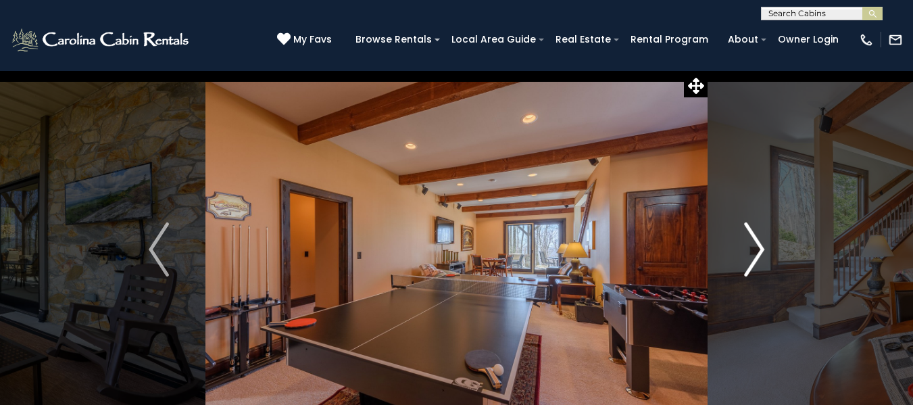
click at [761, 240] on img "Next" at bounding box center [754, 249] width 20 height 54
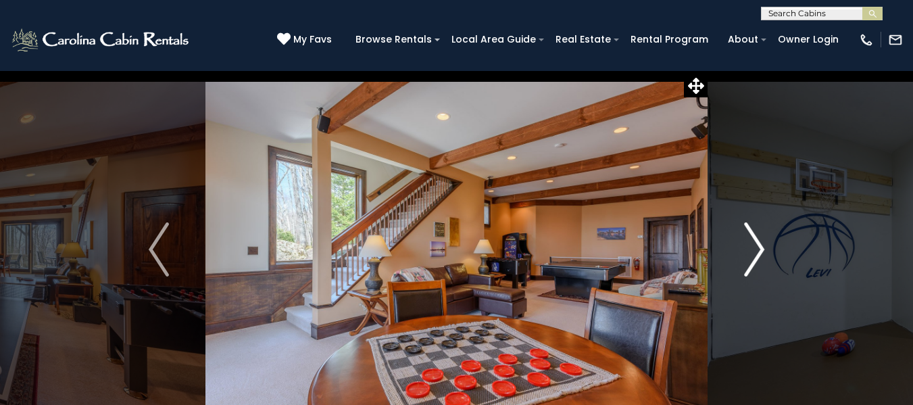
click at [761, 240] on img "Next" at bounding box center [754, 249] width 20 height 54
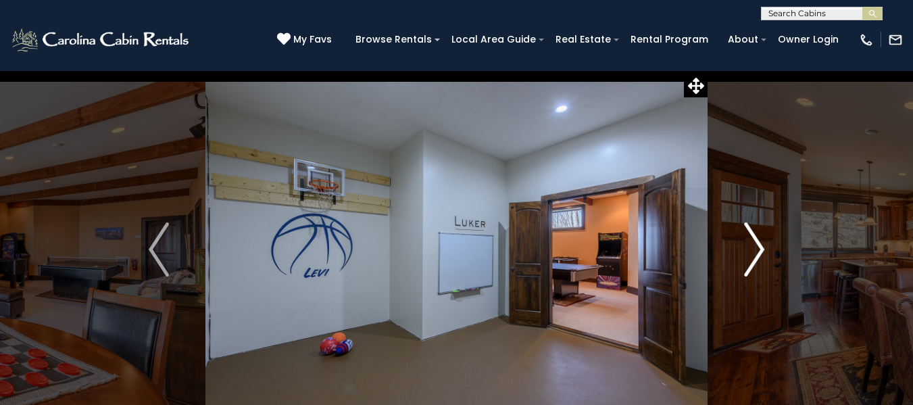
click at [761, 240] on img "Next" at bounding box center [754, 249] width 20 height 54
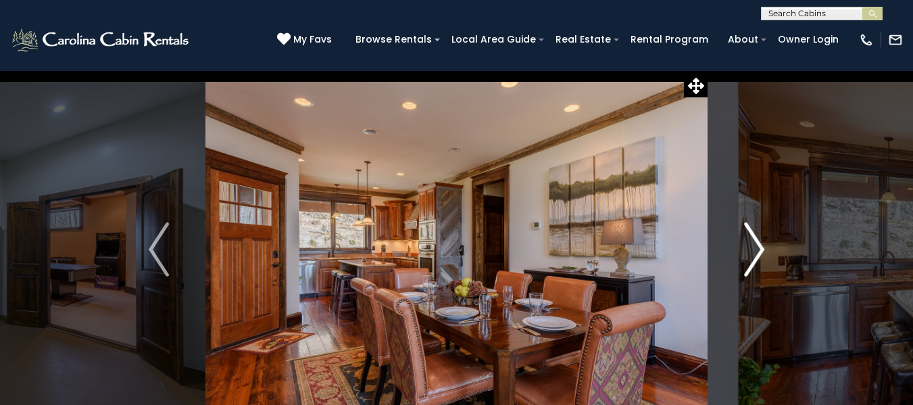
click at [761, 240] on img "Next" at bounding box center [754, 249] width 20 height 54
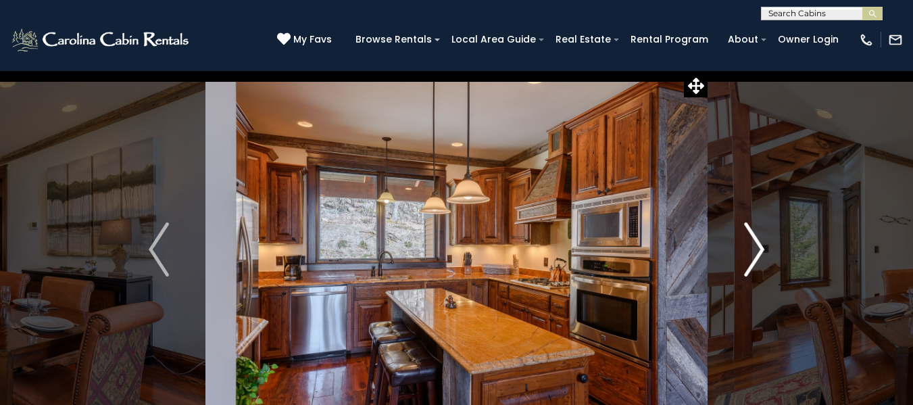
click at [761, 240] on img "Next" at bounding box center [754, 249] width 20 height 54
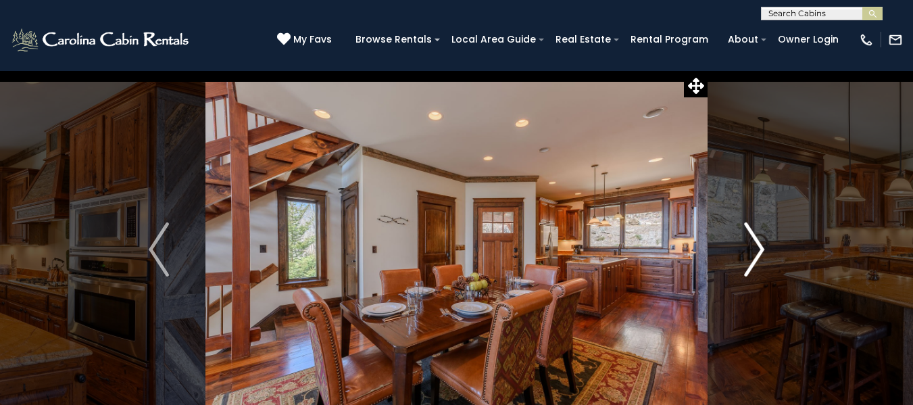
click at [761, 240] on img "Next" at bounding box center [754, 249] width 20 height 54
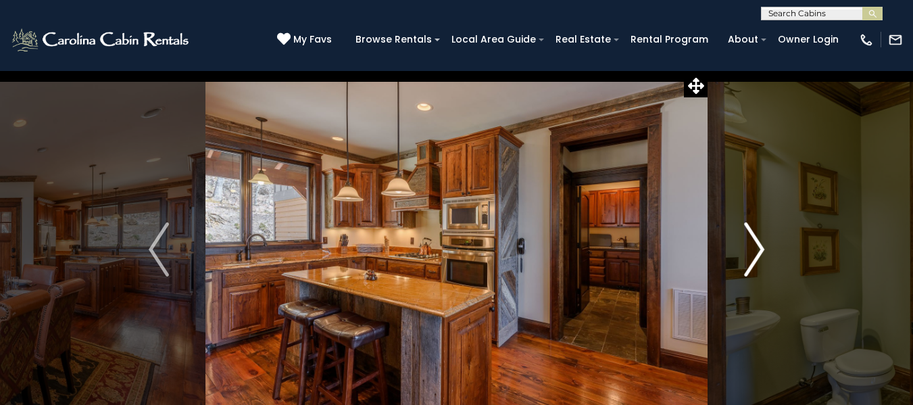
click at [761, 240] on img "Next" at bounding box center [754, 249] width 20 height 54
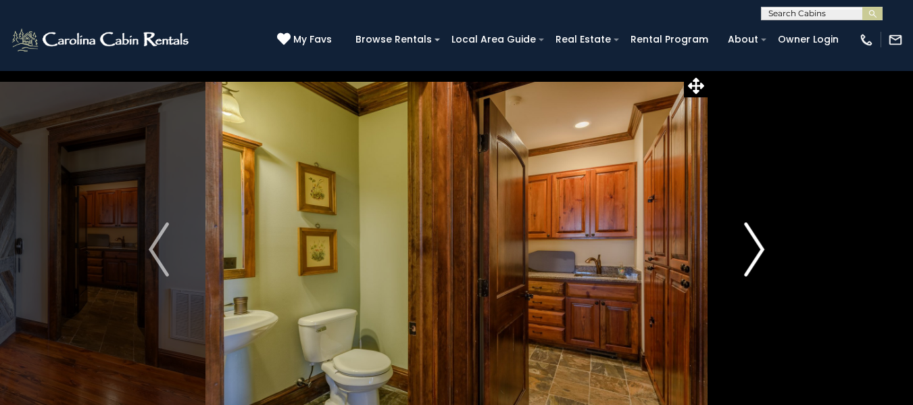
click at [761, 241] on img "Next" at bounding box center [754, 249] width 20 height 54
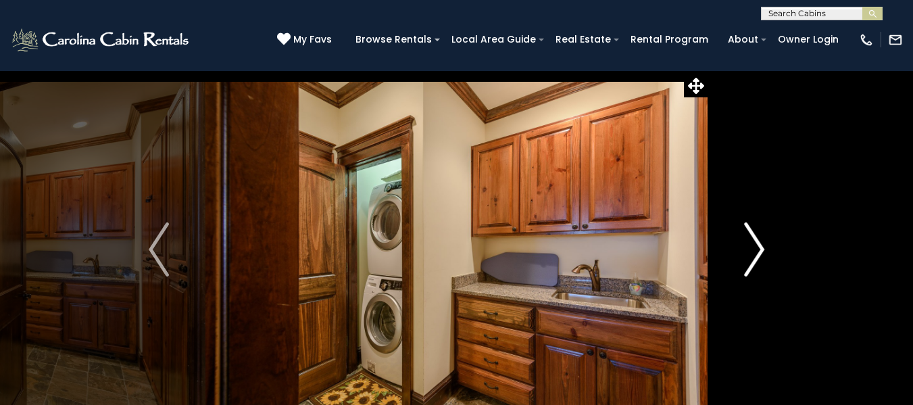
click at [732, 257] on button "Next" at bounding box center [754, 249] width 93 height 358
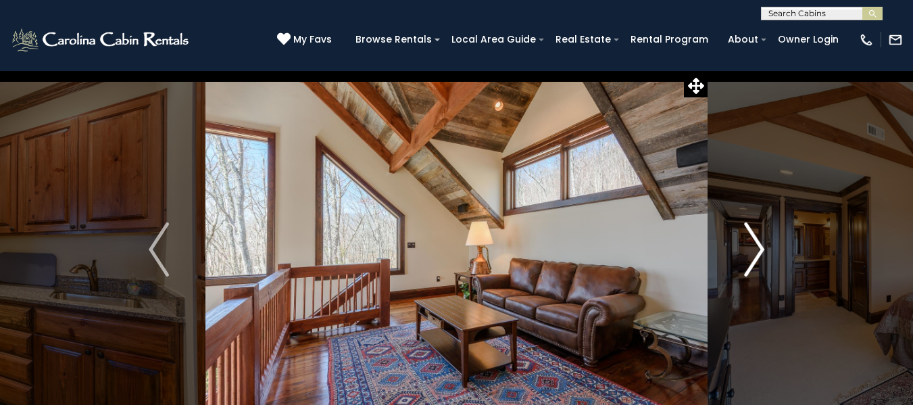
click at [732, 257] on button "Next" at bounding box center [754, 249] width 93 height 358
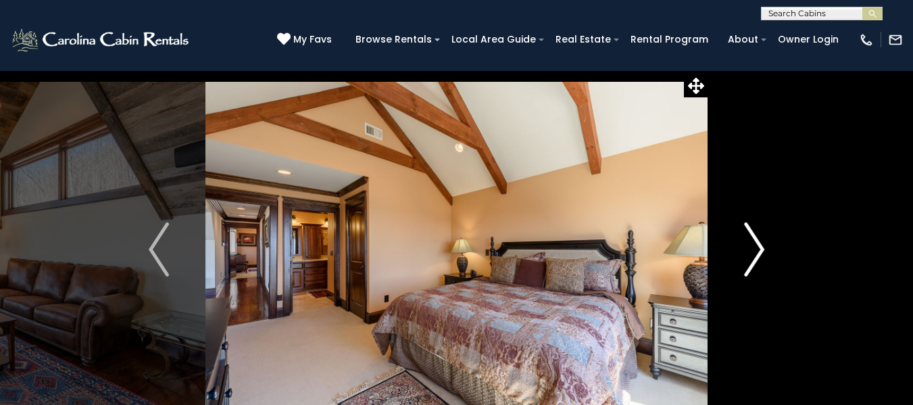
click at [732, 257] on button "Next" at bounding box center [754, 249] width 93 height 358
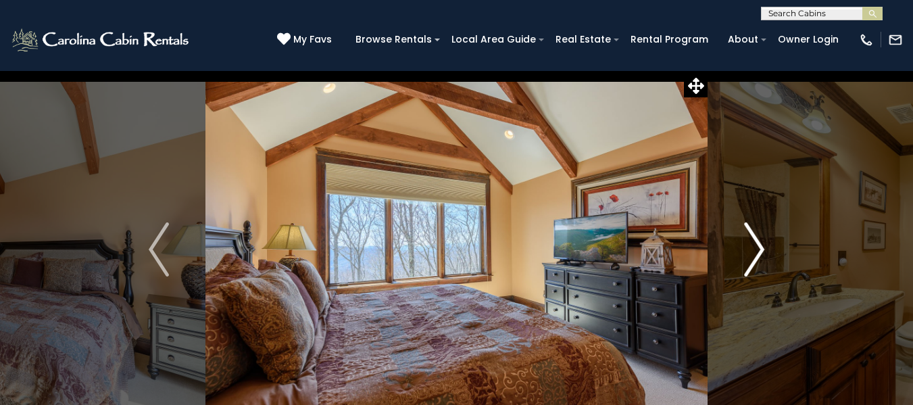
click at [732, 257] on button "Next" at bounding box center [754, 249] width 93 height 358
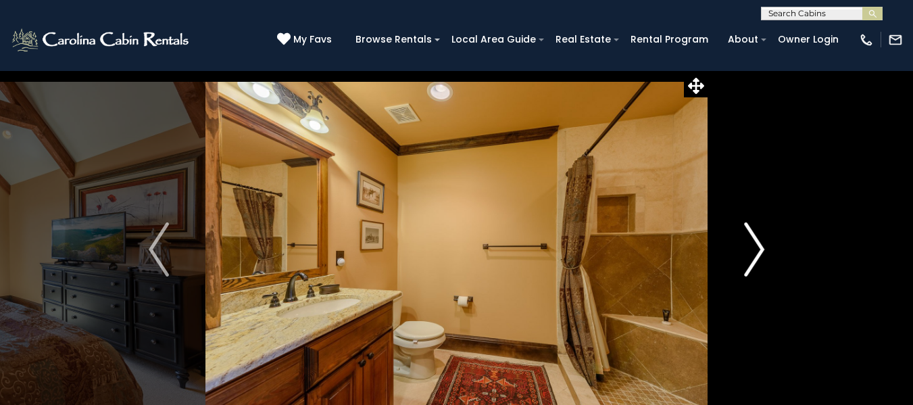
click at [732, 257] on button "Next" at bounding box center [754, 249] width 93 height 358
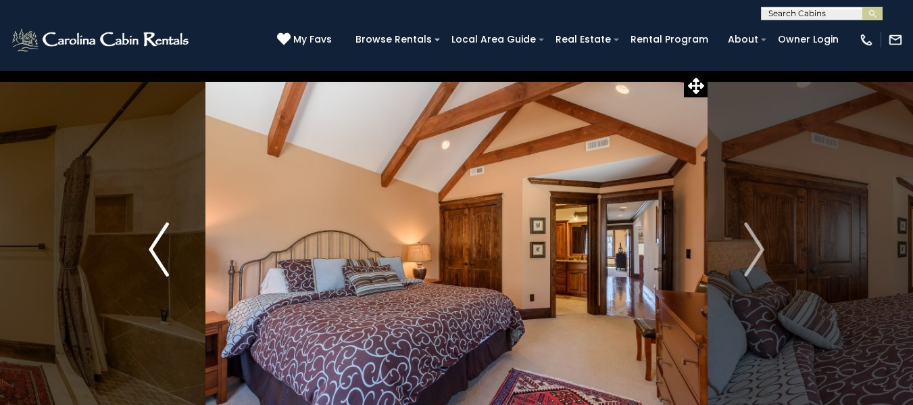
click at [149, 241] on img "Previous" at bounding box center [159, 249] width 20 height 54
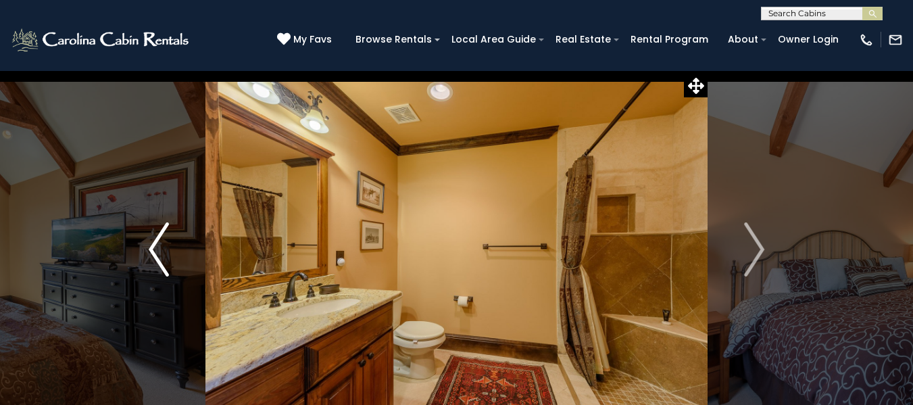
click at [149, 241] on img "Previous" at bounding box center [159, 249] width 20 height 54
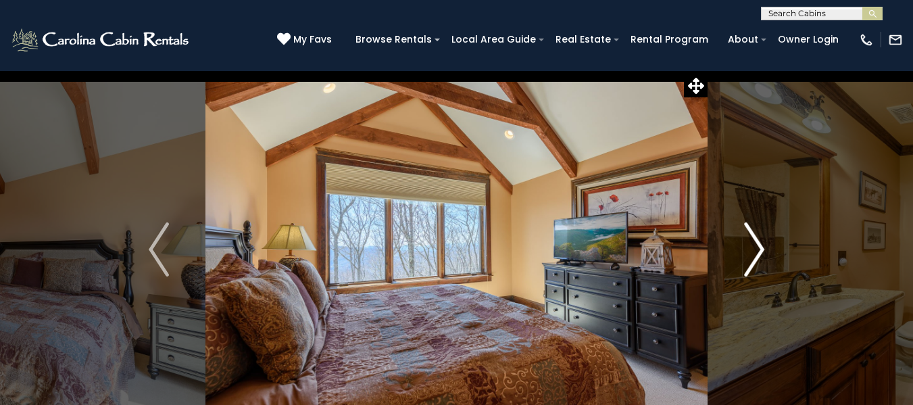
click at [767, 244] on button "Next" at bounding box center [754, 249] width 93 height 358
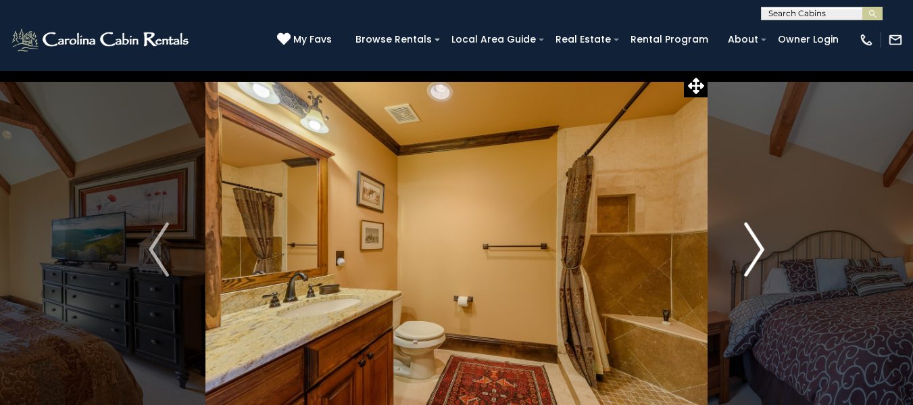
click at [767, 244] on button "Next" at bounding box center [754, 249] width 93 height 358
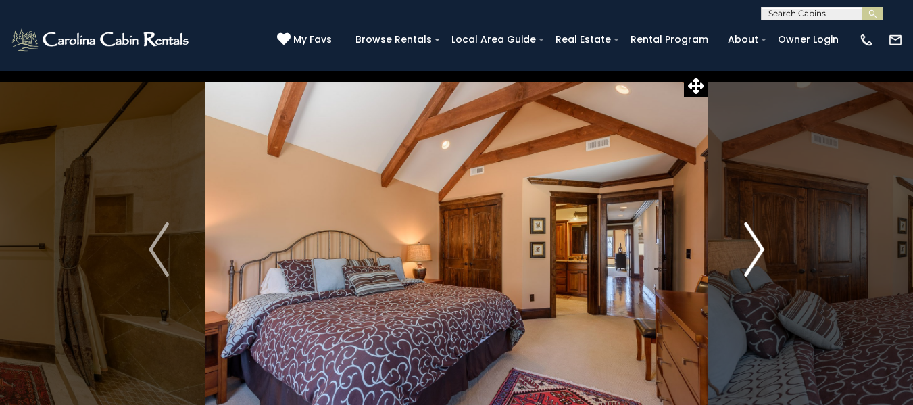
click at [755, 241] on img "Next" at bounding box center [754, 249] width 20 height 54
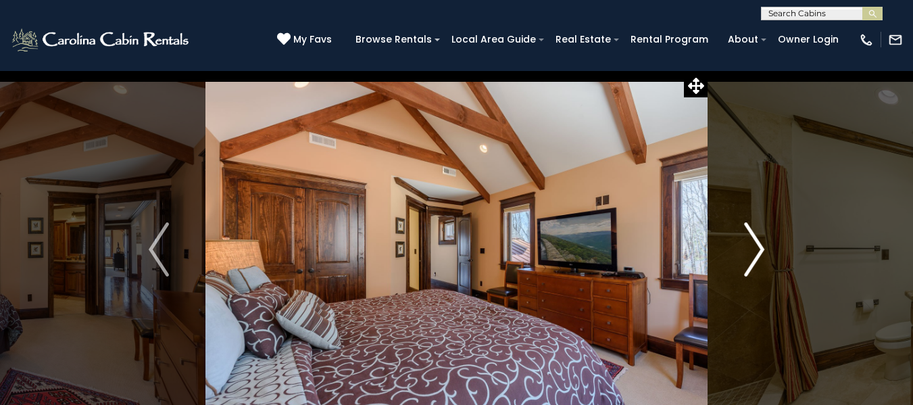
click at [755, 241] on img "Next" at bounding box center [754, 249] width 20 height 54
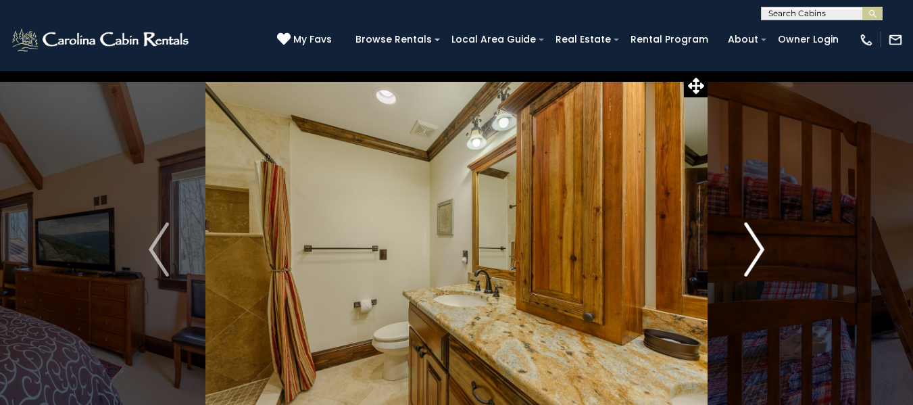
click at [755, 241] on img "Next" at bounding box center [754, 249] width 20 height 54
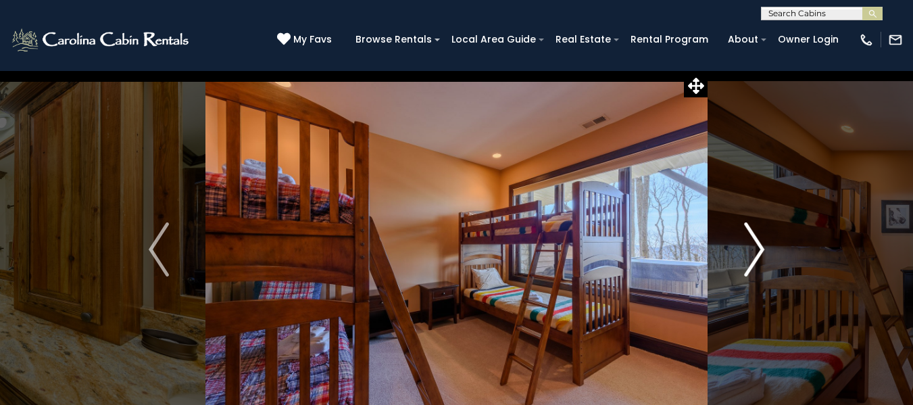
click at [755, 241] on img "Next" at bounding box center [754, 249] width 20 height 54
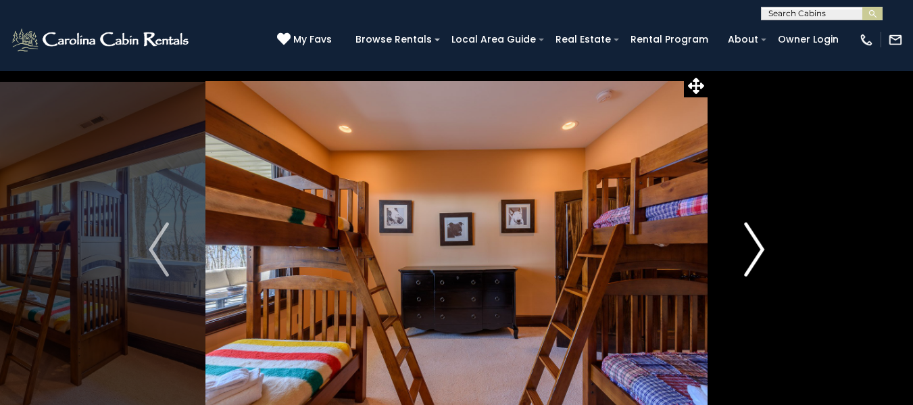
click at [755, 241] on img "Next" at bounding box center [754, 249] width 20 height 54
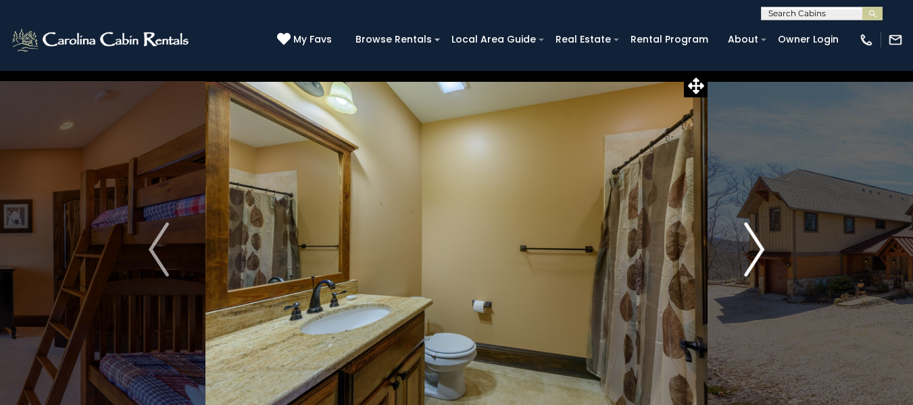
click at [755, 241] on img "Next" at bounding box center [754, 249] width 20 height 54
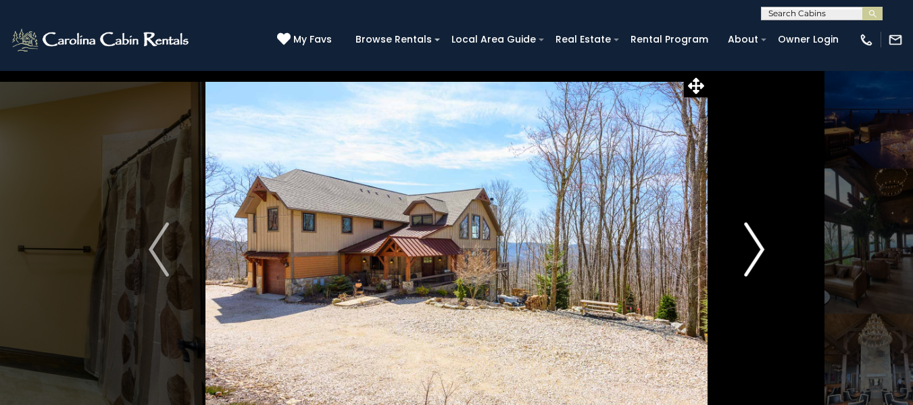
click at [755, 241] on img "Next" at bounding box center [754, 249] width 20 height 54
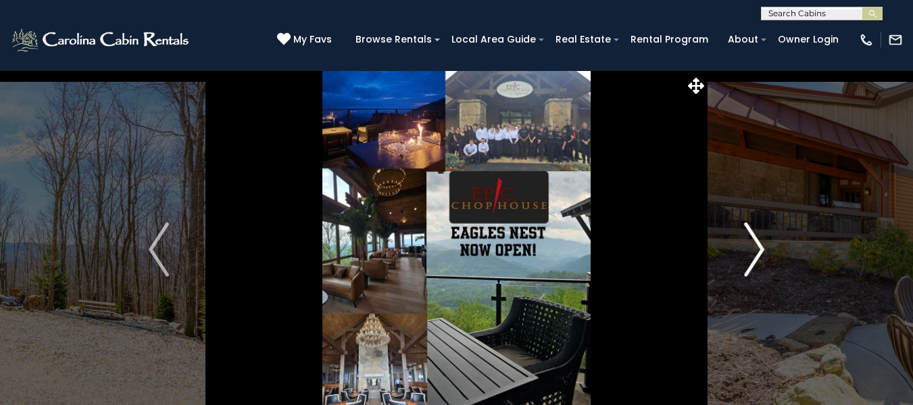
click at [755, 241] on img "Next" at bounding box center [754, 249] width 20 height 54
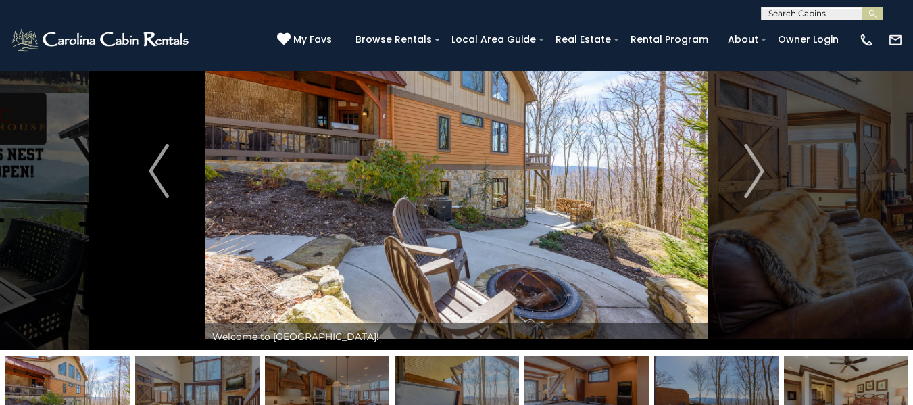
scroll to position [100, 0]
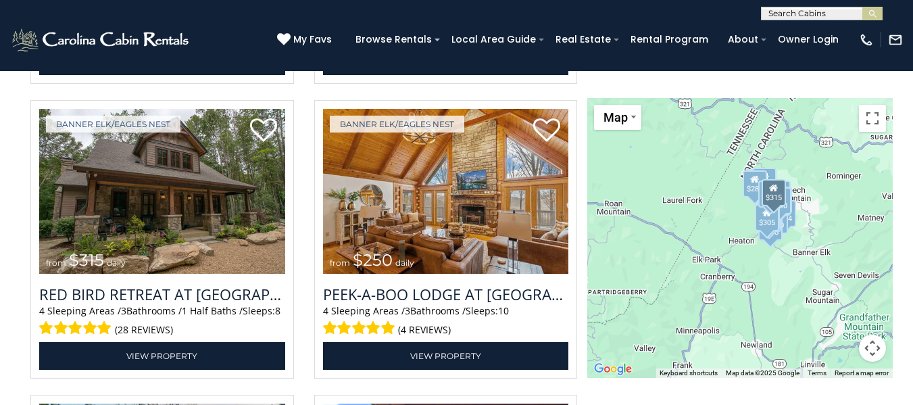
scroll to position [2896, 0]
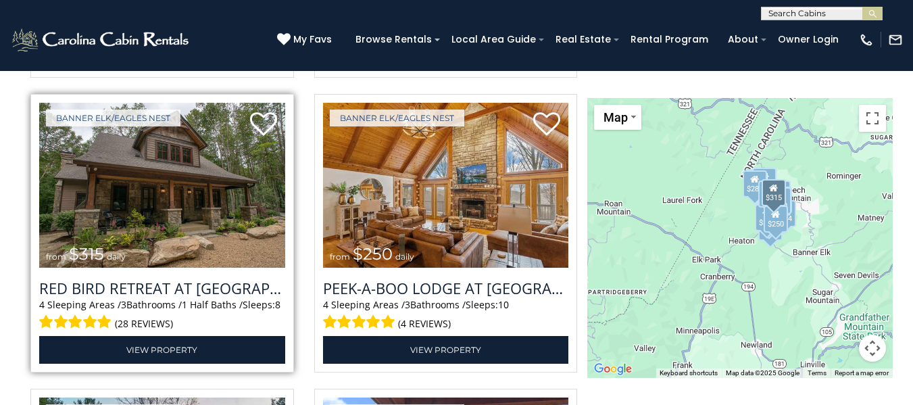
click at [214, 233] on img at bounding box center [162, 185] width 246 height 165
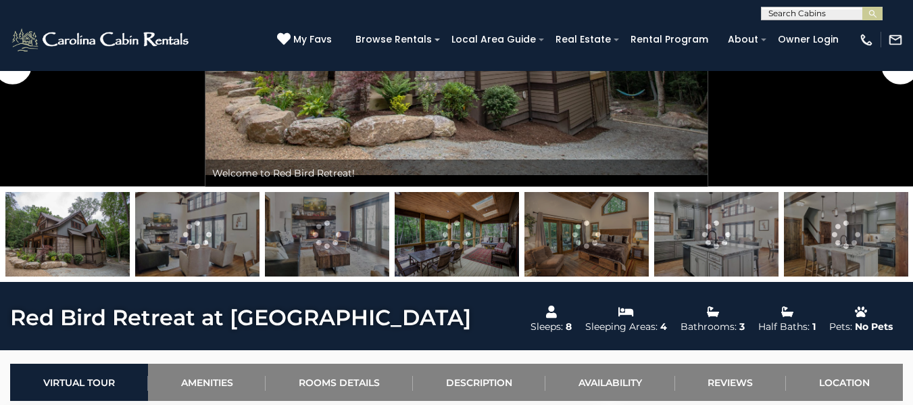
scroll to position [242, 0]
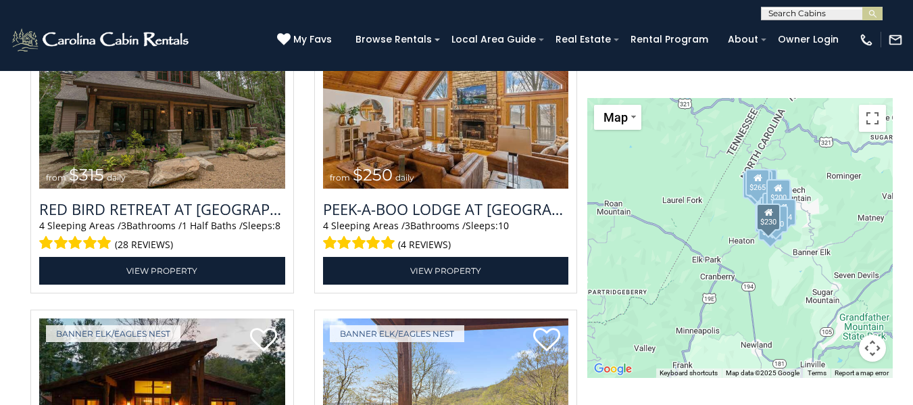
scroll to position [2974, 0]
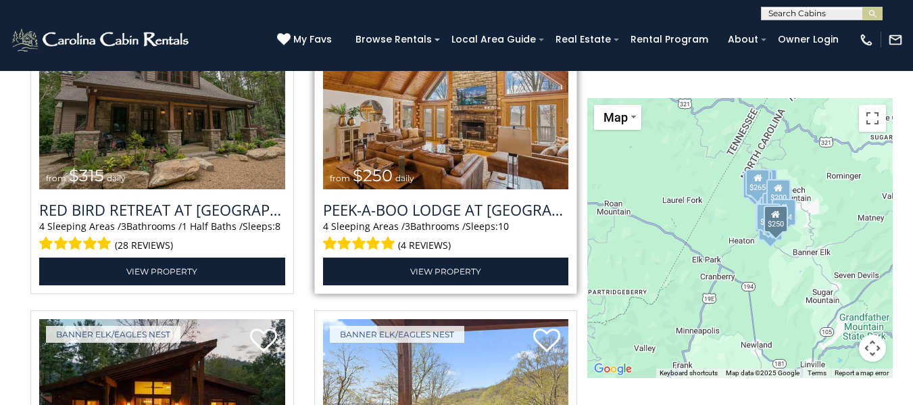
click at [389, 164] on span "from $250 daily" at bounding box center [372, 175] width 98 height 27
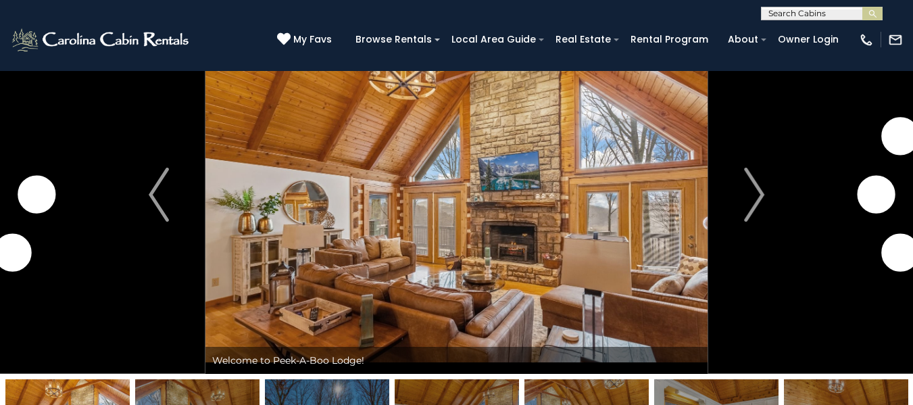
scroll to position [55, 0]
click at [761, 201] on img "Next" at bounding box center [754, 195] width 20 height 54
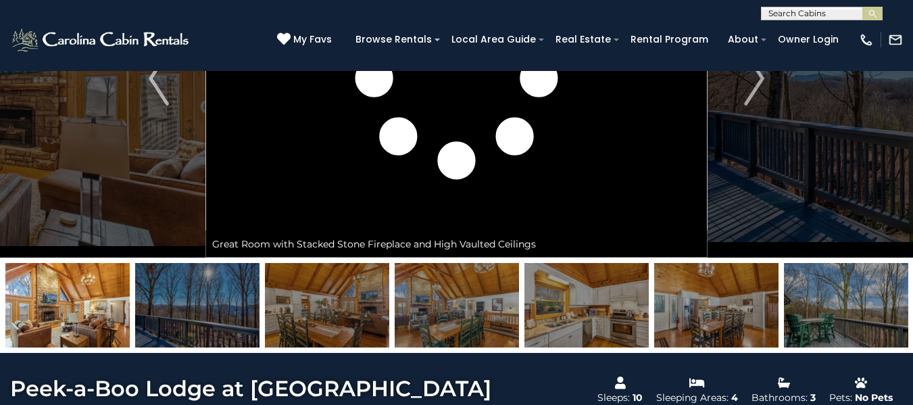
scroll to position [172, 0]
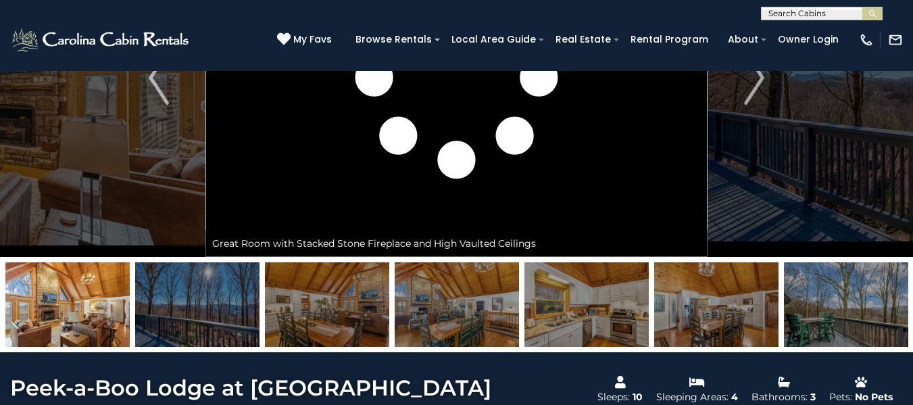
click at [352, 294] on img at bounding box center [327, 304] width 124 height 85
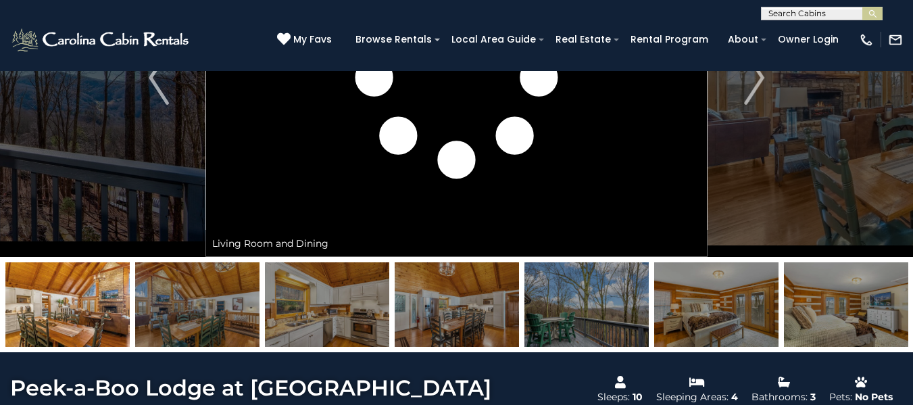
click at [157, 298] on img at bounding box center [197, 304] width 124 height 85
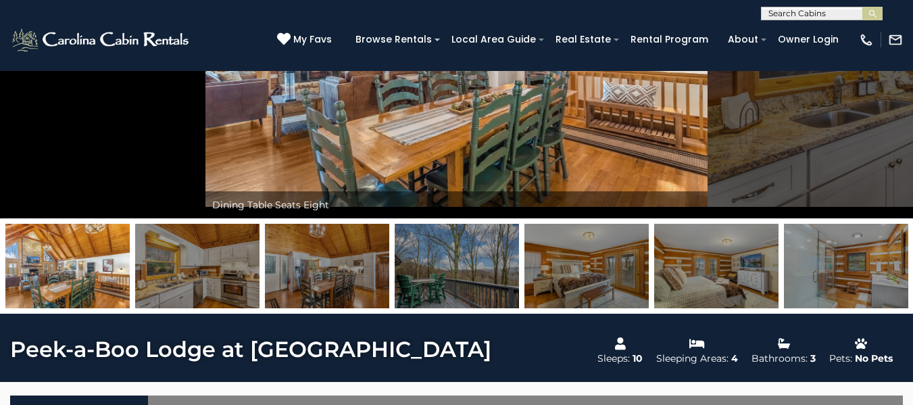
scroll to position [0, 0]
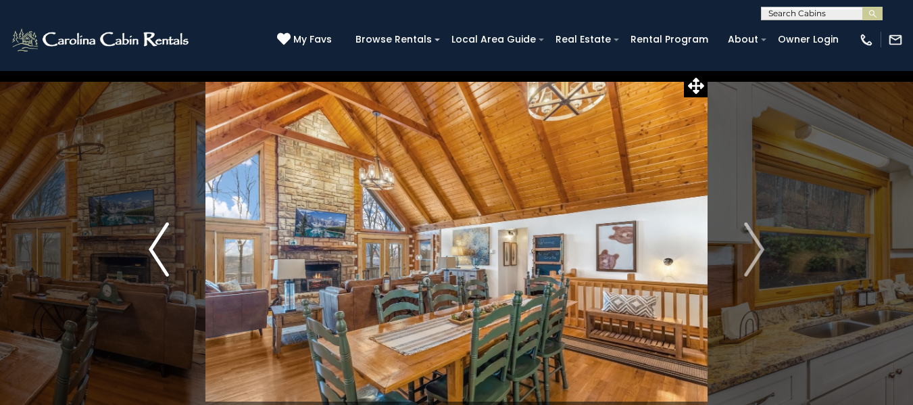
click at [150, 258] on img "Previous" at bounding box center [159, 249] width 20 height 54
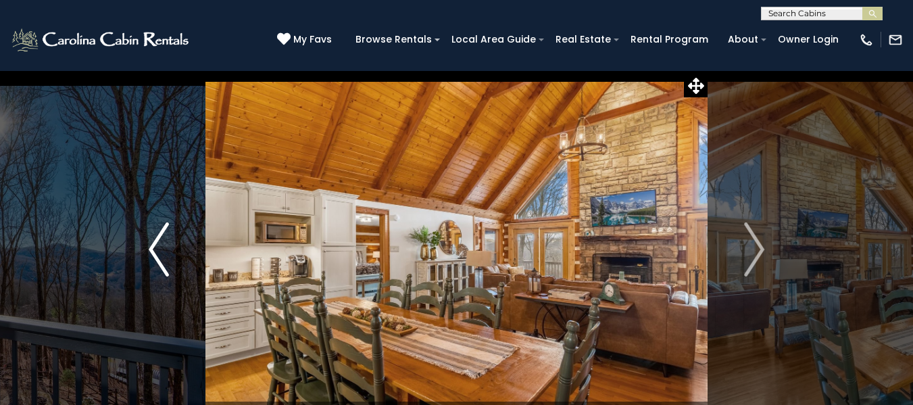
click at [150, 258] on img "Previous" at bounding box center [159, 249] width 20 height 54
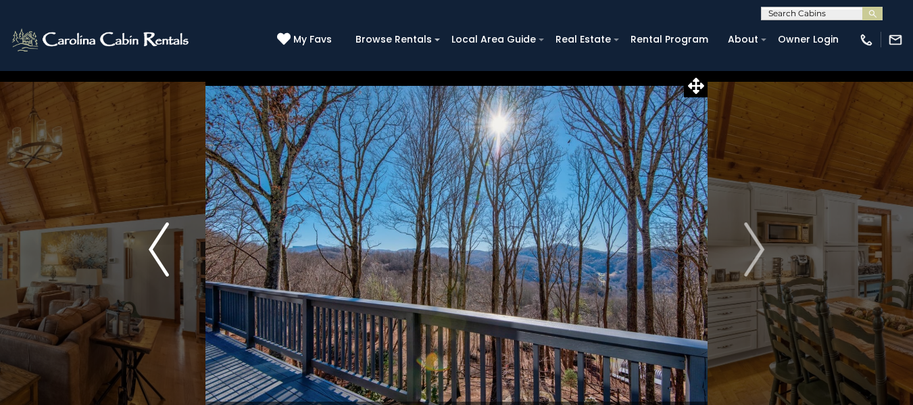
click at [150, 258] on img "Previous" at bounding box center [159, 249] width 20 height 54
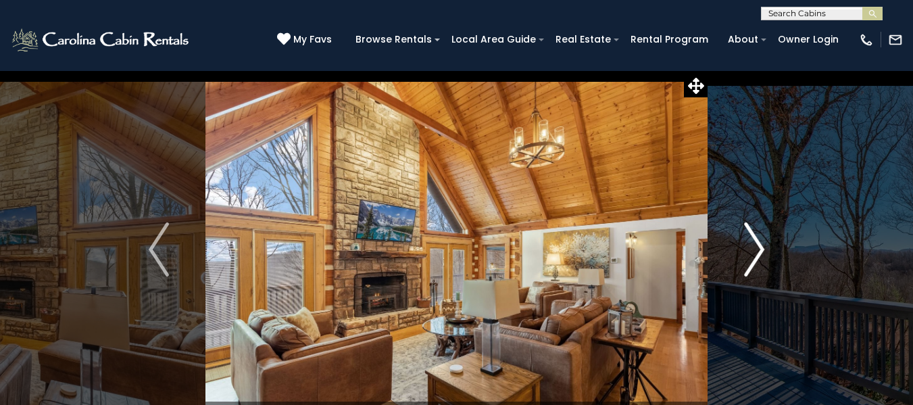
click at [756, 257] on img "Next" at bounding box center [754, 249] width 20 height 54
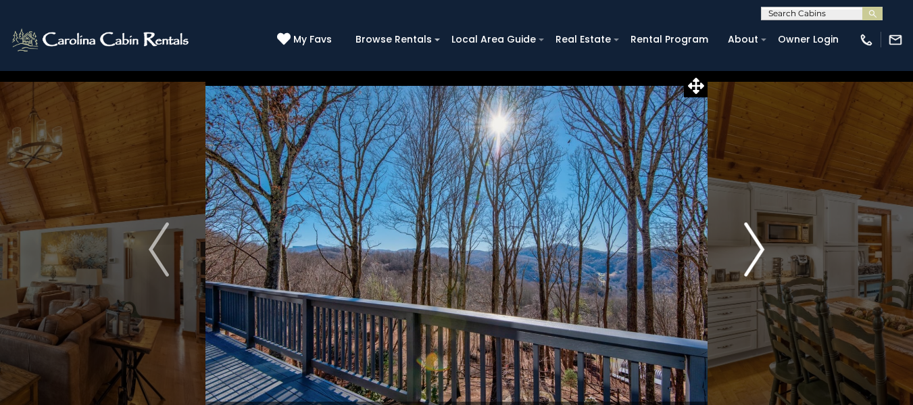
click at [756, 257] on img "Next" at bounding box center [754, 249] width 20 height 54
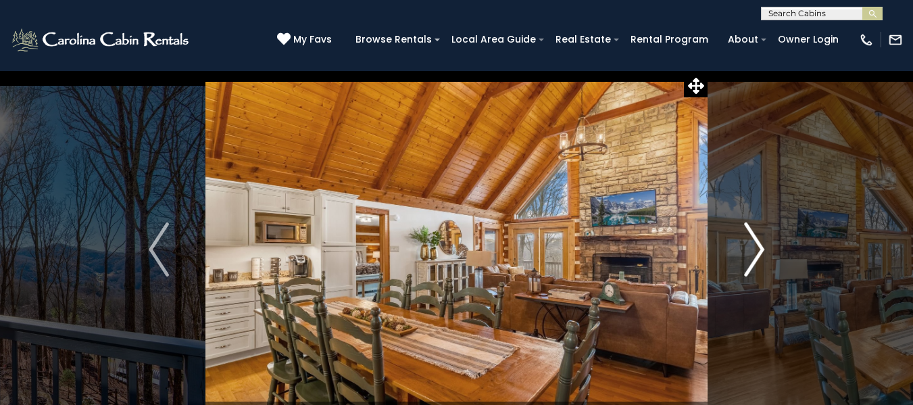
click at [756, 257] on img "Next" at bounding box center [754, 249] width 20 height 54
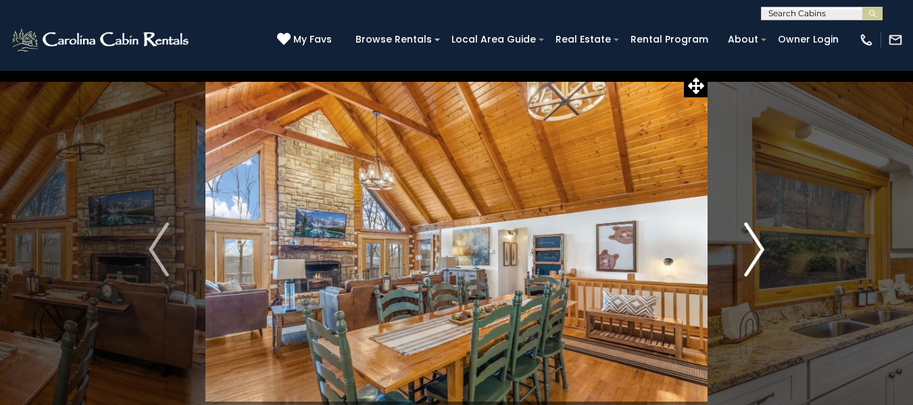
click at [756, 257] on img "Next" at bounding box center [754, 249] width 20 height 54
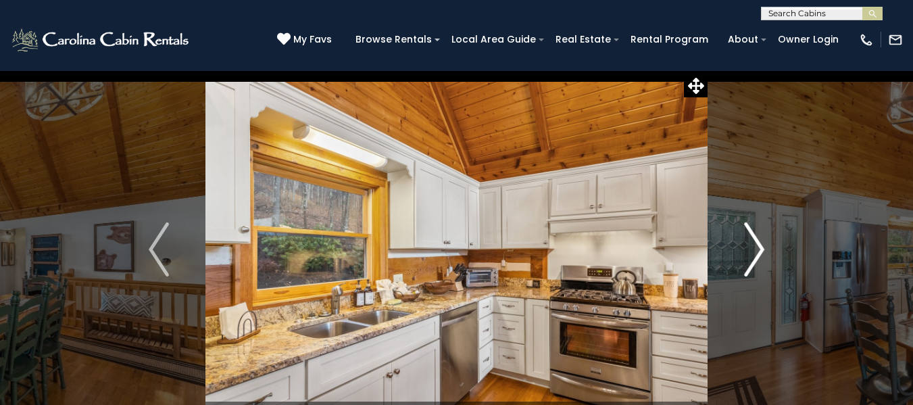
click at [756, 257] on img "Next" at bounding box center [754, 249] width 20 height 54
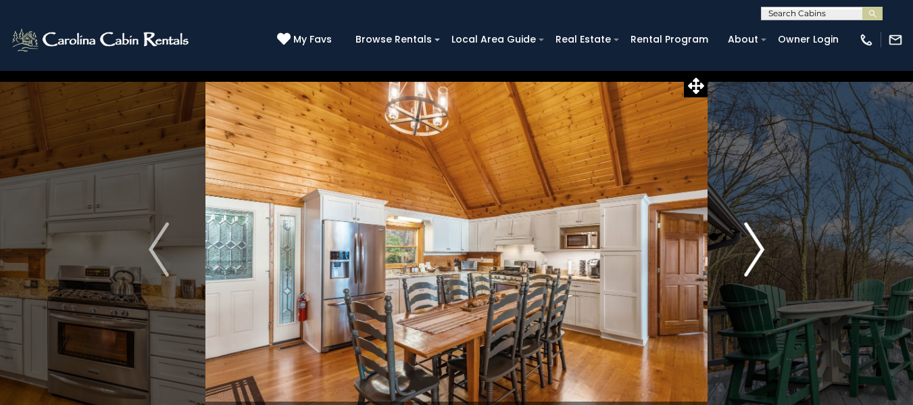
click at [756, 257] on img "Next" at bounding box center [754, 249] width 20 height 54
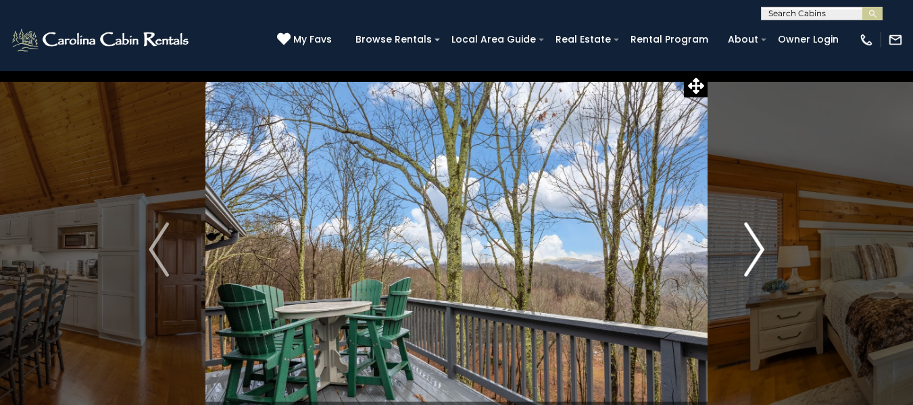
click at [756, 257] on img "Next" at bounding box center [754, 249] width 20 height 54
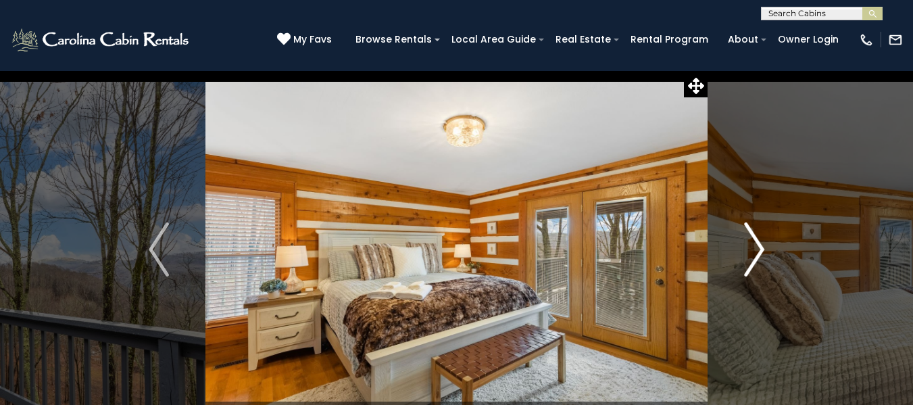
click at [756, 257] on img "Next" at bounding box center [754, 249] width 20 height 54
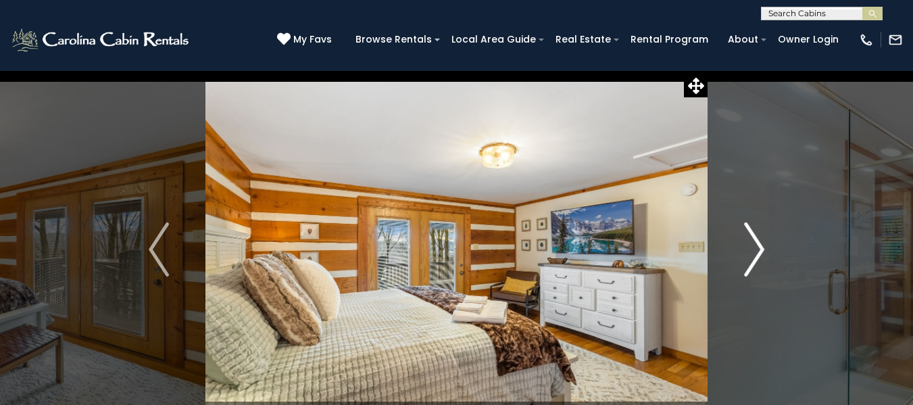
click at [756, 257] on img "Next" at bounding box center [754, 249] width 20 height 54
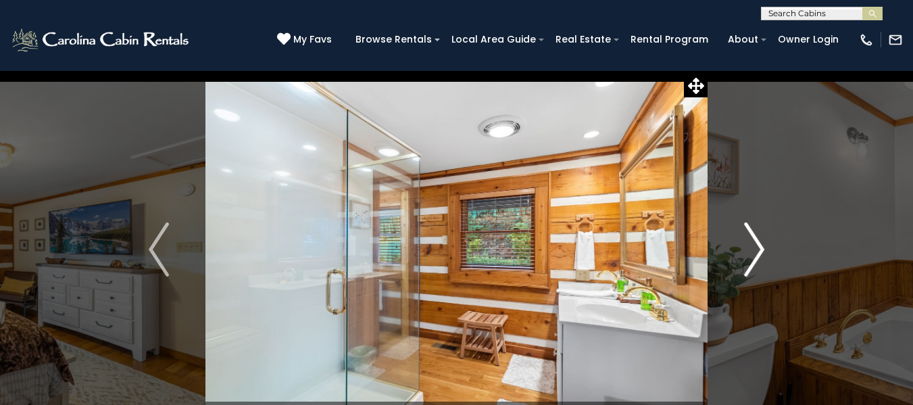
click at [756, 257] on img "Next" at bounding box center [754, 249] width 20 height 54
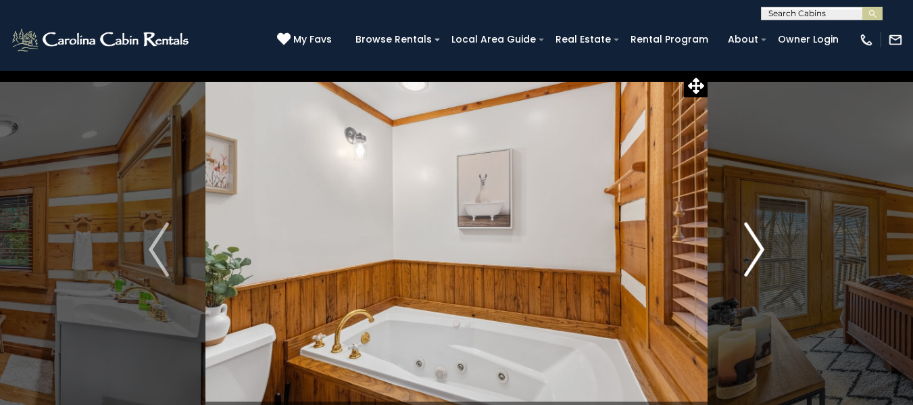
click at [756, 257] on img "Next" at bounding box center [754, 249] width 20 height 54
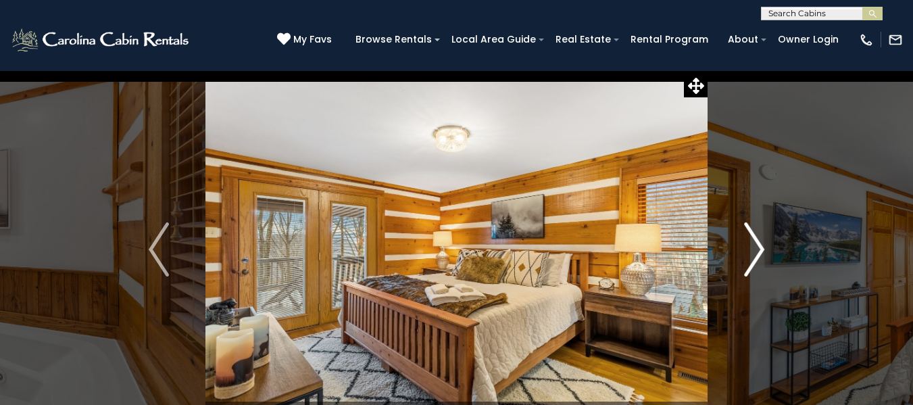
click at [756, 257] on img "Next" at bounding box center [754, 249] width 20 height 54
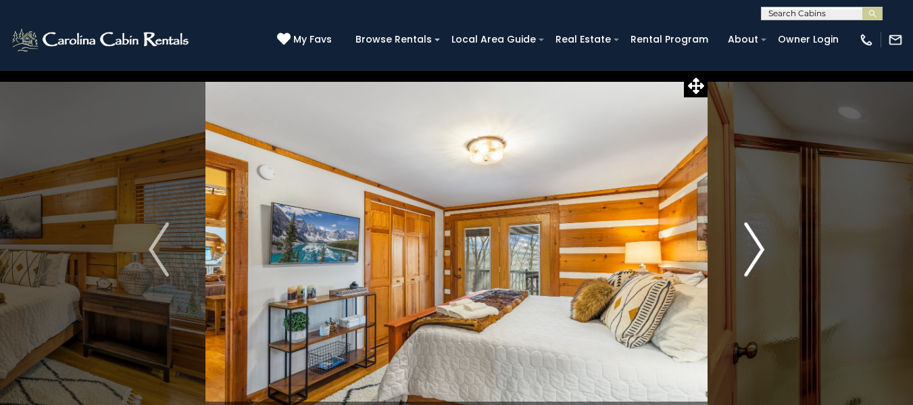
click at [756, 257] on img "Next" at bounding box center [754, 249] width 20 height 54
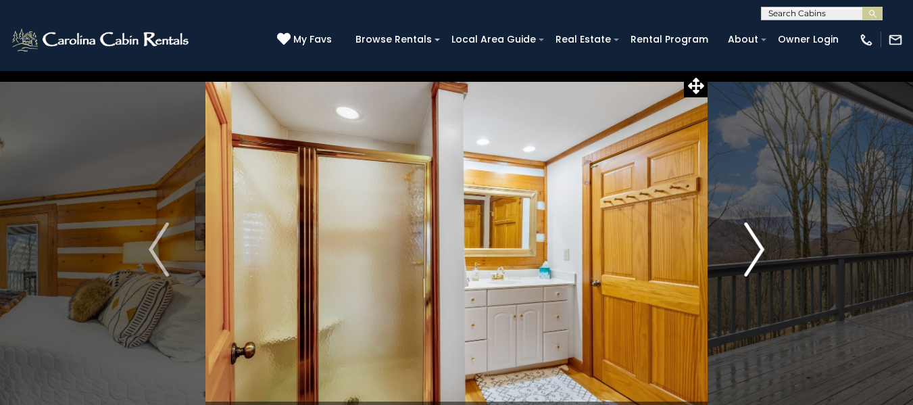
click at [756, 257] on img "Next" at bounding box center [754, 249] width 20 height 54
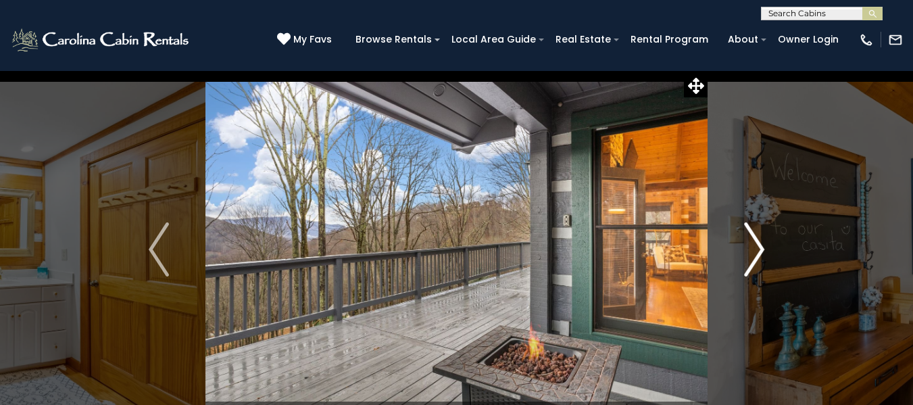
click at [756, 257] on img "Next" at bounding box center [754, 249] width 20 height 54
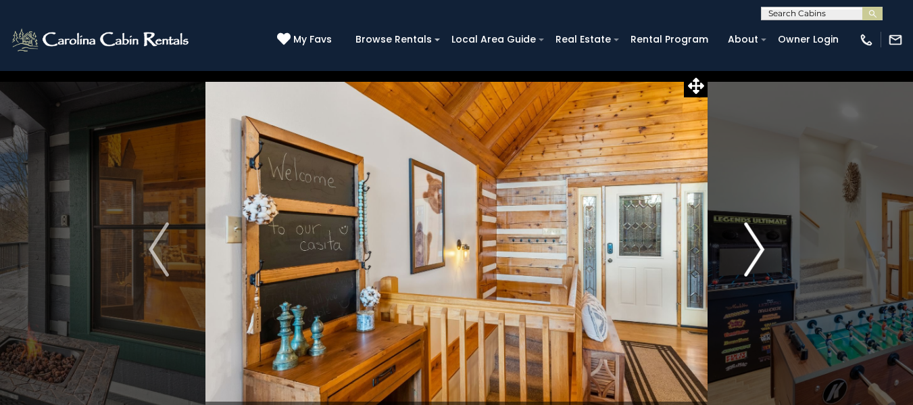
click at [757, 247] on img "Next" at bounding box center [754, 249] width 20 height 54
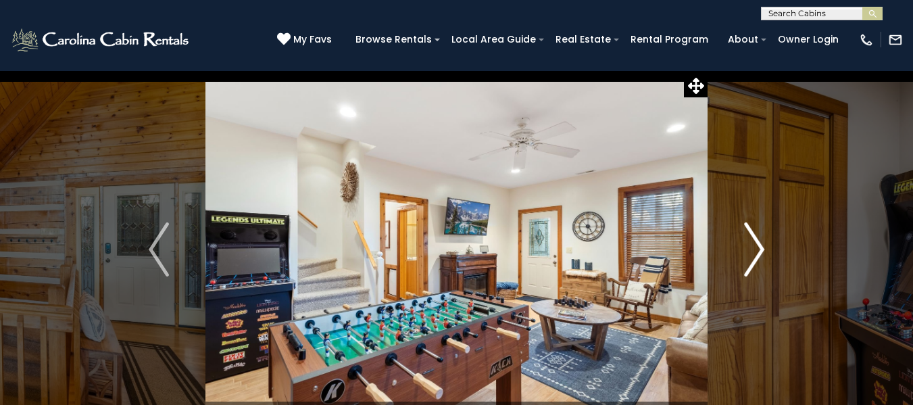
click at [757, 247] on img "Next" at bounding box center [754, 249] width 20 height 54
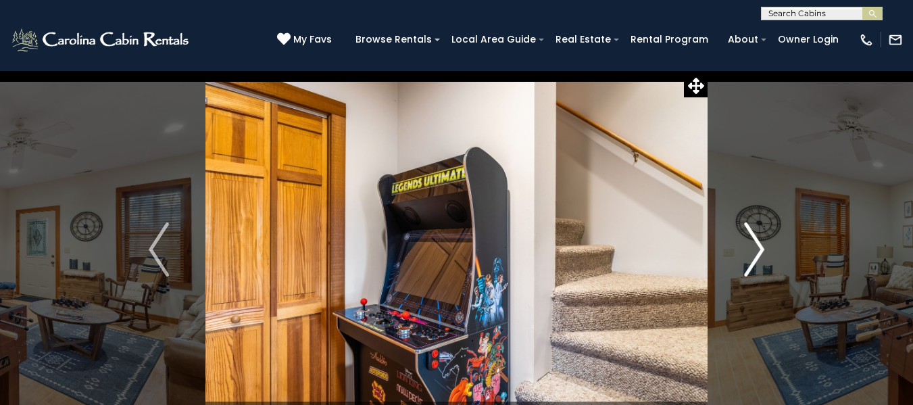
click at [757, 247] on img "Next" at bounding box center [754, 249] width 20 height 54
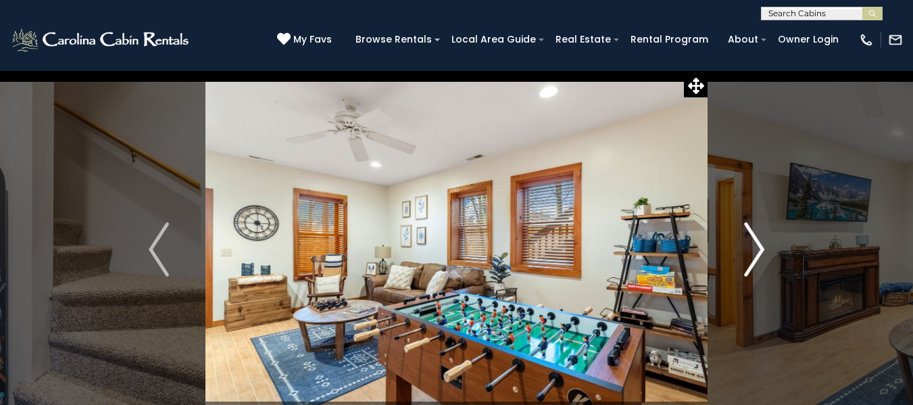
click at [757, 247] on img "Next" at bounding box center [754, 249] width 20 height 54
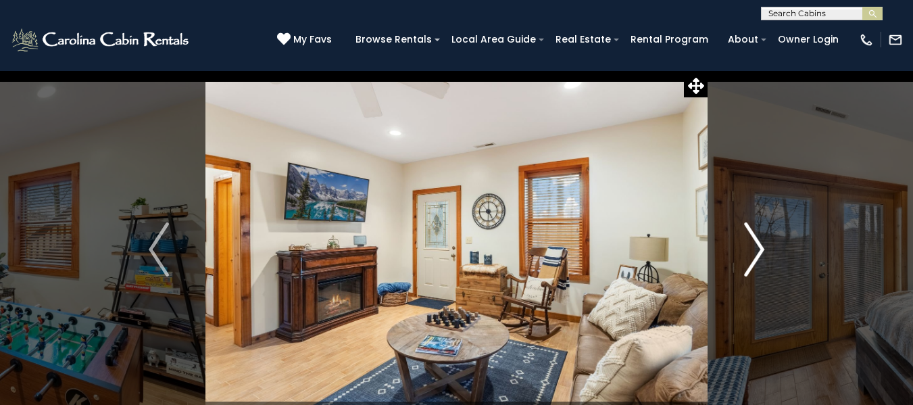
click at [757, 247] on img "Next" at bounding box center [754, 249] width 20 height 54
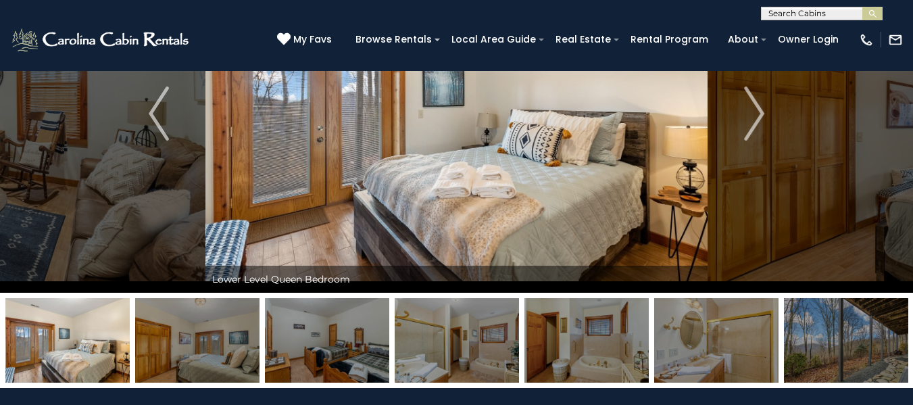
scroll to position [137, 0]
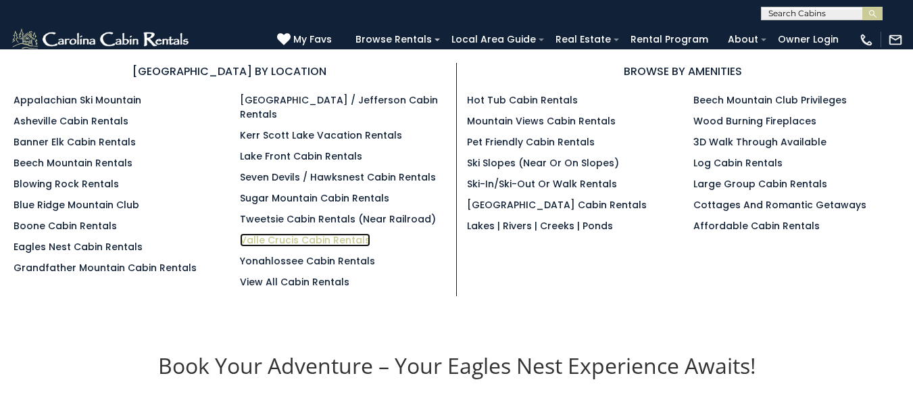
click at [281, 233] on link "Valle Crucis Cabin Rentals" at bounding box center [305, 240] width 130 height 14
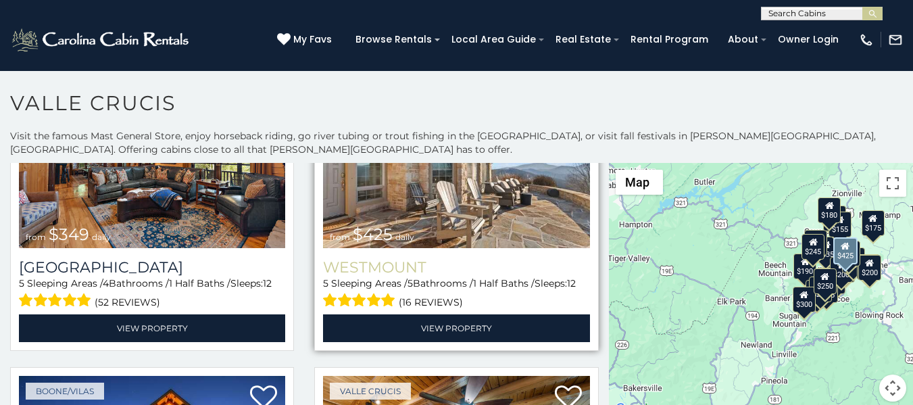
scroll to position [71, 0]
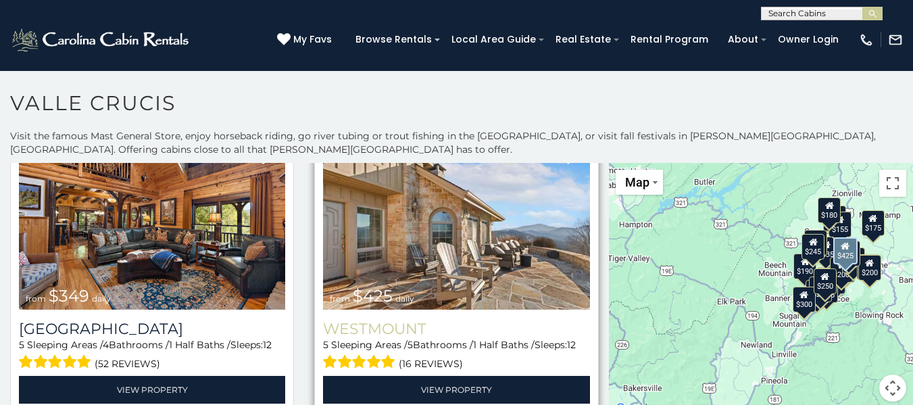
click at [396, 264] on img at bounding box center [456, 220] width 266 height 178
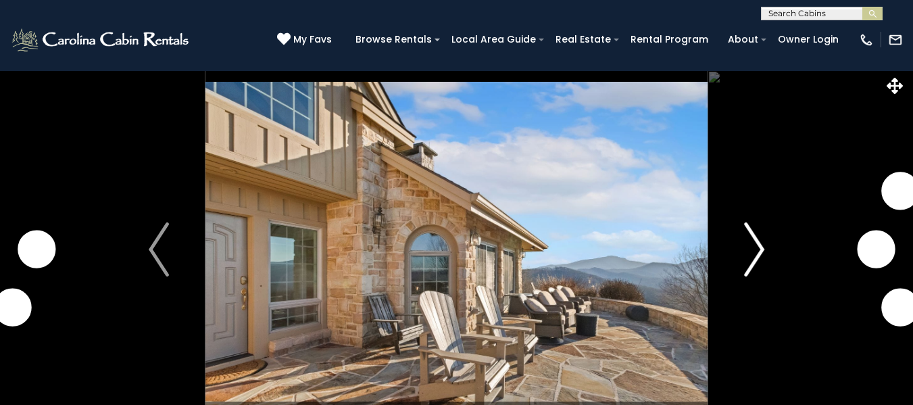
click at [740, 247] on button "Next" at bounding box center [754, 249] width 93 height 358
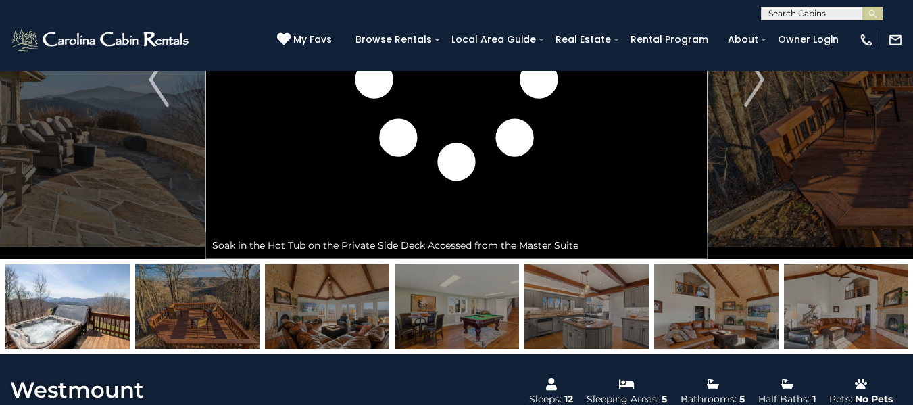
scroll to position [169, 0]
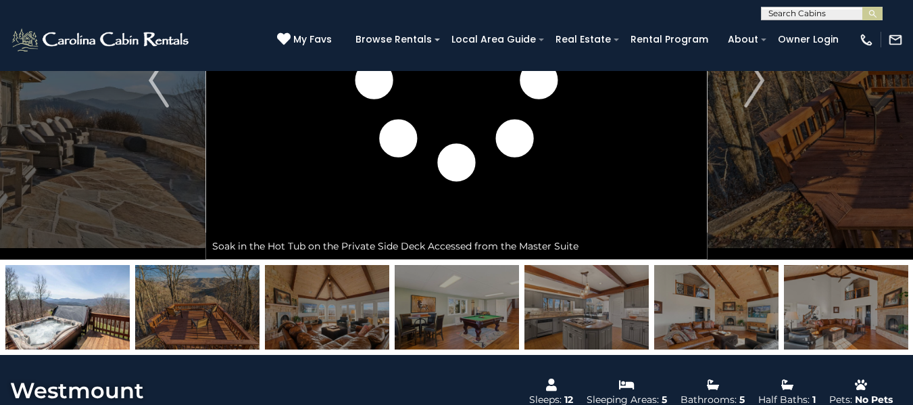
click at [69, 296] on img at bounding box center [67, 307] width 124 height 85
click at [174, 307] on img at bounding box center [197, 307] width 124 height 85
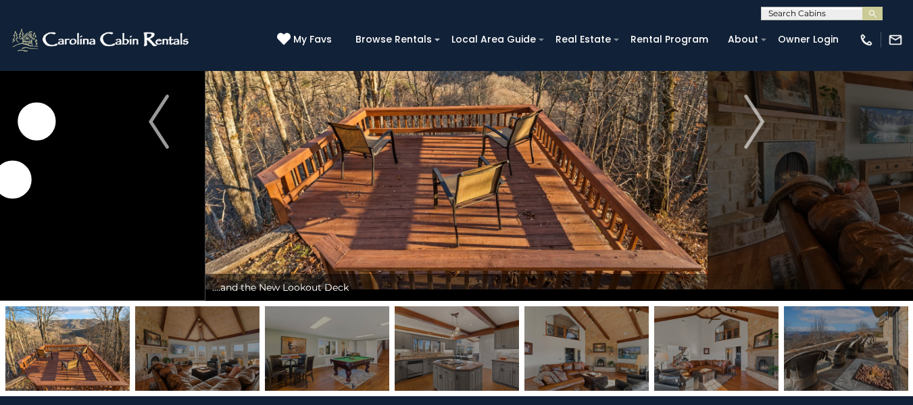
scroll to position [125, 0]
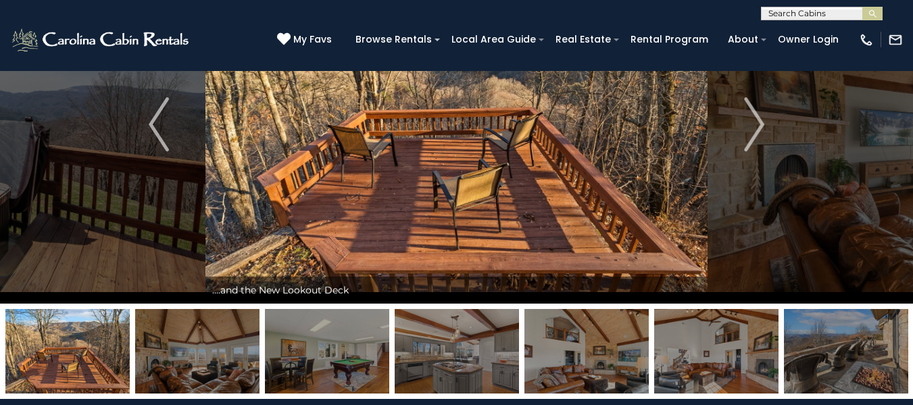
click at [201, 360] on img at bounding box center [197, 351] width 124 height 85
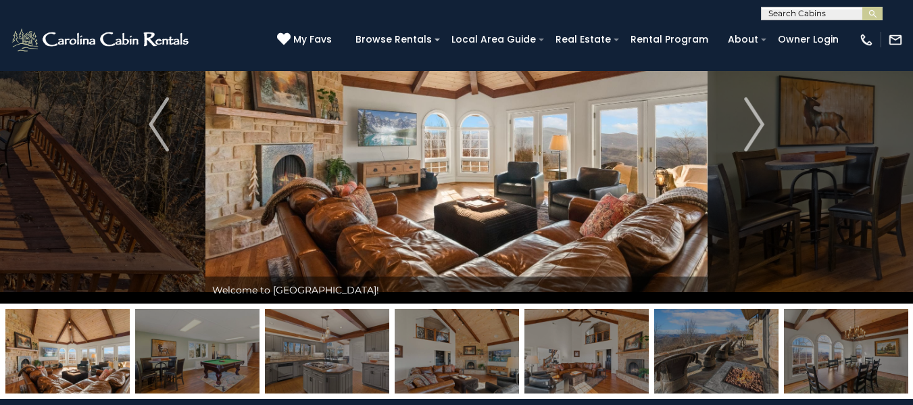
click at [241, 366] on img at bounding box center [197, 351] width 124 height 85
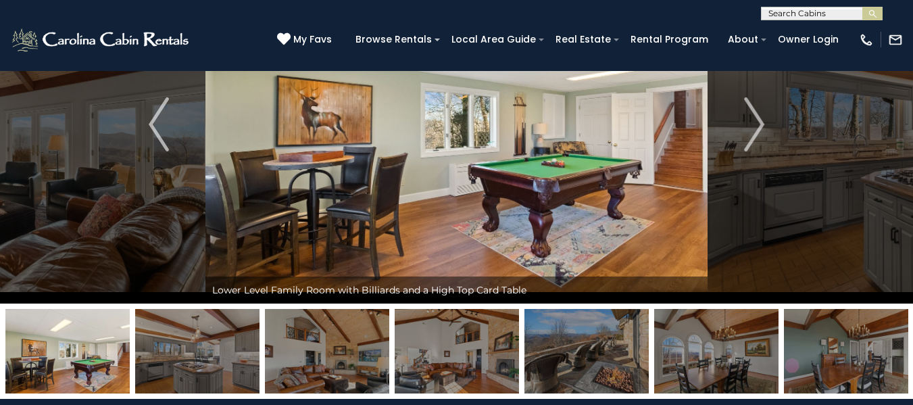
click at [218, 373] on img at bounding box center [197, 351] width 124 height 85
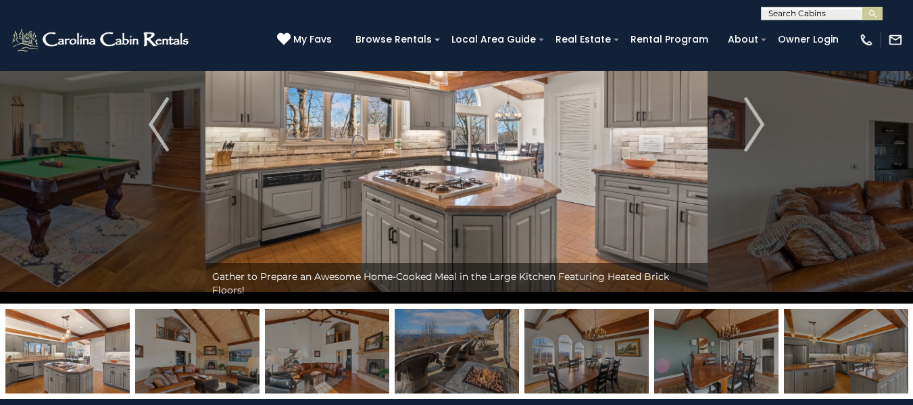
click at [218, 373] on img at bounding box center [197, 351] width 124 height 85
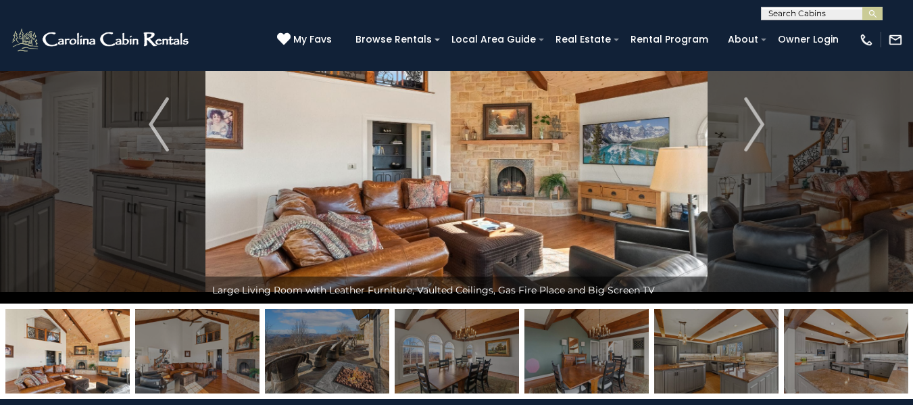
click at [218, 373] on img at bounding box center [197, 351] width 124 height 85
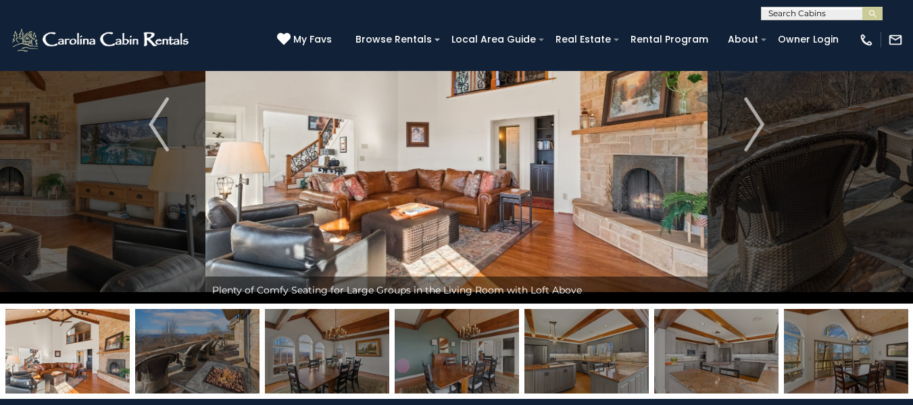
click at [218, 373] on img at bounding box center [197, 351] width 124 height 85
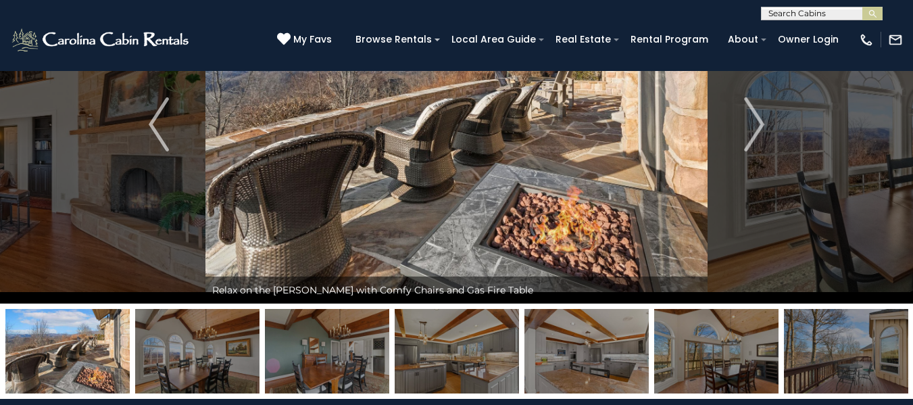
click at [218, 373] on img at bounding box center [197, 351] width 124 height 85
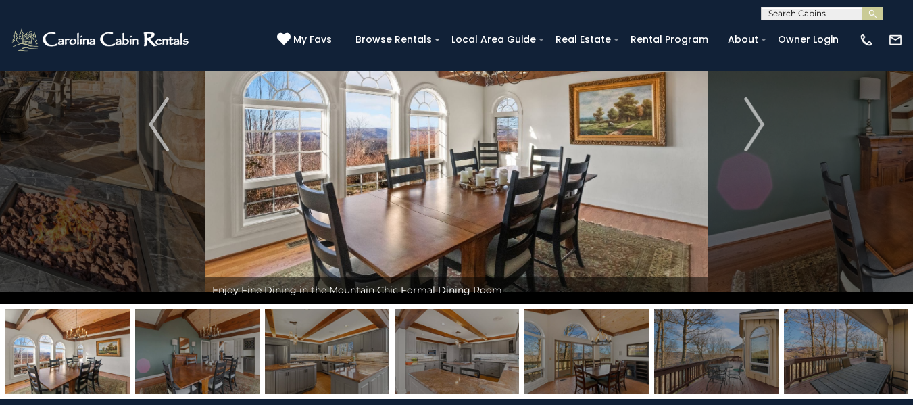
click at [218, 373] on img at bounding box center [197, 351] width 124 height 85
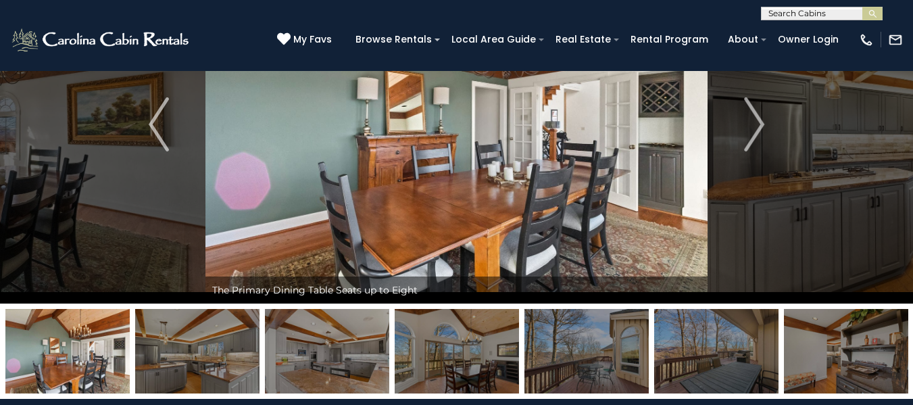
click at [218, 373] on img at bounding box center [197, 351] width 124 height 85
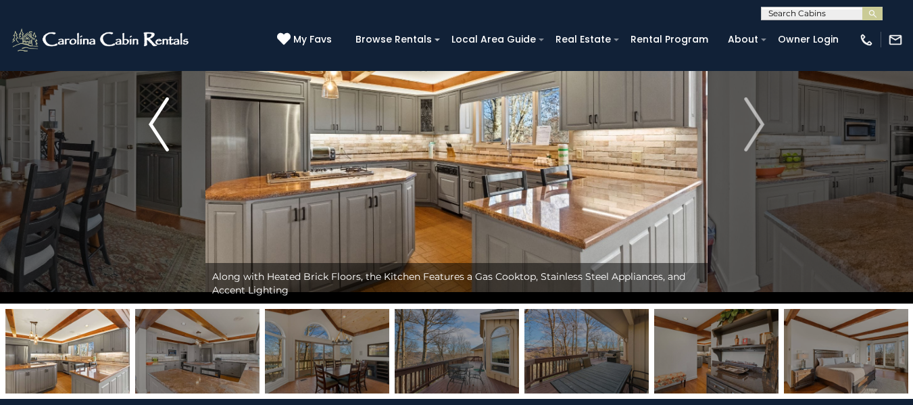
click at [165, 120] on img "Previous" at bounding box center [159, 124] width 20 height 54
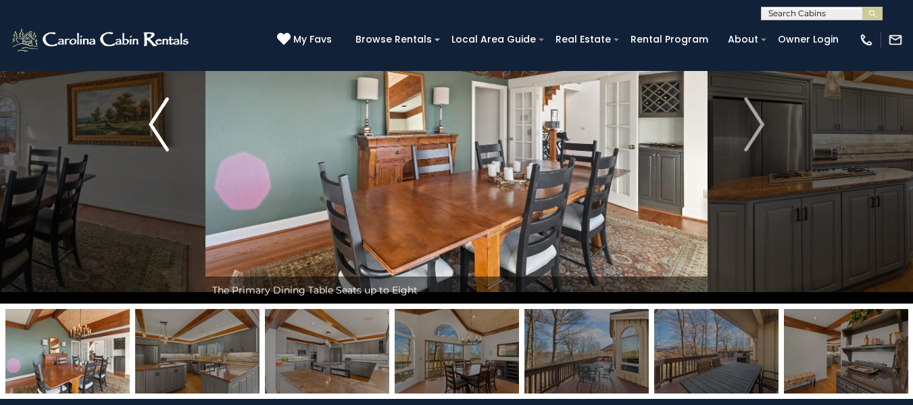
click at [165, 120] on img "Previous" at bounding box center [159, 124] width 20 height 54
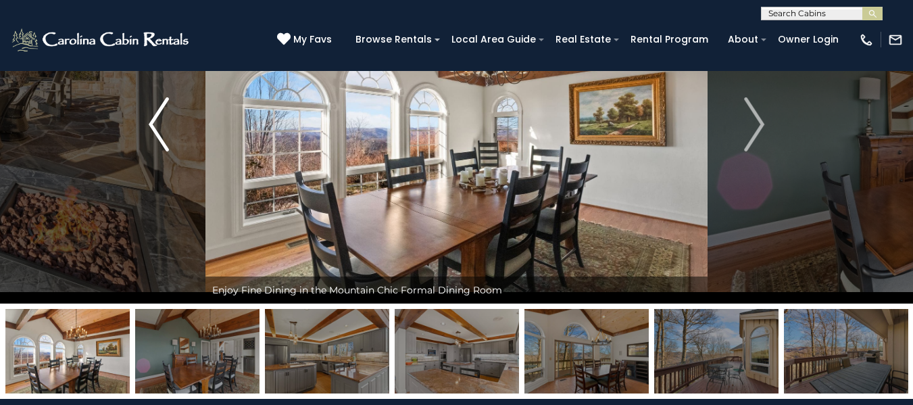
click at [165, 120] on img "Previous" at bounding box center [159, 124] width 20 height 54
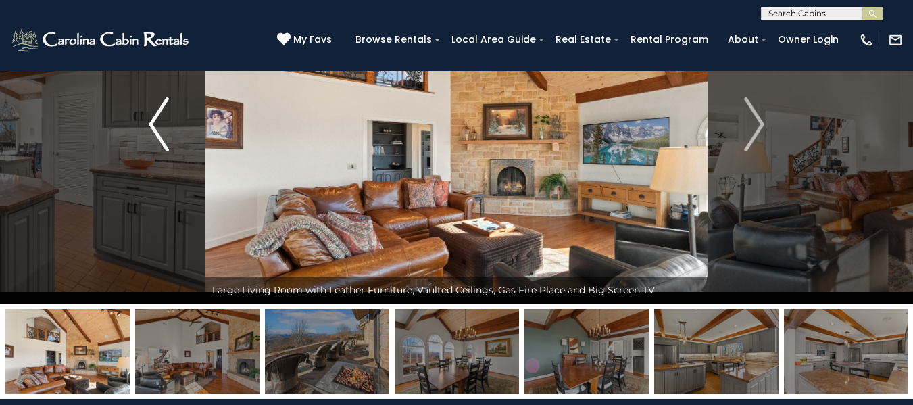
click at [165, 120] on img "Previous" at bounding box center [159, 124] width 20 height 54
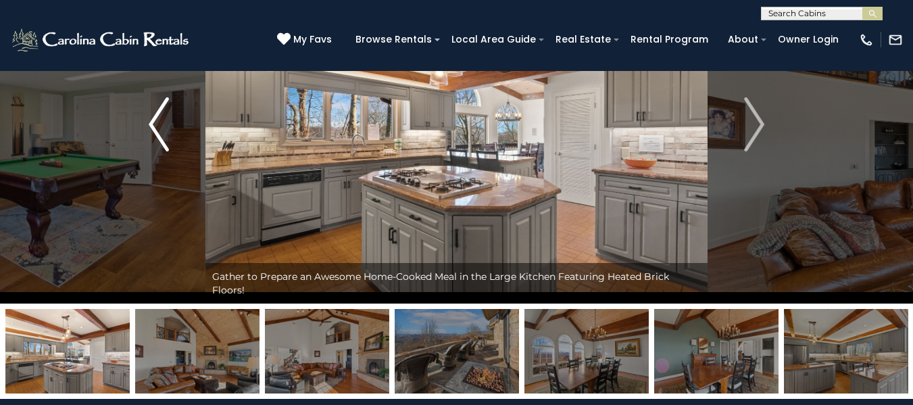
click at [165, 120] on img "Previous" at bounding box center [159, 124] width 20 height 54
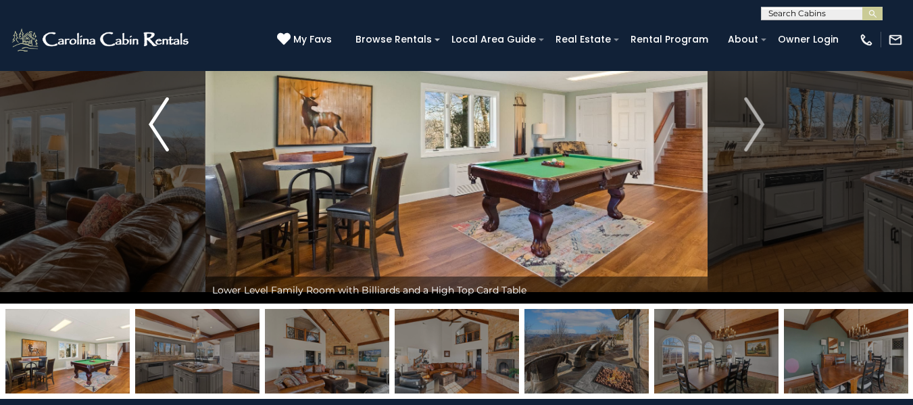
click at [165, 120] on img "Previous" at bounding box center [159, 124] width 20 height 54
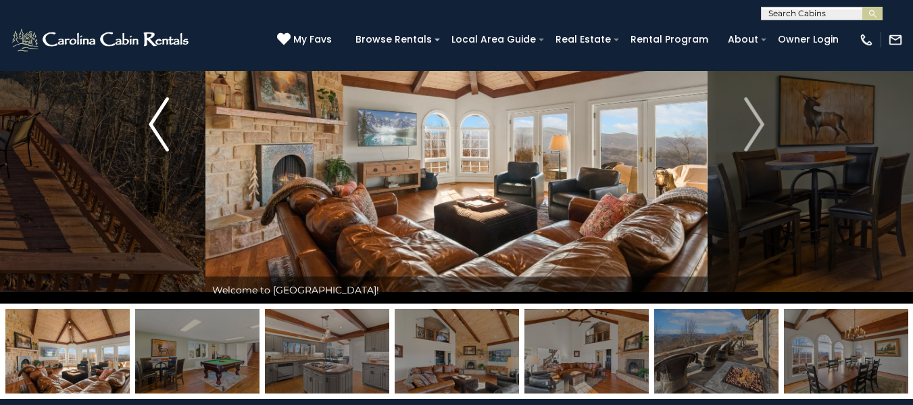
click at [165, 120] on img "Previous" at bounding box center [159, 124] width 20 height 54
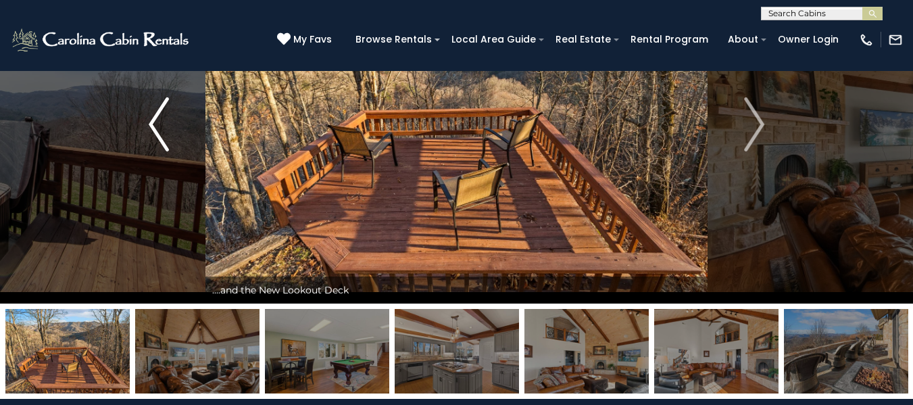
click at [165, 120] on img "Previous" at bounding box center [159, 124] width 20 height 54
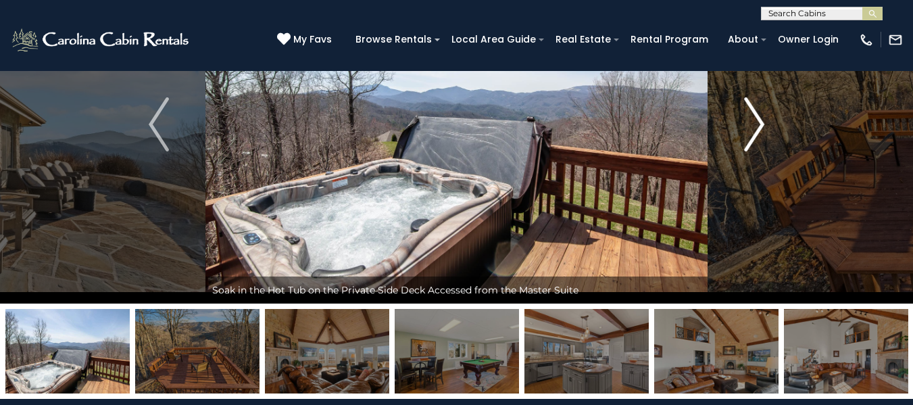
click at [761, 127] on img "Next" at bounding box center [754, 124] width 20 height 54
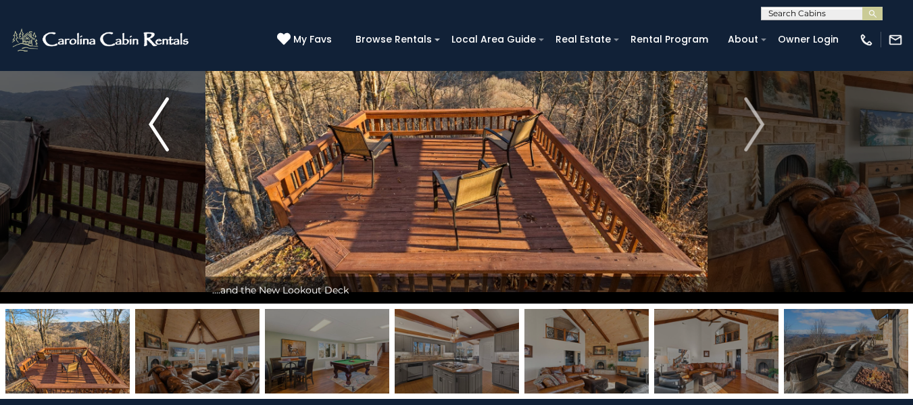
click at [155, 127] on img "Previous" at bounding box center [159, 124] width 20 height 54
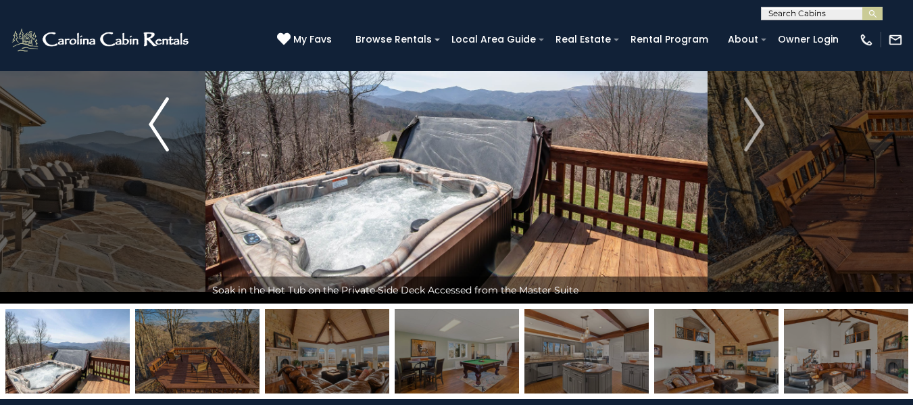
click at [155, 127] on img "Previous" at bounding box center [159, 124] width 20 height 54
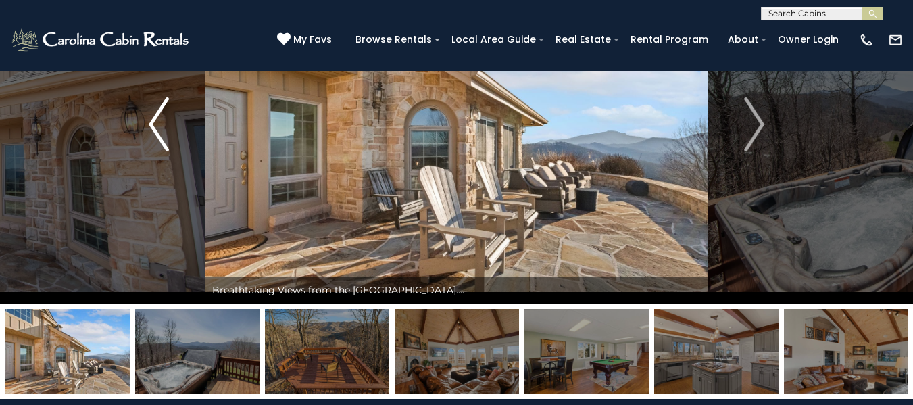
click at [155, 127] on img "Previous" at bounding box center [159, 124] width 20 height 54
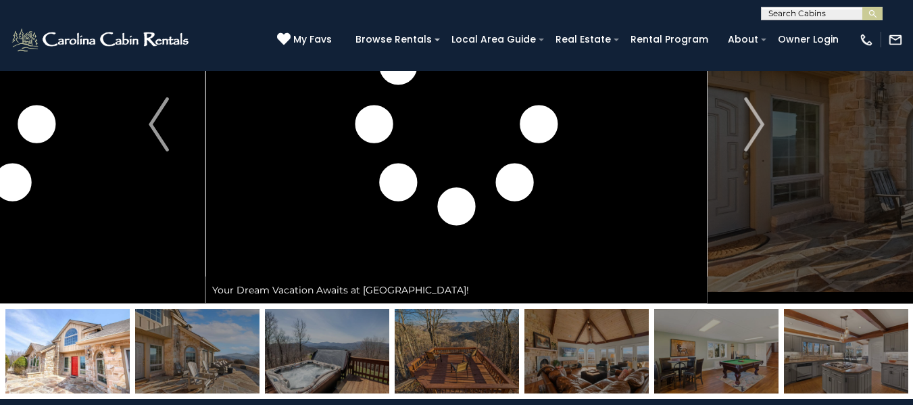
click at [103, 321] on img at bounding box center [67, 351] width 124 height 85
click at [190, 374] on img at bounding box center [197, 351] width 124 height 85
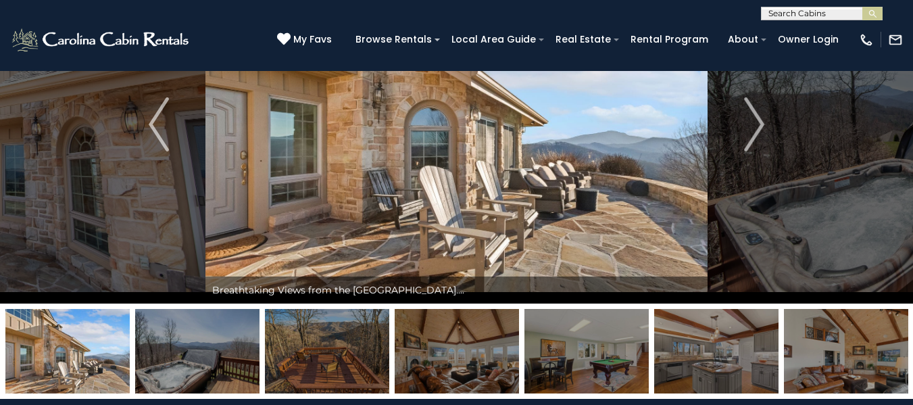
click at [42, 368] on img at bounding box center [67, 351] width 124 height 85
click at [156, 126] on img "Previous" at bounding box center [159, 124] width 20 height 54
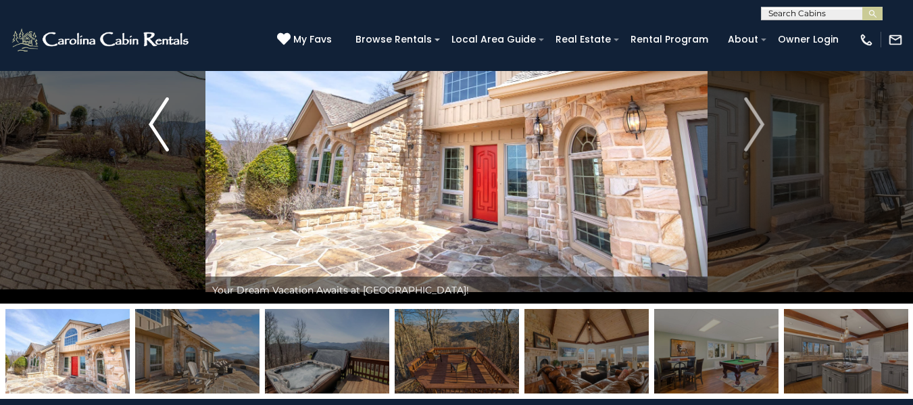
click at [156, 126] on img "Previous" at bounding box center [159, 124] width 20 height 54
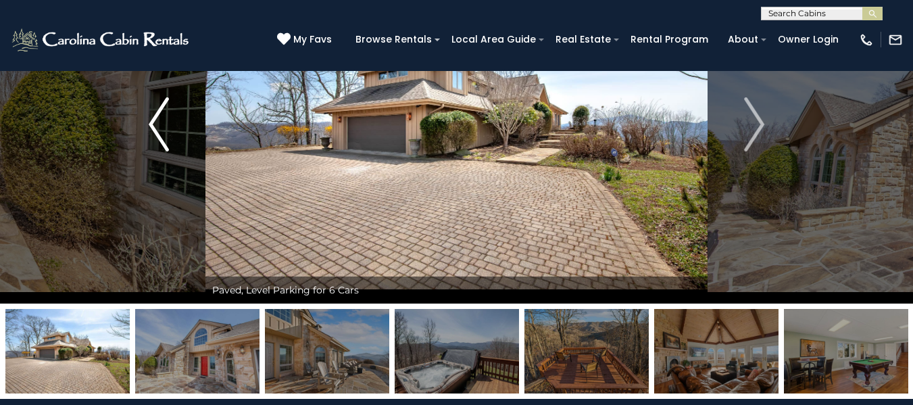
click at [156, 126] on img "Previous" at bounding box center [159, 124] width 20 height 54
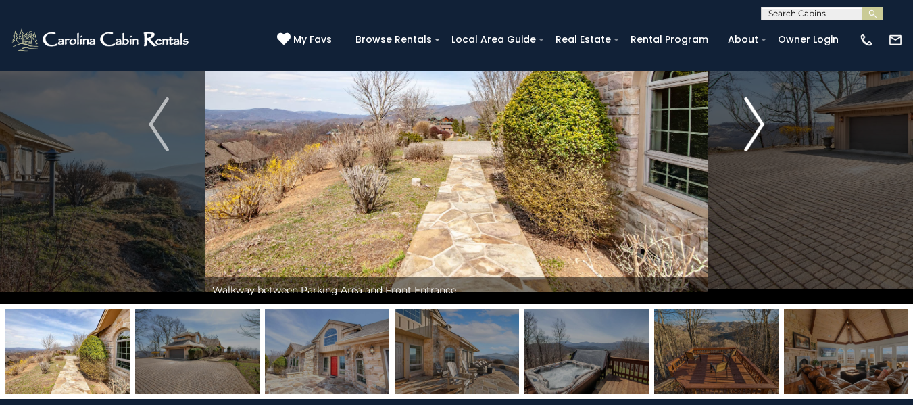
click at [749, 125] on img "Next" at bounding box center [754, 124] width 20 height 54
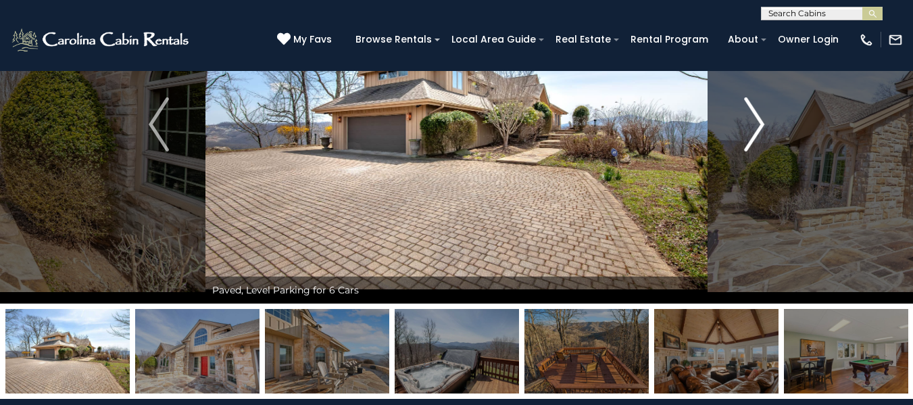
click at [749, 125] on img "Next" at bounding box center [754, 124] width 20 height 54
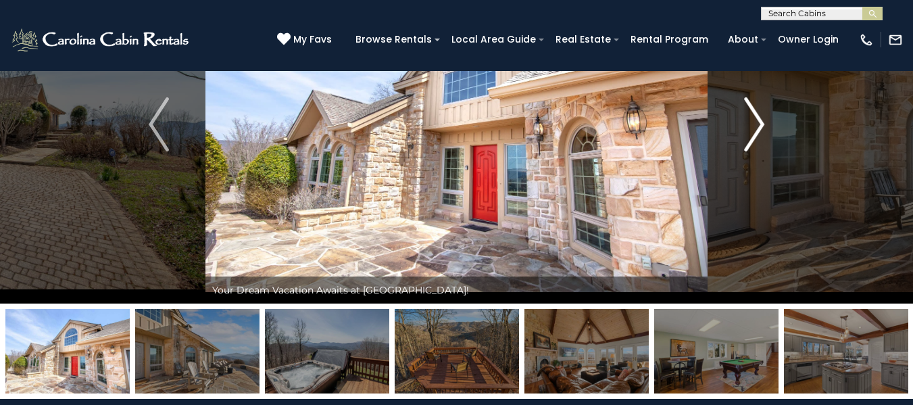
click at [749, 125] on img "Next" at bounding box center [754, 124] width 20 height 54
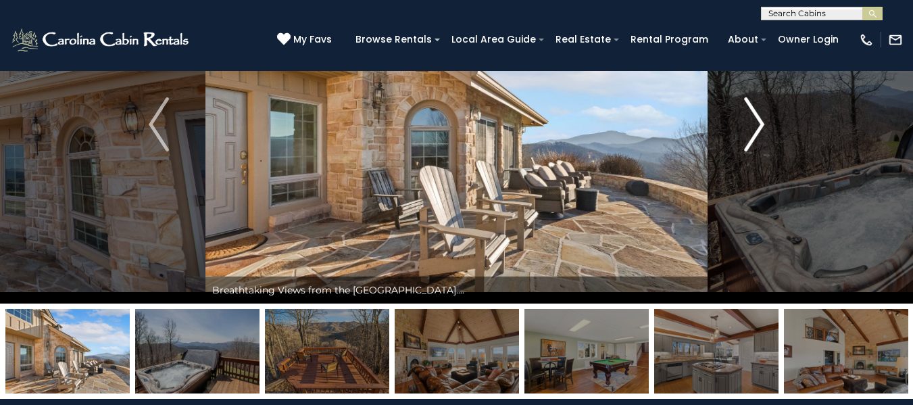
click at [749, 125] on img "Next" at bounding box center [754, 124] width 20 height 54
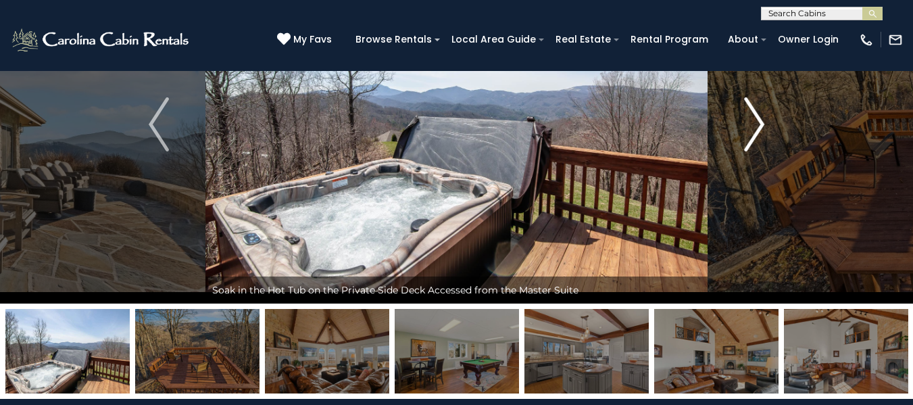
click at [749, 125] on img "Next" at bounding box center [754, 124] width 20 height 54
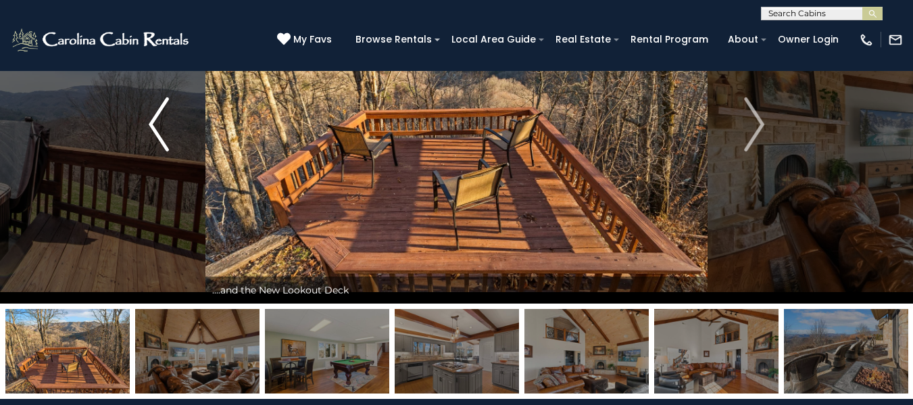
click at [164, 128] on img "Previous" at bounding box center [159, 124] width 20 height 54
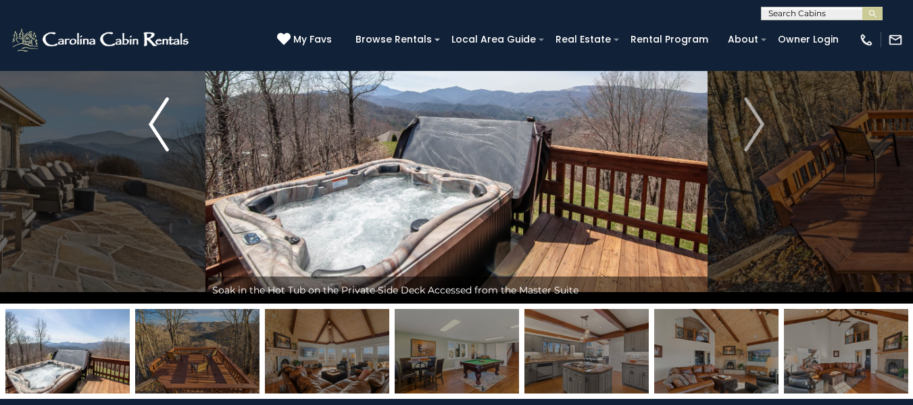
click at [164, 128] on img "Previous" at bounding box center [159, 124] width 20 height 54
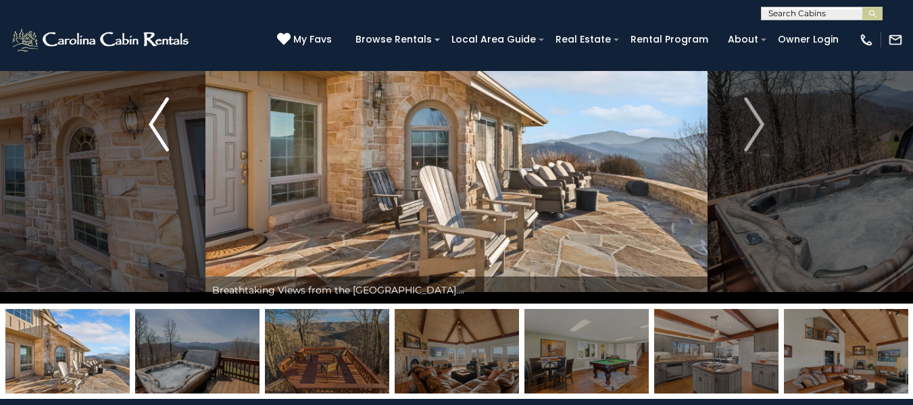
click at [164, 128] on img "Previous" at bounding box center [159, 124] width 20 height 54
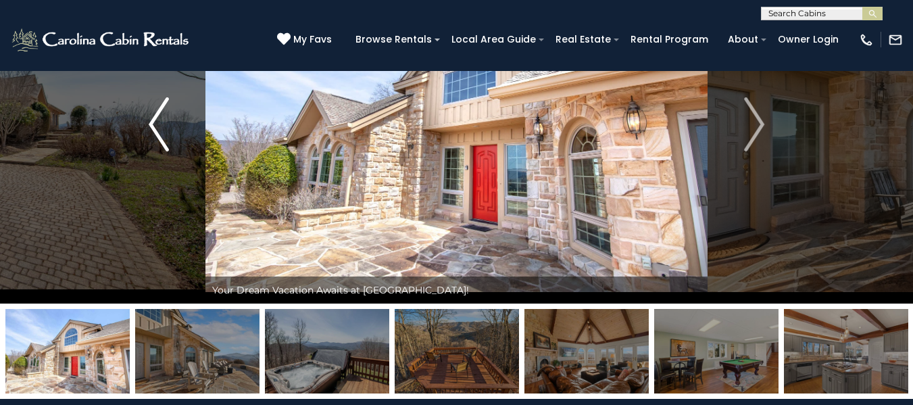
click at [164, 128] on img "Previous" at bounding box center [159, 124] width 20 height 54
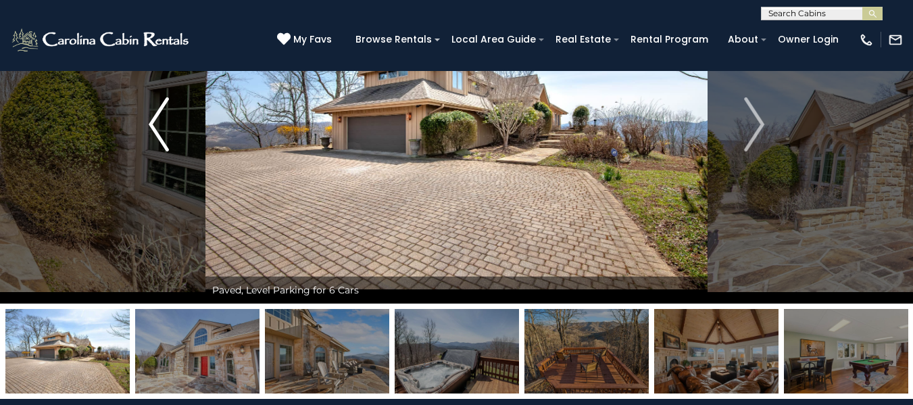
click at [164, 128] on img "Previous" at bounding box center [159, 124] width 20 height 54
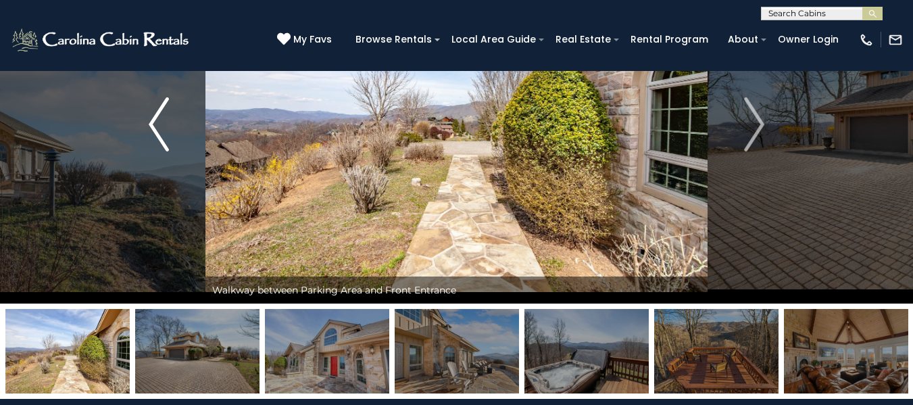
click at [164, 128] on img "Previous" at bounding box center [159, 124] width 20 height 54
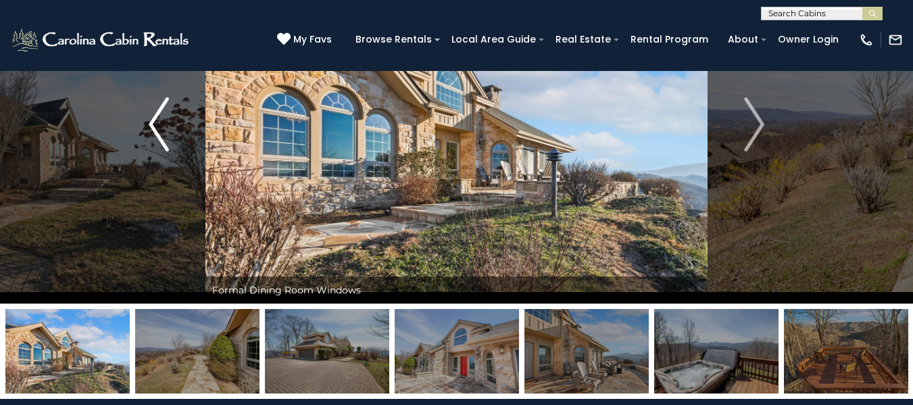
click at [164, 128] on img "Previous" at bounding box center [159, 124] width 20 height 54
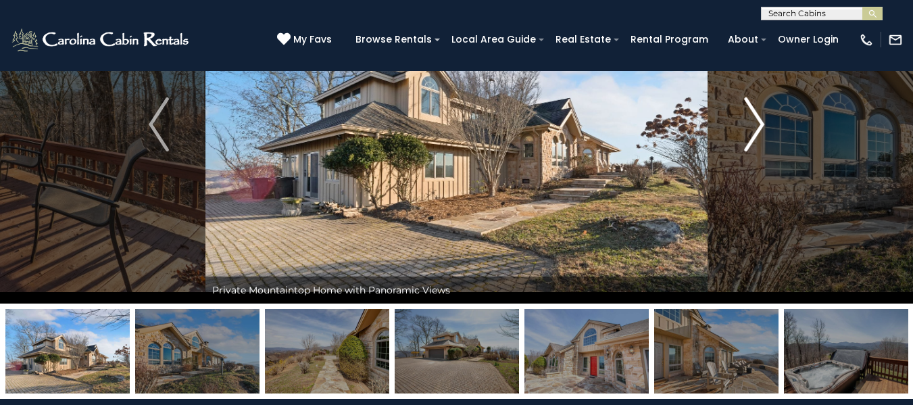
click at [752, 130] on img "Next" at bounding box center [754, 124] width 20 height 54
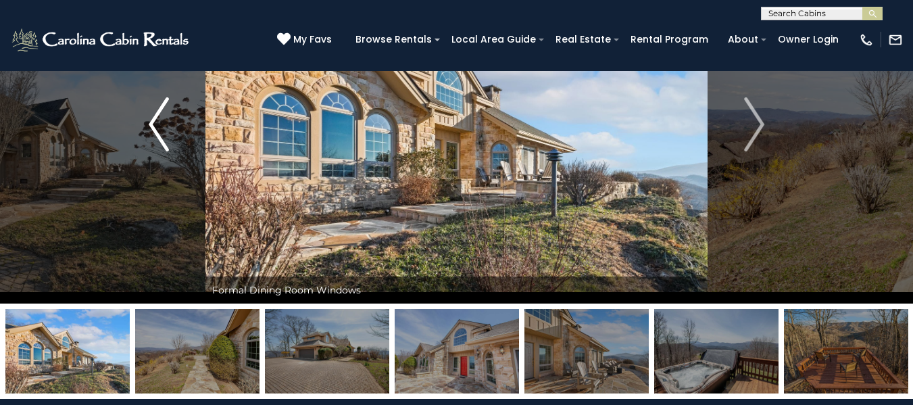
click at [158, 122] on img "Previous" at bounding box center [159, 124] width 20 height 54
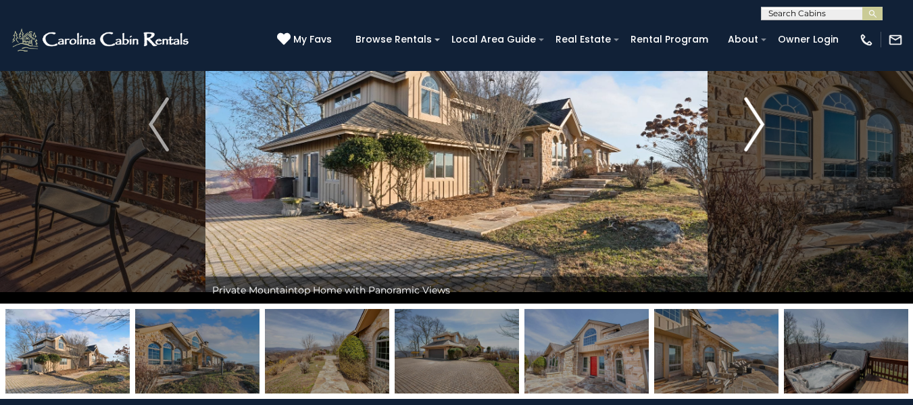
click at [758, 146] on img "Next" at bounding box center [754, 124] width 20 height 54
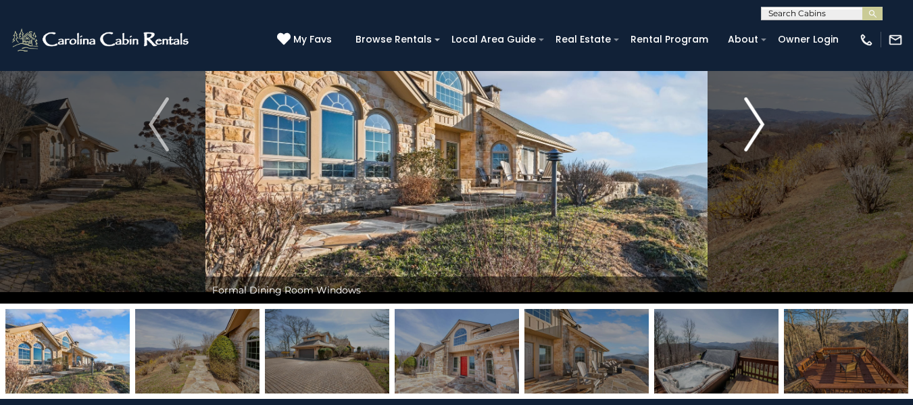
click at [758, 146] on img "Next" at bounding box center [754, 124] width 20 height 54
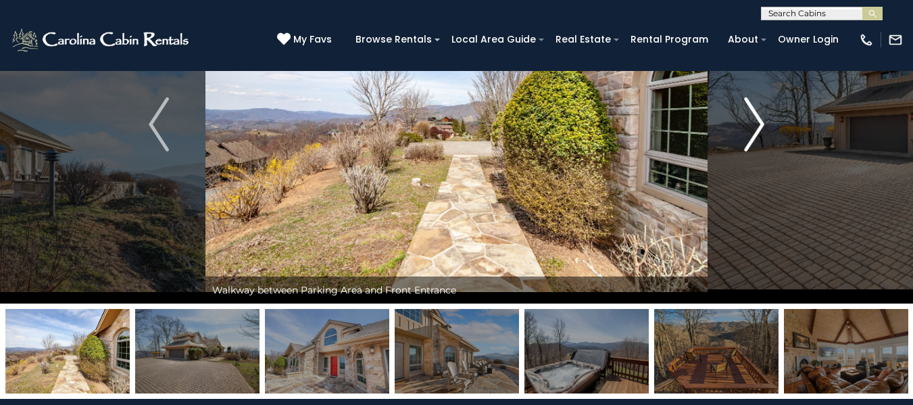
click at [758, 146] on img "Next" at bounding box center [754, 124] width 20 height 54
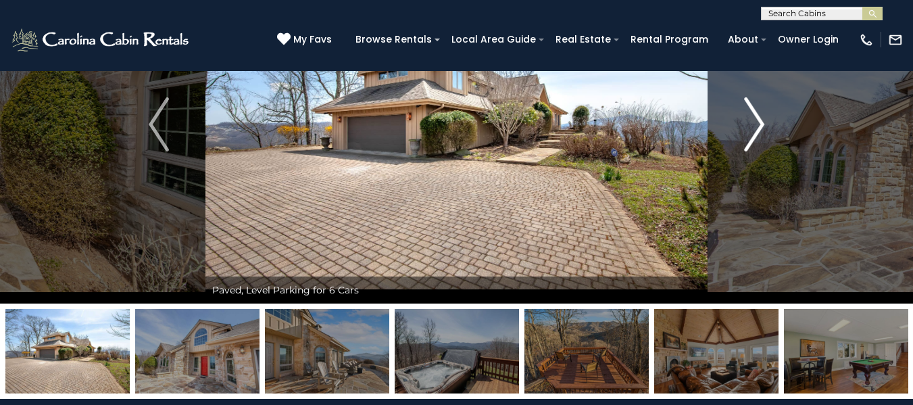
click at [758, 146] on img "Next" at bounding box center [754, 124] width 20 height 54
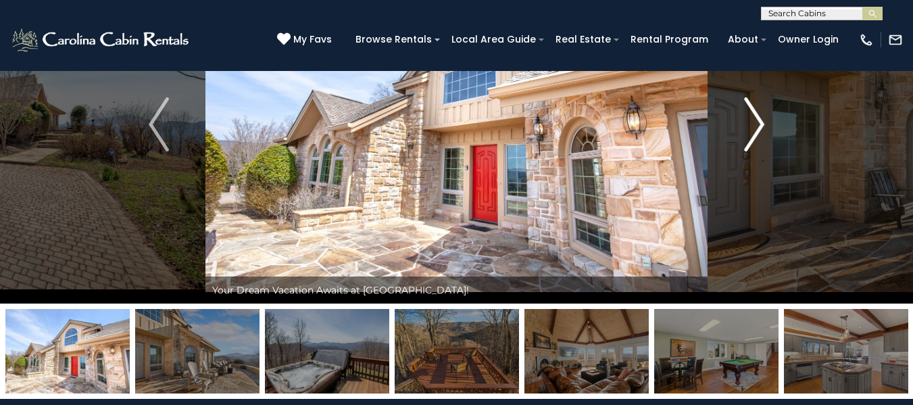
click at [758, 146] on img "Next" at bounding box center [754, 124] width 20 height 54
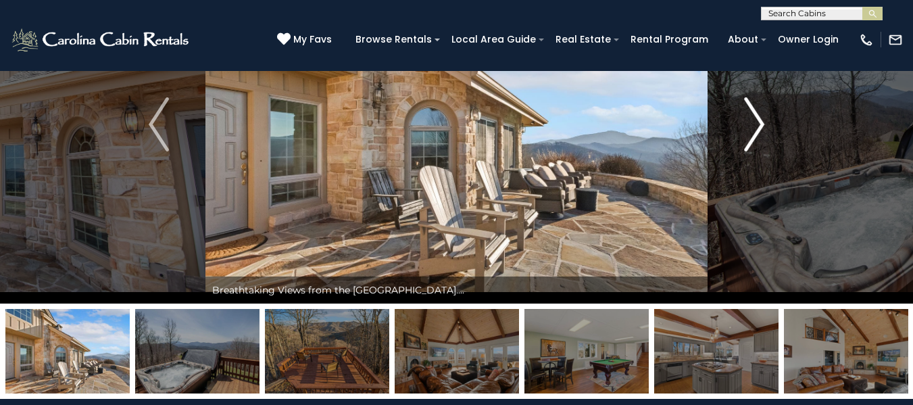
click at [758, 146] on img "Next" at bounding box center [754, 124] width 20 height 54
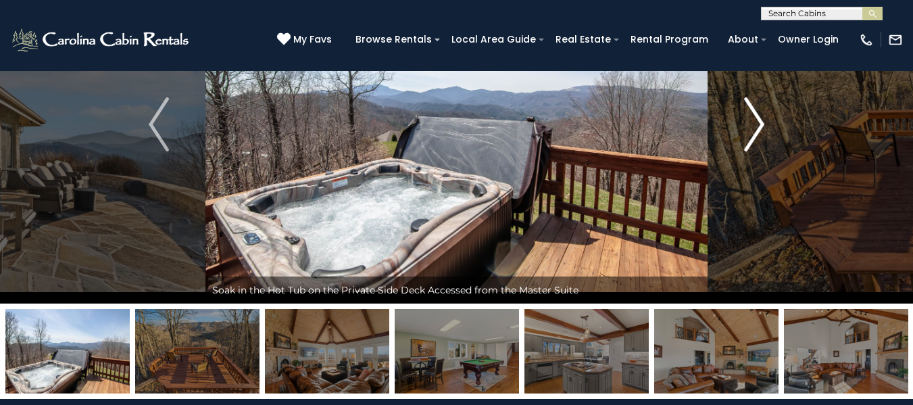
click at [758, 146] on img "Next" at bounding box center [754, 124] width 20 height 54
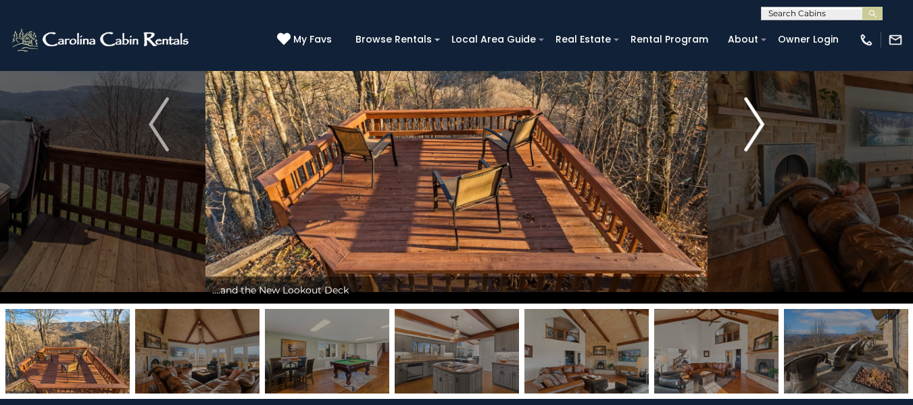
click at [758, 146] on img "Next" at bounding box center [754, 124] width 20 height 54
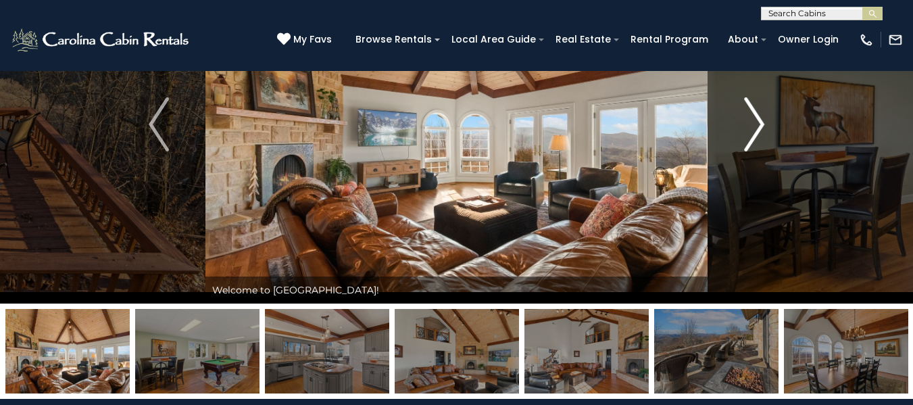
click at [754, 114] on img "Next" at bounding box center [754, 124] width 20 height 54
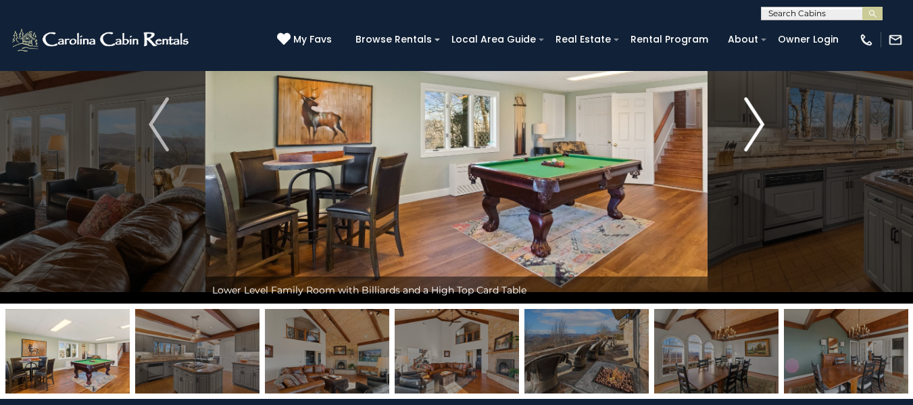
click at [754, 114] on img "Next" at bounding box center [754, 124] width 20 height 54
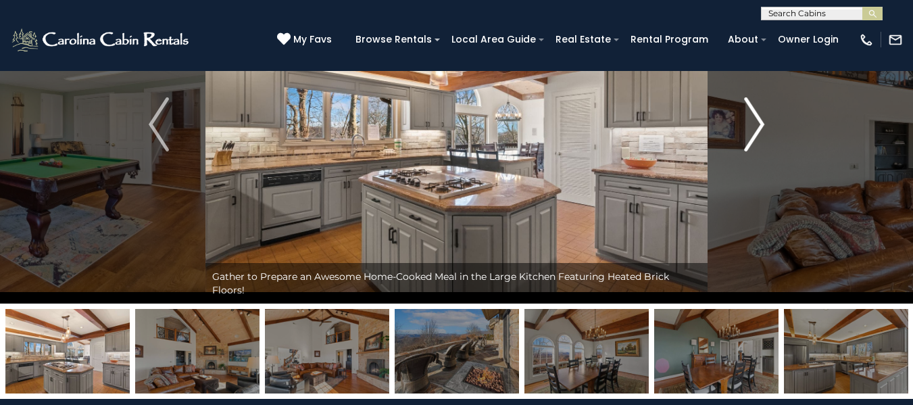
click at [754, 114] on img "Next" at bounding box center [754, 124] width 20 height 54
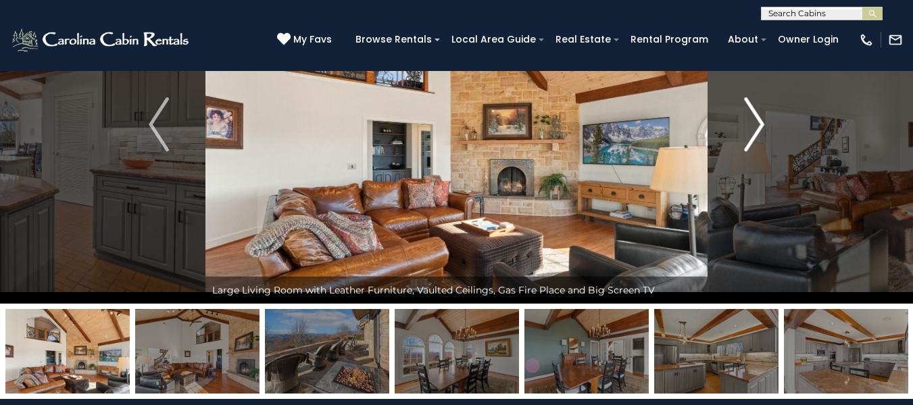
click at [754, 114] on img "Next" at bounding box center [754, 124] width 20 height 54
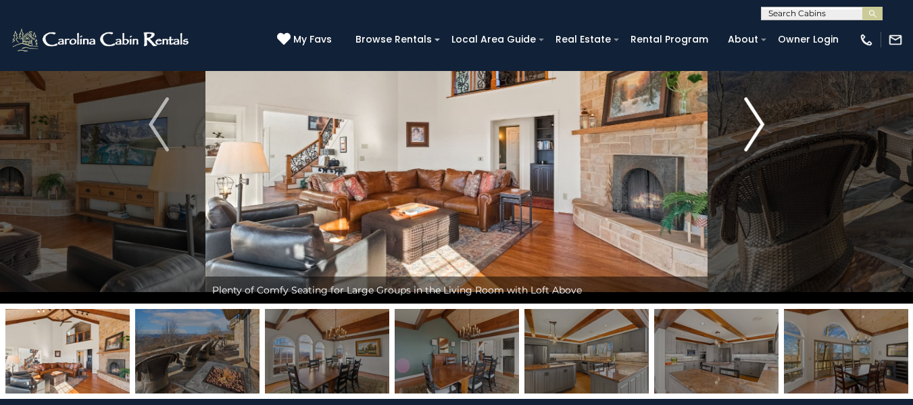
click at [754, 114] on img "Next" at bounding box center [754, 124] width 20 height 54
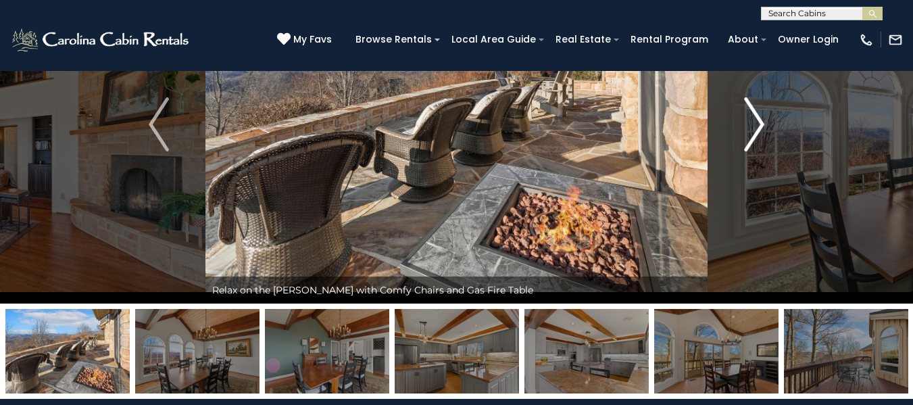
click at [754, 114] on img "Next" at bounding box center [754, 124] width 20 height 54
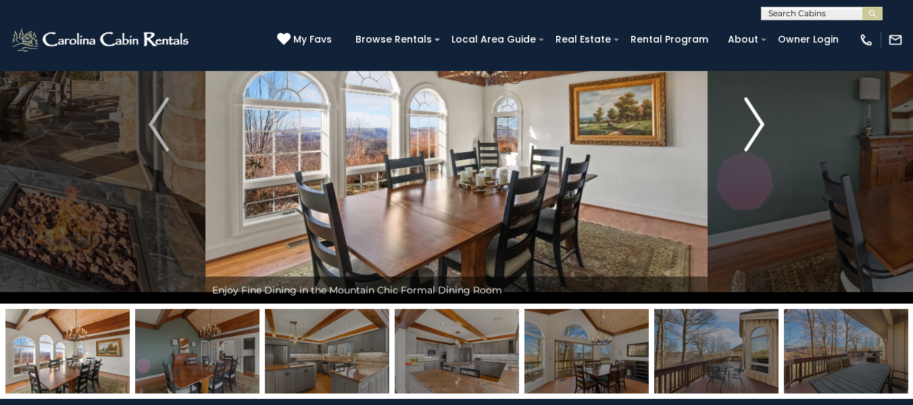
click at [754, 114] on img "Next" at bounding box center [754, 124] width 20 height 54
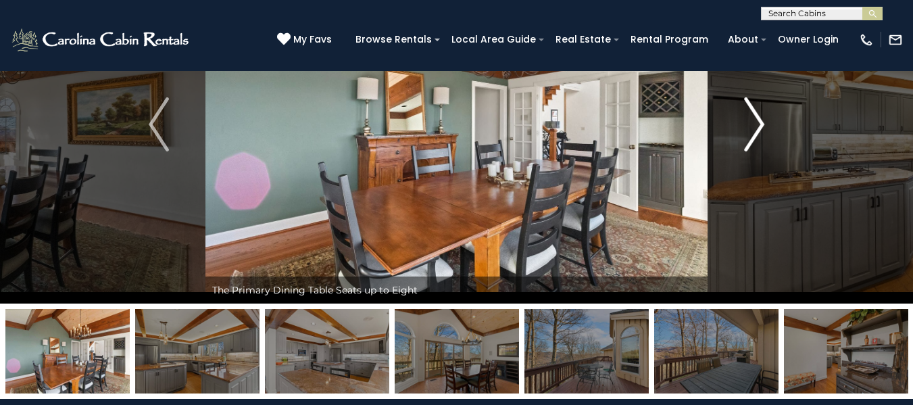
click at [754, 114] on img "Next" at bounding box center [754, 124] width 20 height 54
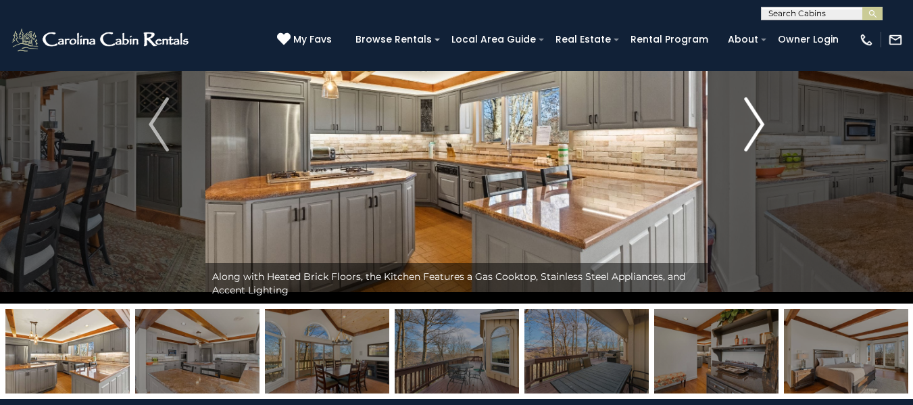
click at [754, 114] on img "Next" at bounding box center [754, 124] width 20 height 54
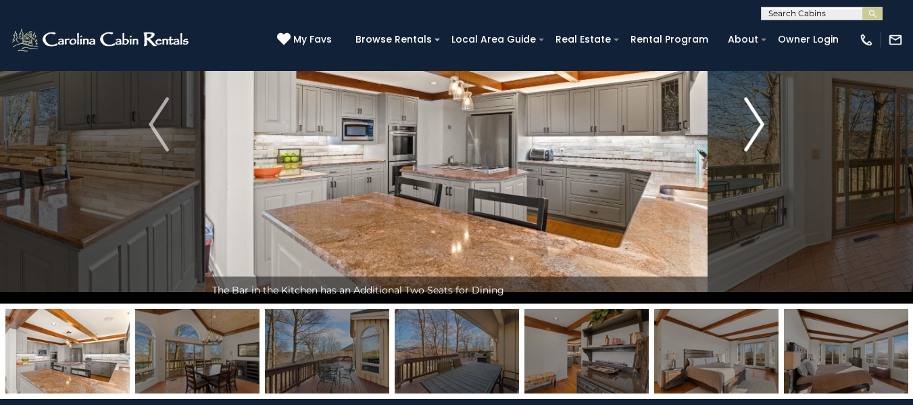
click at [754, 114] on img "Next" at bounding box center [754, 124] width 20 height 54
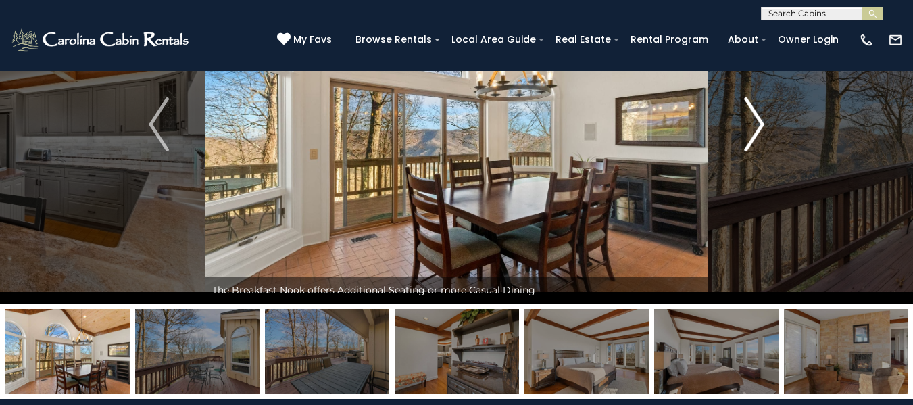
click at [754, 114] on img "Next" at bounding box center [754, 124] width 20 height 54
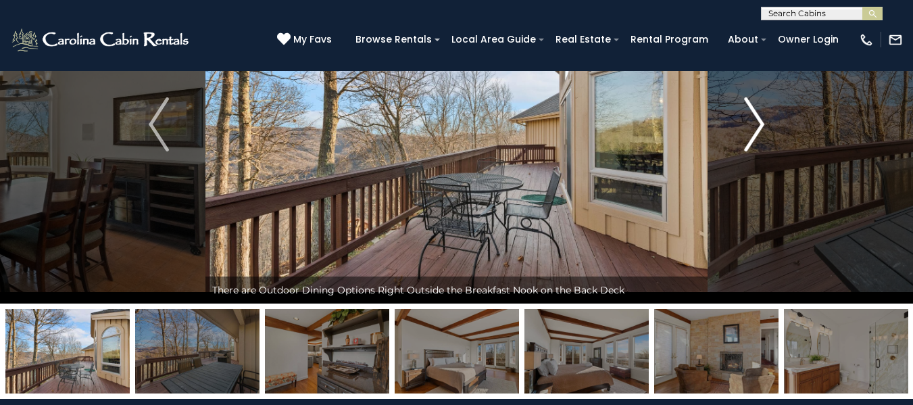
click at [754, 114] on img "Next" at bounding box center [754, 124] width 20 height 54
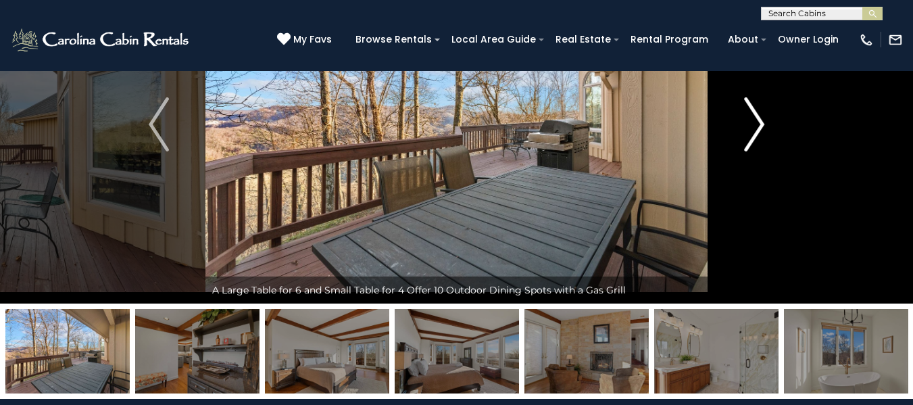
click at [754, 114] on img "Next" at bounding box center [754, 124] width 20 height 54
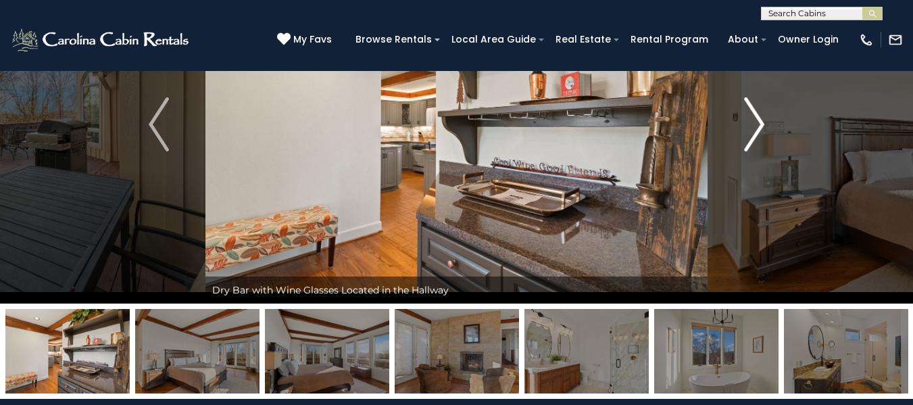
click at [754, 114] on img "Next" at bounding box center [754, 124] width 20 height 54
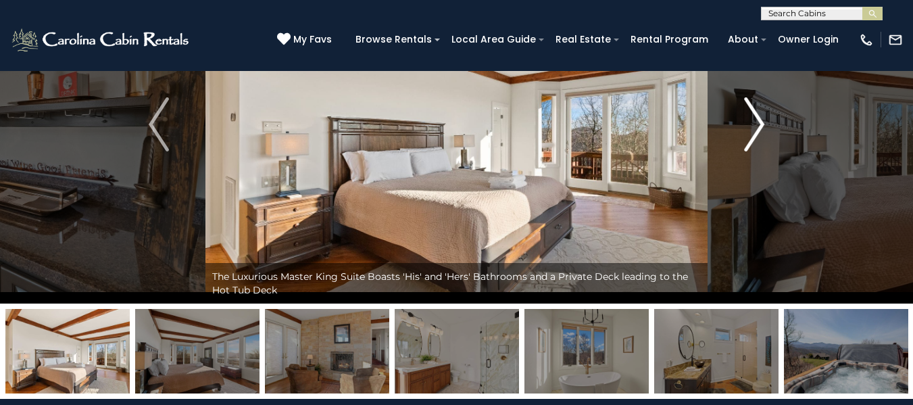
click at [754, 114] on img "Next" at bounding box center [754, 124] width 20 height 54
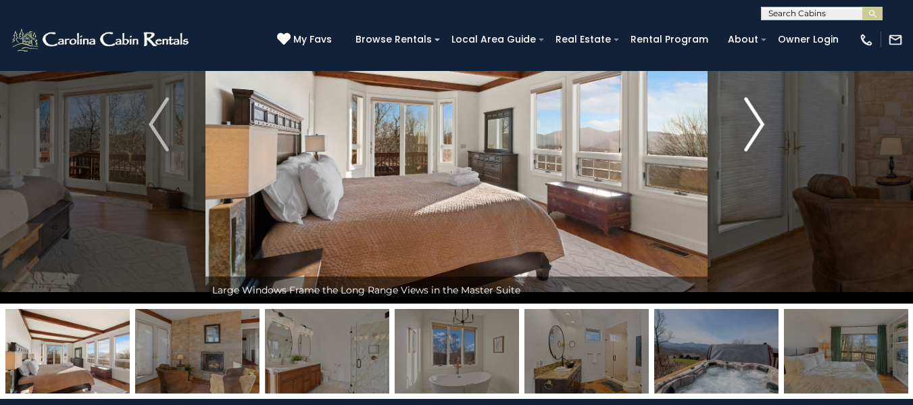
click at [754, 114] on img "Next" at bounding box center [754, 124] width 20 height 54
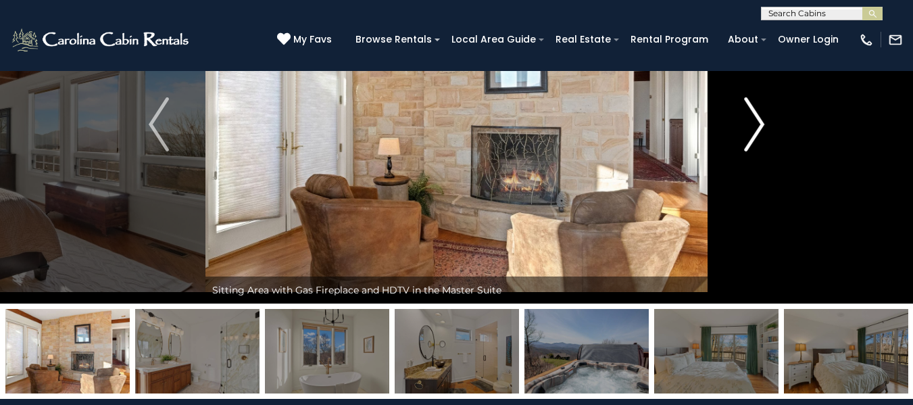
click at [754, 114] on img "Next" at bounding box center [754, 124] width 20 height 54
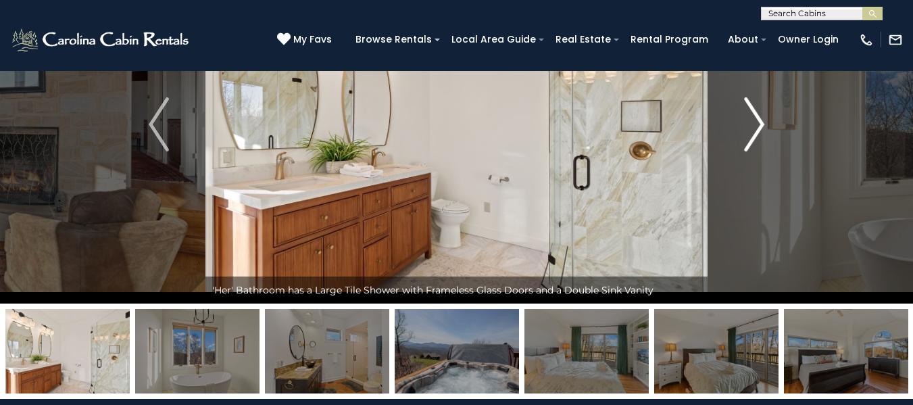
click at [754, 114] on img "Next" at bounding box center [754, 124] width 20 height 54
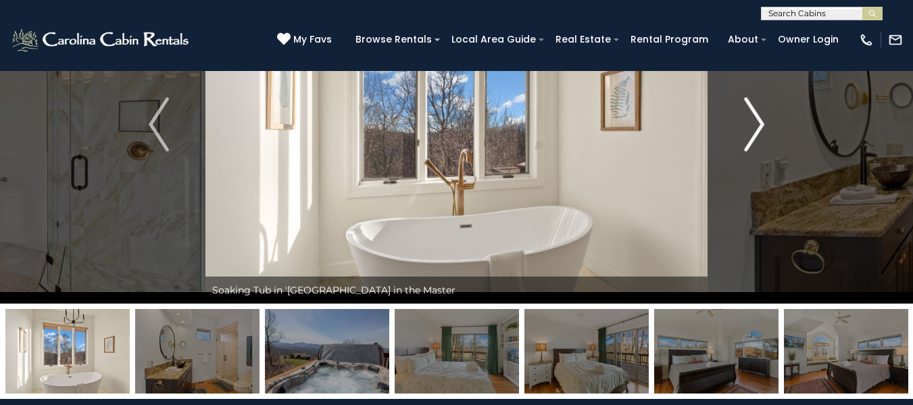
click at [754, 114] on img "Next" at bounding box center [754, 124] width 20 height 54
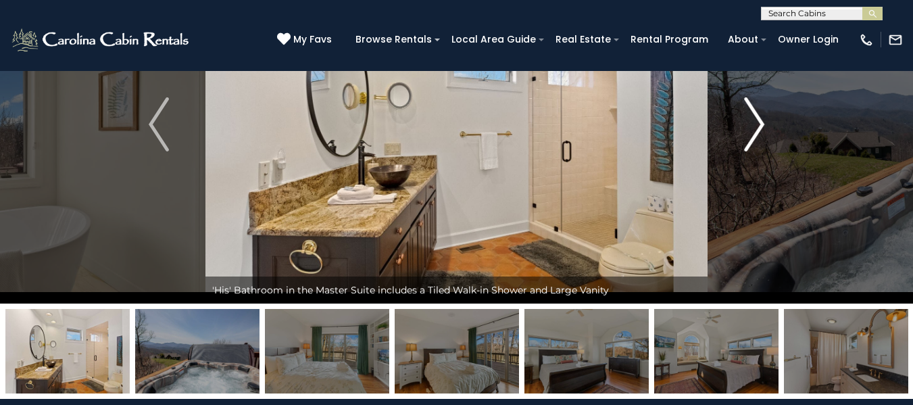
click at [754, 114] on img "Next" at bounding box center [754, 124] width 20 height 54
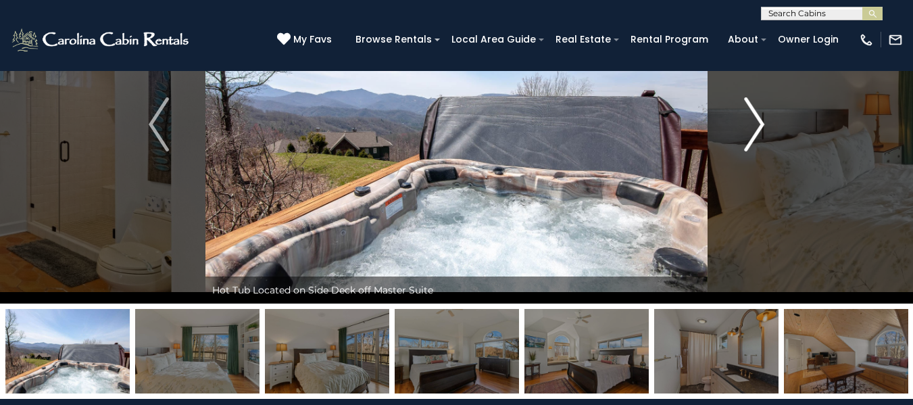
click at [754, 114] on img "Next" at bounding box center [754, 124] width 20 height 54
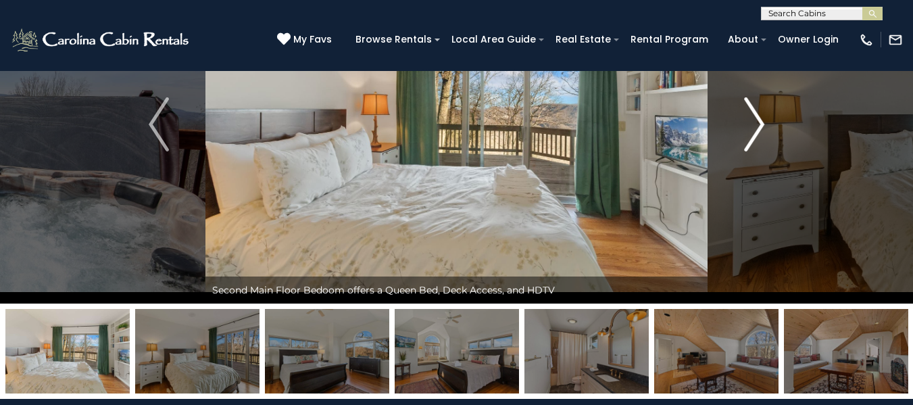
click at [740, 118] on button "Next" at bounding box center [754, 124] width 93 height 358
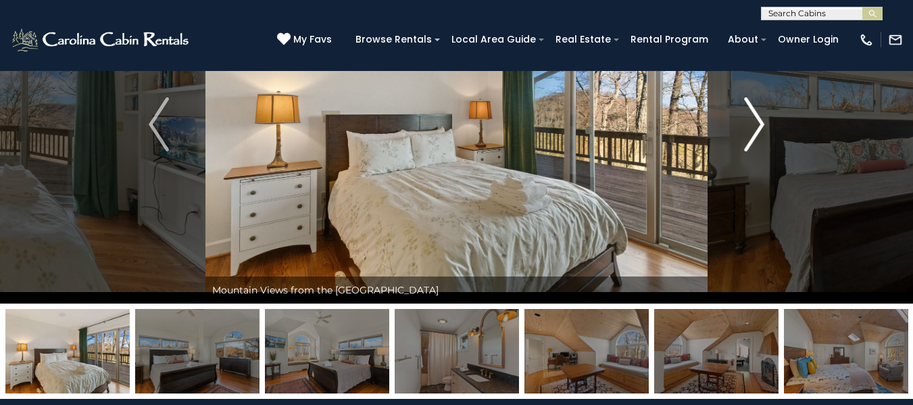
click at [761, 114] on img "Next" at bounding box center [754, 124] width 20 height 54
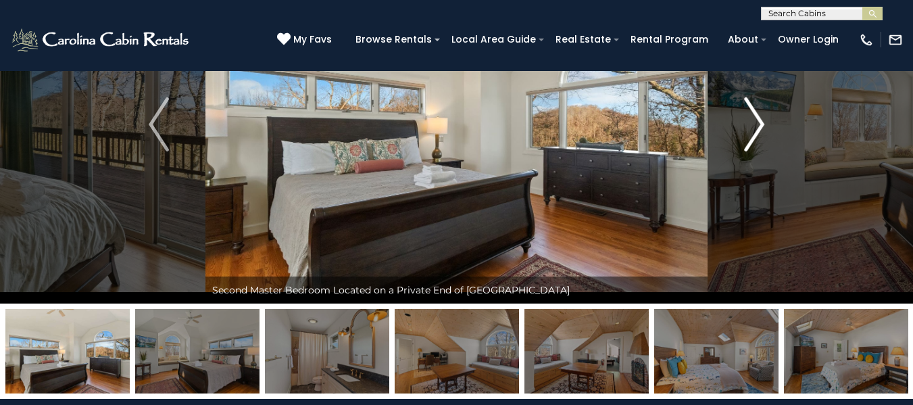
click at [761, 114] on img "Next" at bounding box center [754, 124] width 20 height 54
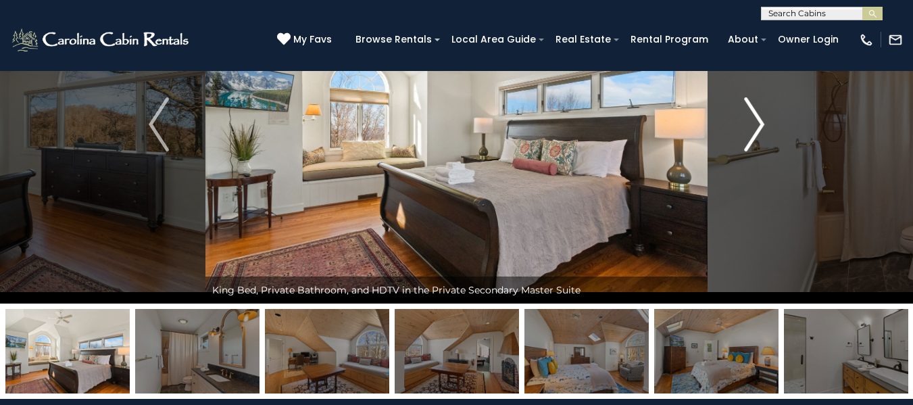
click at [761, 114] on img "Next" at bounding box center [754, 124] width 20 height 54
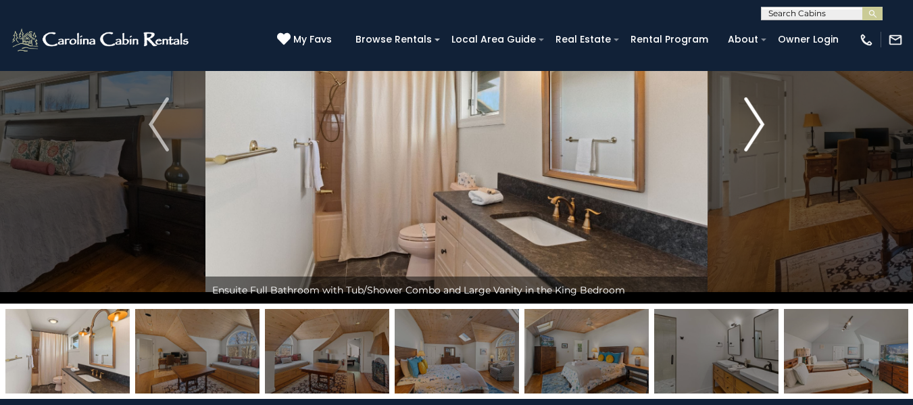
click at [761, 114] on img "Next" at bounding box center [754, 124] width 20 height 54
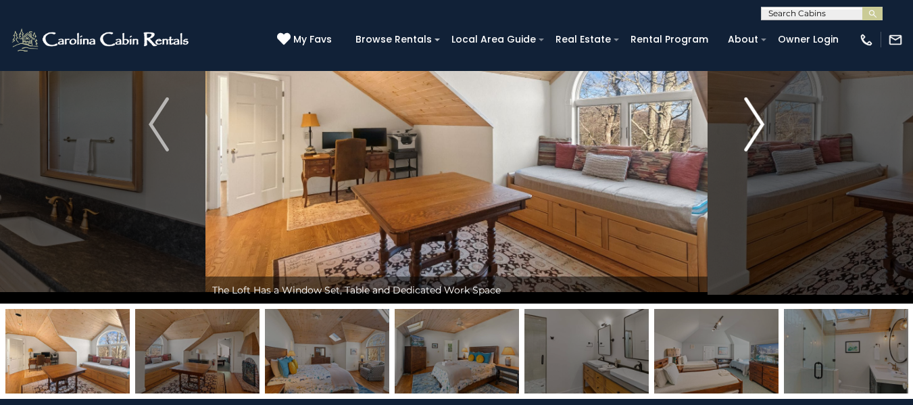
click at [761, 114] on img "Next" at bounding box center [754, 124] width 20 height 54
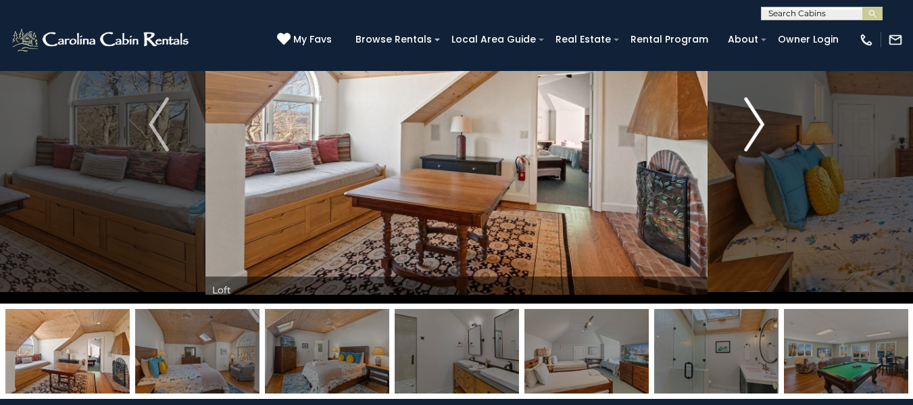
click at [761, 114] on img "Next" at bounding box center [754, 124] width 20 height 54
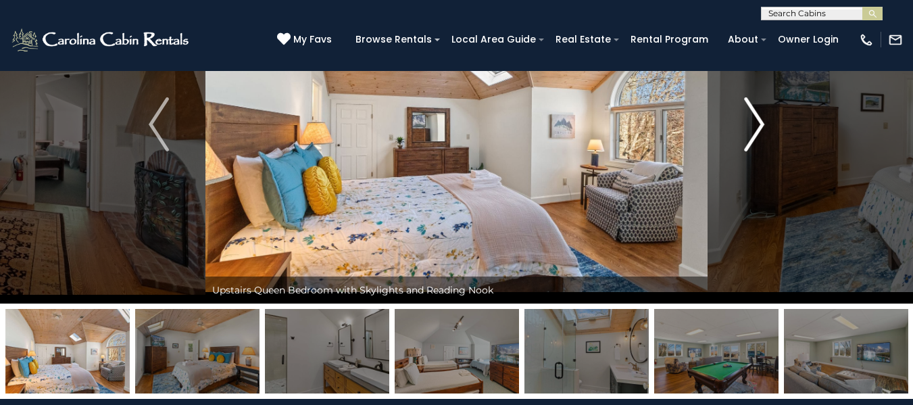
click at [761, 114] on img "Next" at bounding box center [754, 124] width 20 height 54
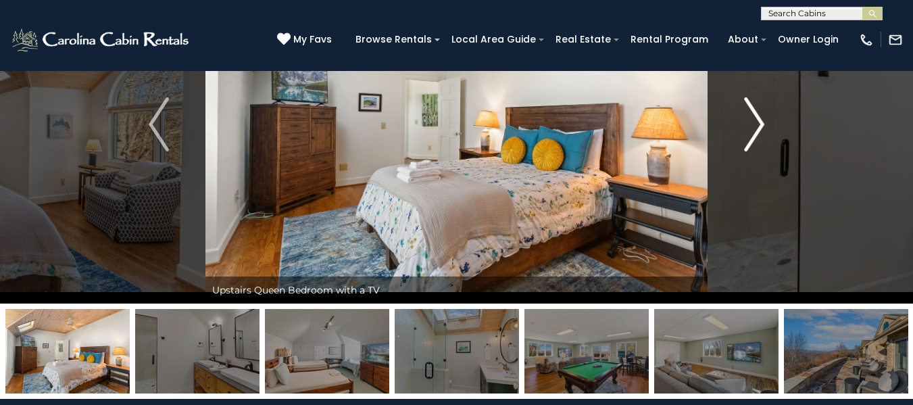
click at [761, 114] on img "Next" at bounding box center [754, 124] width 20 height 54
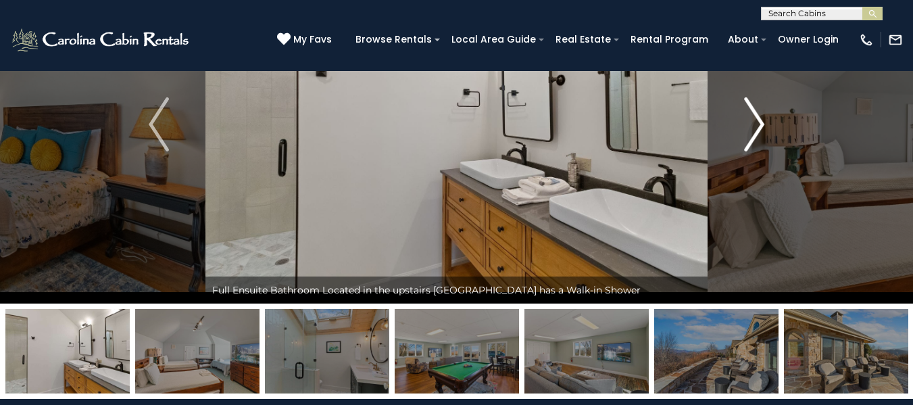
click at [761, 114] on img "Next" at bounding box center [754, 124] width 20 height 54
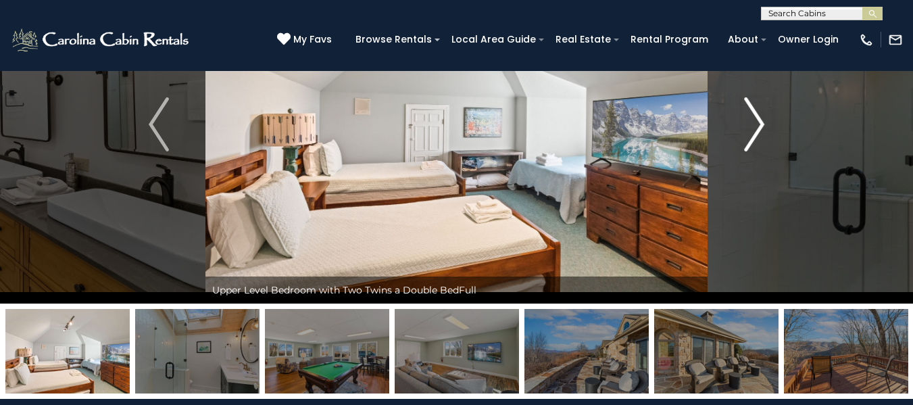
click at [760, 109] on img "Next" at bounding box center [754, 124] width 20 height 54
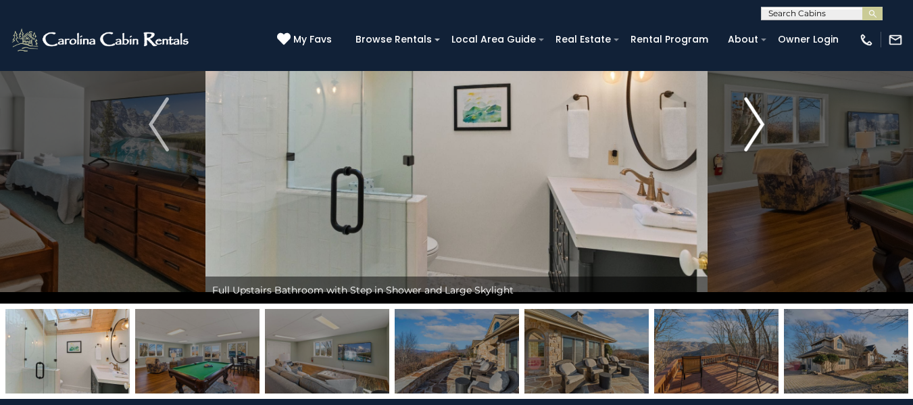
click at [760, 109] on img "Next" at bounding box center [754, 124] width 20 height 54
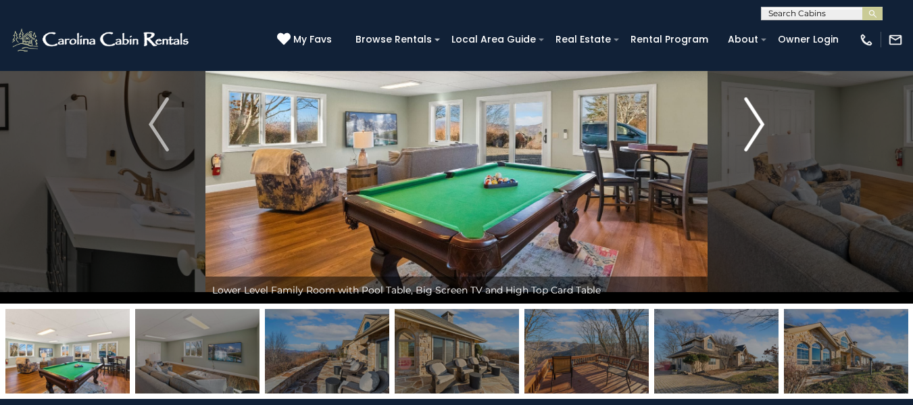
click at [760, 109] on img "Next" at bounding box center [754, 124] width 20 height 54
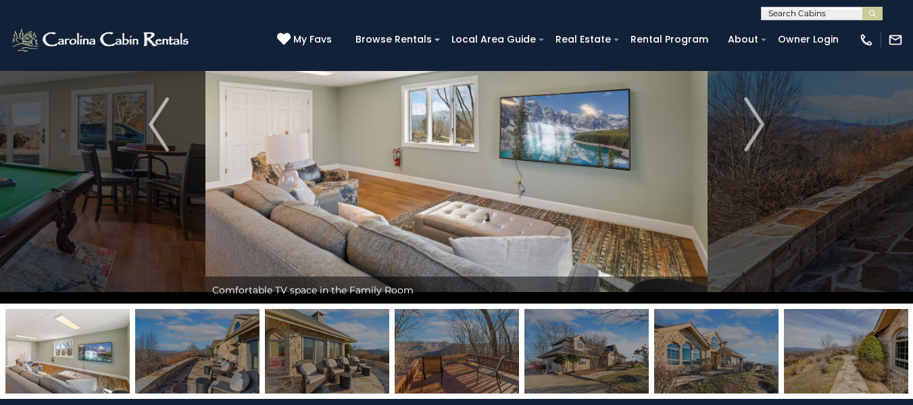
drag, startPoint x: 760, startPoint y: 109, endPoint x: 694, endPoint y: 164, distance: 85.9
click at [694, 164] on img at bounding box center [457, 124] width 502 height 358
click at [767, 112] on button "Next" at bounding box center [754, 124] width 93 height 358
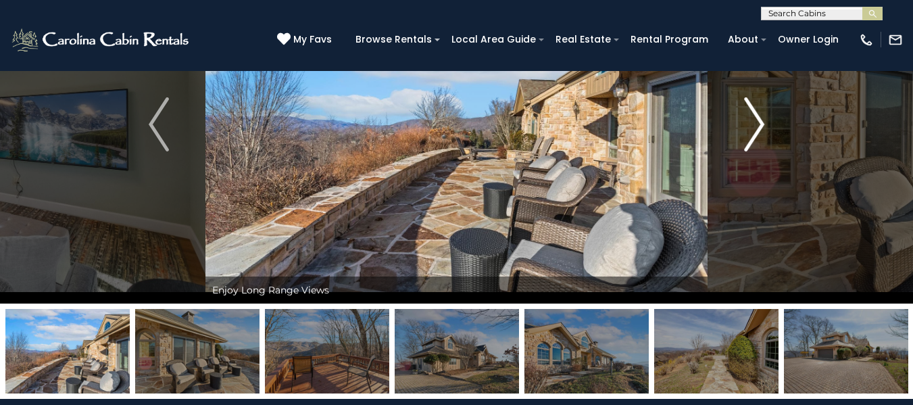
click at [713, 138] on button "Next" at bounding box center [754, 124] width 93 height 358
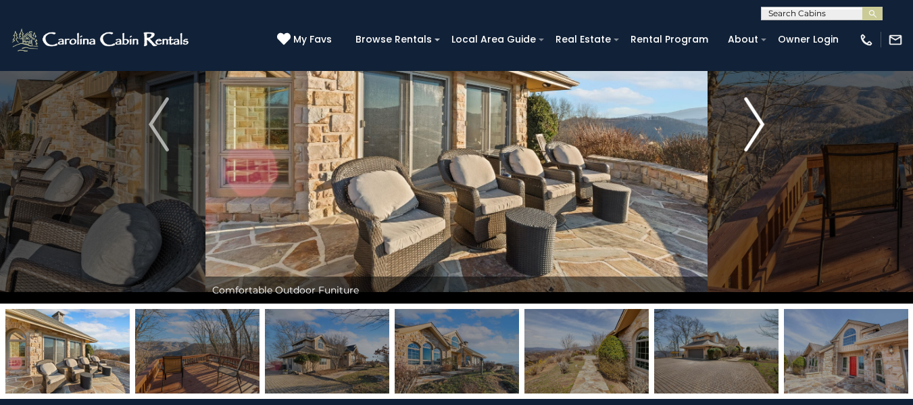
click at [775, 139] on button "Next" at bounding box center [754, 124] width 93 height 358
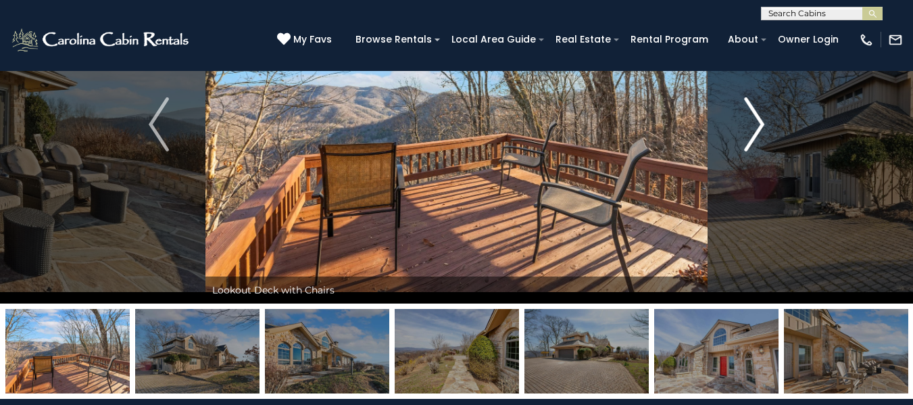
click at [775, 139] on button "Next" at bounding box center [754, 124] width 93 height 358
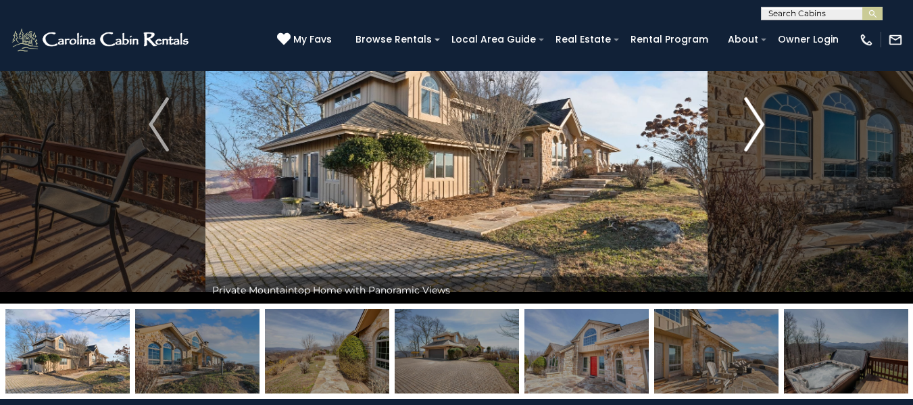
click at [775, 139] on button "Next" at bounding box center [754, 124] width 93 height 358
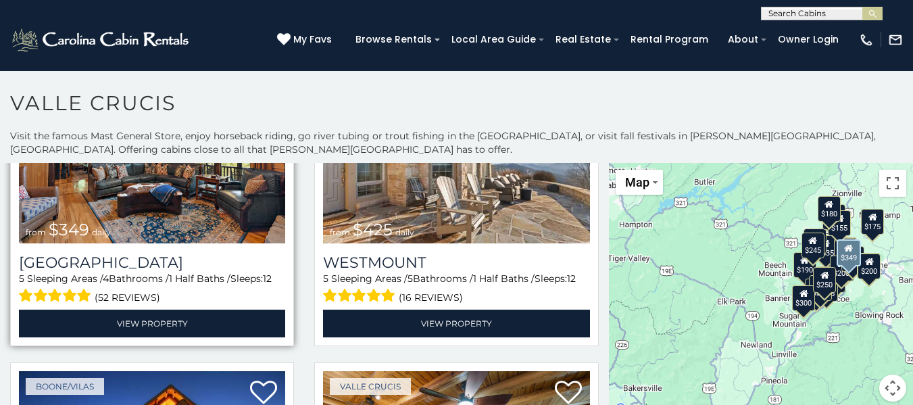
scroll to position [138, 0]
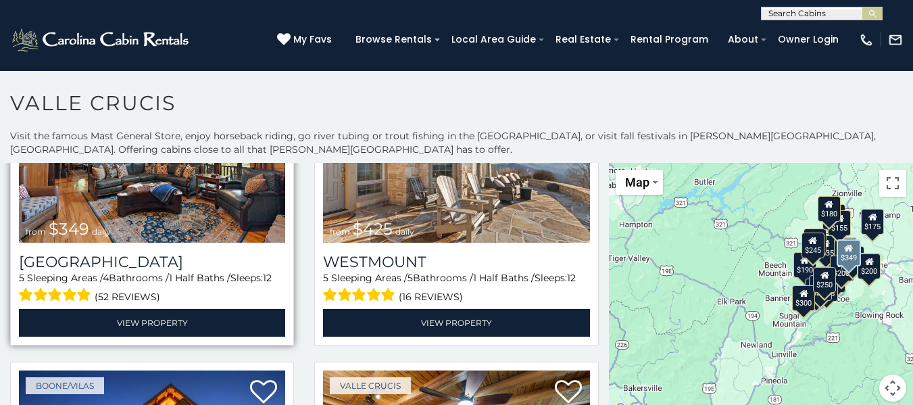
click at [118, 234] on img at bounding box center [152, 153] width 266 height 178
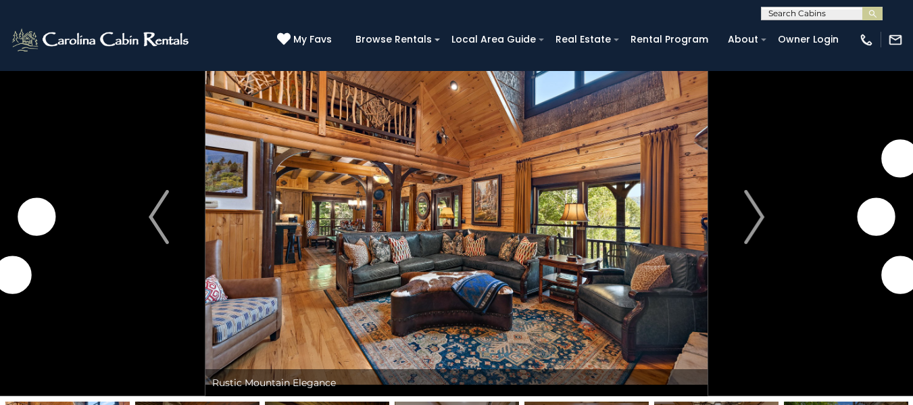
scroll to position [33, 0]
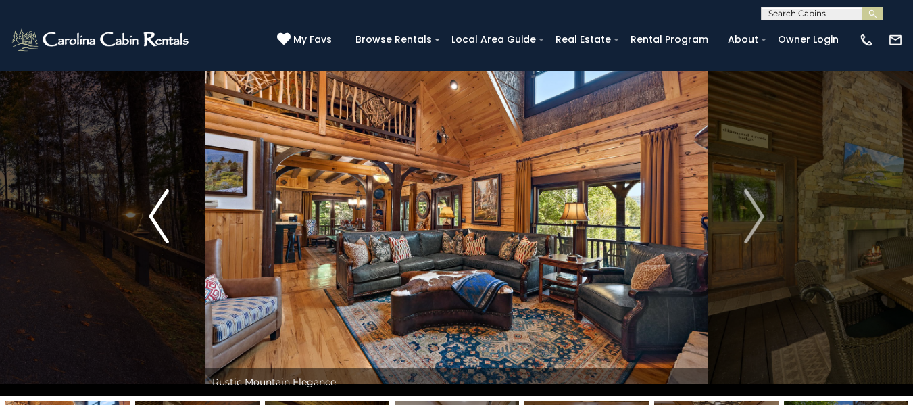
click at [168, 206] on img "Previous" at bounding box center [159, 216] width 20 height 54
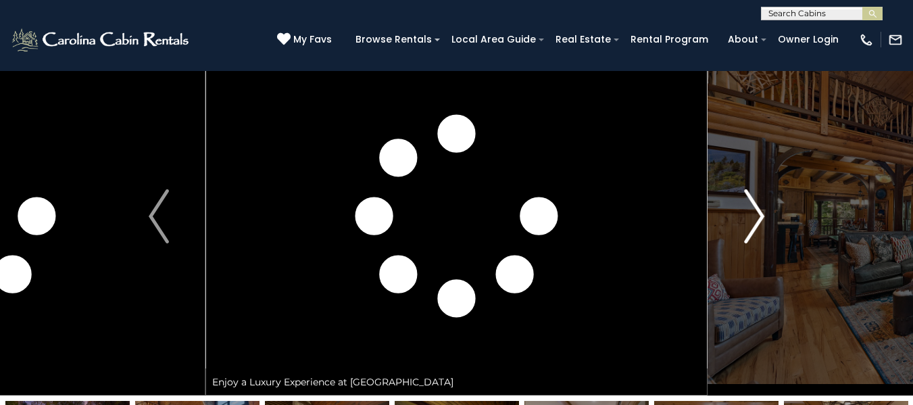
click at [749, 205] on img "Next" at bounding box center [754, 216] width 20 height 54
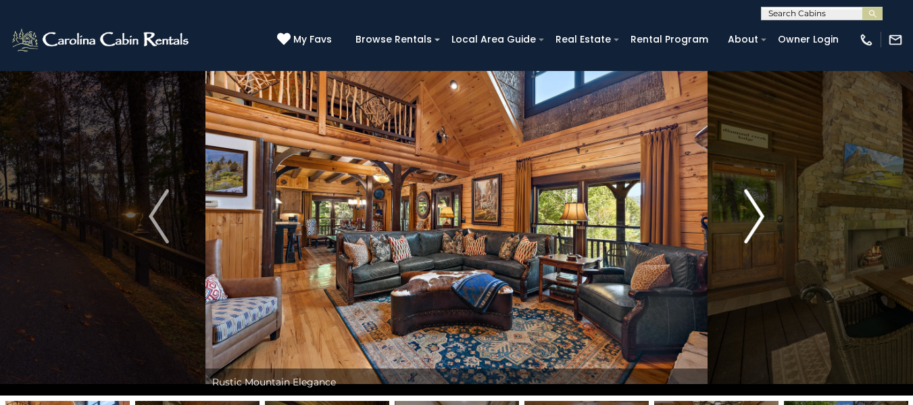
click at [749, 205] on img "Next" at bounding box center [754, 216] width 20 height 54
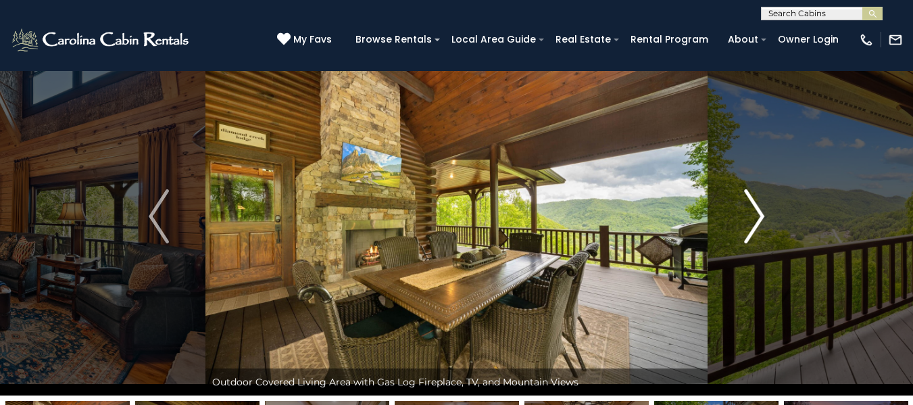
click at [749, 205] on img "Next" at bounding box center [754, 216] width 20 height 54
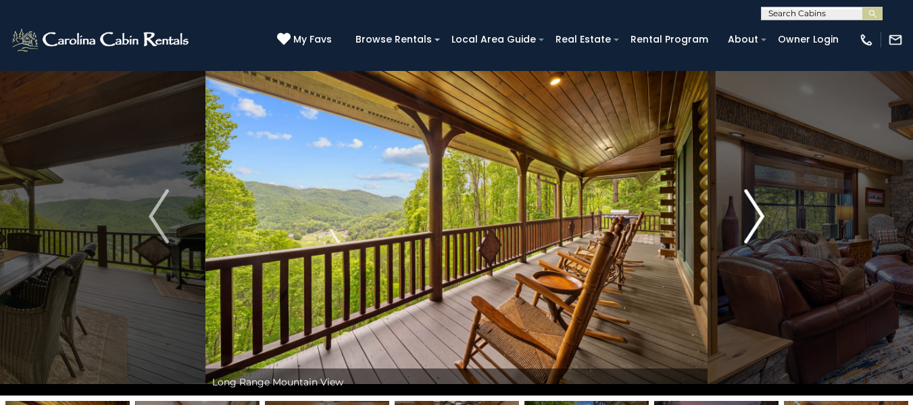
click at [749, 205] on img "Next" at bounding box center [754, 216] width 20 height 54
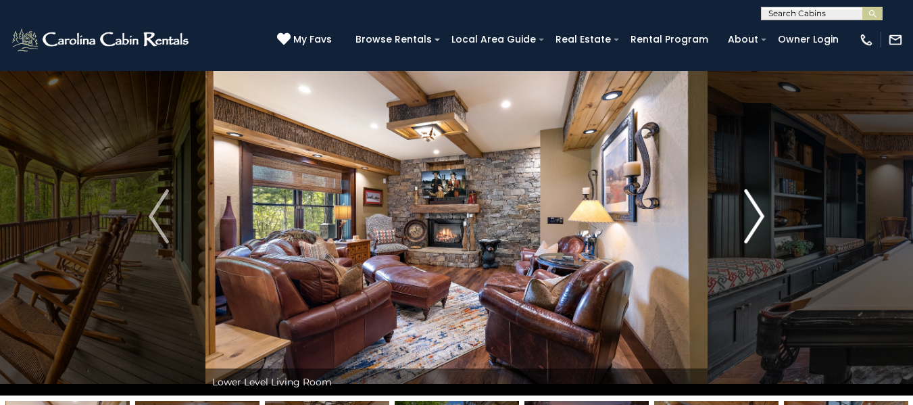
click at [749, 205] on img "Next" at bounding box center [754, 216] width 20 height 54
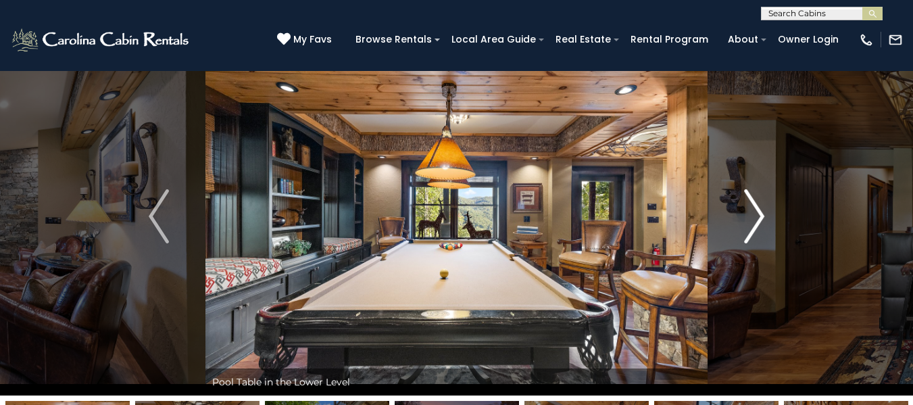
click at [749, 205] on img "Next" at bounding box center [754, 216] width 20 height 54
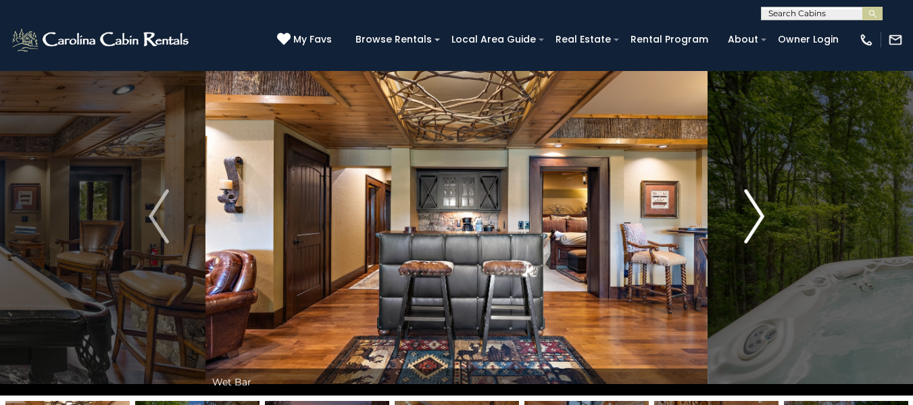
click at [753, 194] on img "Next" at bounding box center [754, 216] width 20 height 54
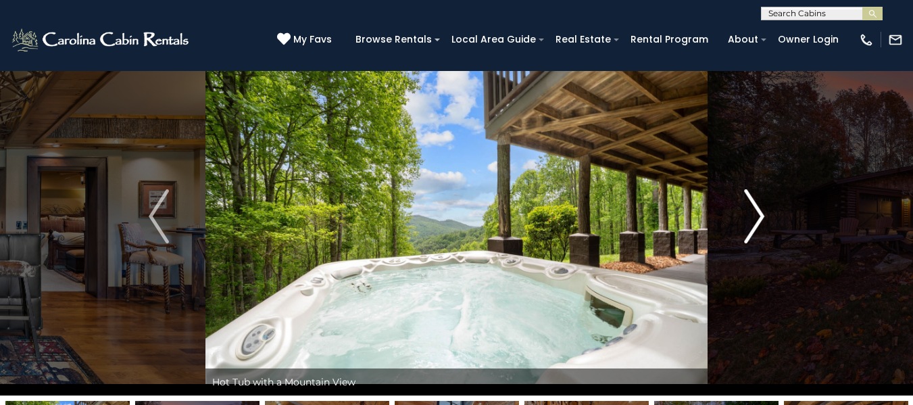
click at [753, 194] on img "Next" at bounding box center [754, 216] width 20 height 54
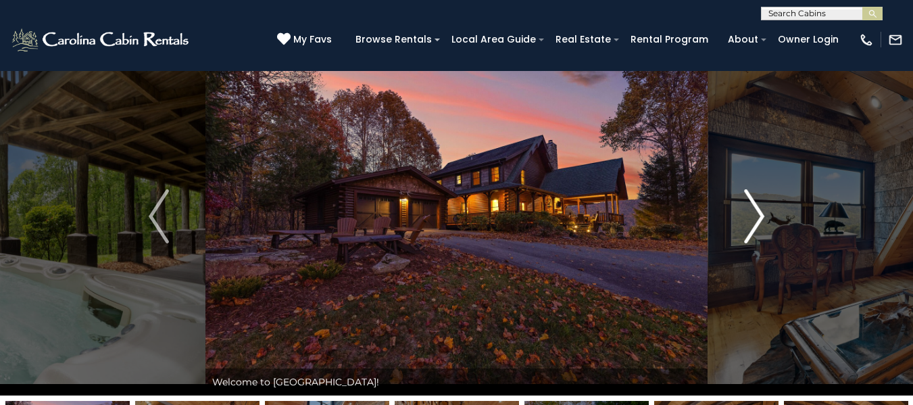
click at [753, 194] on img "Next" at bounding box center [754, 216] width 20 height 54
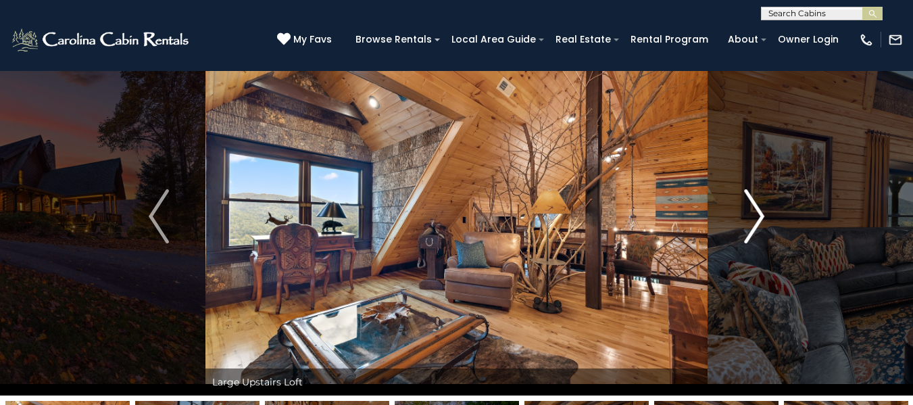
click at [753, 194] on img "Next" at bounding box center [754, 216] width 20 height 54
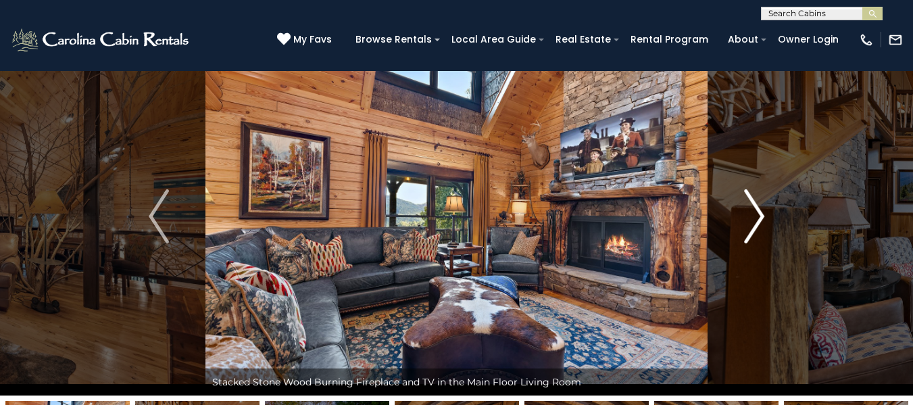
click at [753, 194] on img "Next" at bounding box center [754, 216] width 20 height 54
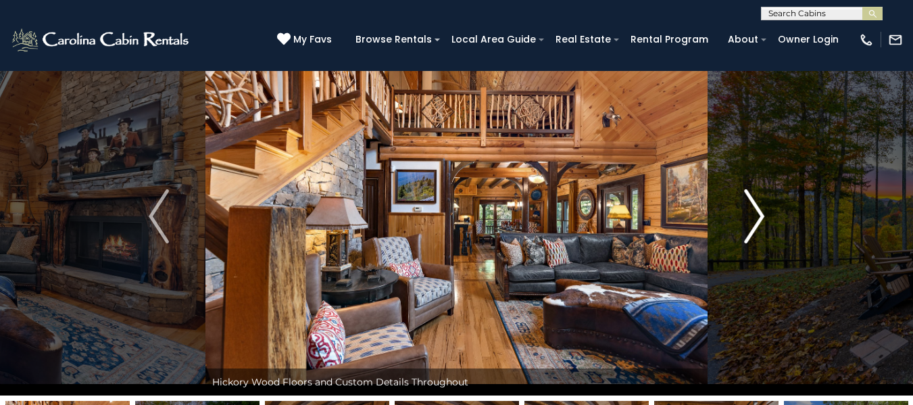
click at [753, 194] on img "Next" at bounding box center [754, 216] width 20 height 54
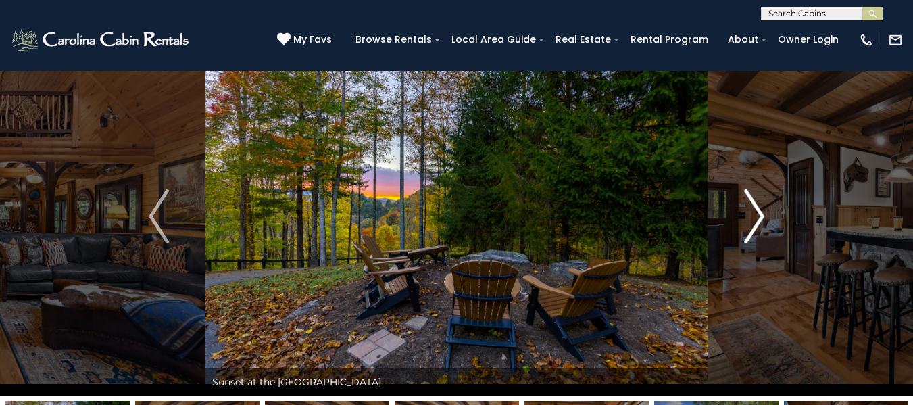
click at [753, 194] on img "Next" at bounding box center [754, 216] width 20 height 54
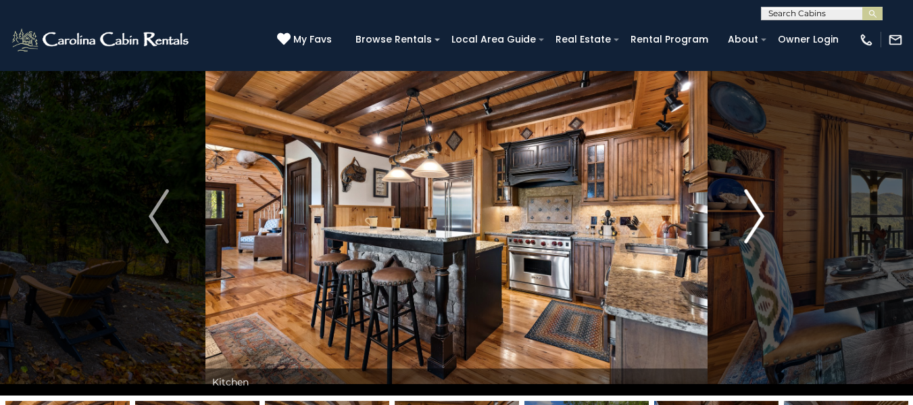
click at [753, 194] on img "Next" at bounding box center [754, 216] width 20 height 54
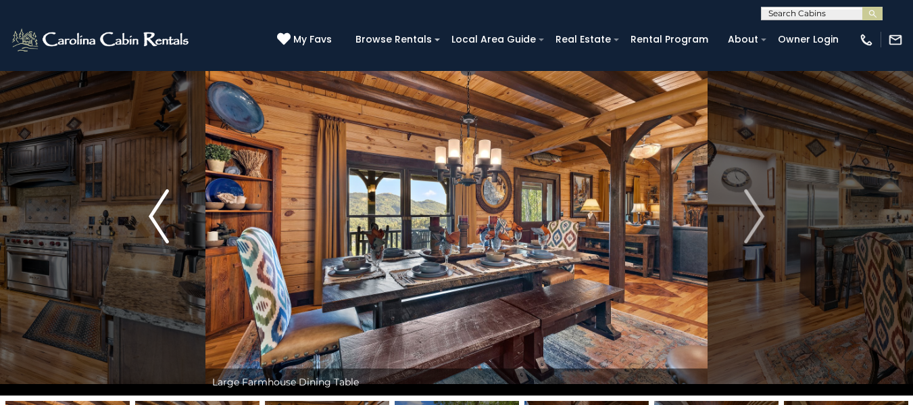
click at [152, 214] on img "Previous" at bounding box center [159, 216] width 20 height 54
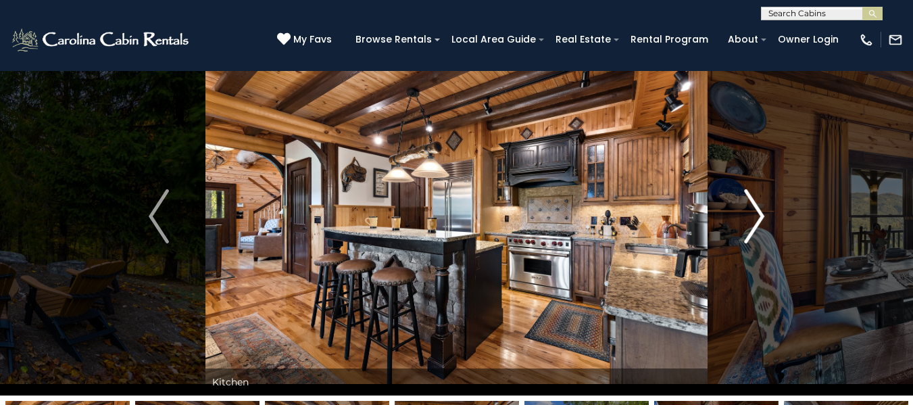
click at [752, 224] on img "Next" at bounding box center [754, 216] width 20 height 54
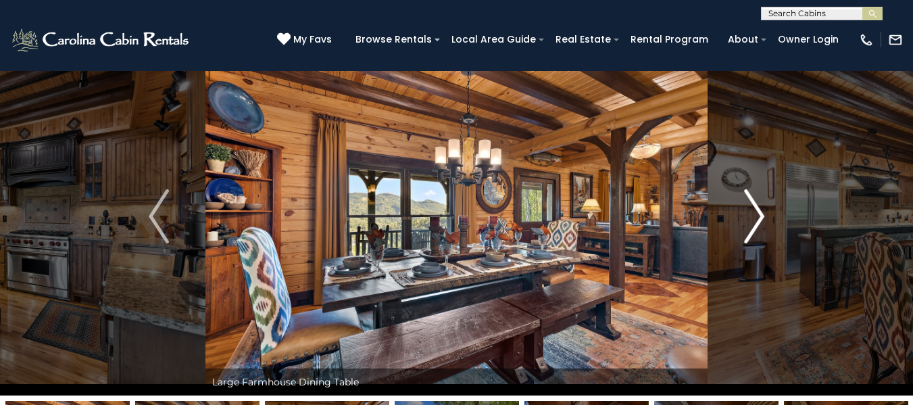
click at [752, 224] on img "Next" at bounding box center [754, 216] width 20 height 54
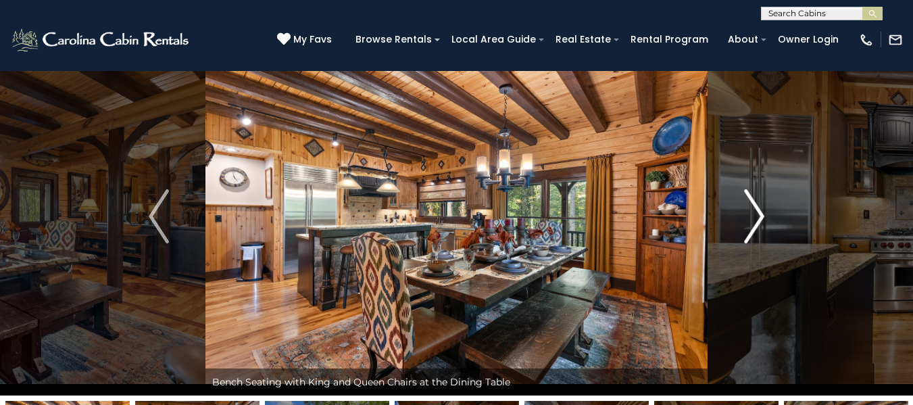
click at [752, 224] on img "Next" at bounding box center [754, 216] width 20 height 54
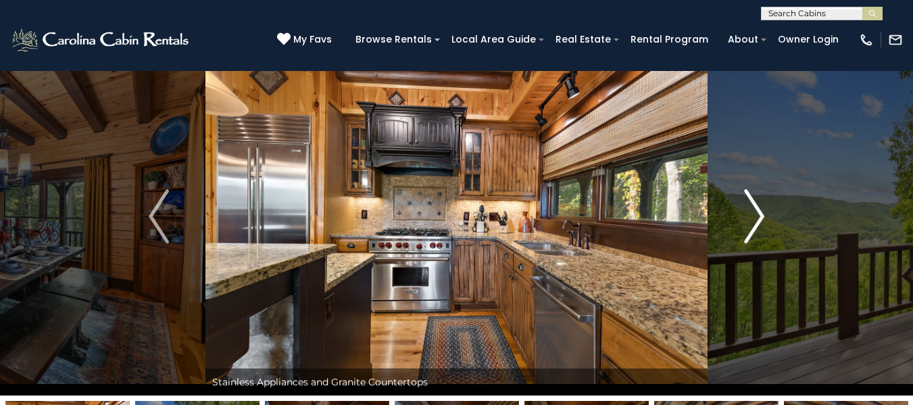
click at [752, 224] on img "Next" at bounding box center [754, 216] width 20 height 54
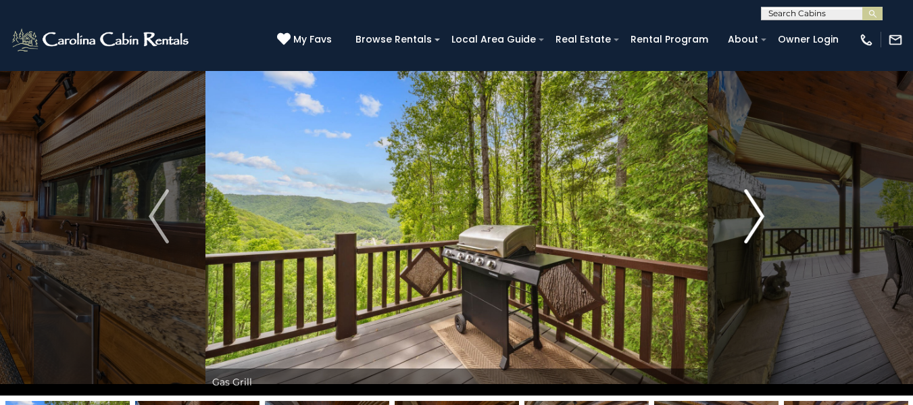
click at [752, 224] on img "Next" at bounding box center [754, 216] width 20 height 54
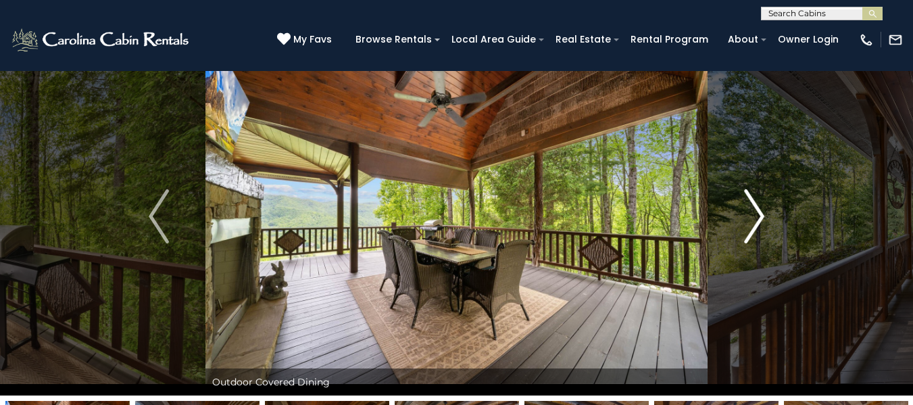
click at [752, 224] on img "Next" at bounding box center [754, 216] width 20 height 54
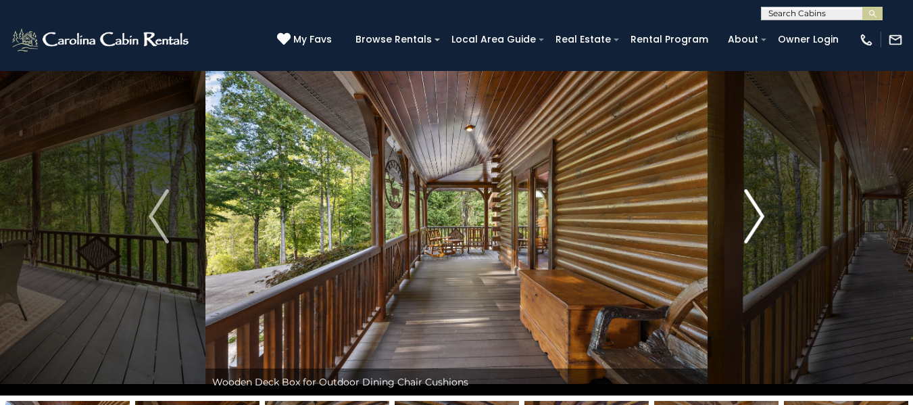
click at [752, 224] on img "Next" at bounding box center [754, 216] width 20 height 54
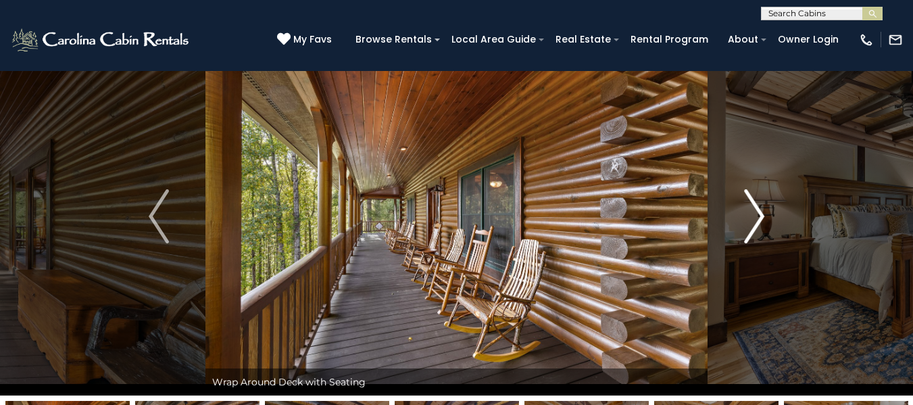
click at [752, 224] on img "Next" at bounding box center [754, 216] width 20 height 54
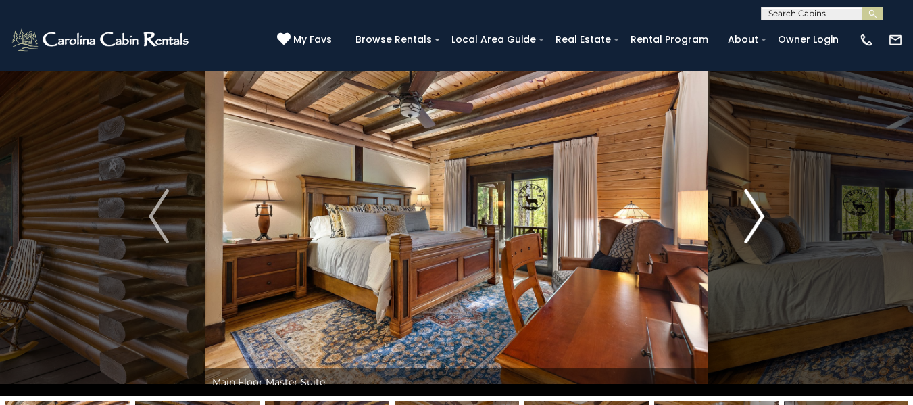
click at [752, 224] on img "Next" at bounding box center [754, 216] width 20 height 54
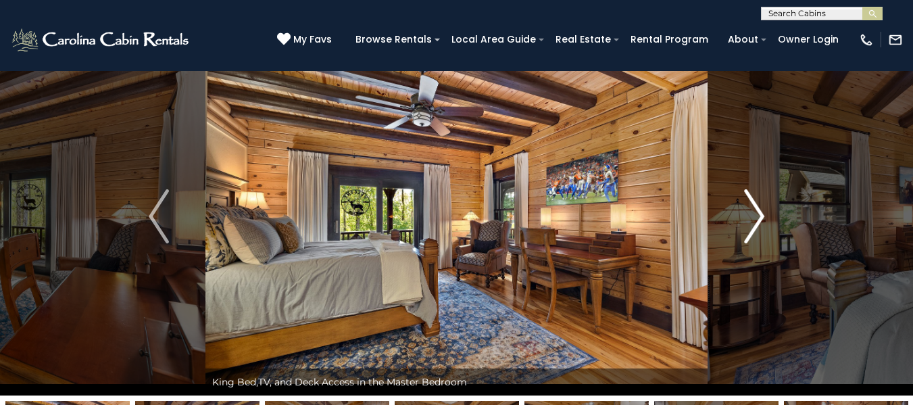
click at [752, 224] on img "Next" at bounding box center [754, 216] width 20 height 54
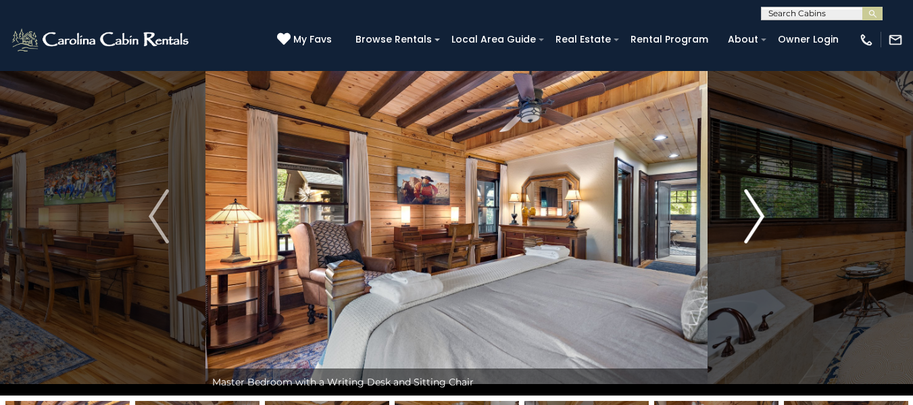
click at [752, 224] on img "Next" at bounding box center [754, 216] width 20 height 54
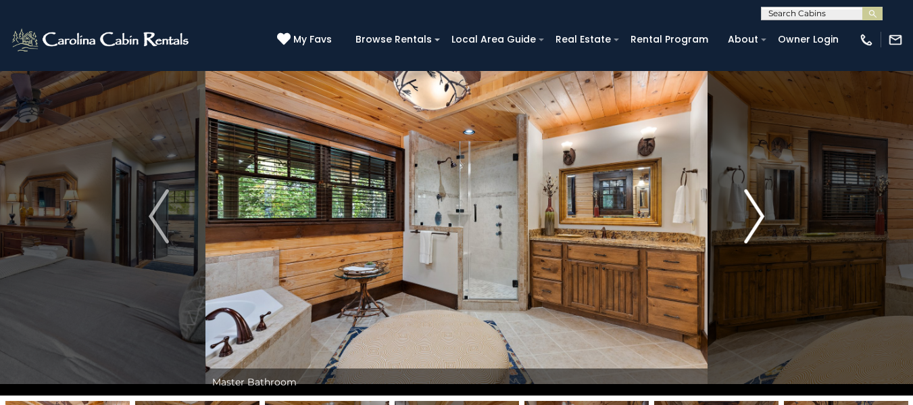
click at [752, 224] on img "Next" at bounding box center [754, 216] width 20 height 54
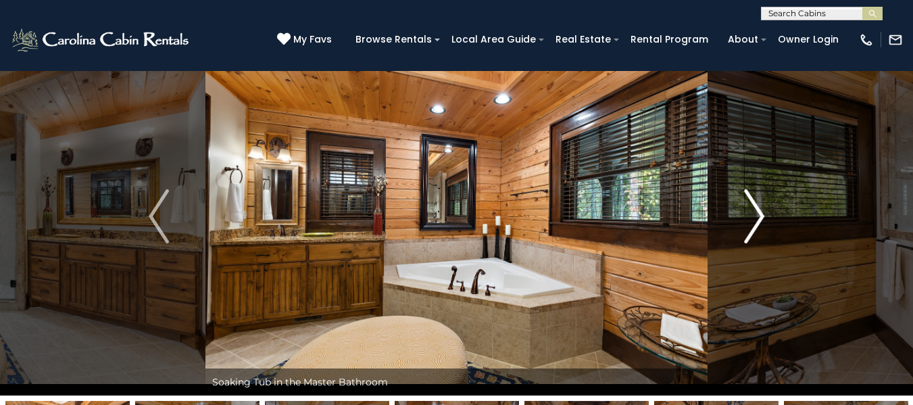
click at [752, 224] on img "Next" at bounding box center [754, 216] width 20 height 54
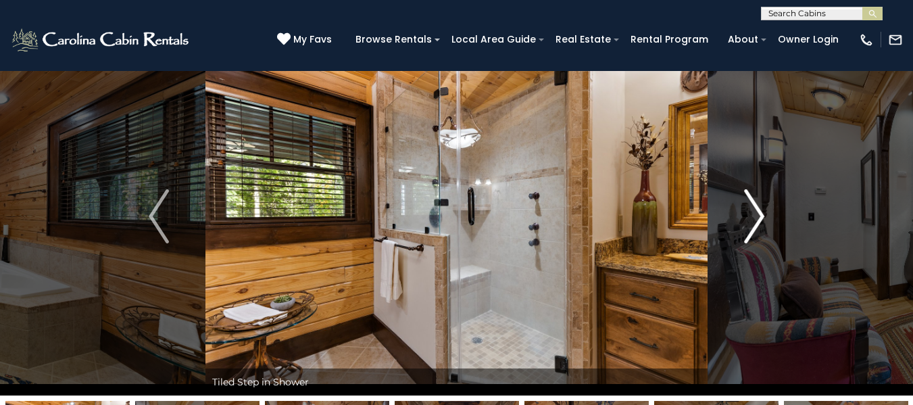
click at [752, 224] on img "Next" at bounding box center [754, 216] width 20 height 54
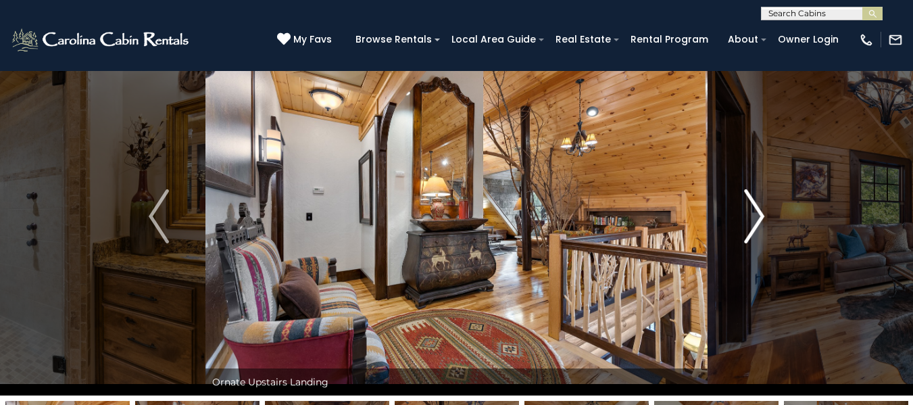
click at [752, 224] on img "Next" at bounding box center [754, 216] width 20 height 54
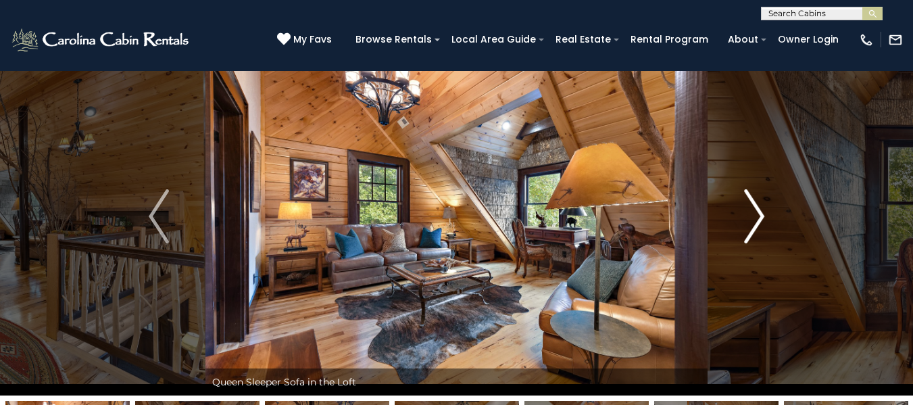
click at [752, 224] on img "Next" at bounding box center [754, 216] width 20 height 54
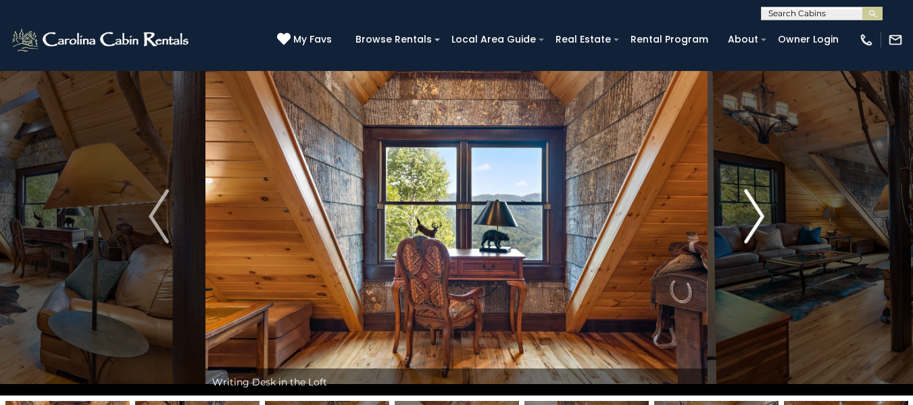
click at [752, 224] on img "Next" at bounding box center [754, 216] width 20 height 54
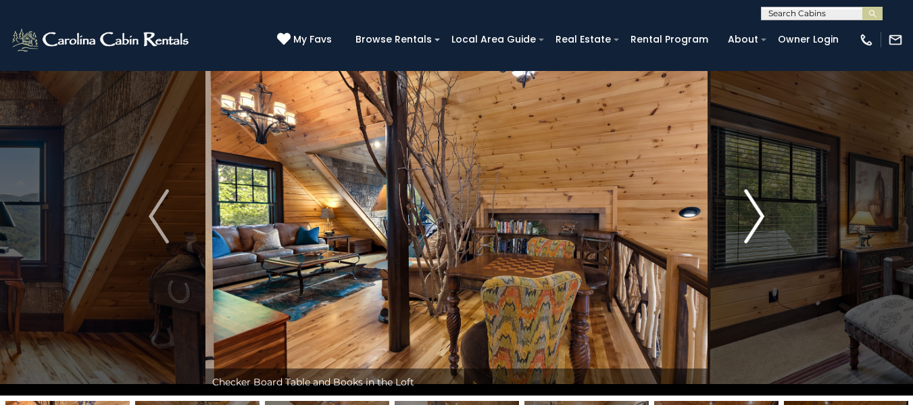
click at [752, 224] on img "Next" at bounding box center [754, 216] width 20 height 54
